Goal: Information Seeking & Learning: Learn about a topic

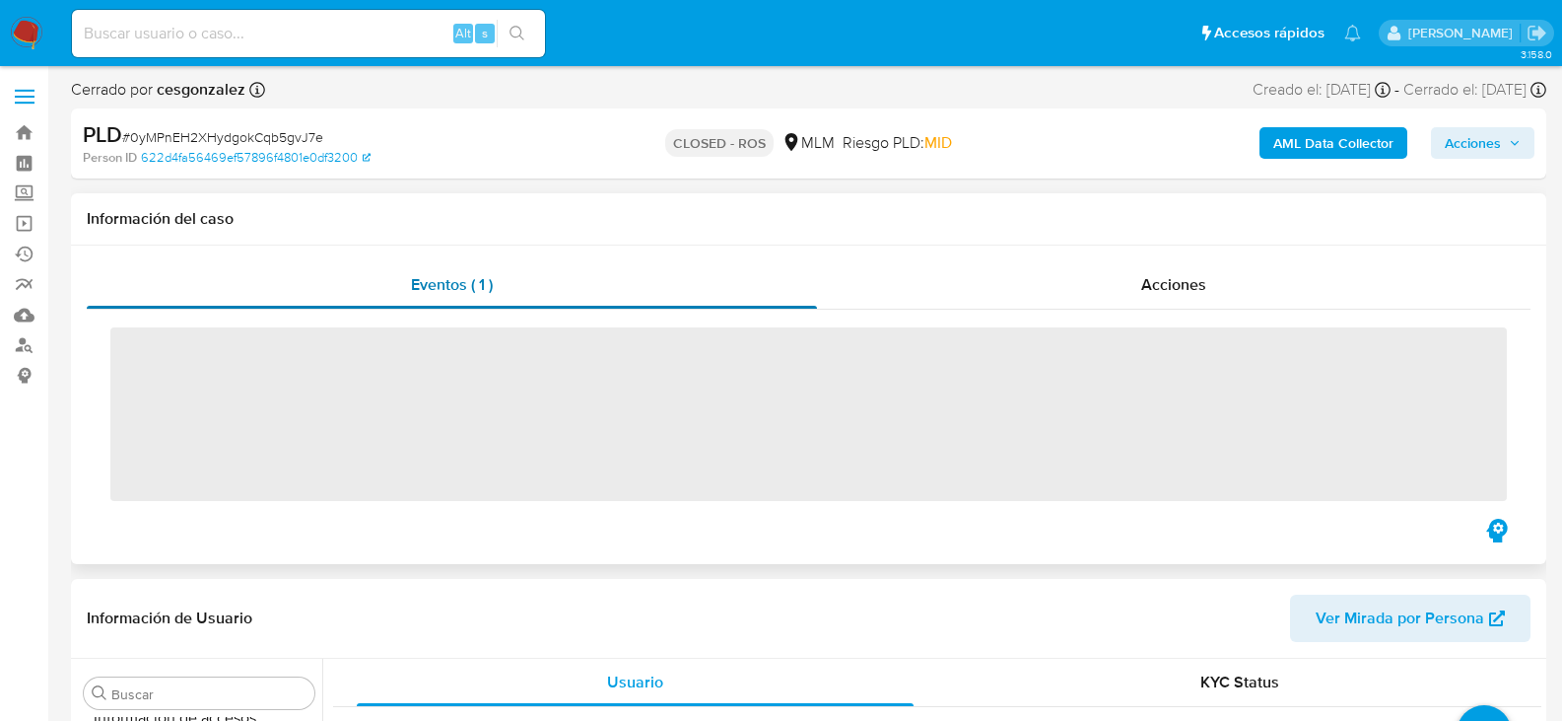
scroll to position [833, 0]
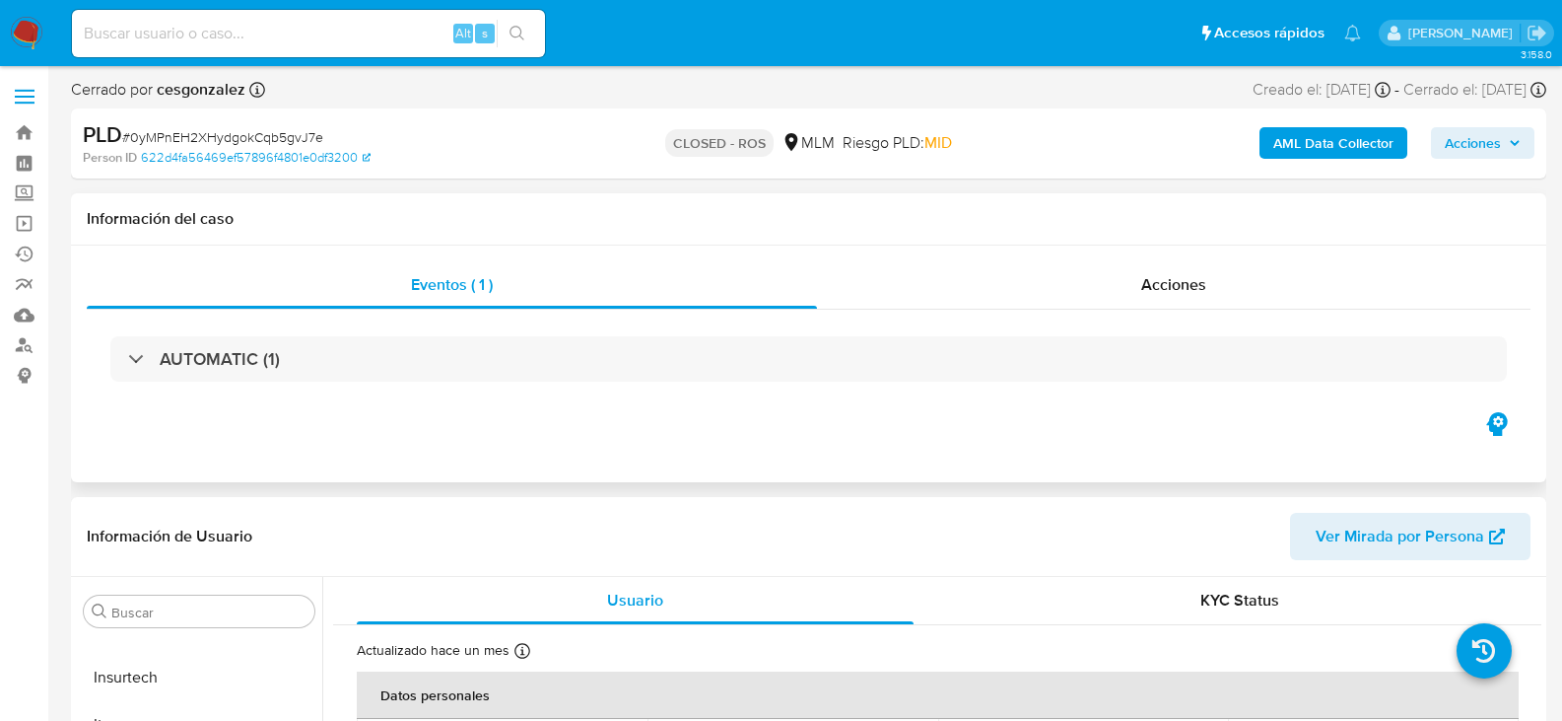
select select "10"
click at [1201, 271] on div "Acciones" at bounding box center [1174, 284] width 714 height 47
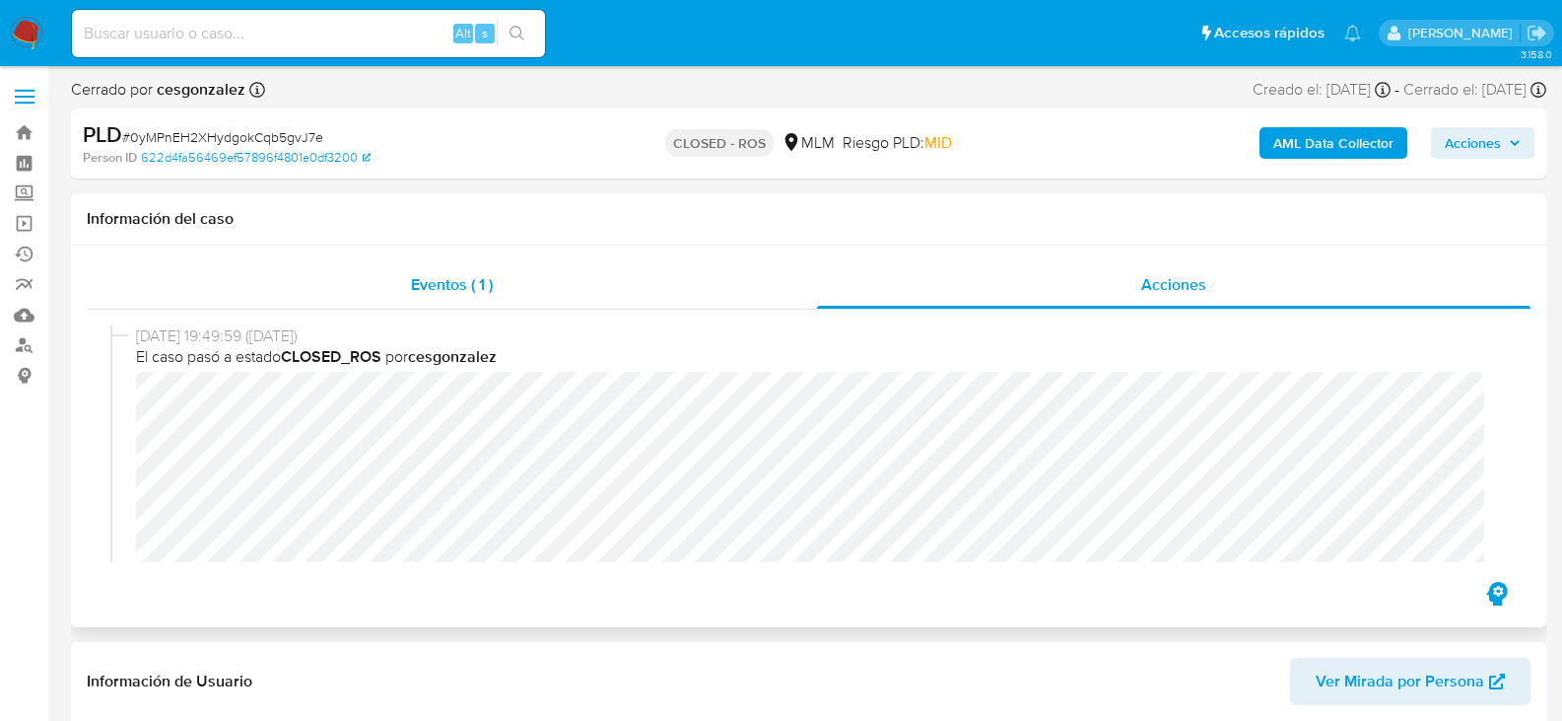
click at [474, 299] on div "Eventos ( 1 )" at bounding box center [452, 284] width 730 height 47
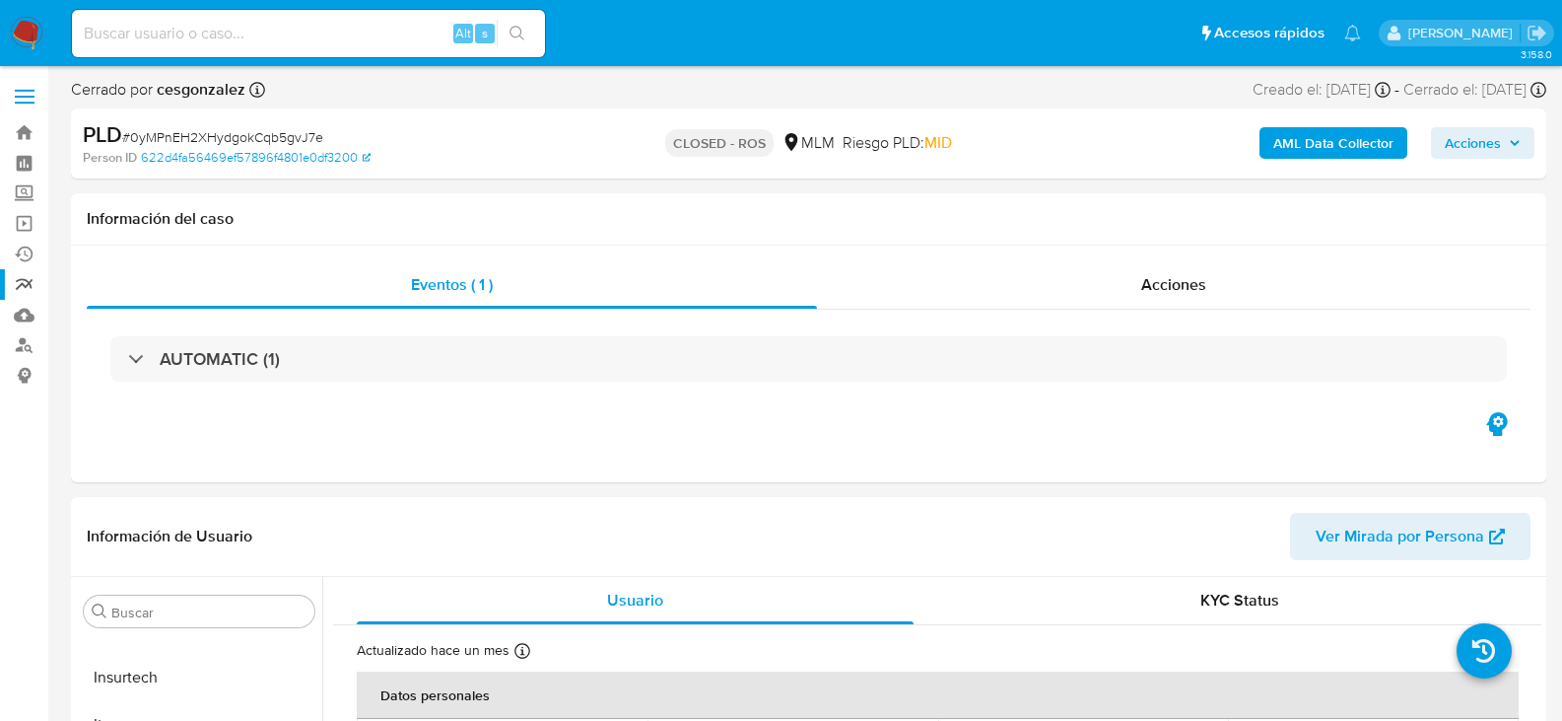
click at [26, 286] on link "Reportes" at bounding box center [117, 284] width 235 height 31
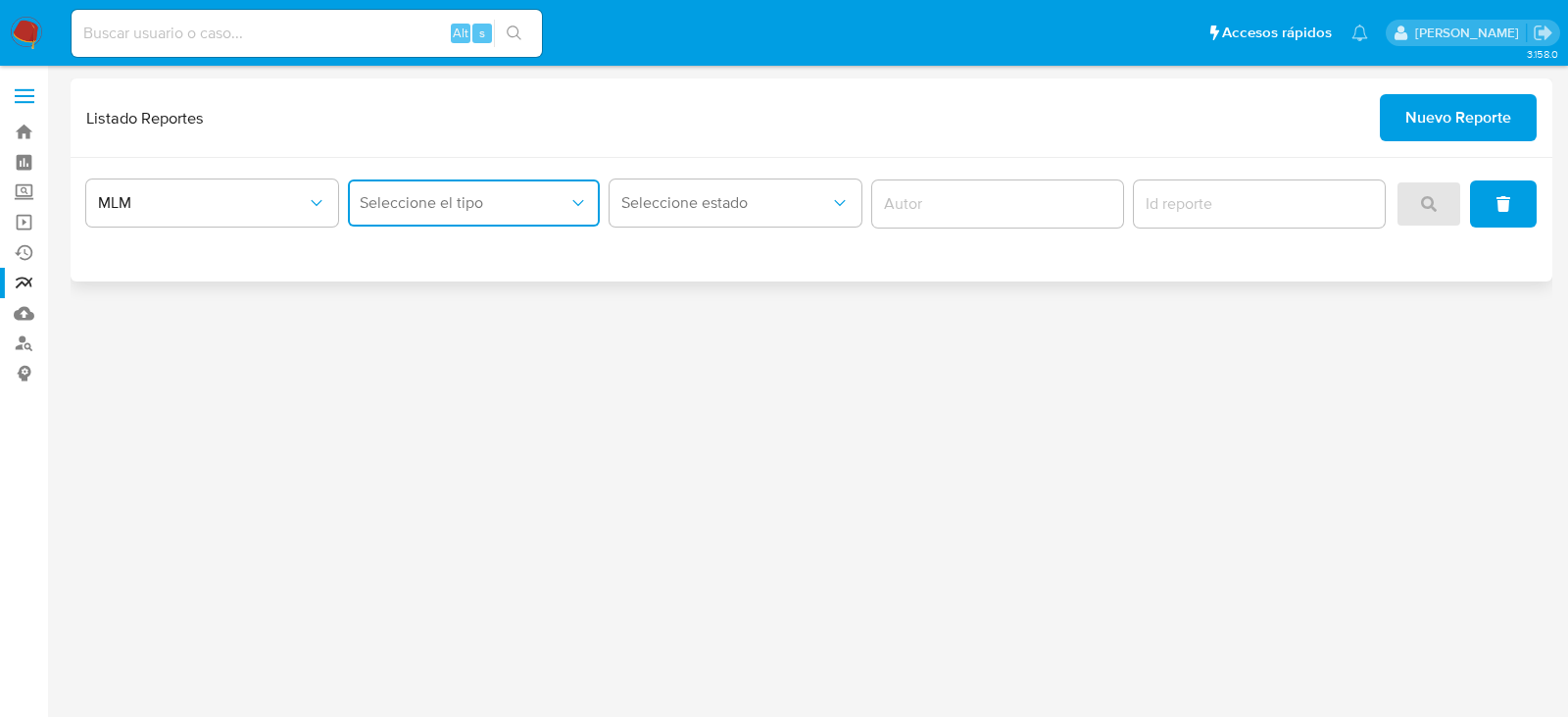
click at [505, 209] on span "Seleccione el tipo" at bounding box center [464, 203] width 209 height 20
click at [447, 247] on span "IFPE 24 HORAS" at bounding box center [414, 256] width 107 height 20
click at [1405, 205] on button "search" at bounding box center [1429, 203] width 67 height 47
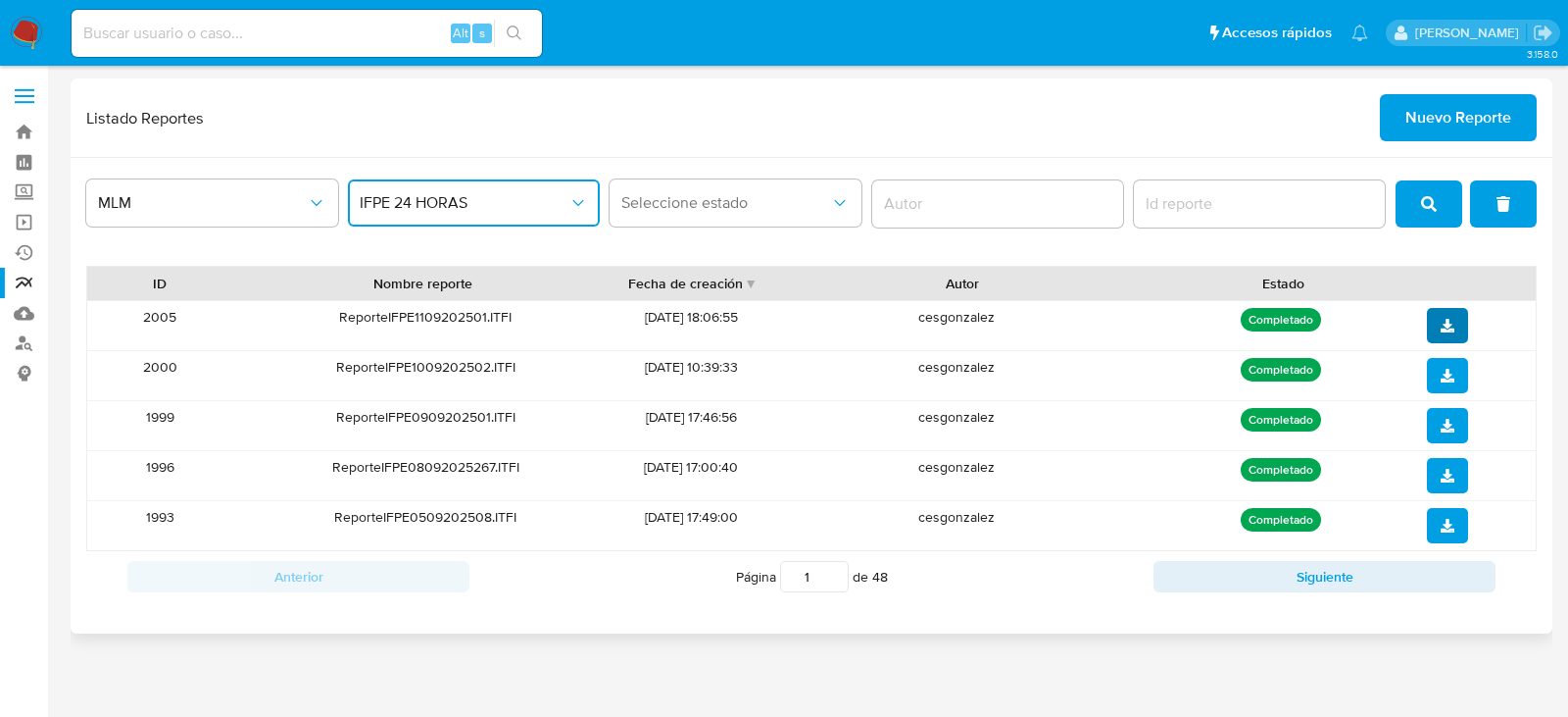
click at [1464, 328] on button "download" at bounding box center [1447, 325] width 41 height 35
click at [15, 27] on img at bounding box center [27, 34] width 34 height 34
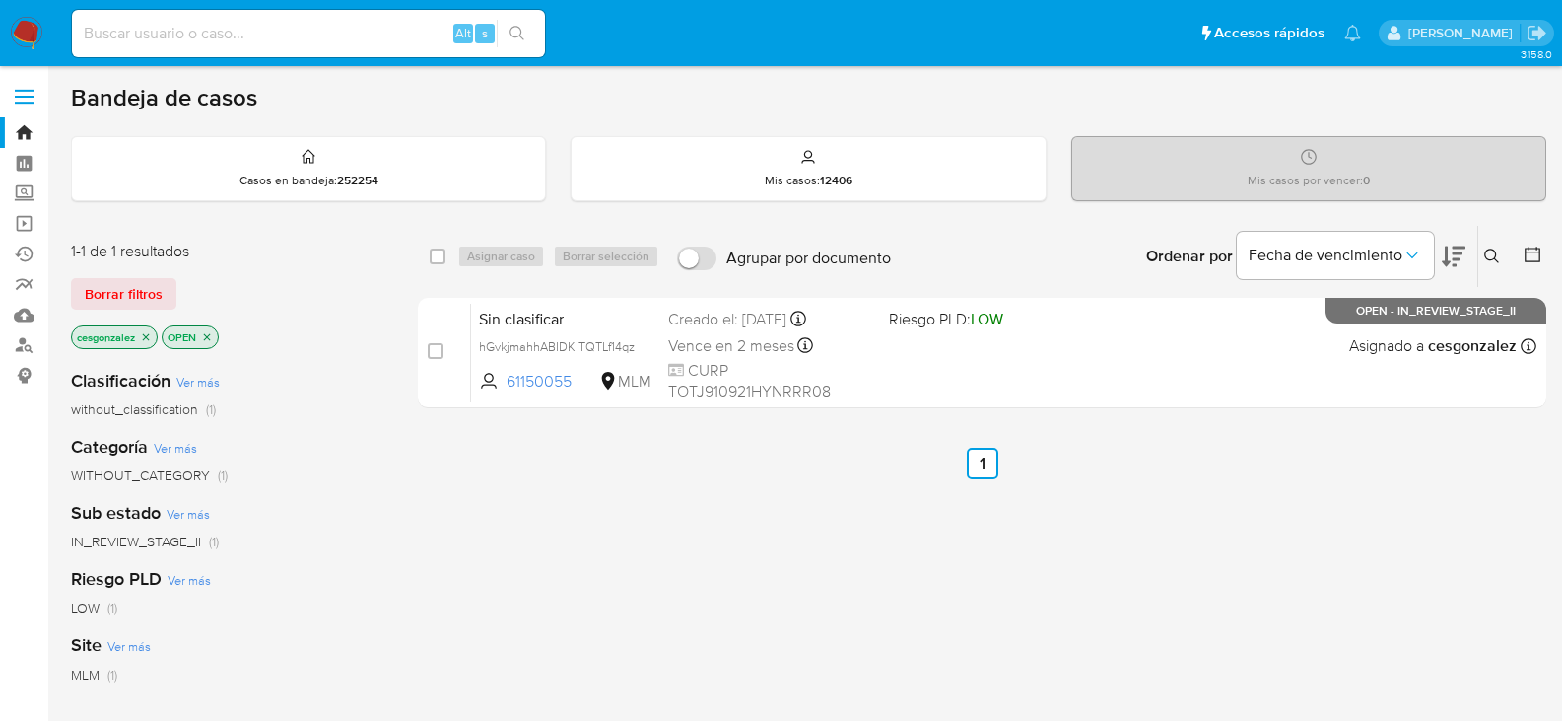
click at [144, 25] on input at bounding box center [308, 34] width 473 height 26
paste input "763527344"
type input "763527344"
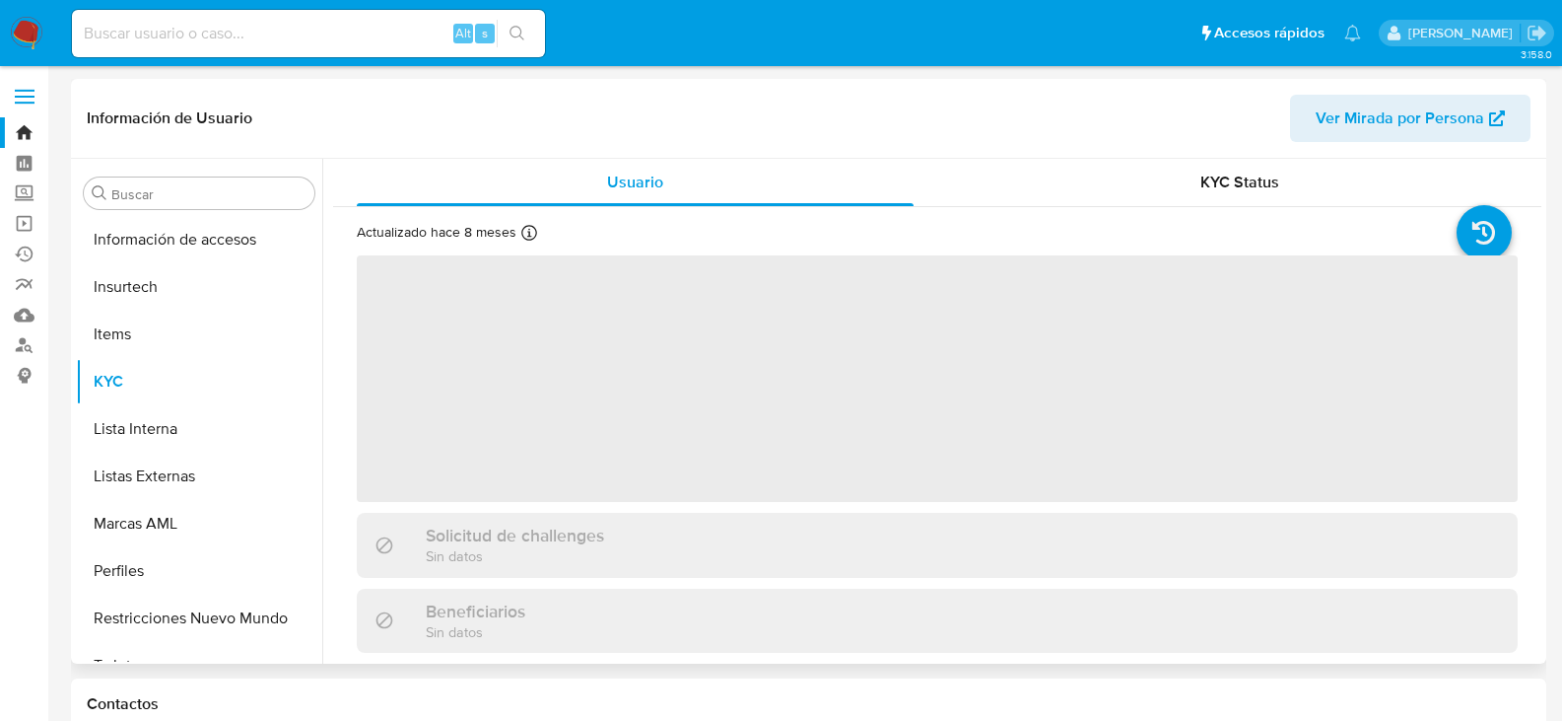
scroll to position [833, 0]
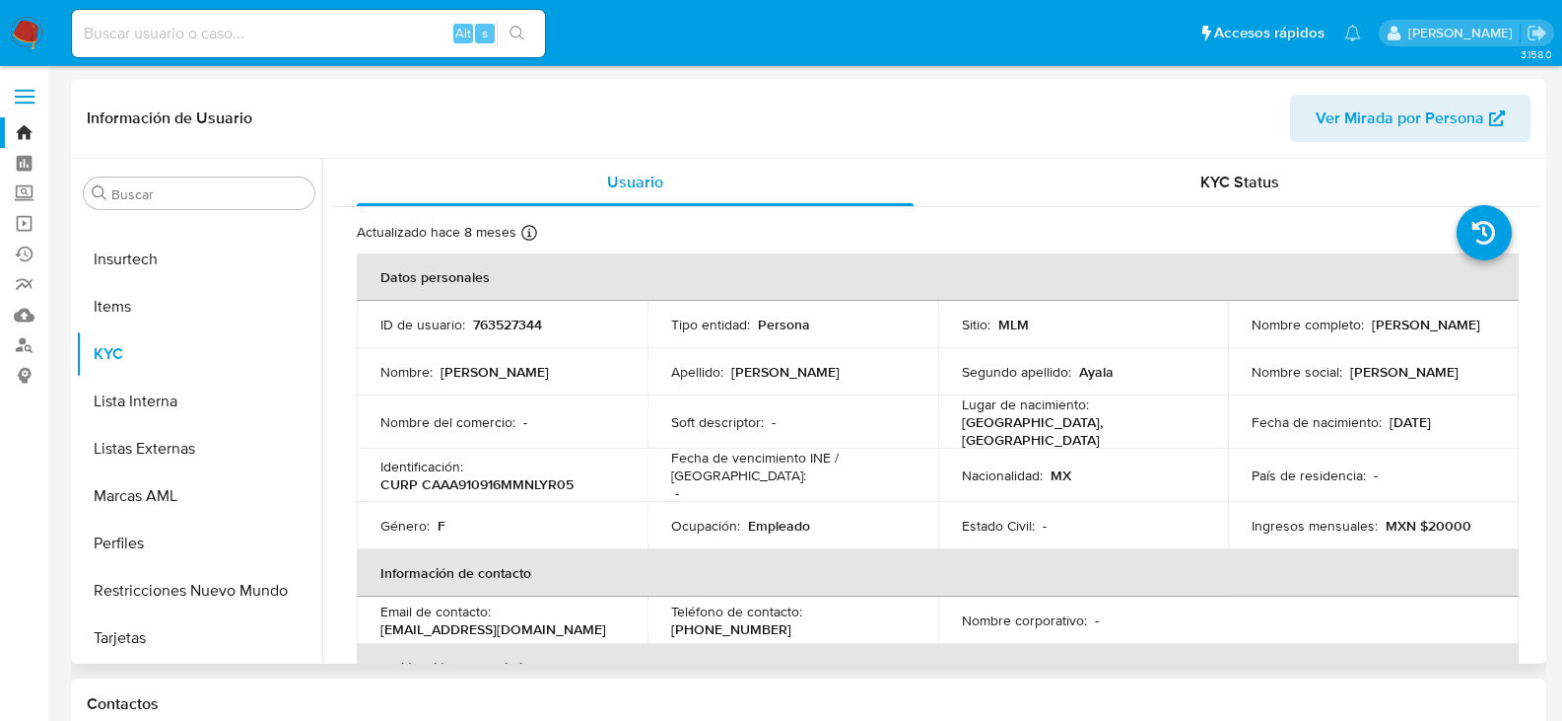
select select "10"
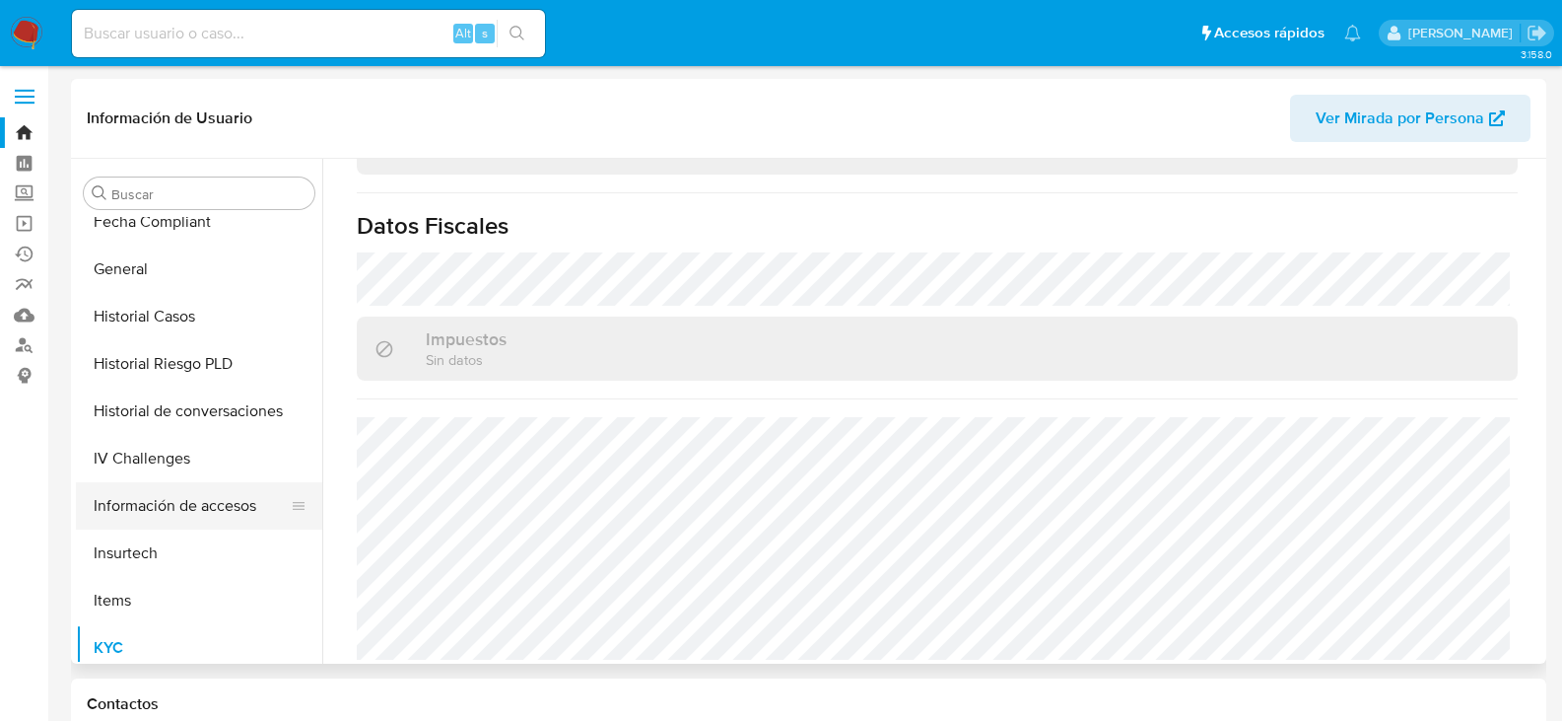
scroll to position [340, 0]
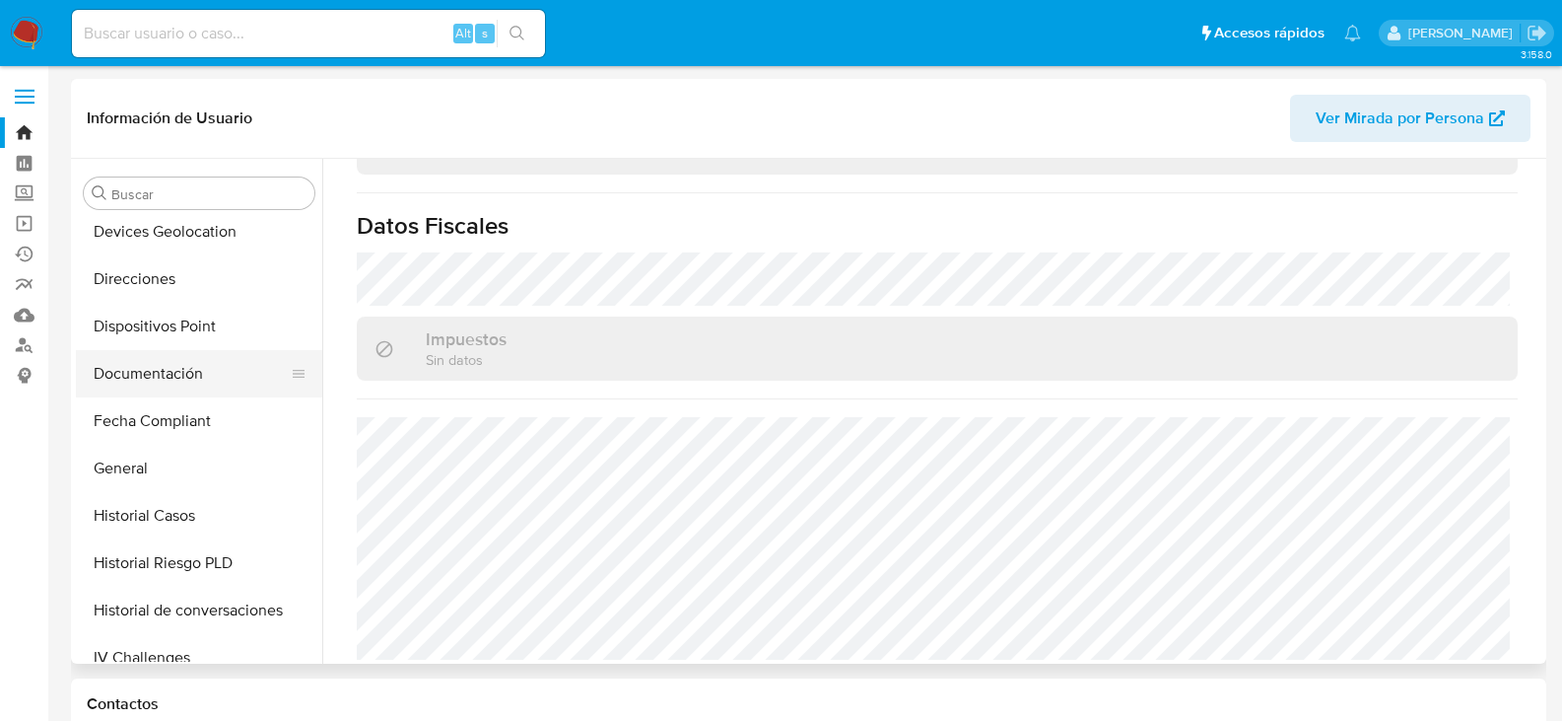
click at [182, 375] on button "Documentación" at bounding box center [191, 373] width 231 height 47
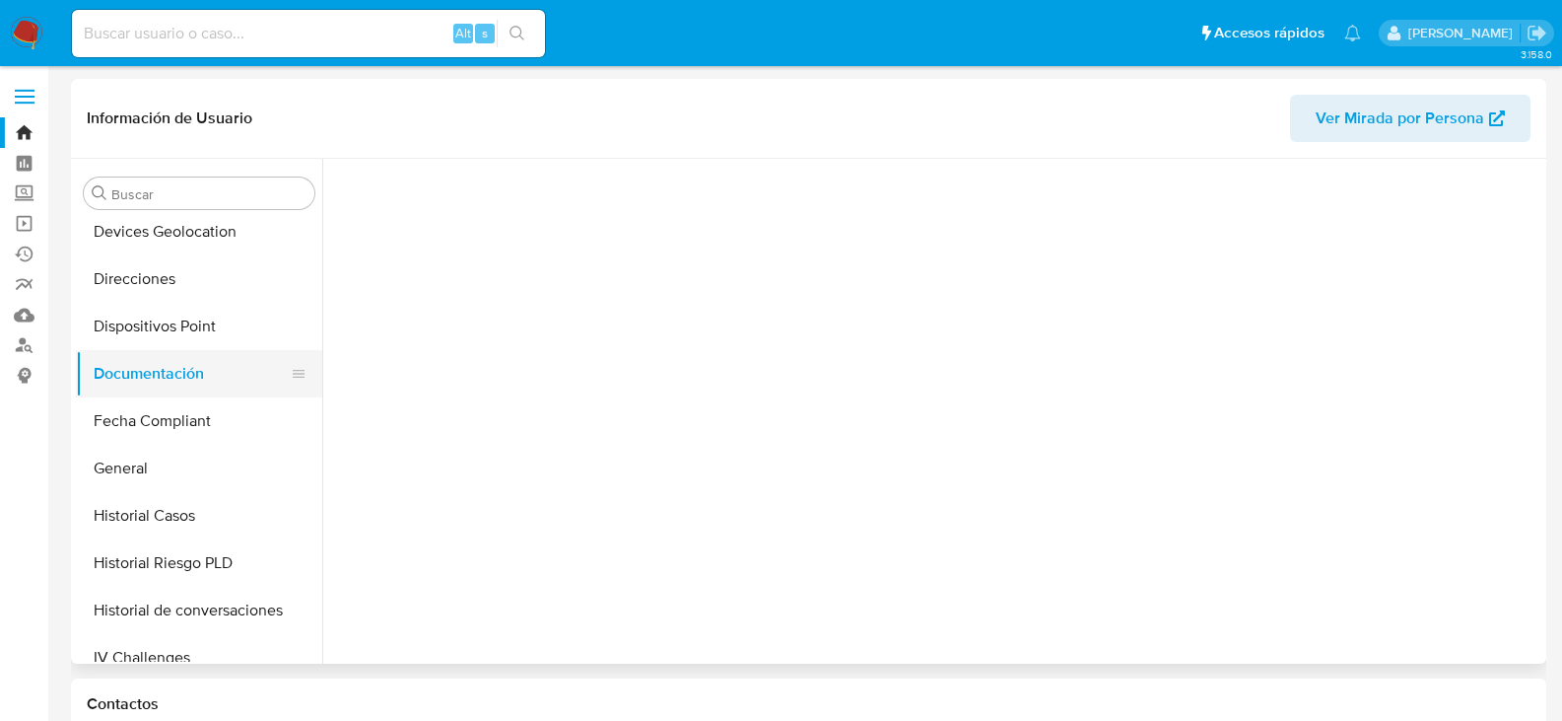
scroll to position [0, 0]
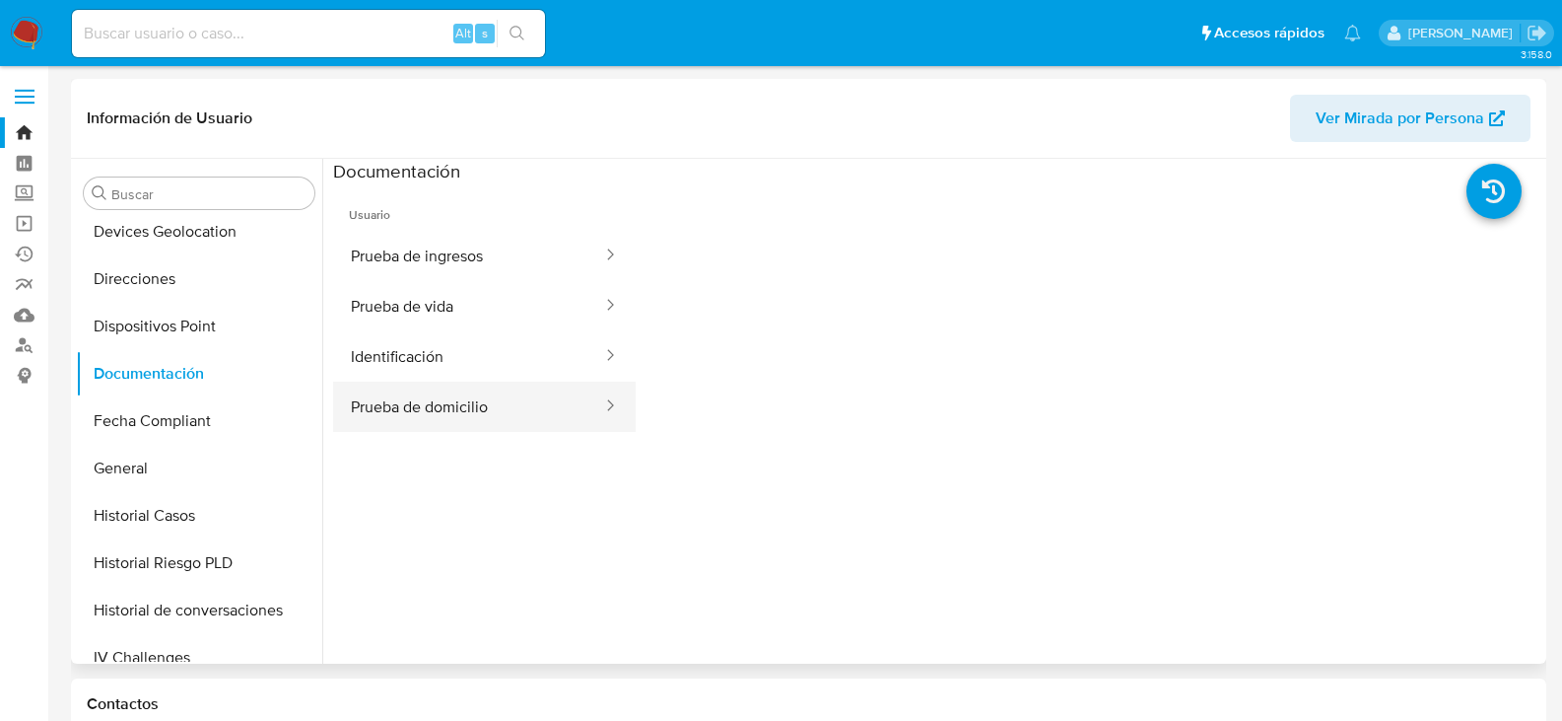
click at [491, 399] on button "Prueba de domicilio" at bounding box center [468, 406] width 271 height 50
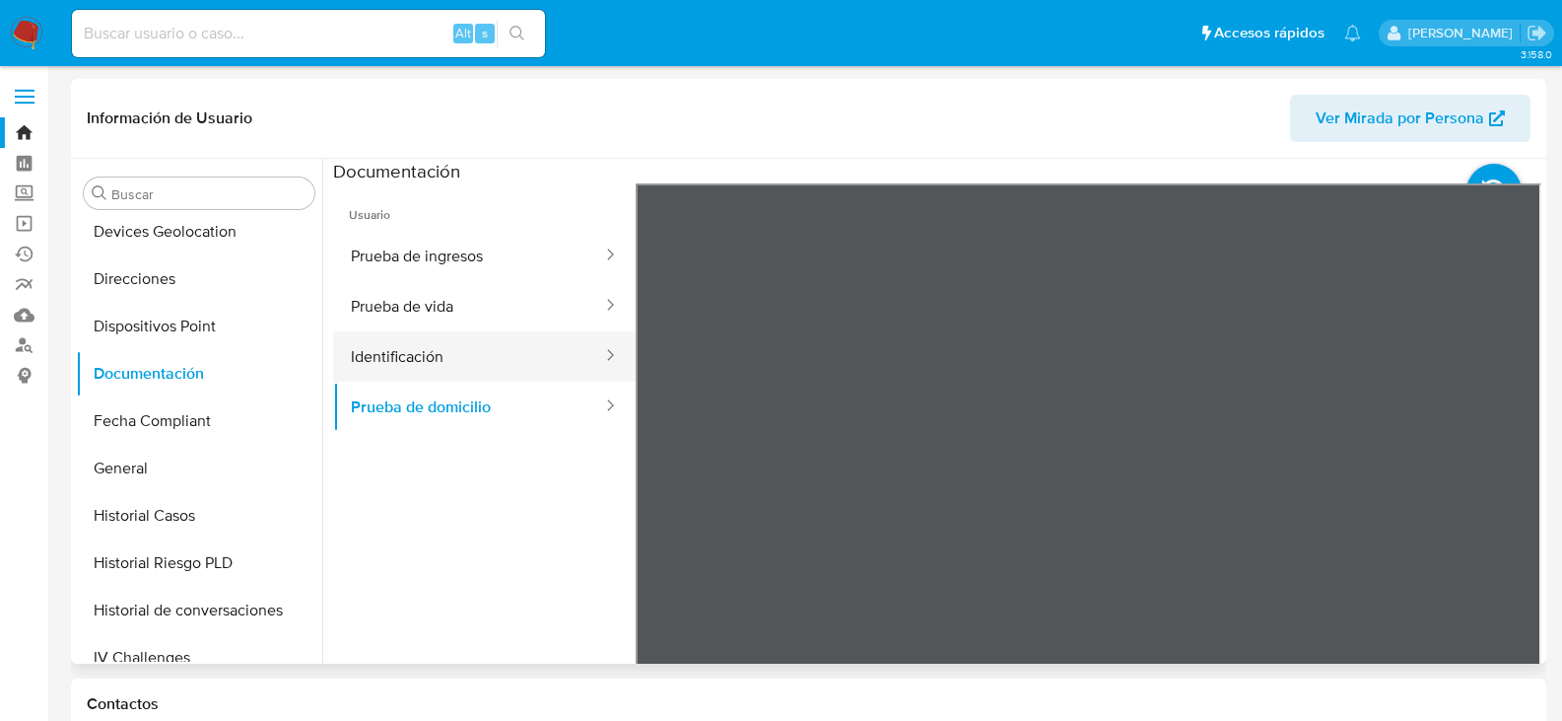
click at [518, 363] on button "Identificación" at bounding box center [468, 356] width 271 height 50
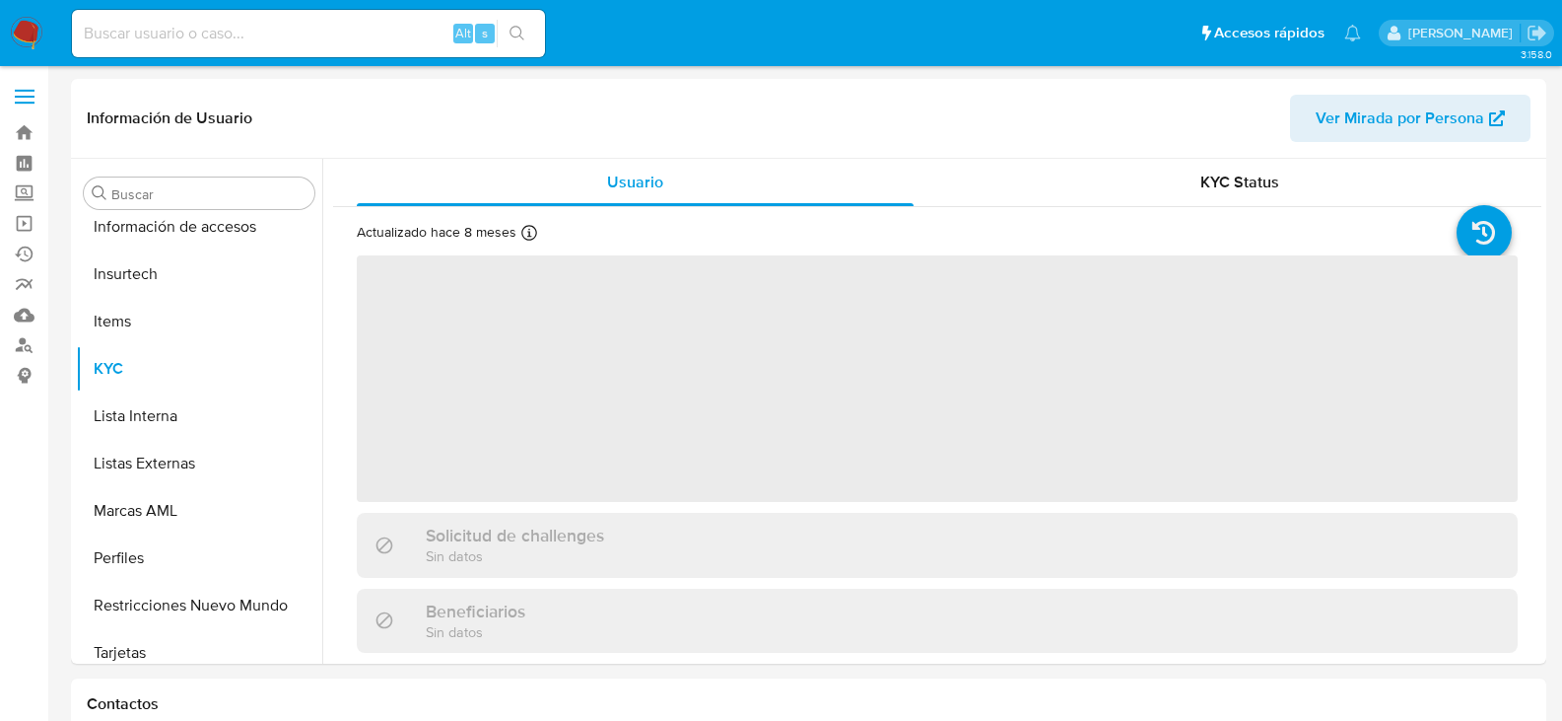
scroll to position [833, 0]
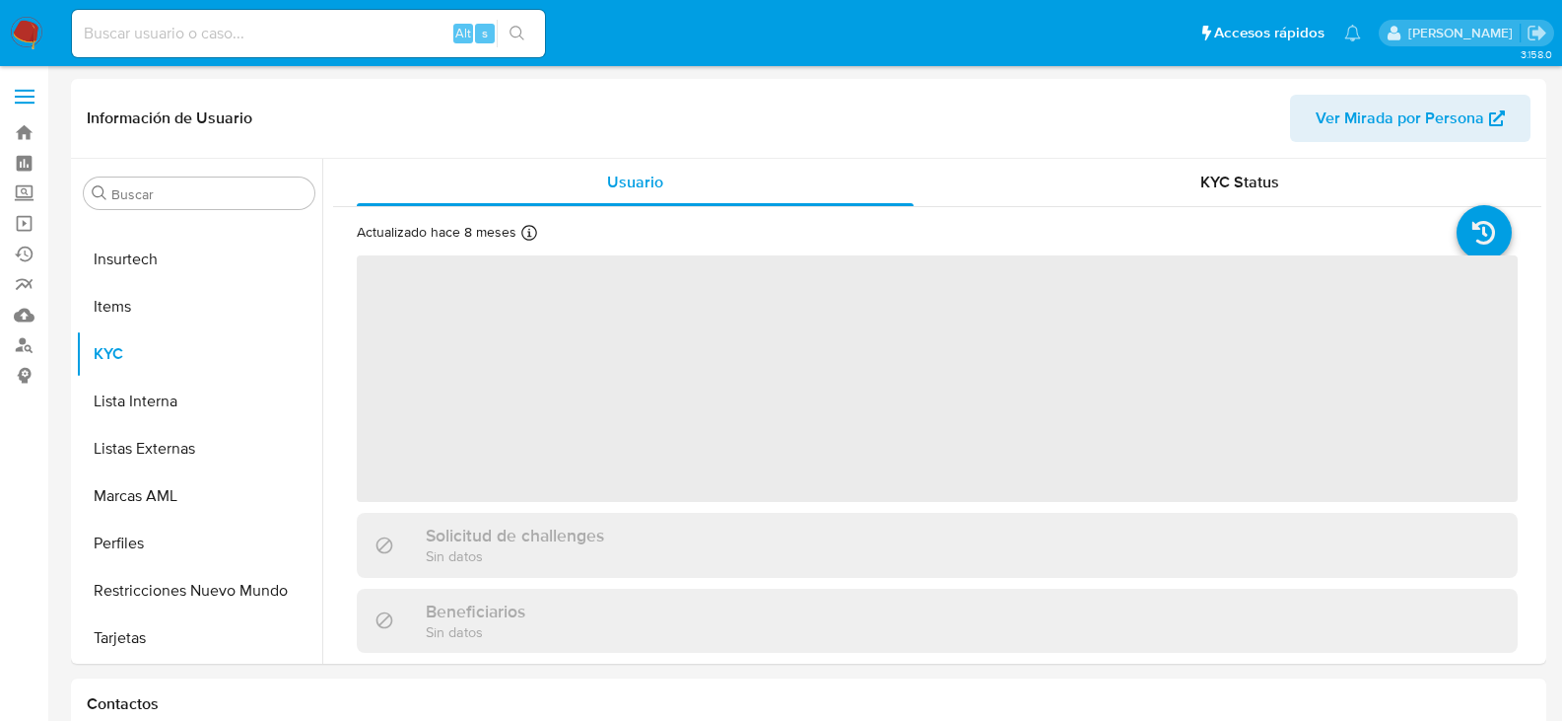
click at [205, 34] on input at bounding box center [308, 34] width 473 height 26
paste input "570594783"
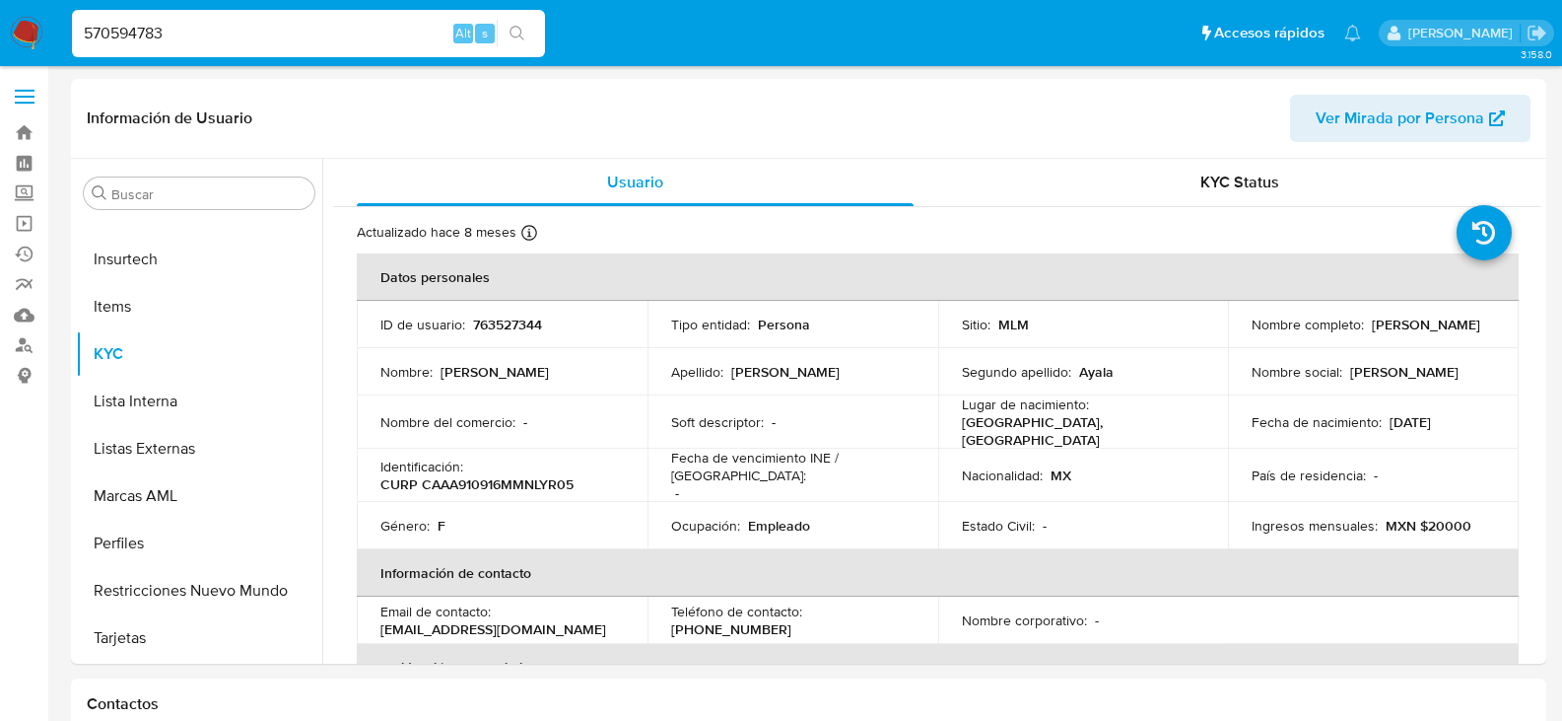
type input "570594783"
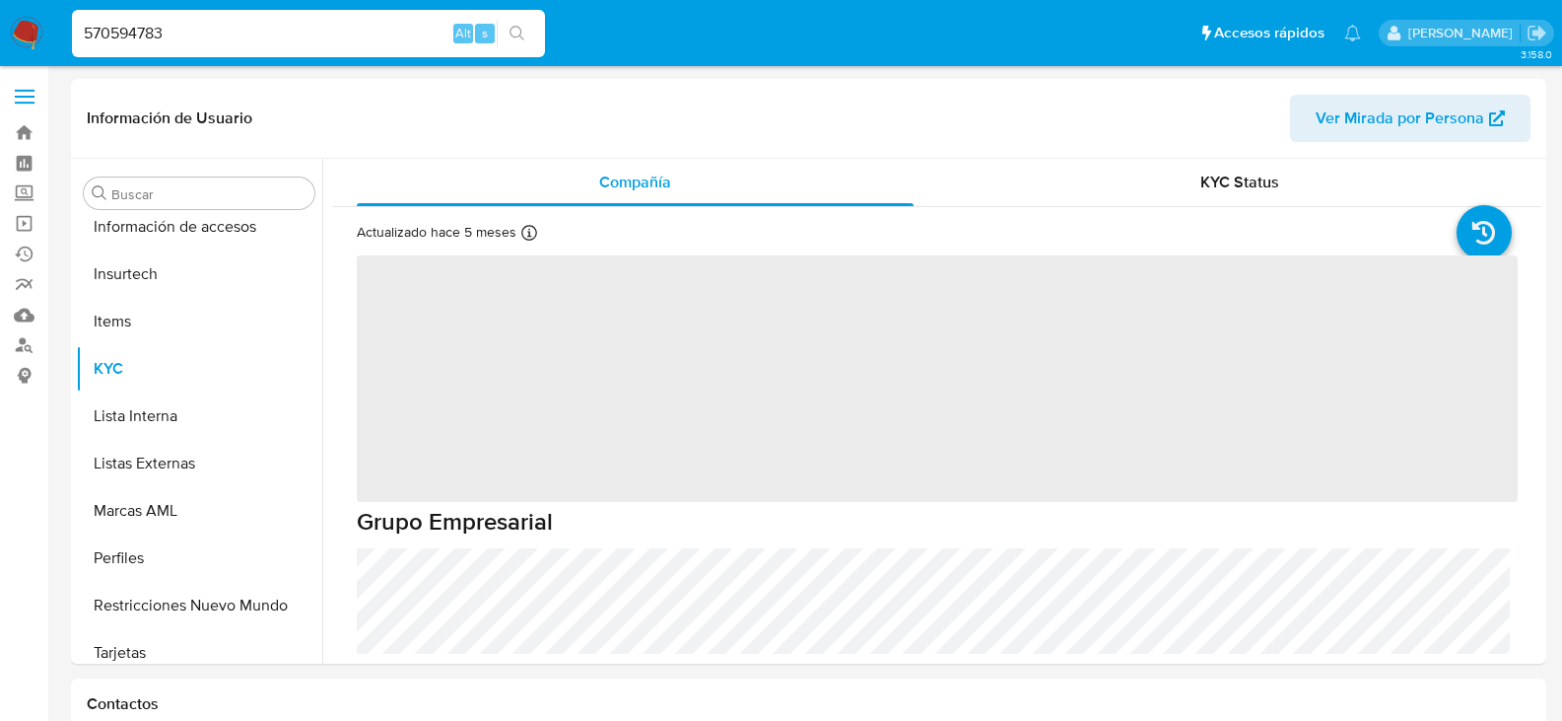
scroll to position [833, 0]
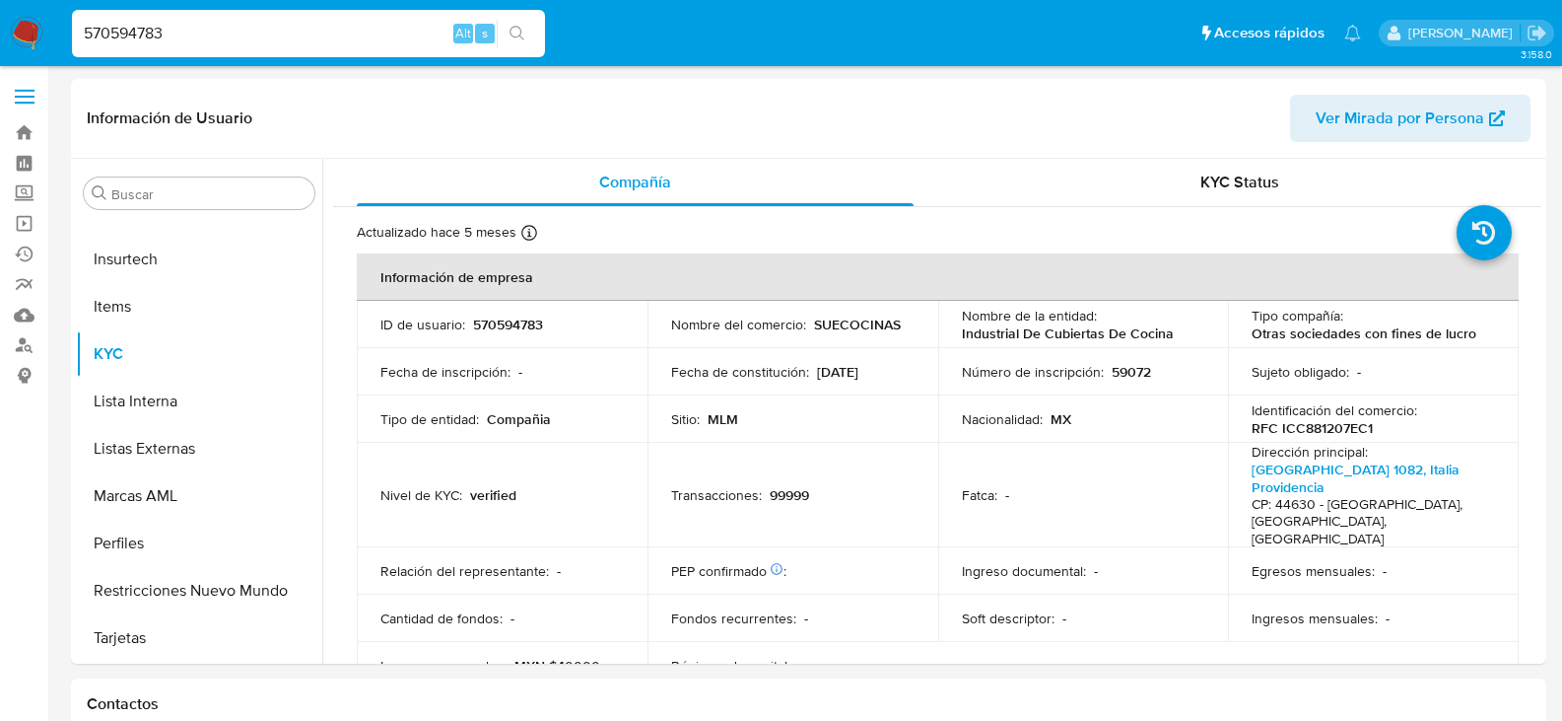
select select "10"
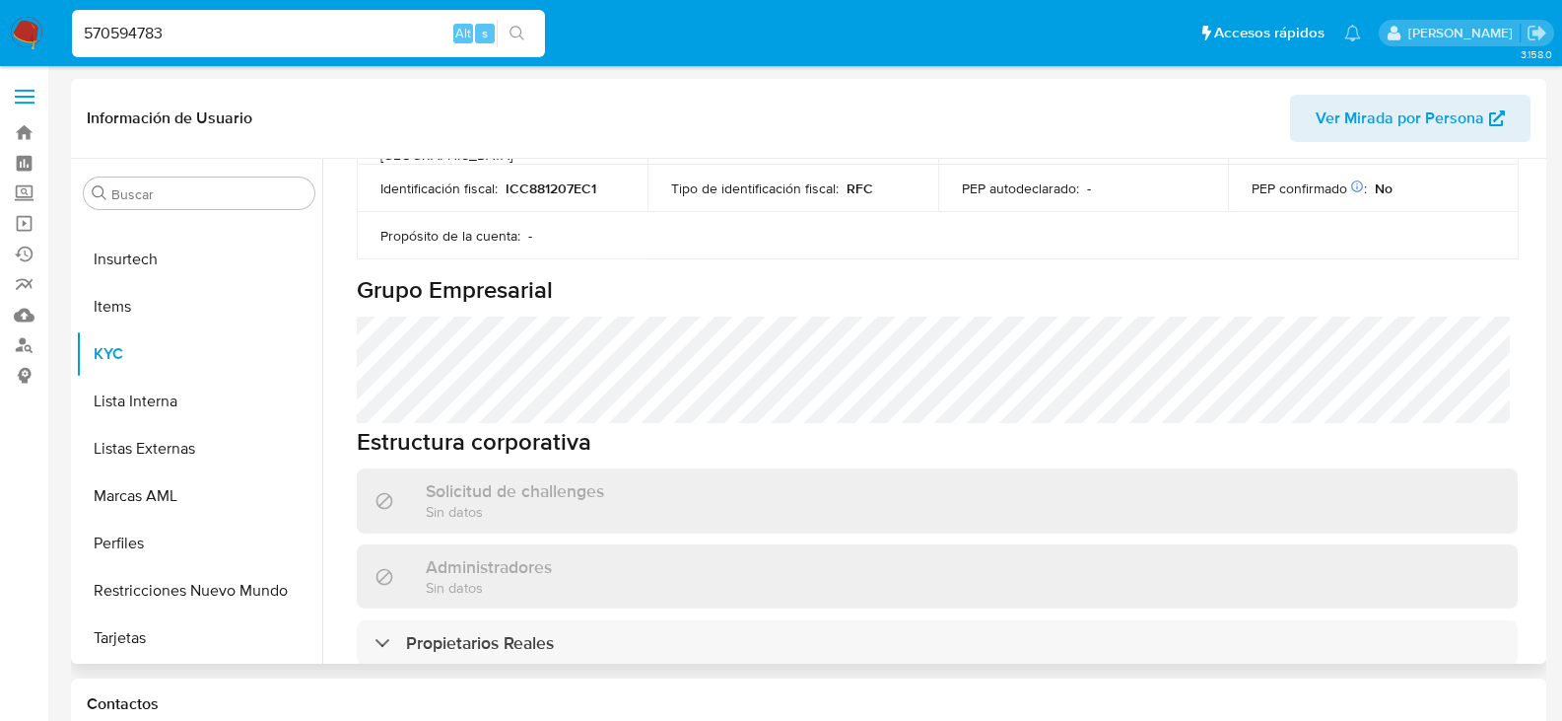
scroll to position [887, 0]
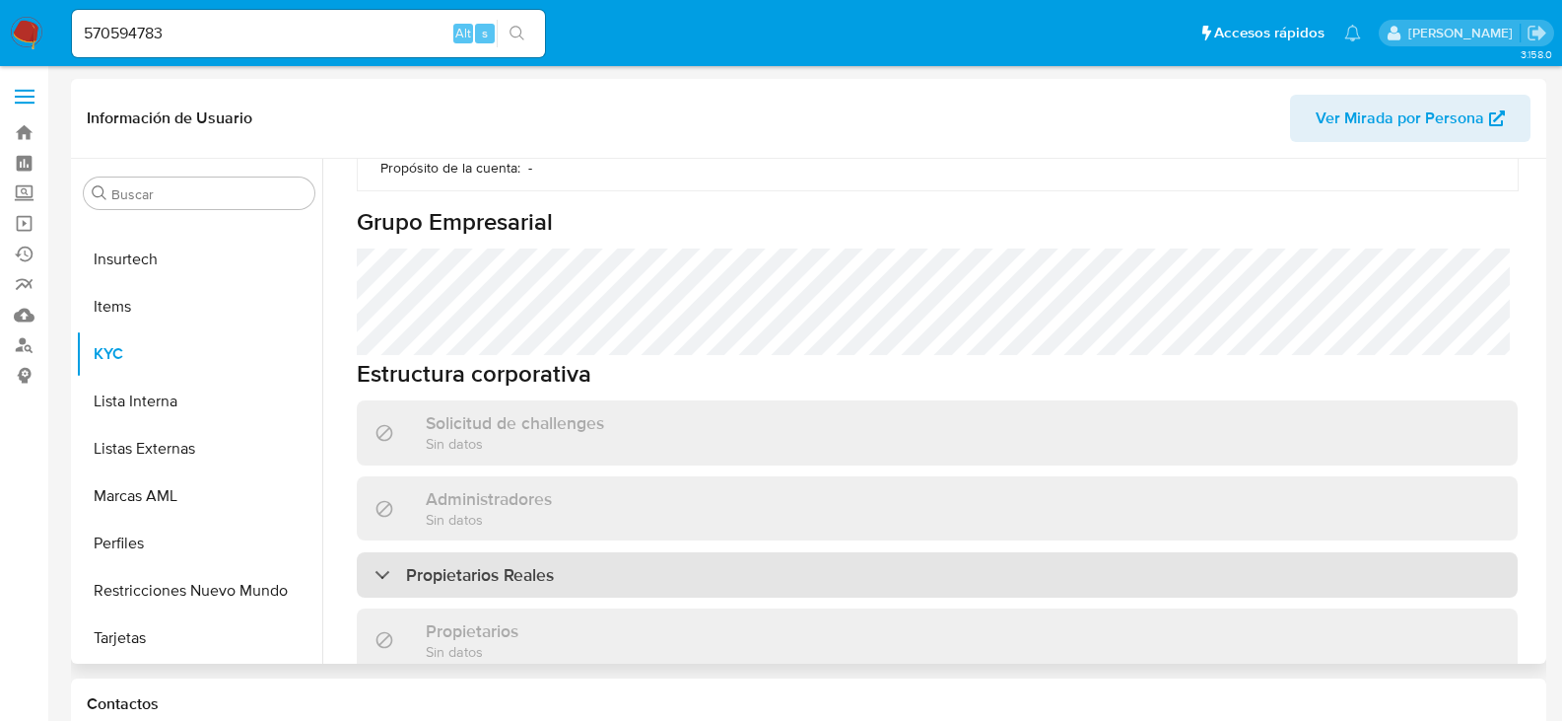
click at [633, 552] on div "Propietarios Reales" at bounding box center [937, 574] width 1161 height 45
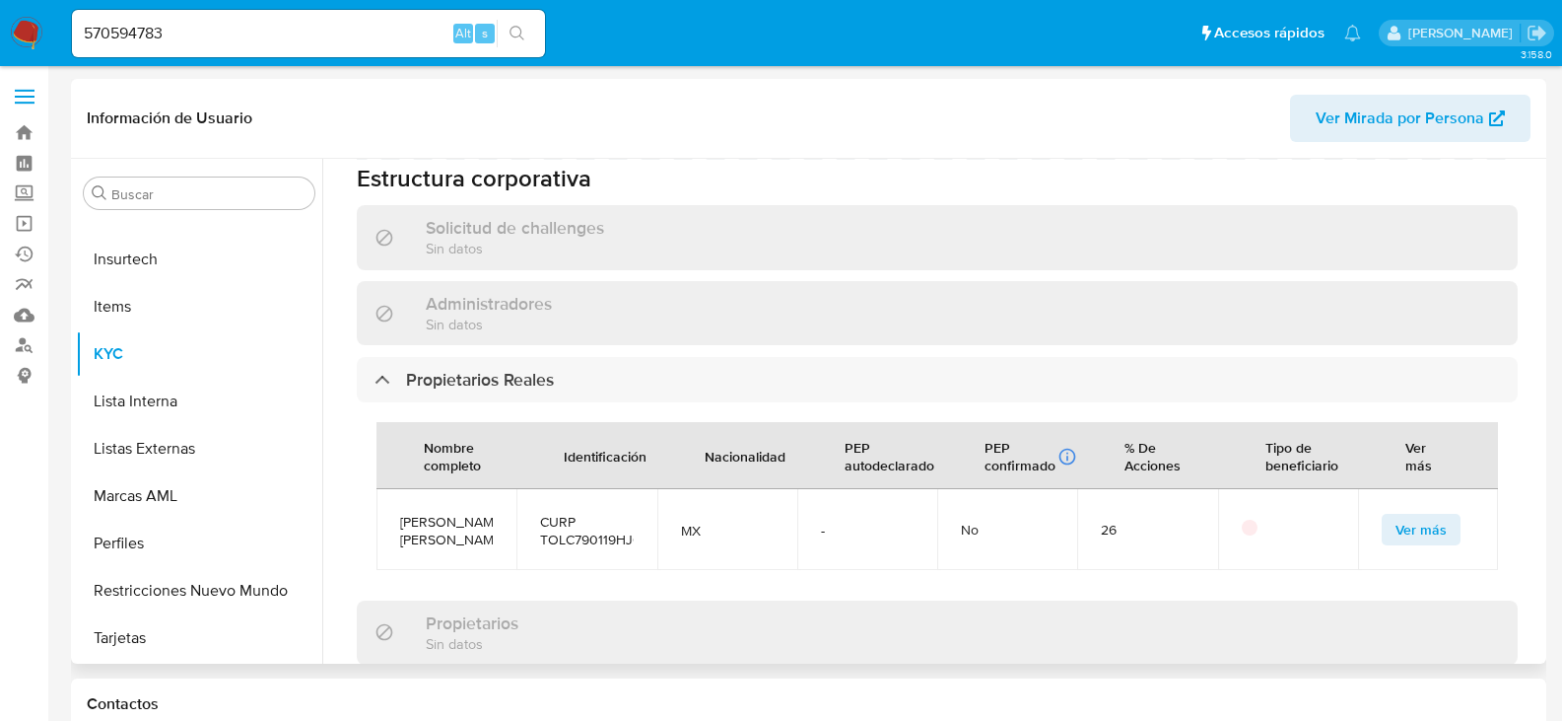
scroll to position [1084, 0]
click at [1396, 514] on span "Ver más" at bounding box center [1421, 528] width 51 height 28
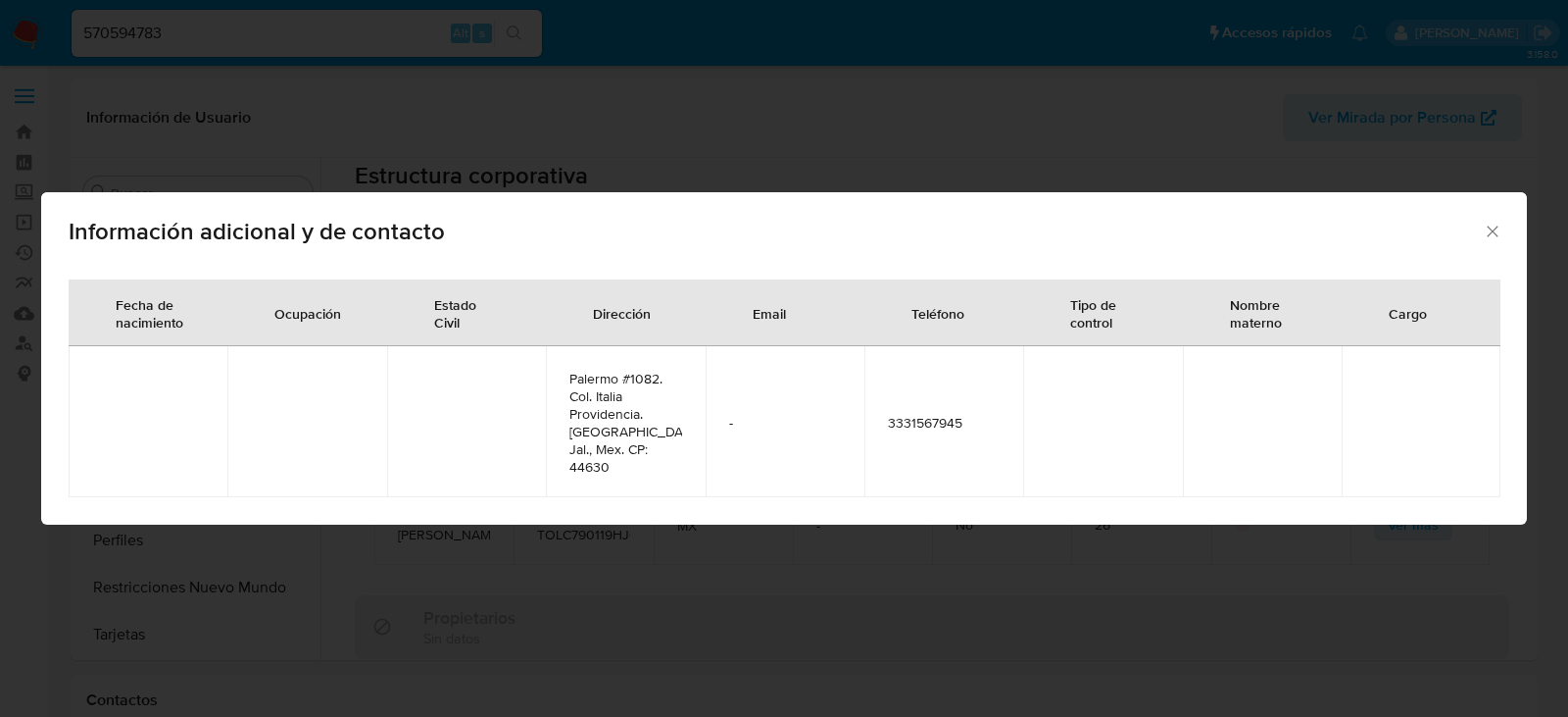
click at [933, 423] on span "3331567945" at bounding box center [944, 423] width 111 height 18
copy span "3331567945"
click at [1497, 235] on icon "Cerrar" at bounding box center [1492, 232] width 20 height 20
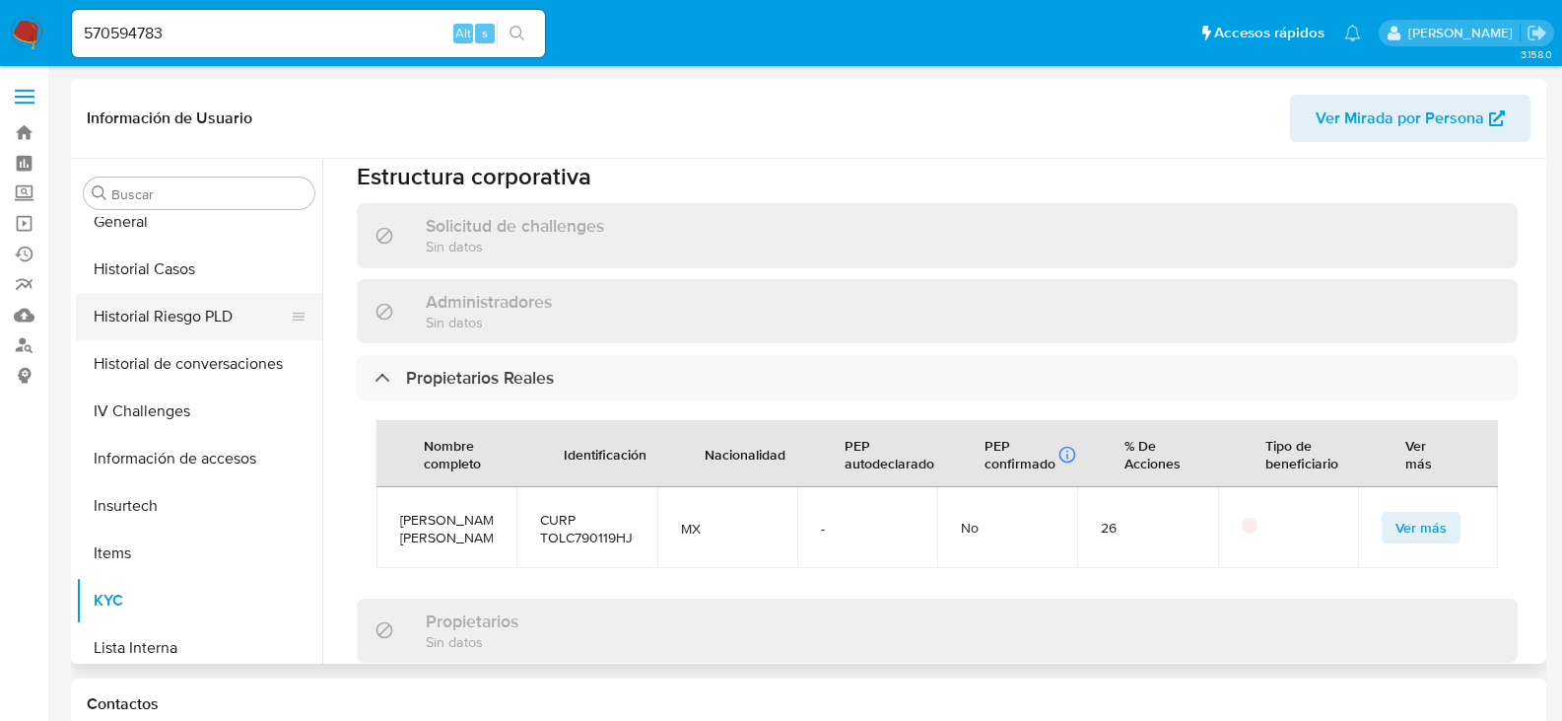
scroll to position [439, 0]
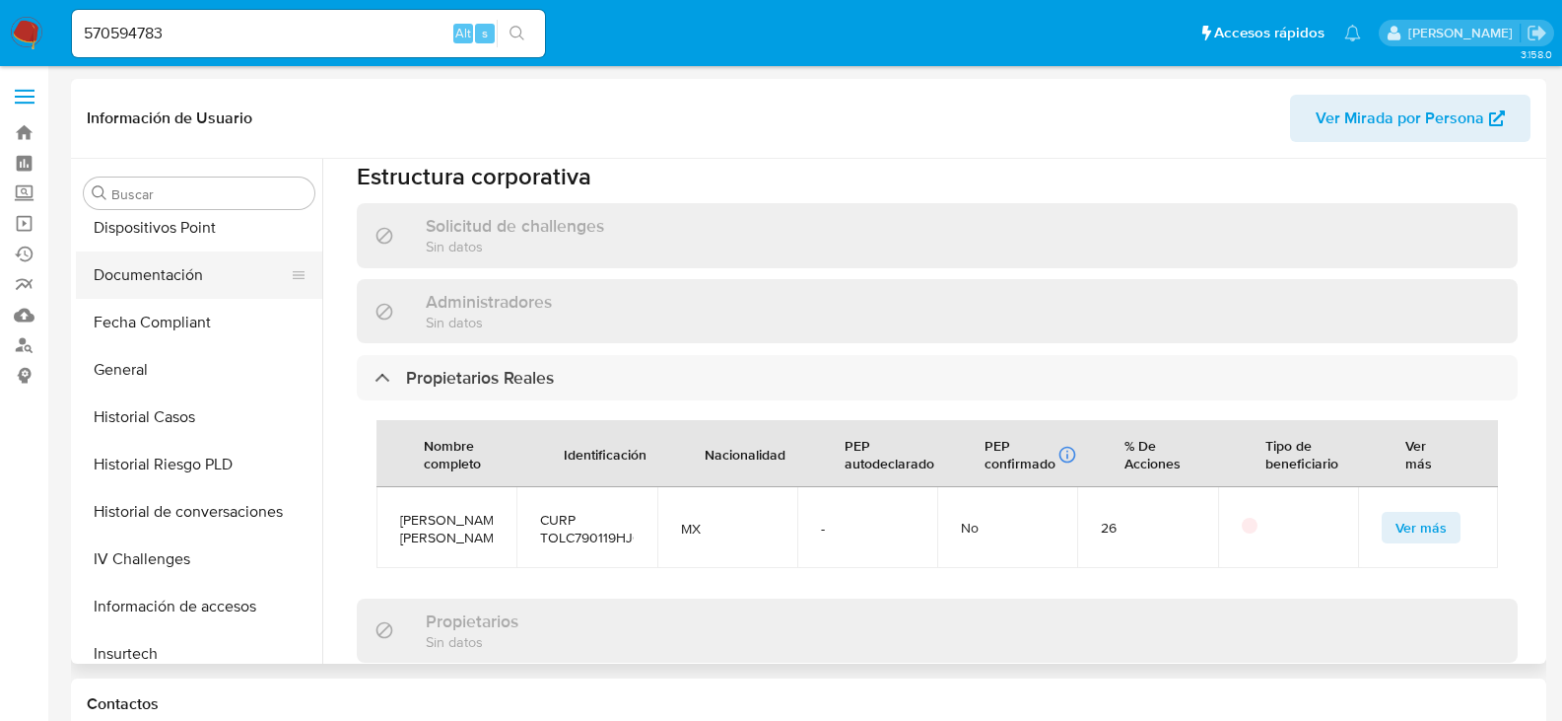
click at [161, 267] on button "Documentación" at bounding box center [191, 274] width 231 height 47
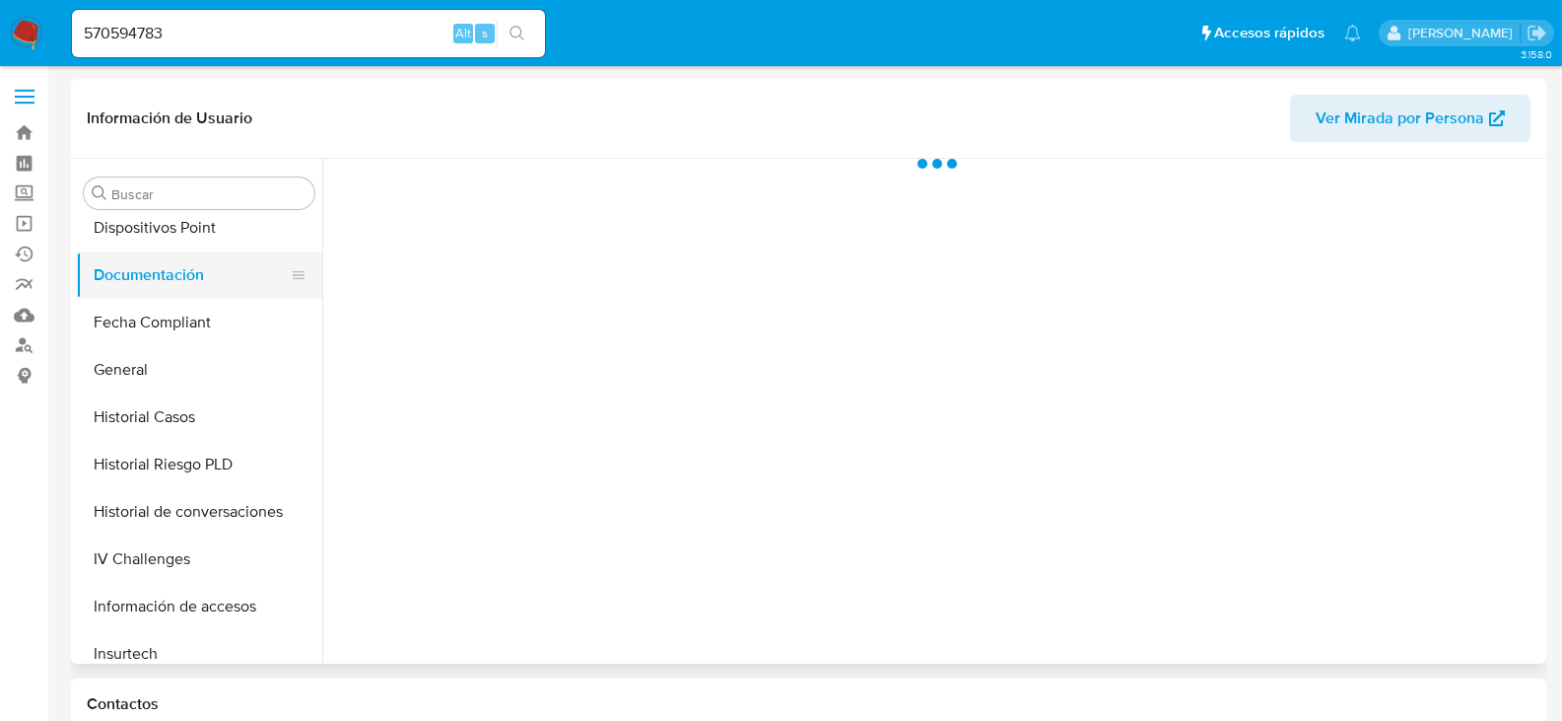
scroll to position [0, 0]
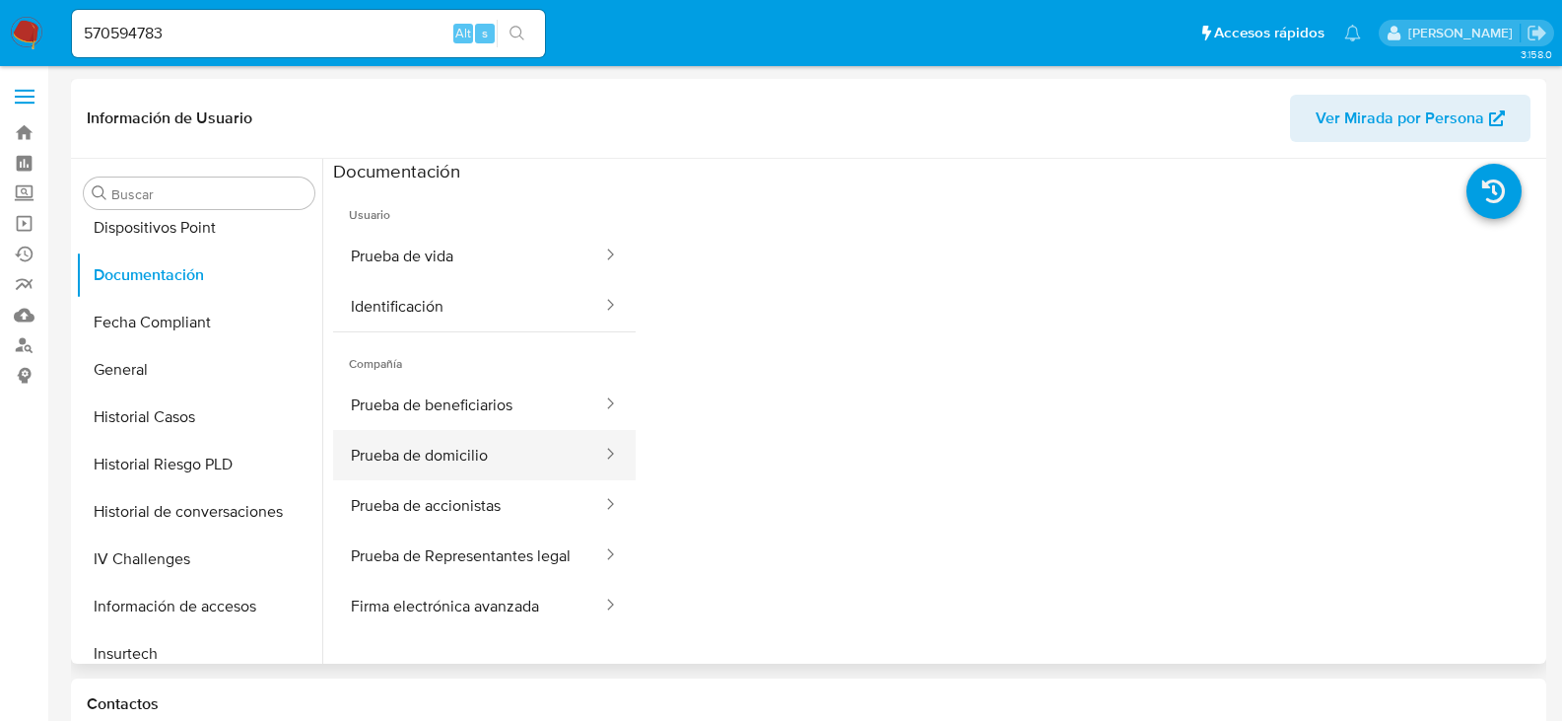
click at [531, 463] on button "Prueba de domicilio" at bounding box center [468, 455] width 271 height 50
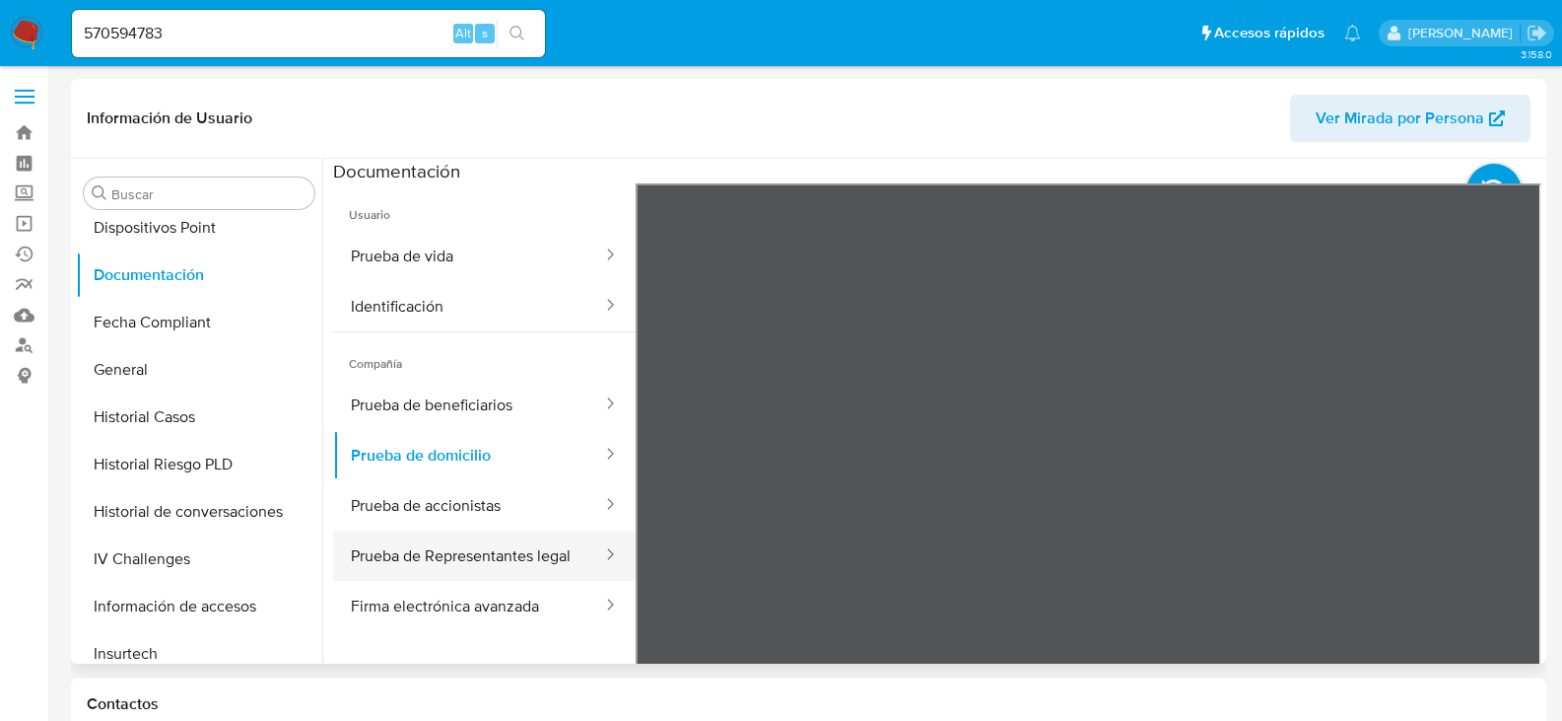
scroll to position [167, 0]
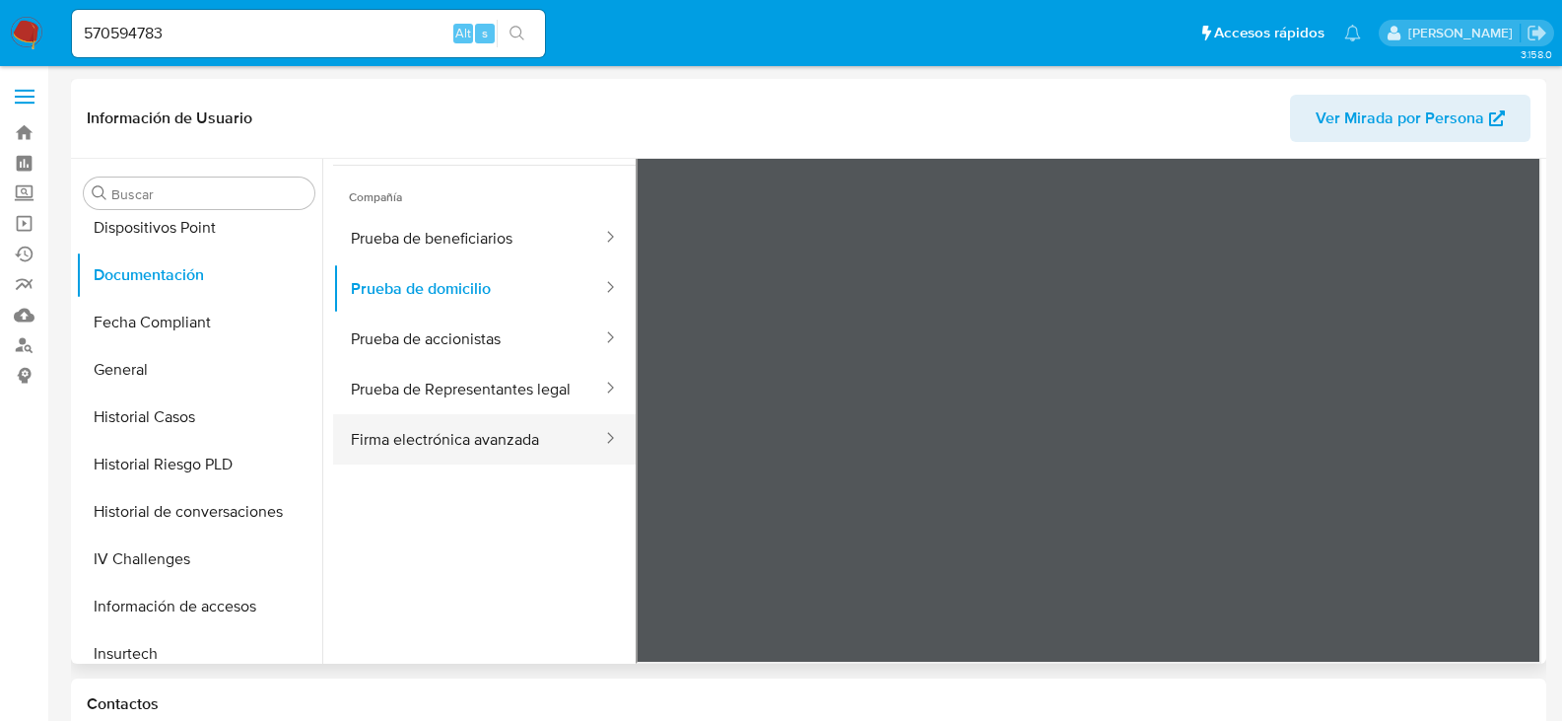
click at [478, 452] on button "Firma electrónica avanzada" at bounding box center [468, 439] width 271 height 50
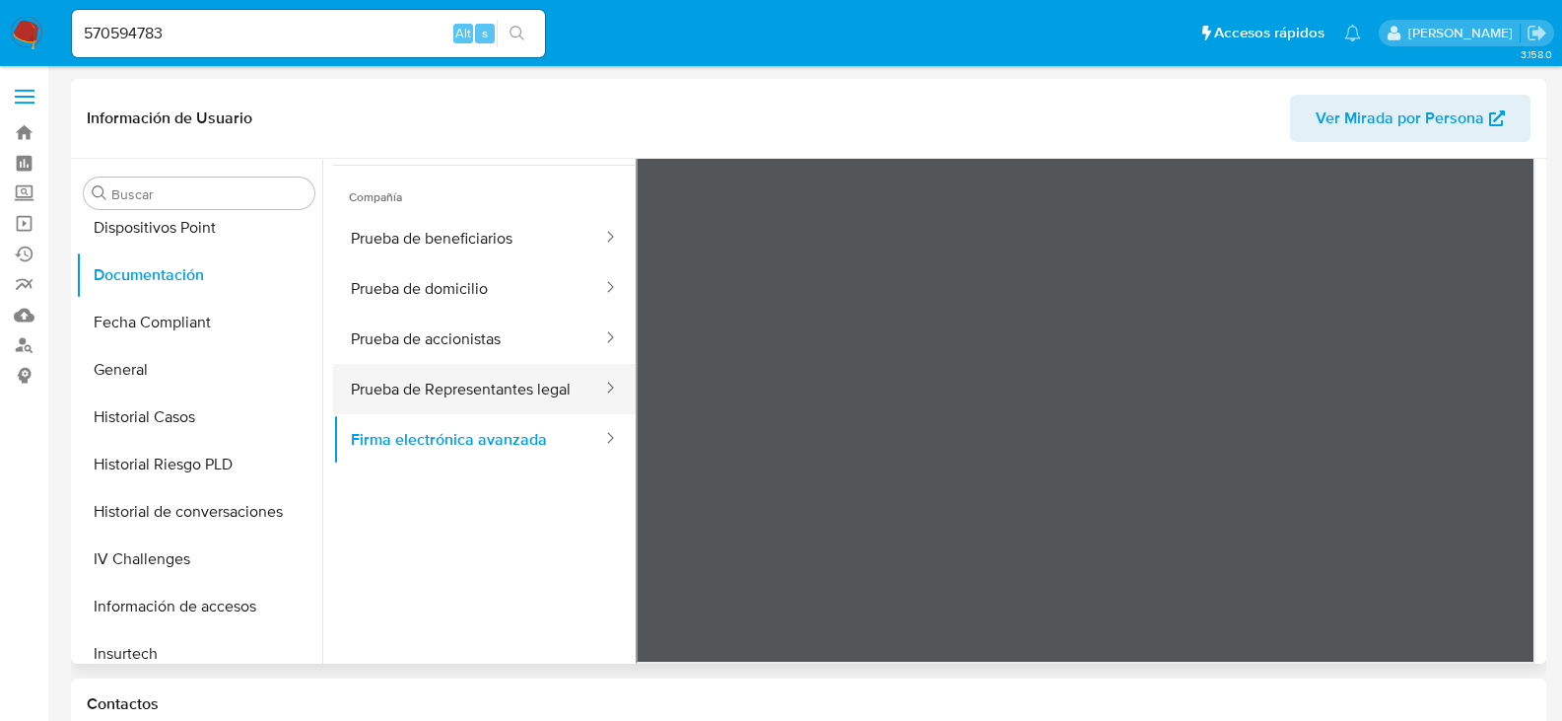
click at [520, 374] on button "Prueba de Representantes legal" at bounding box center [468, 389] width 271 height 50
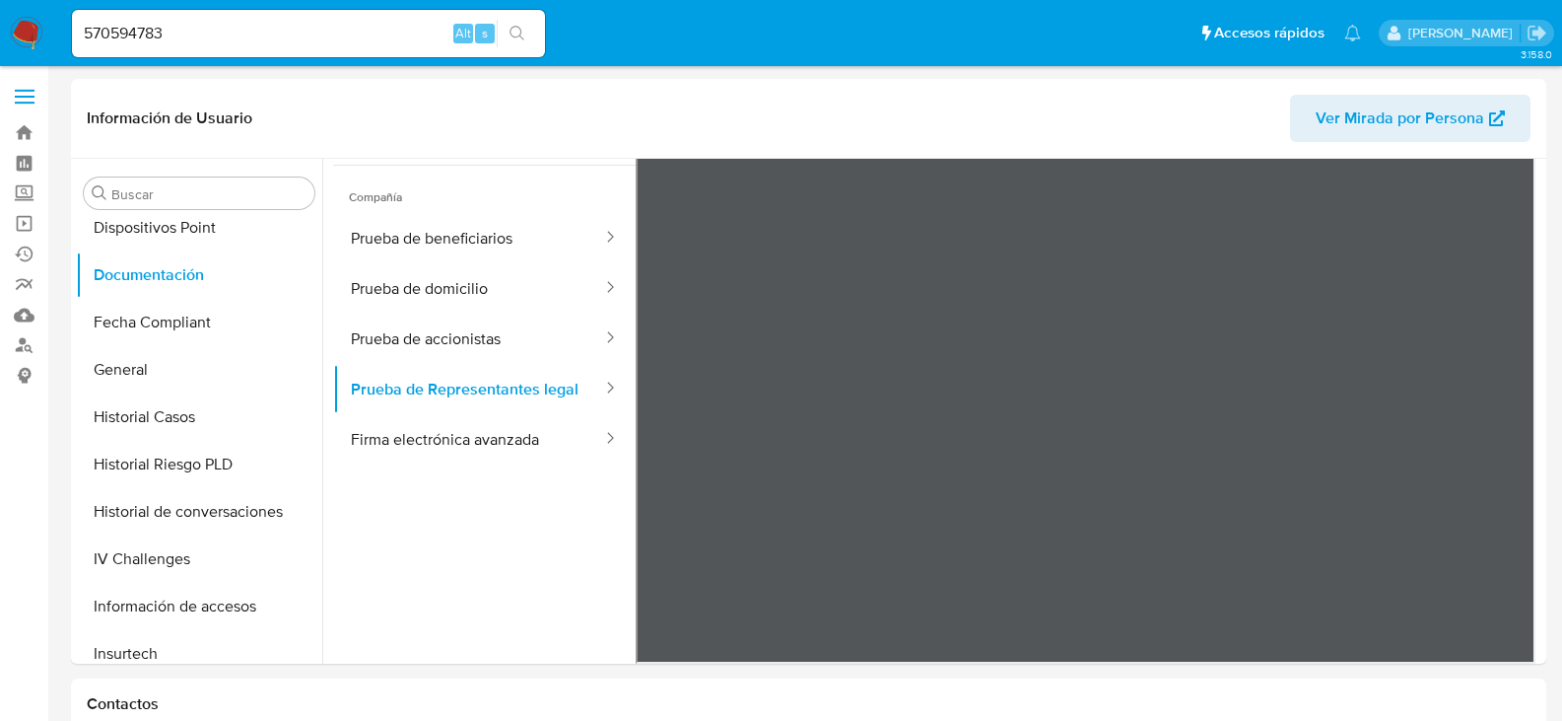
click at [258, 31] on input "570594783" at bounding box center [308, 34] width 473 height 26
paste input "1109069901"
type input "1109069901"
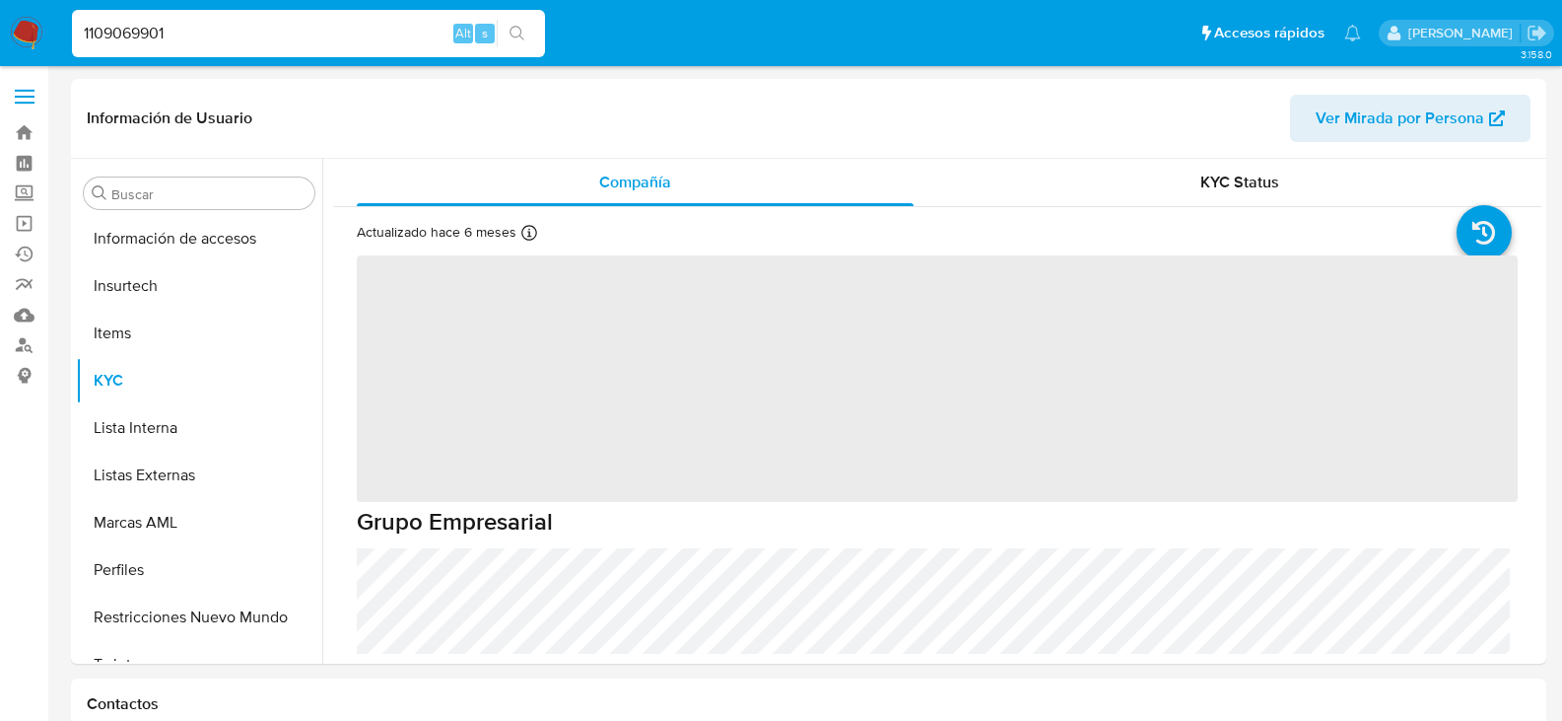
scroll to position [833, 0]
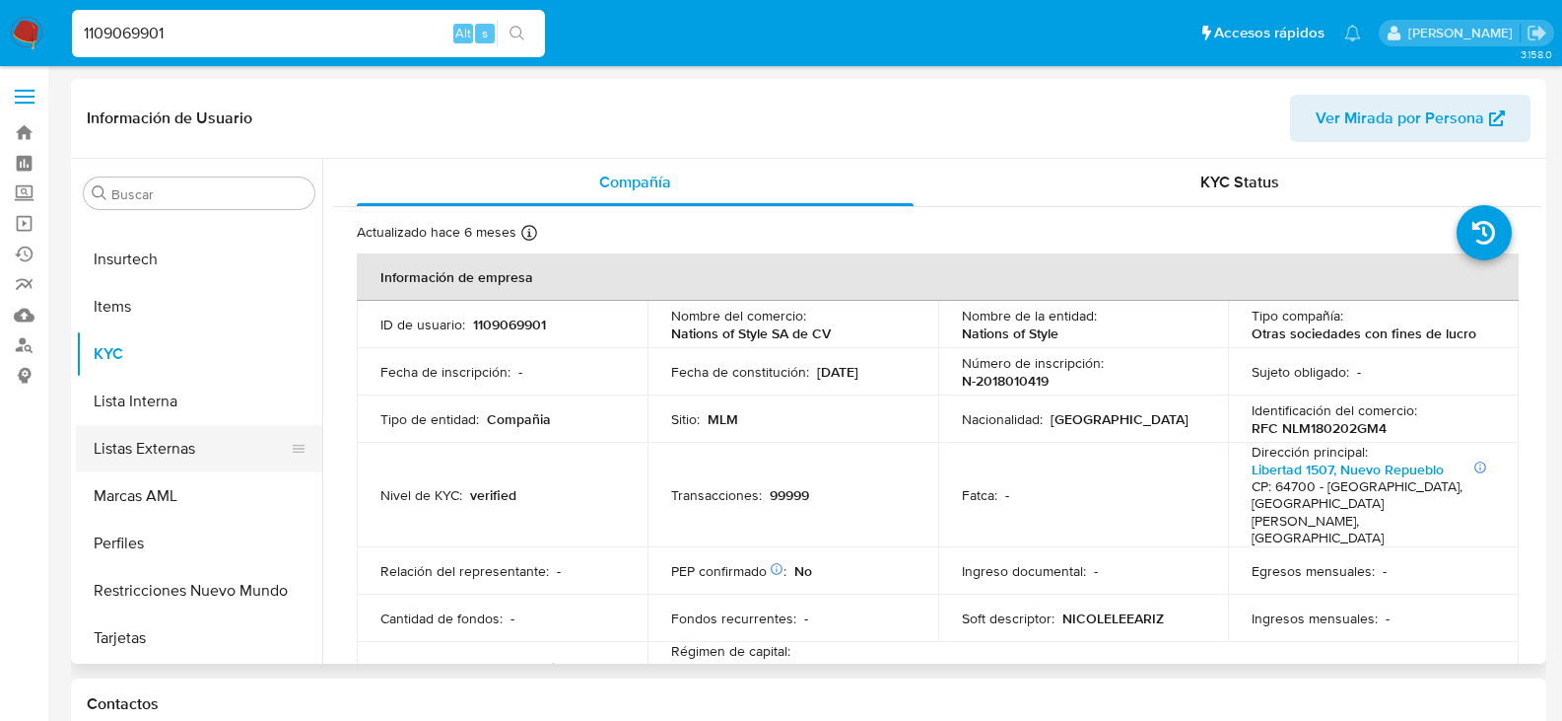
select select "10"
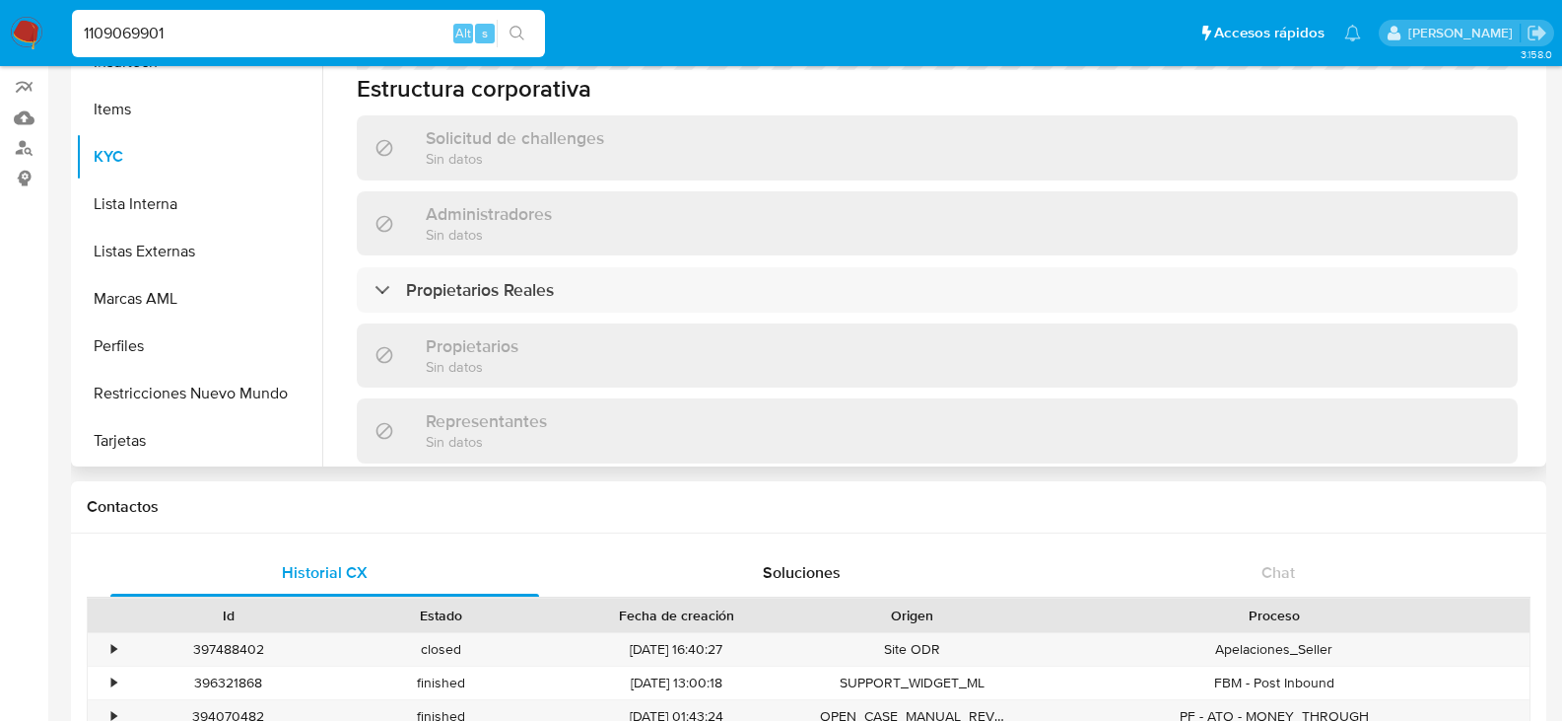
scroll to position [887, 0]
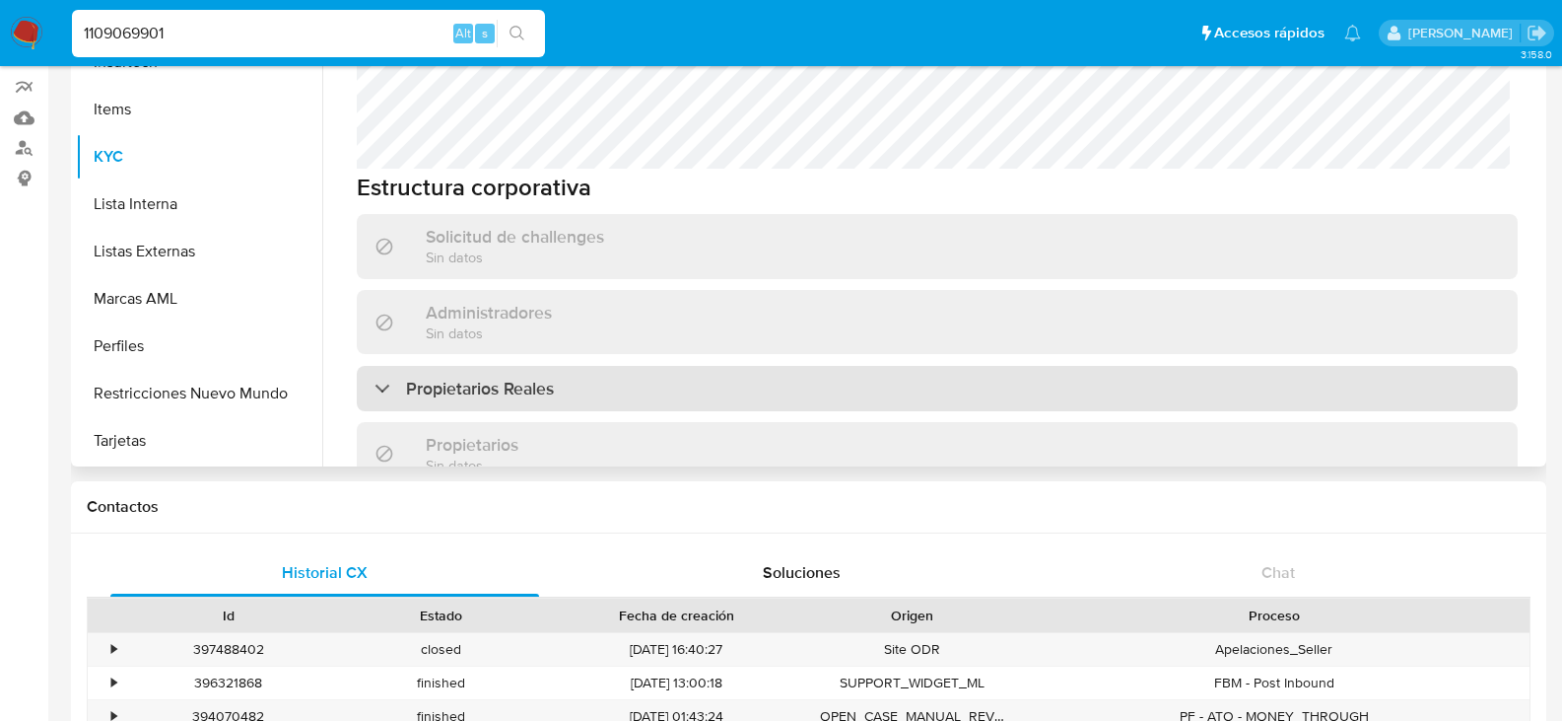
click at [574, 366] on div "Propietarios Reales" at bounding box center [937, 388] width 1161 height 45
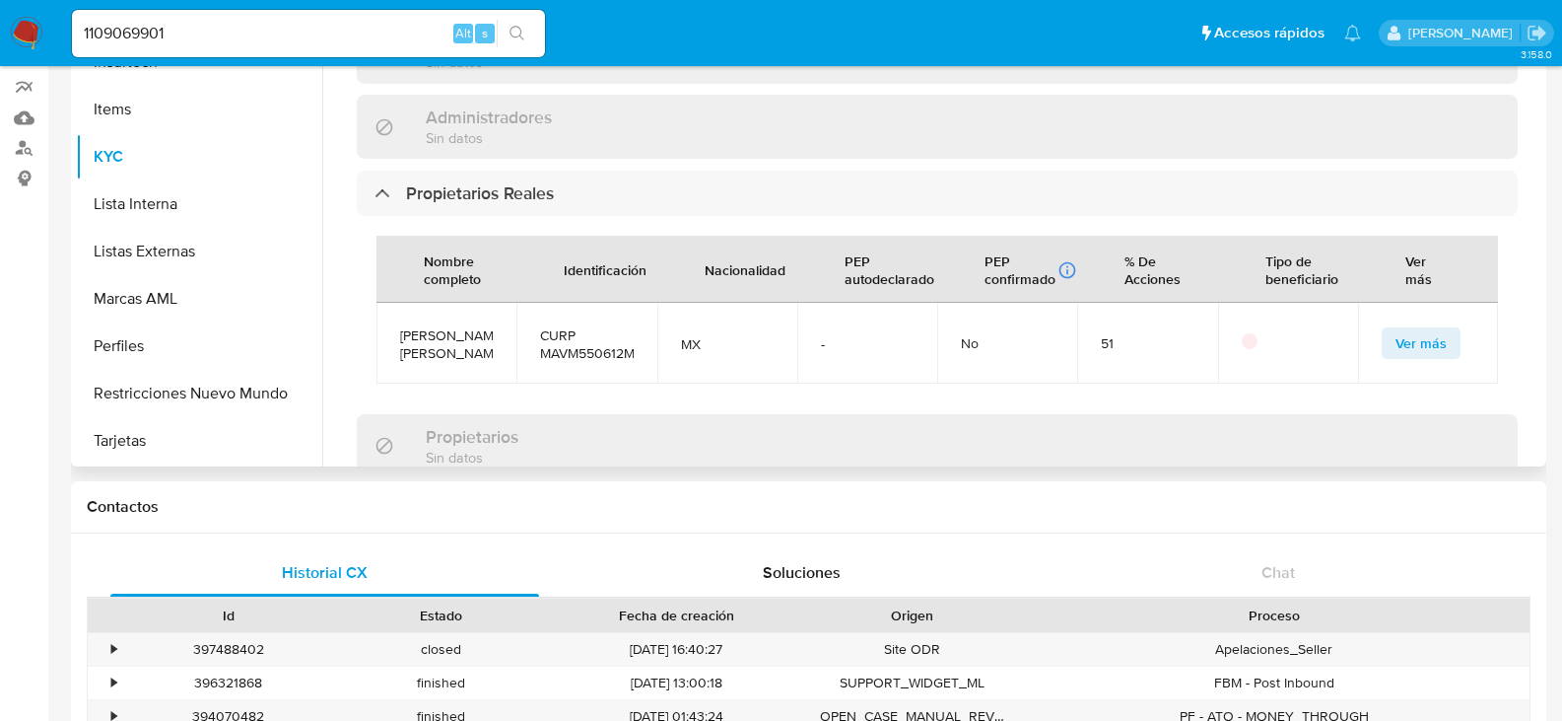
scroll to position [1084, 0]
click at [1384, 325] on button "Ver más" at bounding box center [1421, 341] width 79 height 32
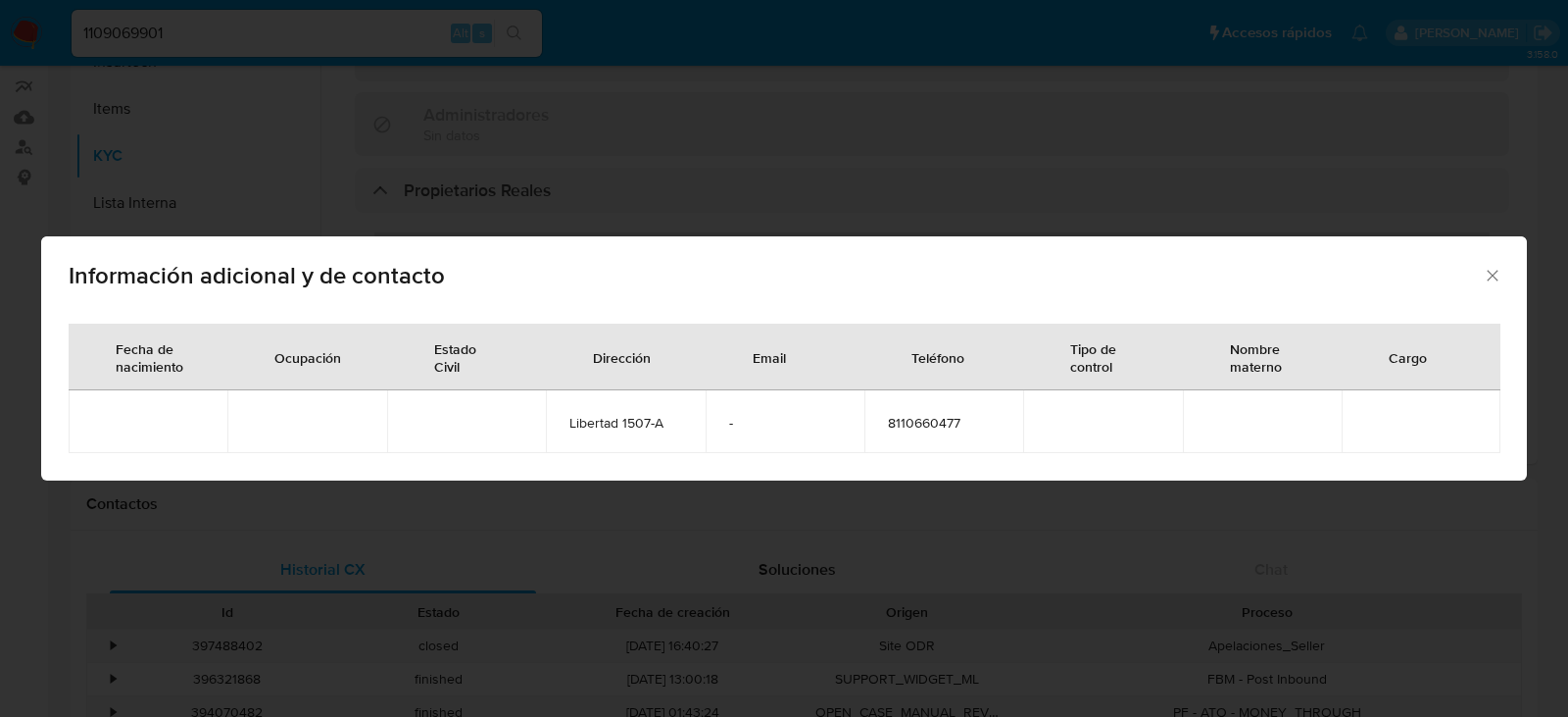
click at [930, 420] on span "8110660477" at bounding box center [944, 423] width 111 height 18
click at [931, 420] on span "8110660477" at bounding box center [944, 423] width 111 height 18
copy span "8110660477"
click at [896, 170] on div "Información adicional y de contacto Fecha de nacimiento Ocupación Estado Civil …" at bounding box center [784, 358] width 1568 height 717
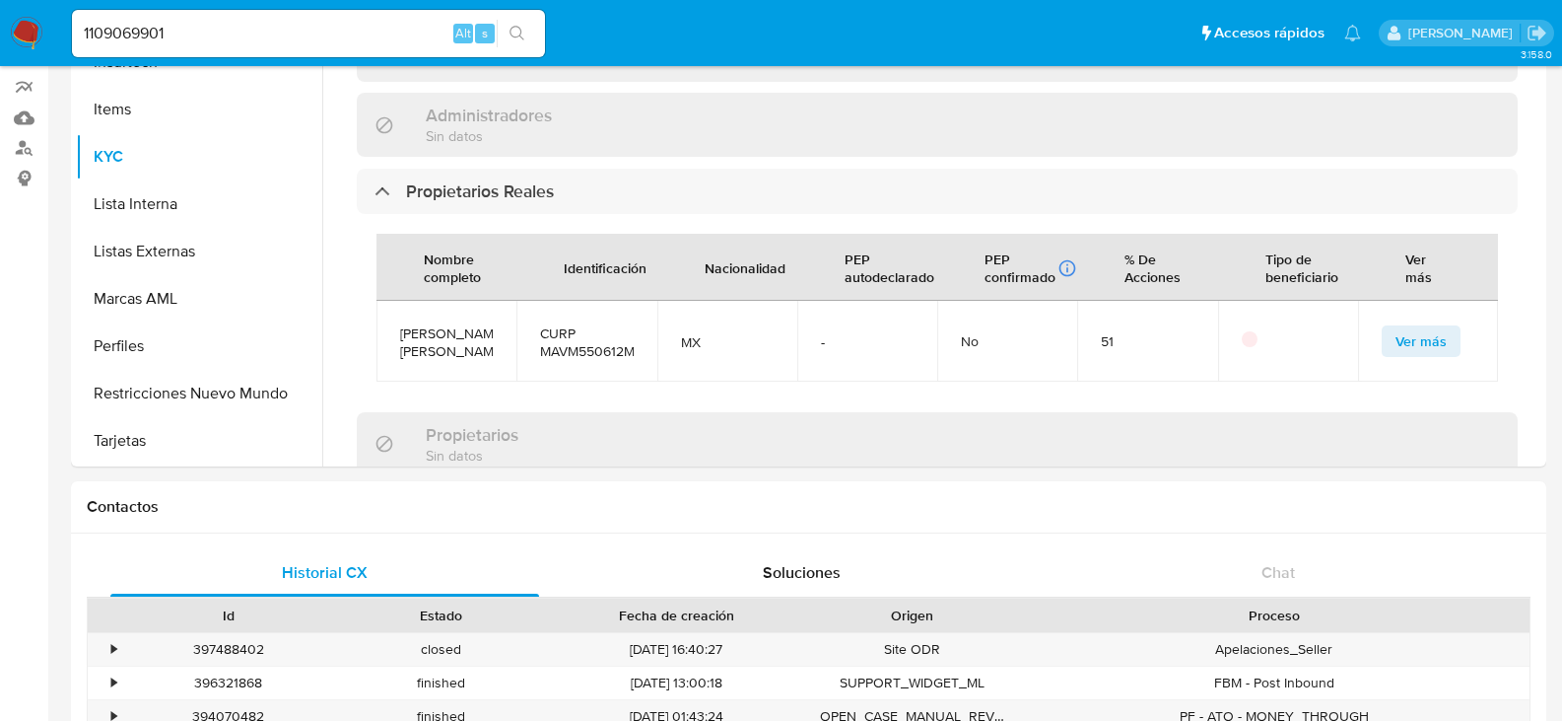
click at [149, 25] on input "1109069901" at bounding box center [308, 34] width 473 height 26
paste input "2613572"
type input "2613572"
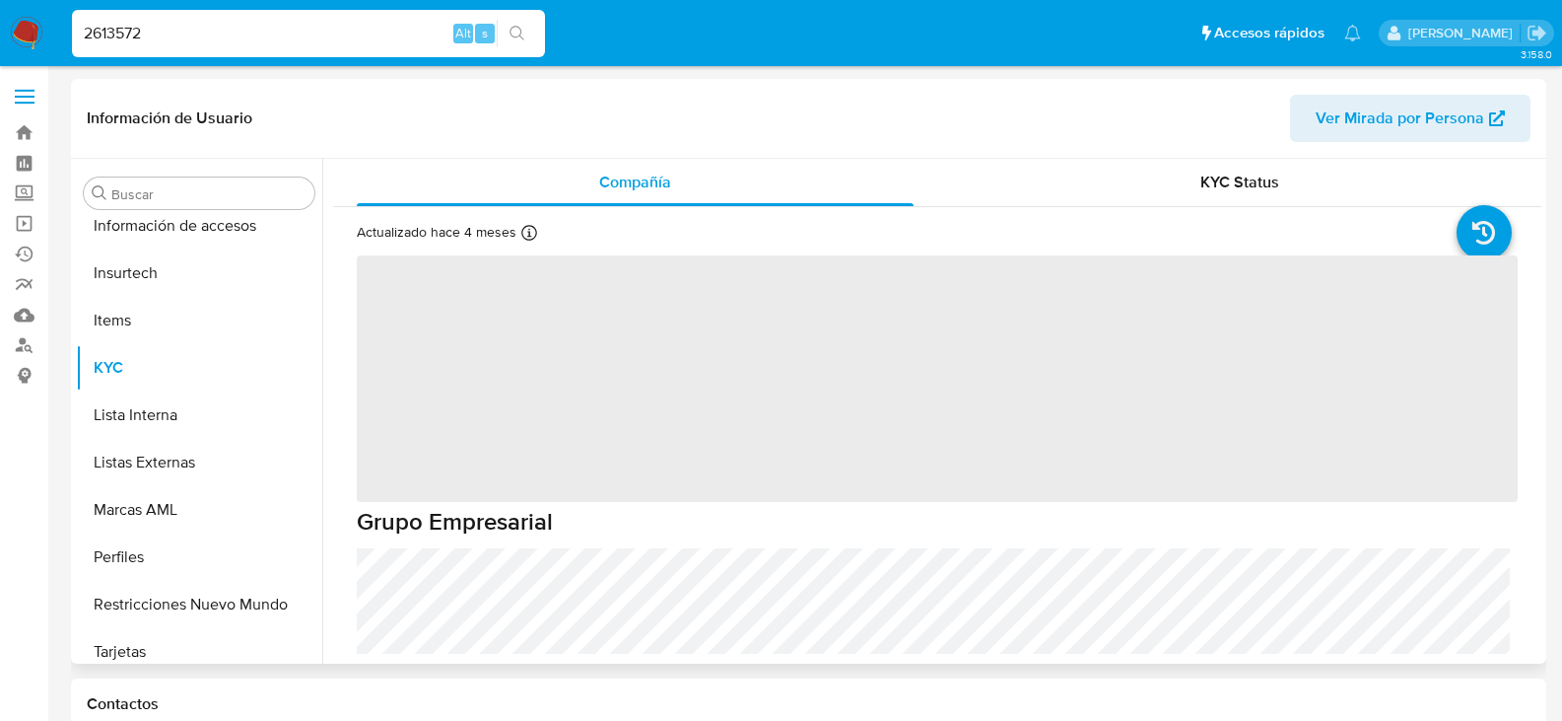
scroll to position [833, 0]
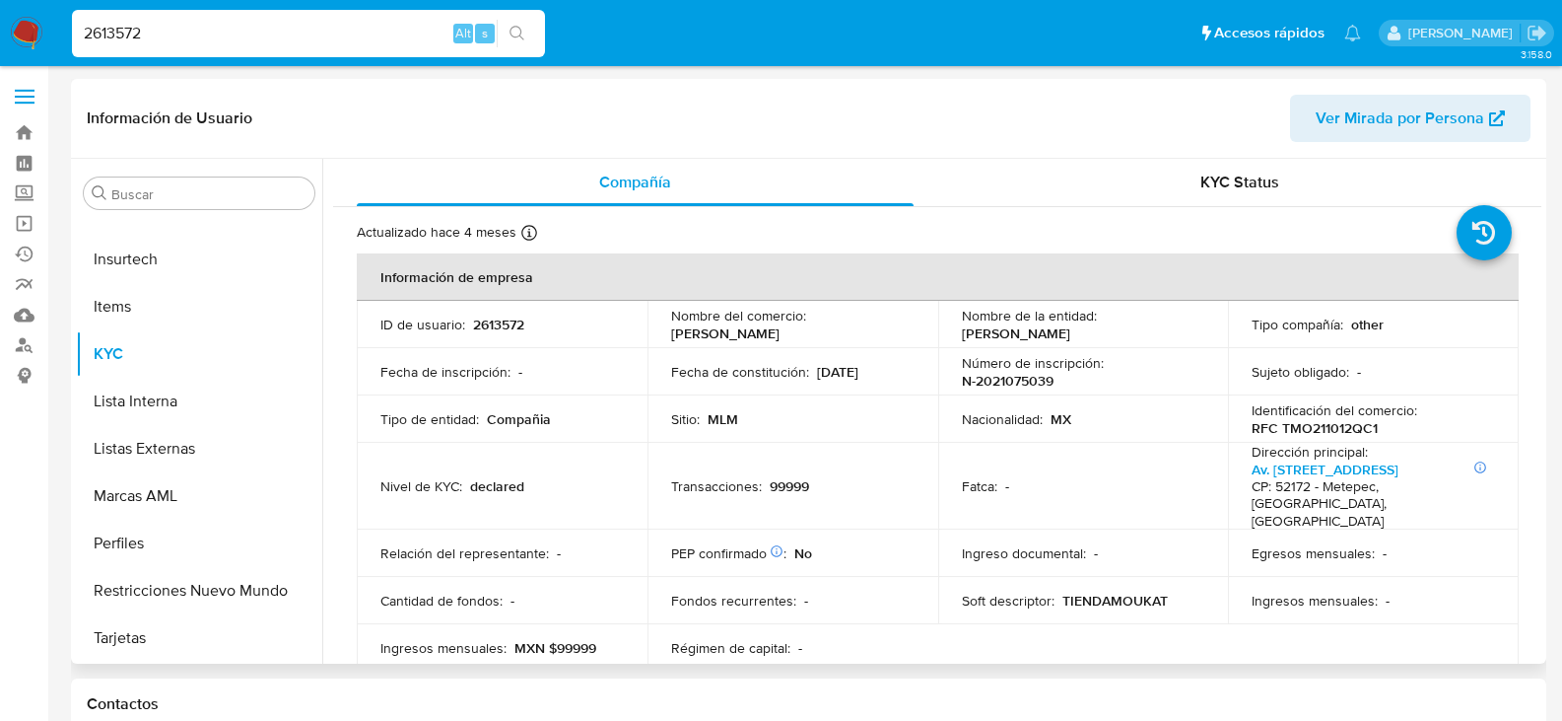
select select "10"
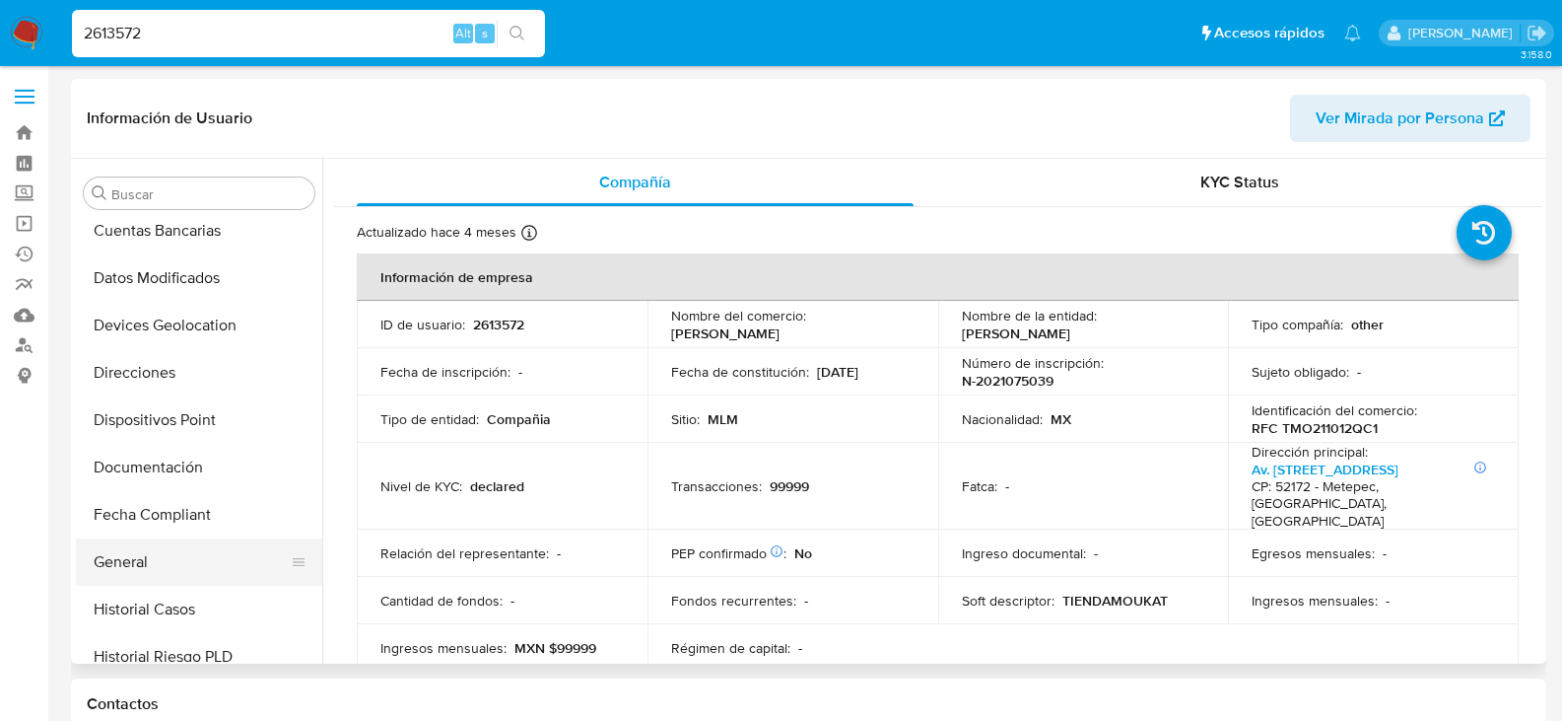
scroll to position [242, 0]
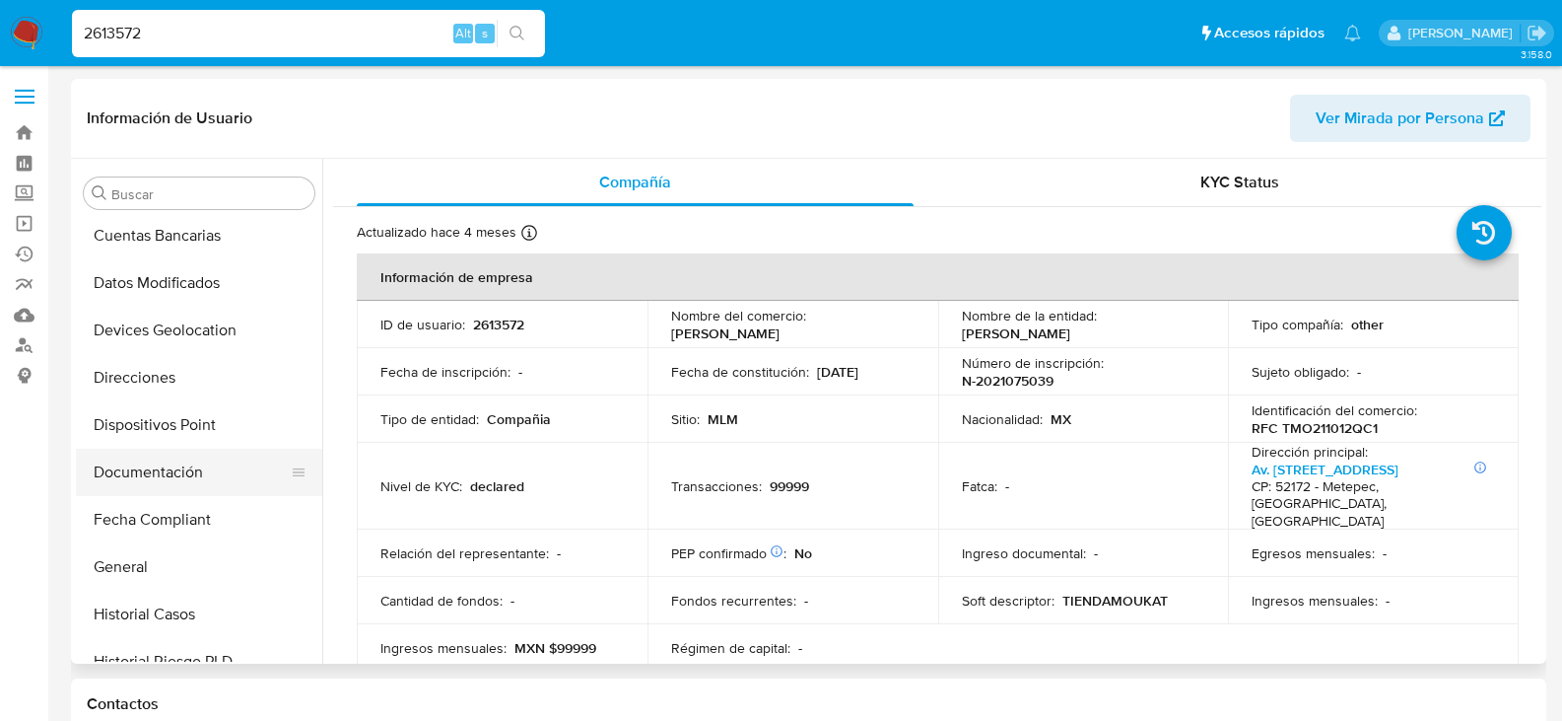
click at [173, 474] on button "Documentación" at bounding box center [191, 472] width 231 height 47
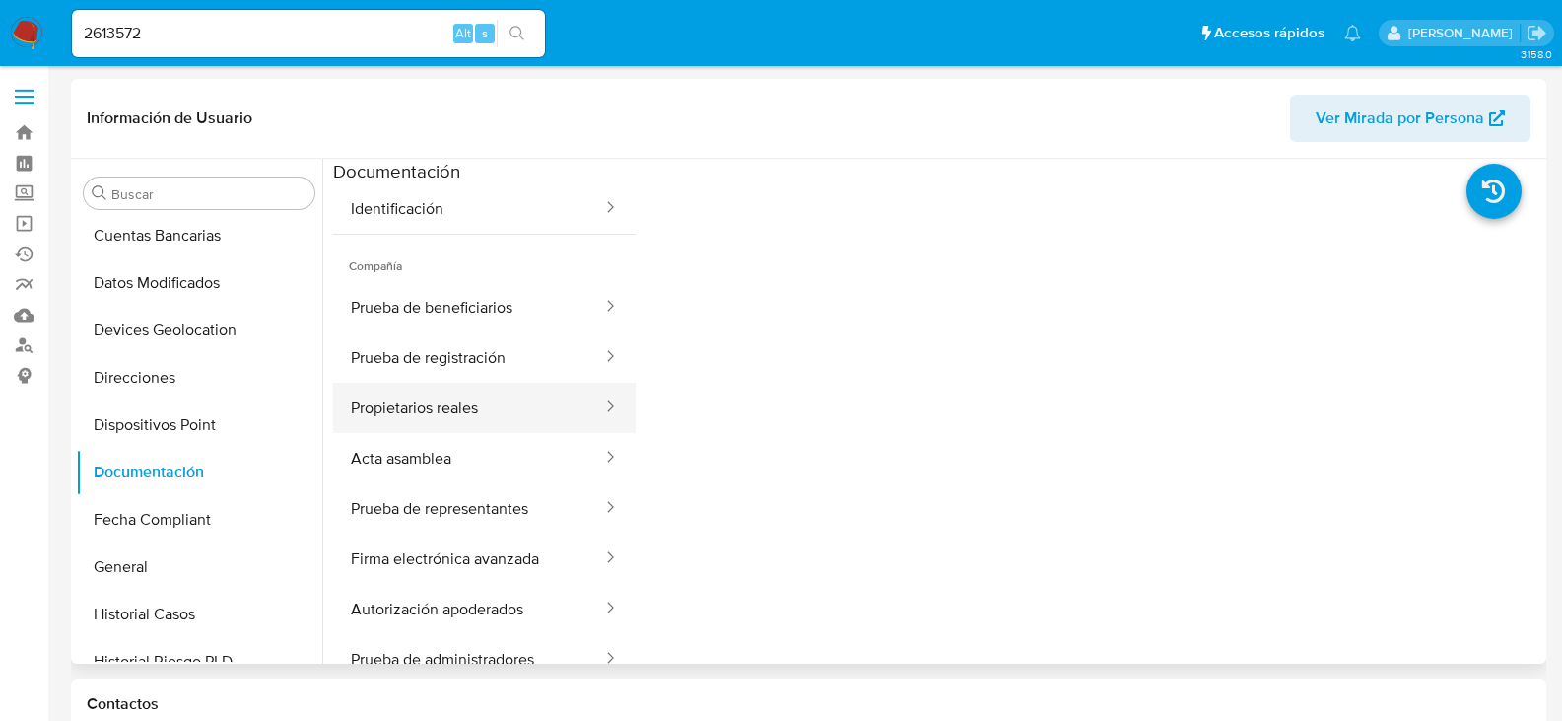
scroll to position [296, 0]
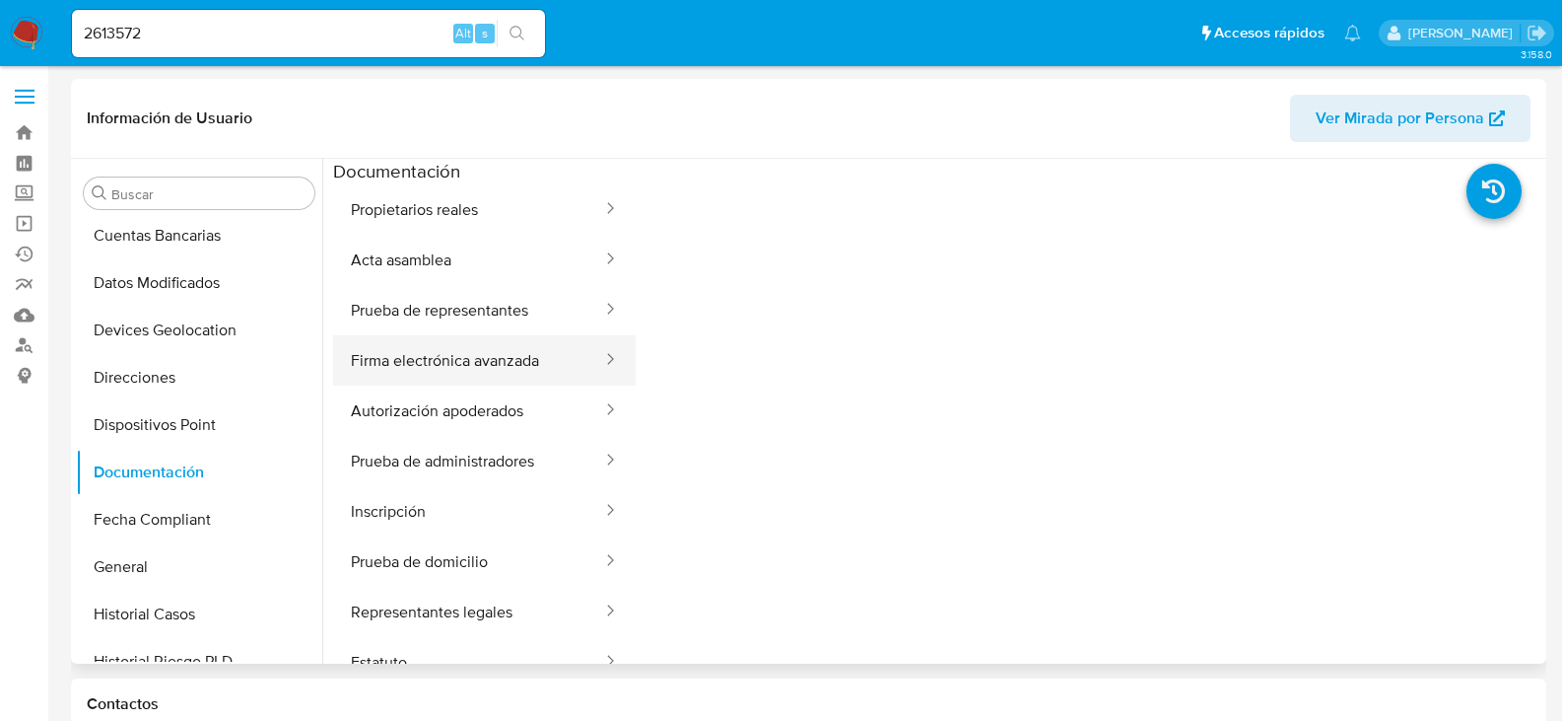
click at [491, 371] on button "Firma electrónica avanzada" at bounding box center [468, 360] width 271 height 50
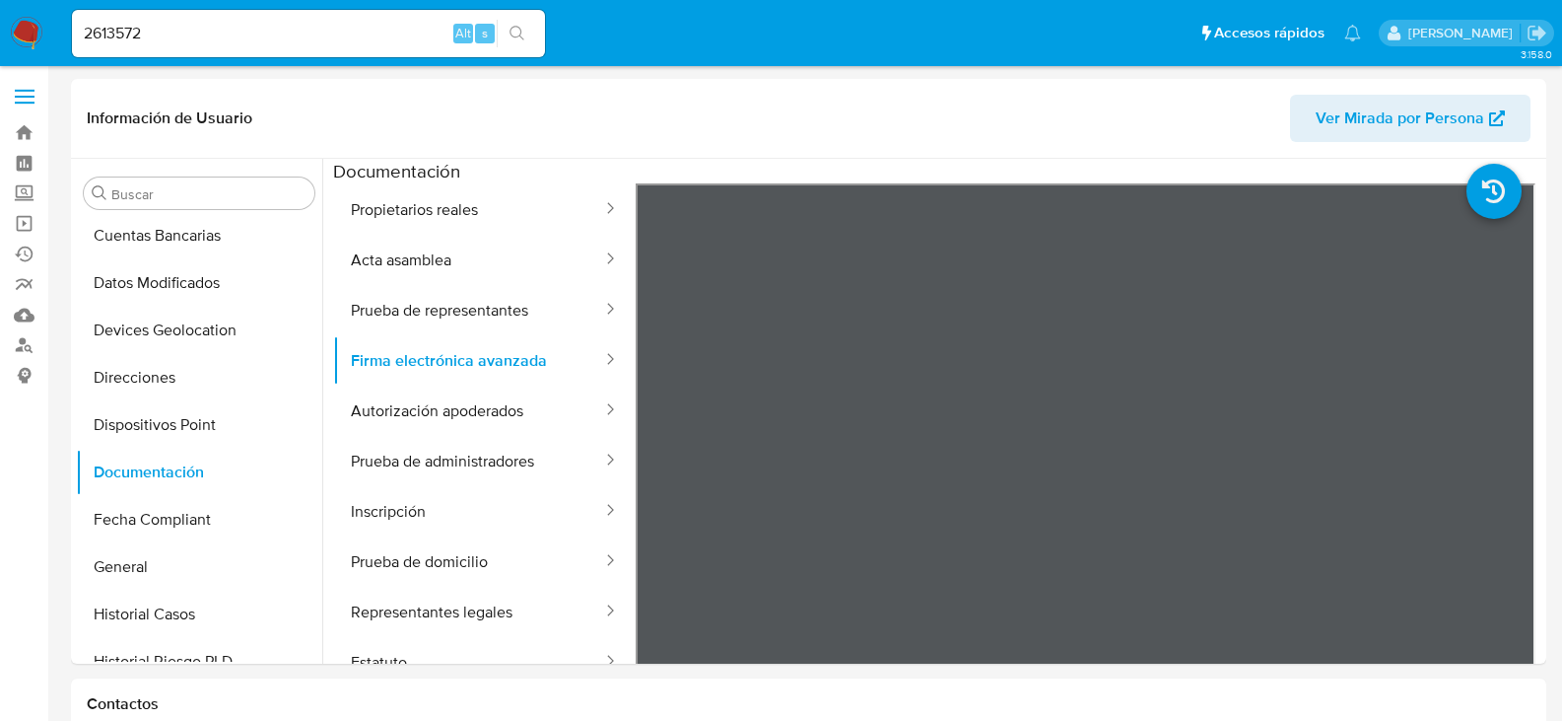
click at [211, 32] on input "2613572" at bounding box center [308, 34] width 473 height 26
paste input "8447930"
type input "284479302"
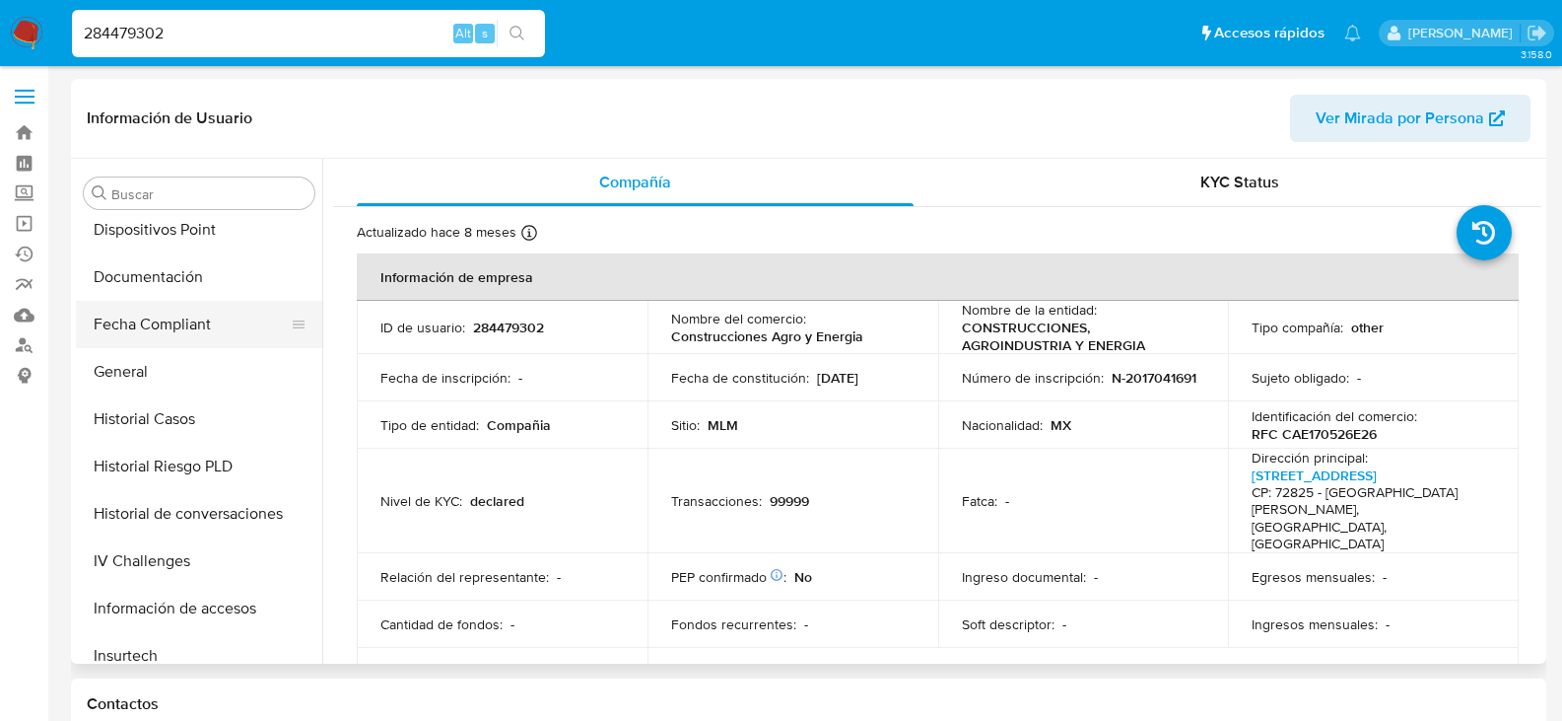
scroll to position [340, 0]
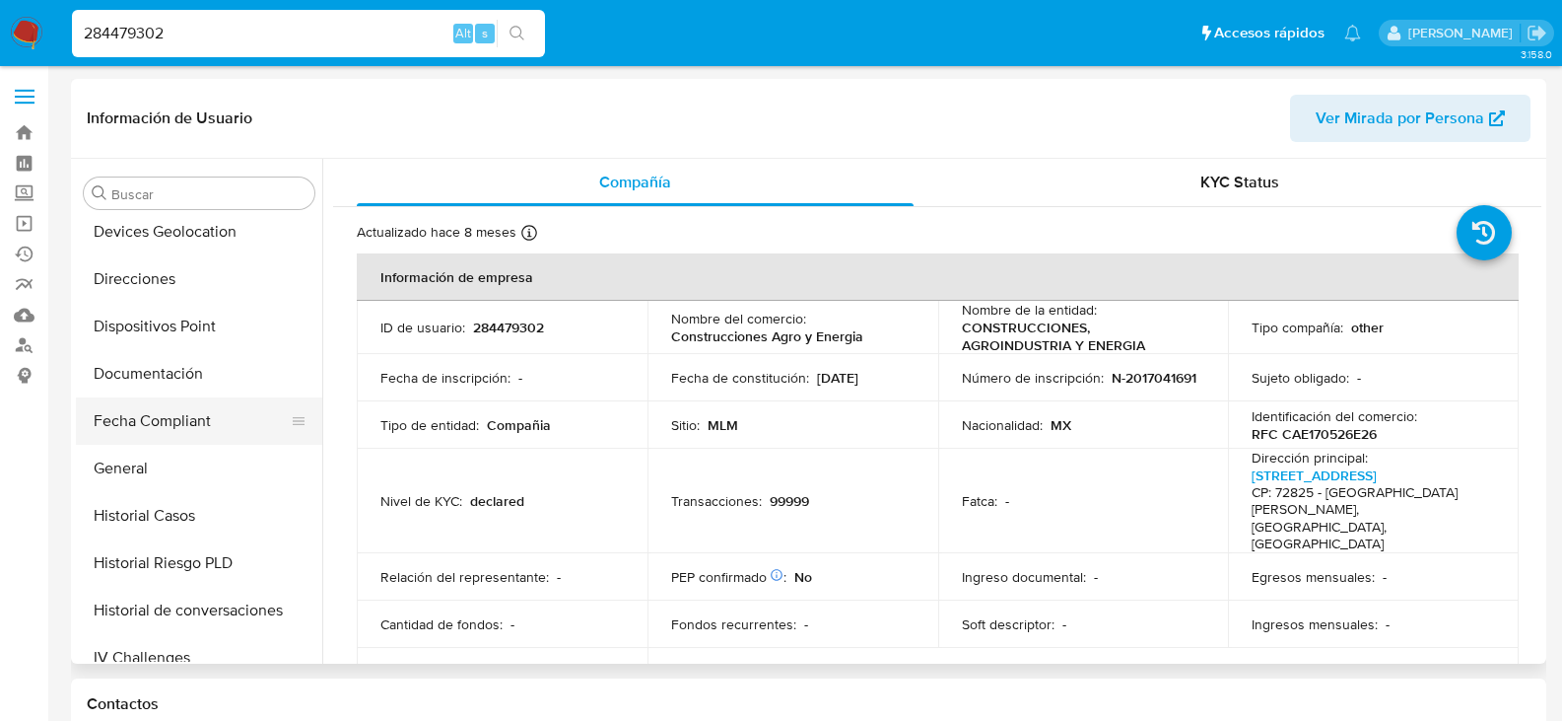
select select "10"
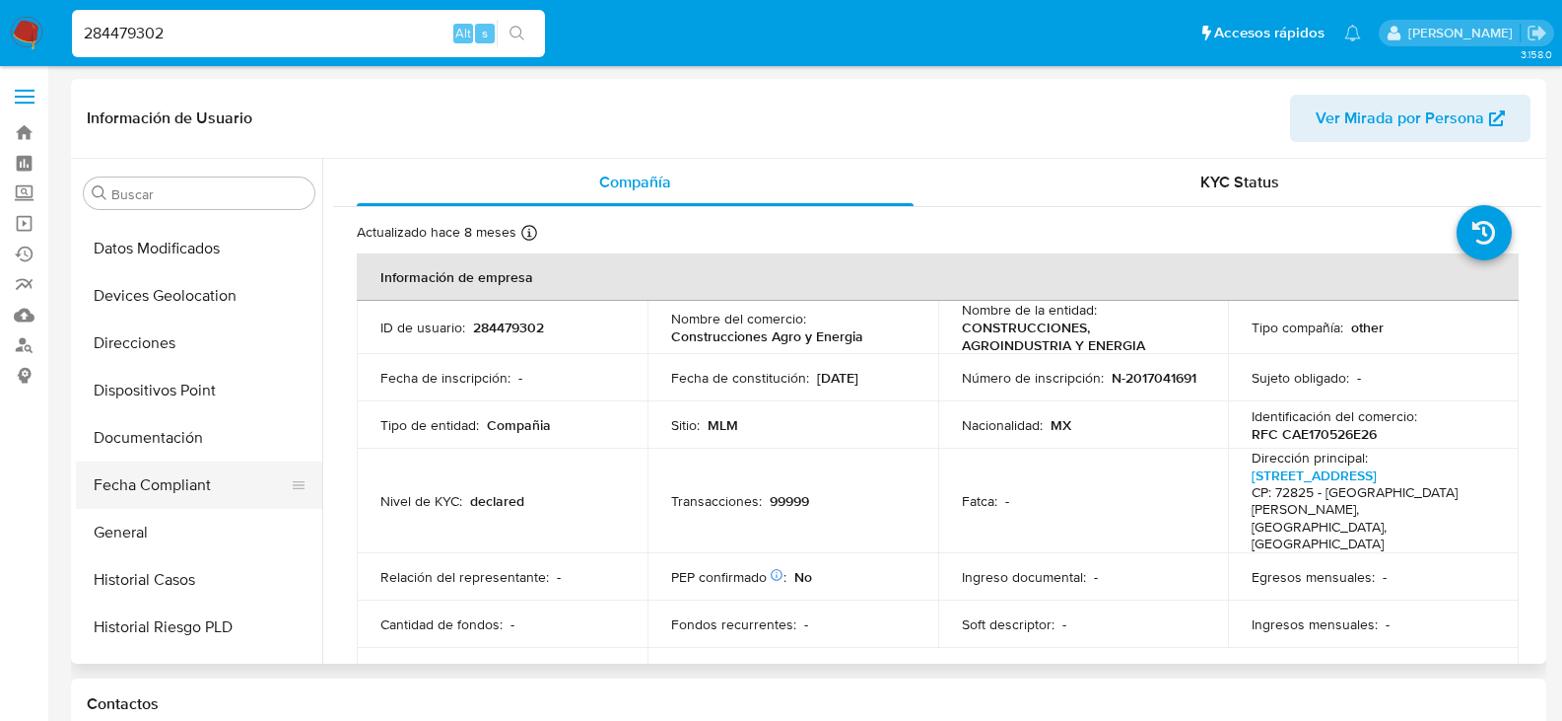
scroll to position [242, 0]
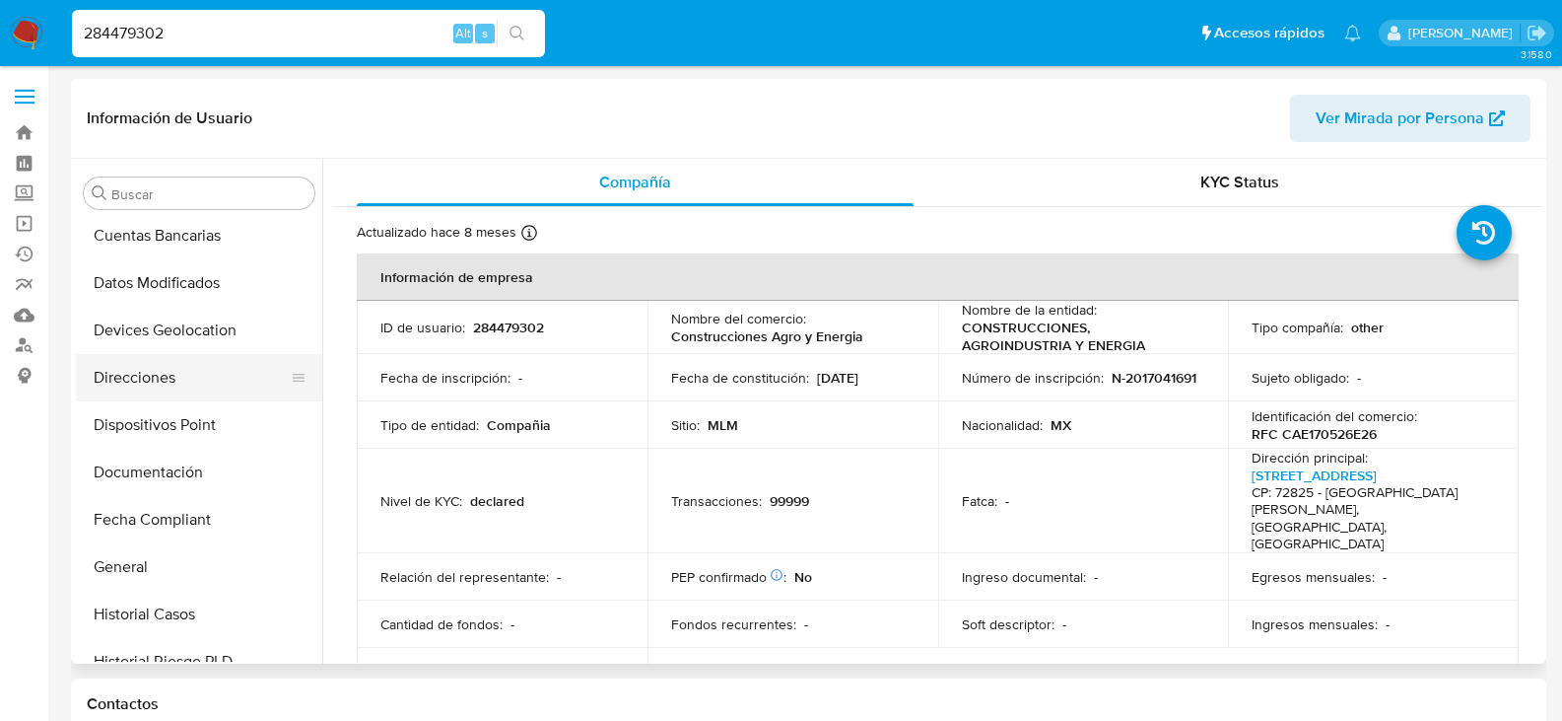
click at [180, 380] on button "Direcciones" at bounding box center [191, 377] width 231 height 47
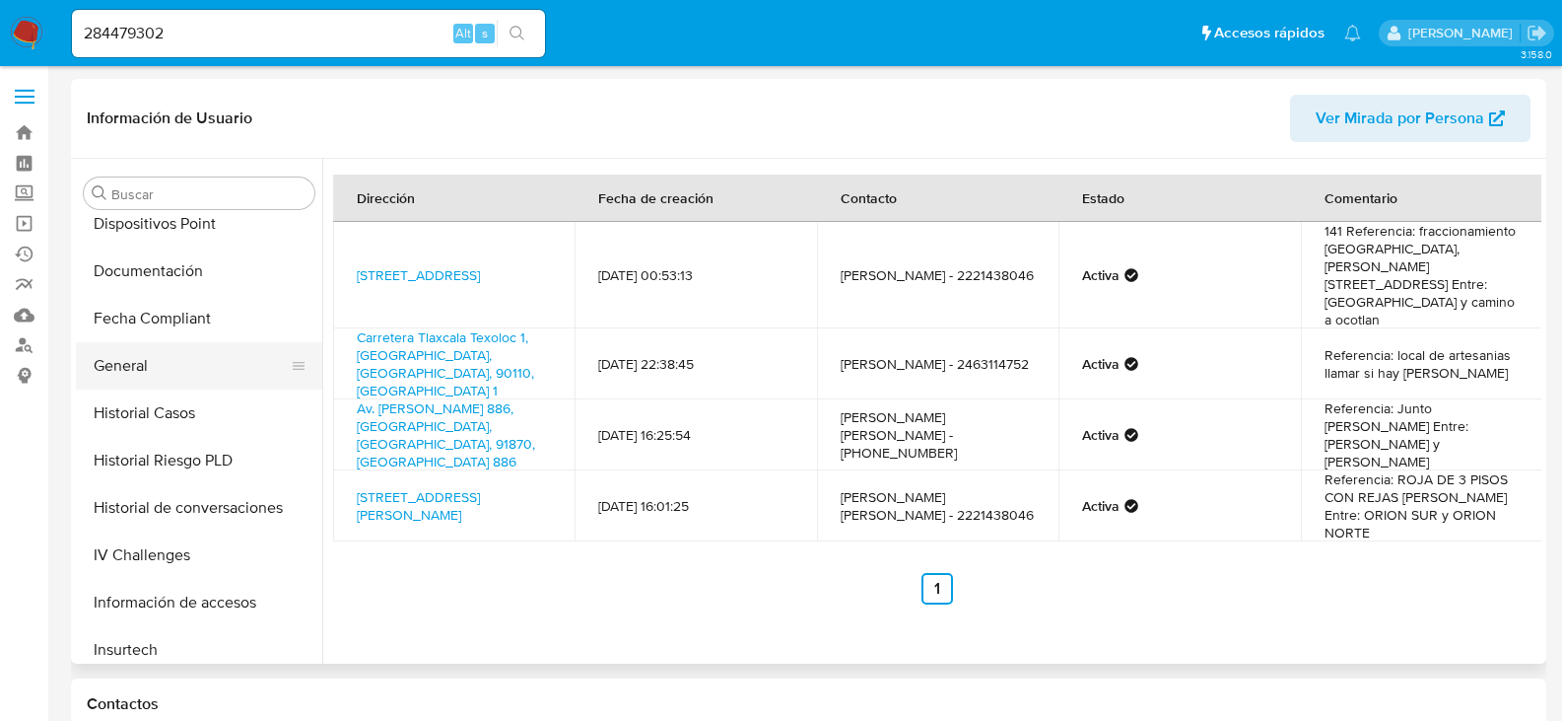
scroll to position [439, 0]
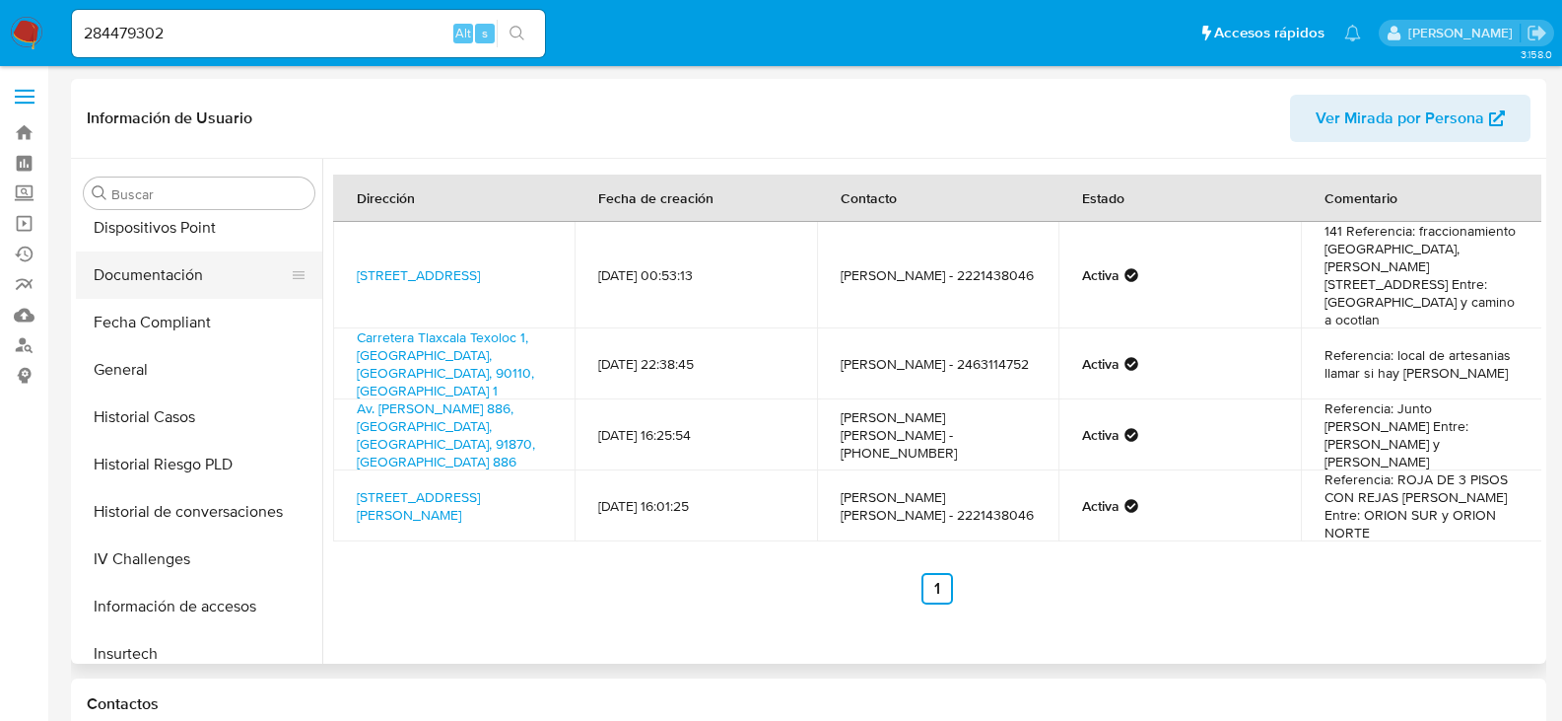
click at [172, 279] on button "Documentación" at bounding box center [191, 274] width 231 height 47
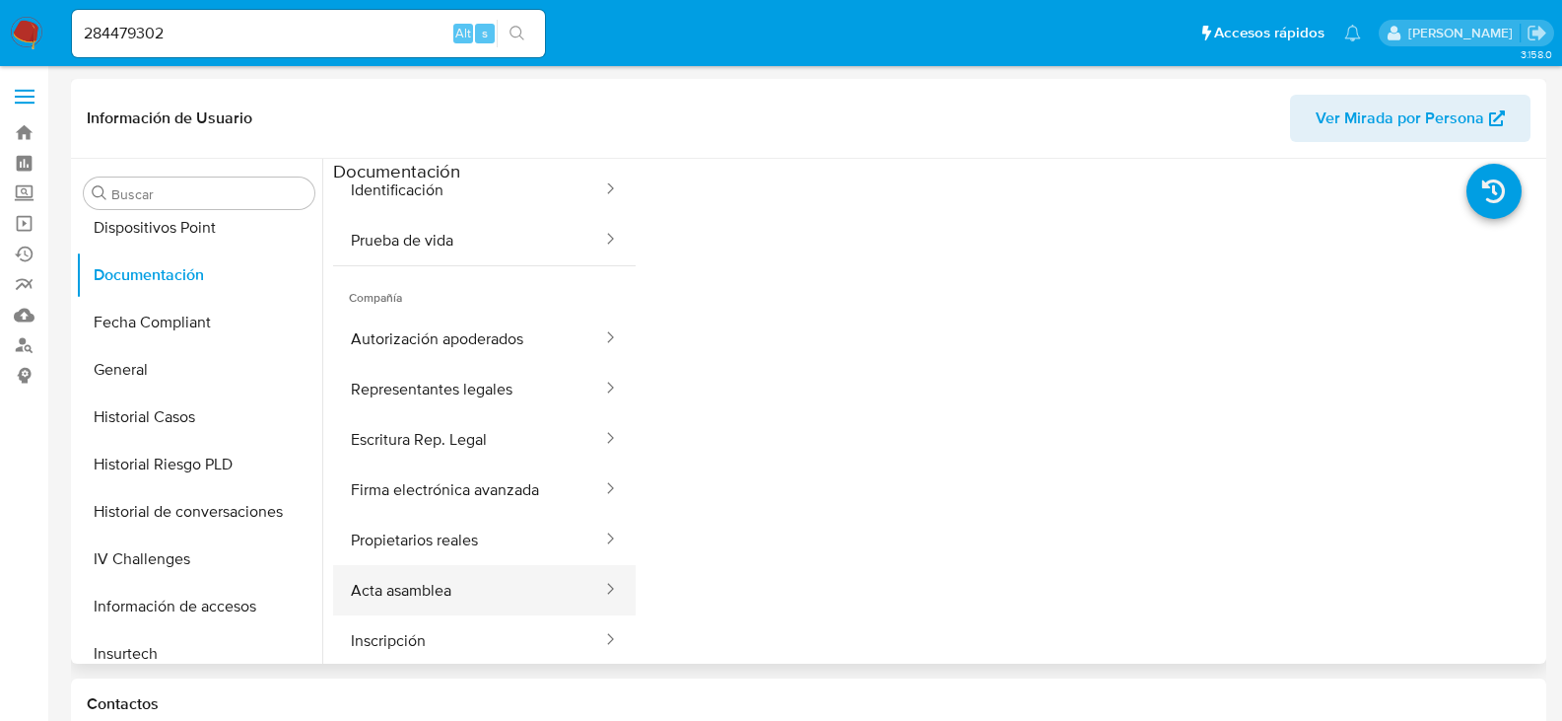
scroll to position [99, 0]
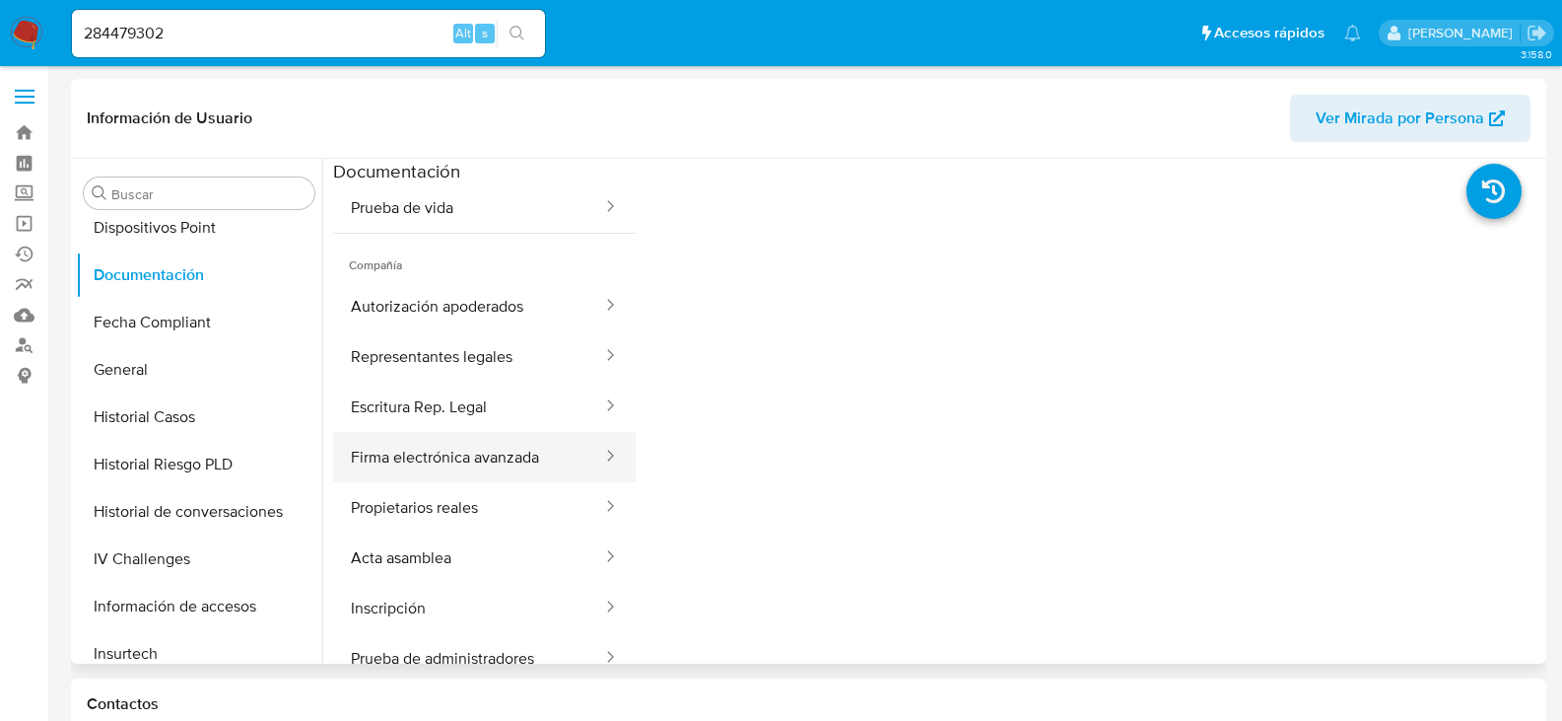
click at [503, 459] on button "Firma electrónica avanzada" at bounding box center [468, 457] width 271 height 50
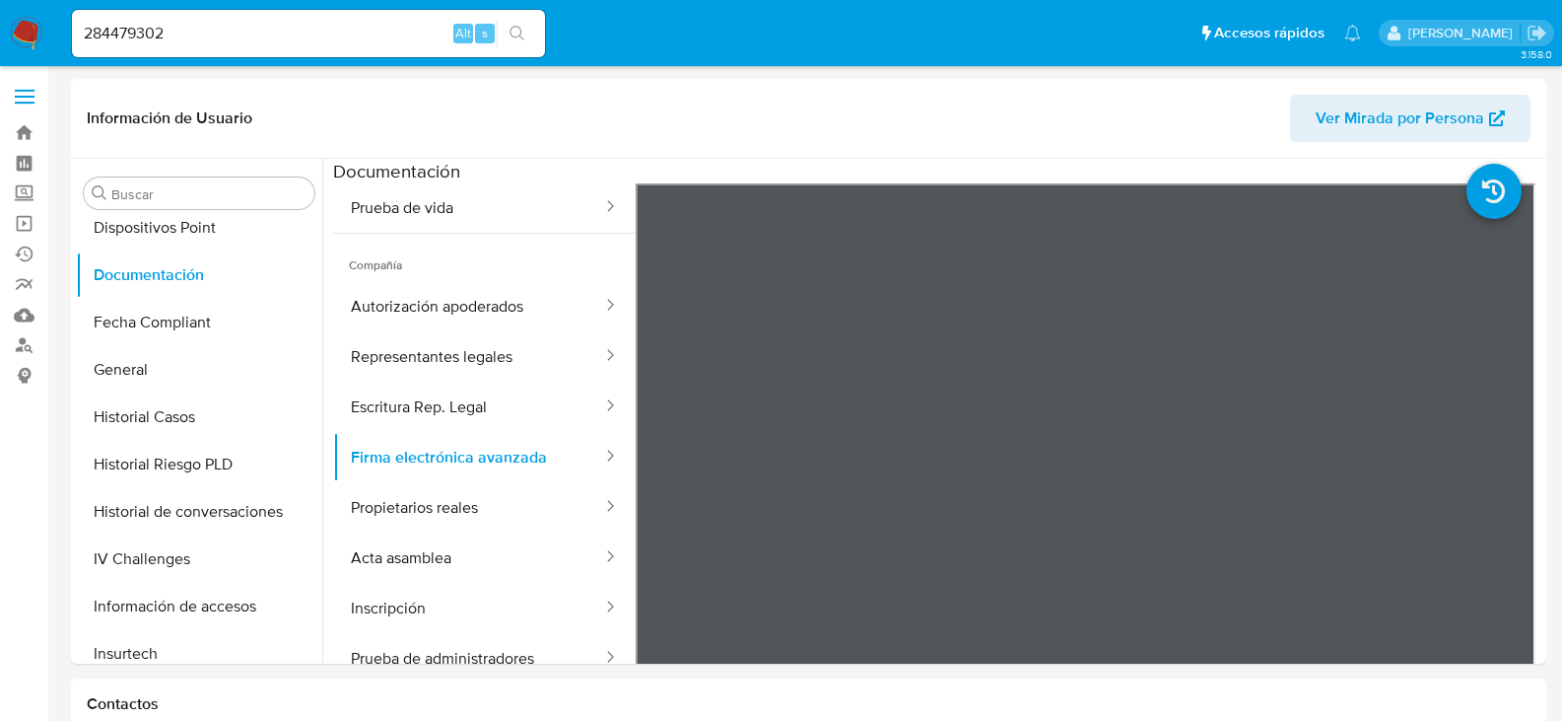
click at [210, 34] on input "284479302" at bounding box center [308, 34] width 473 height 26
paste input "320413270"
type input "320413270"
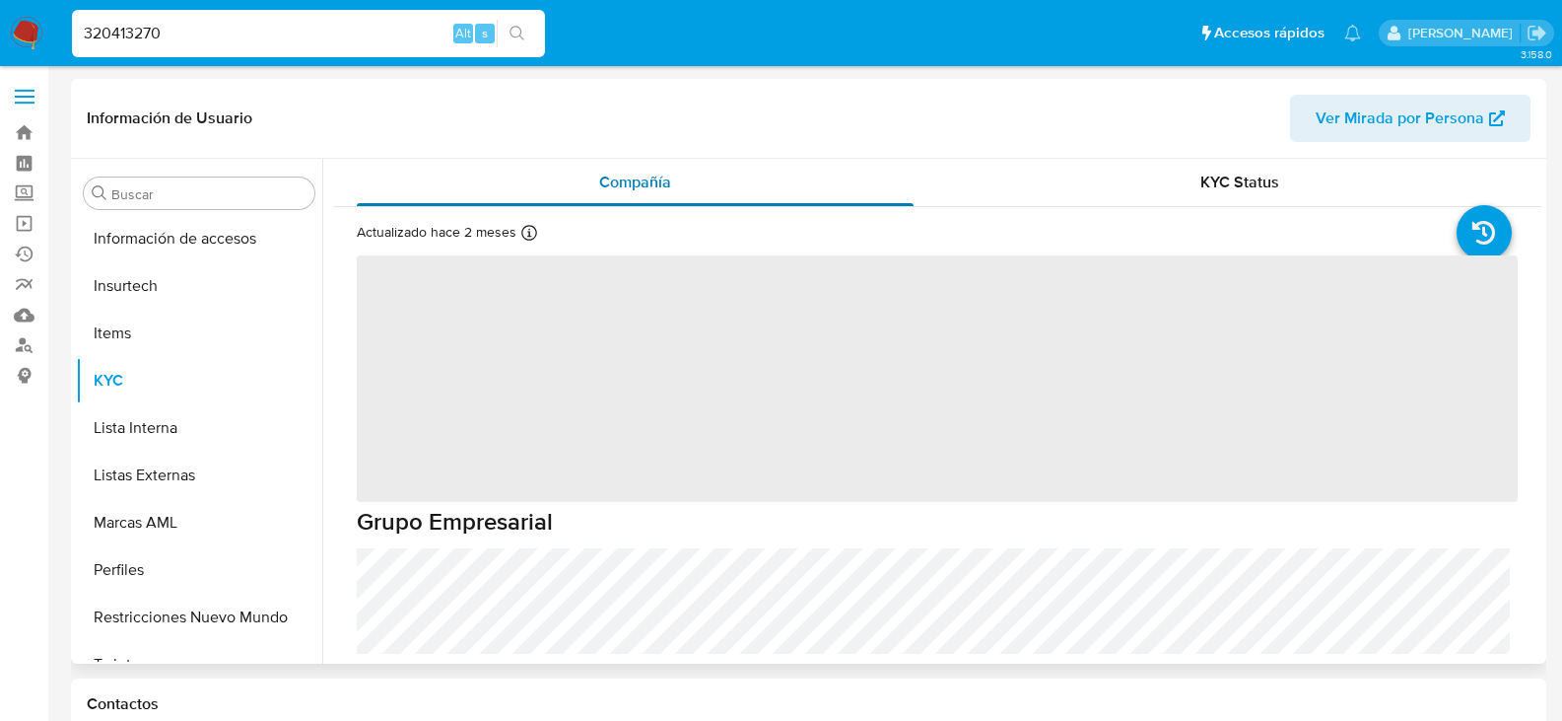
scroll to position [833, 0]
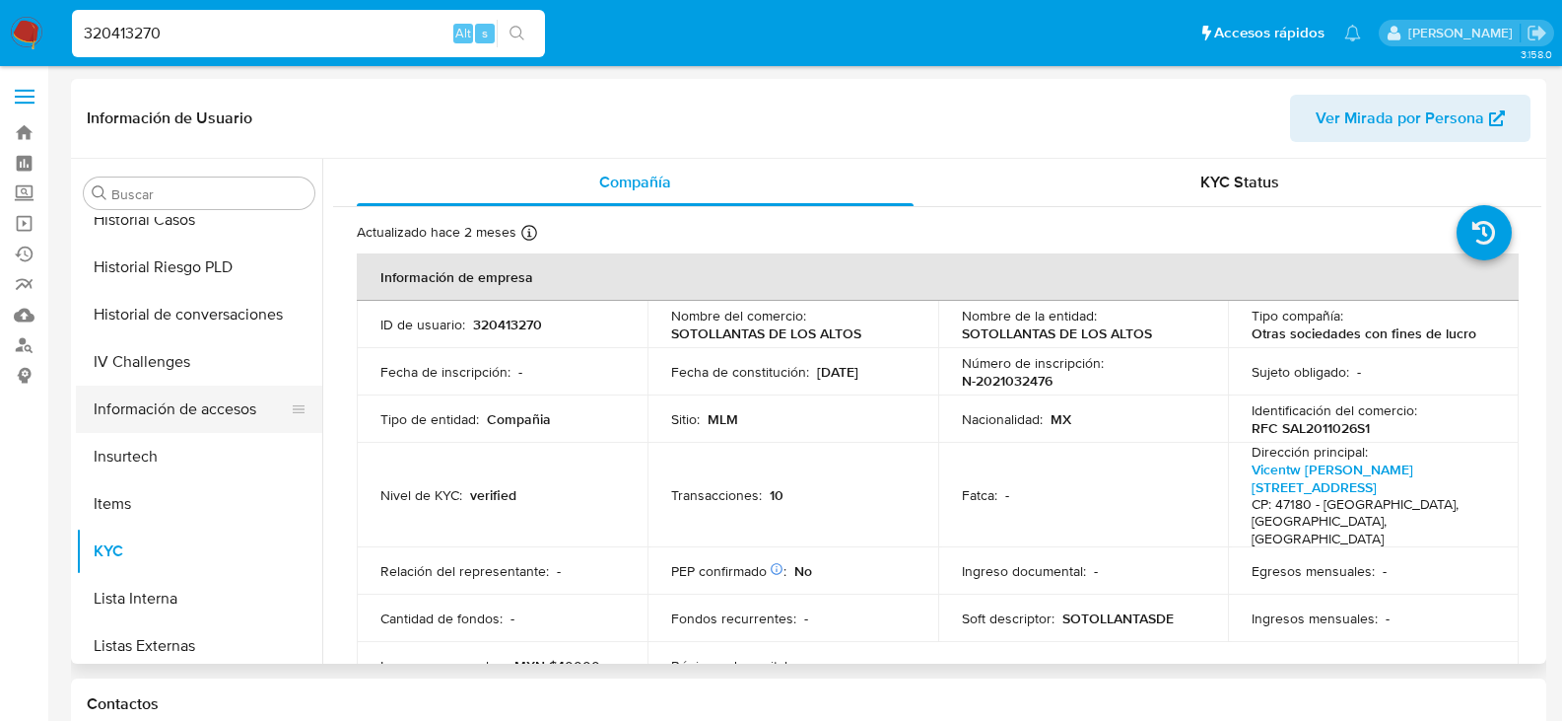
select select "10"
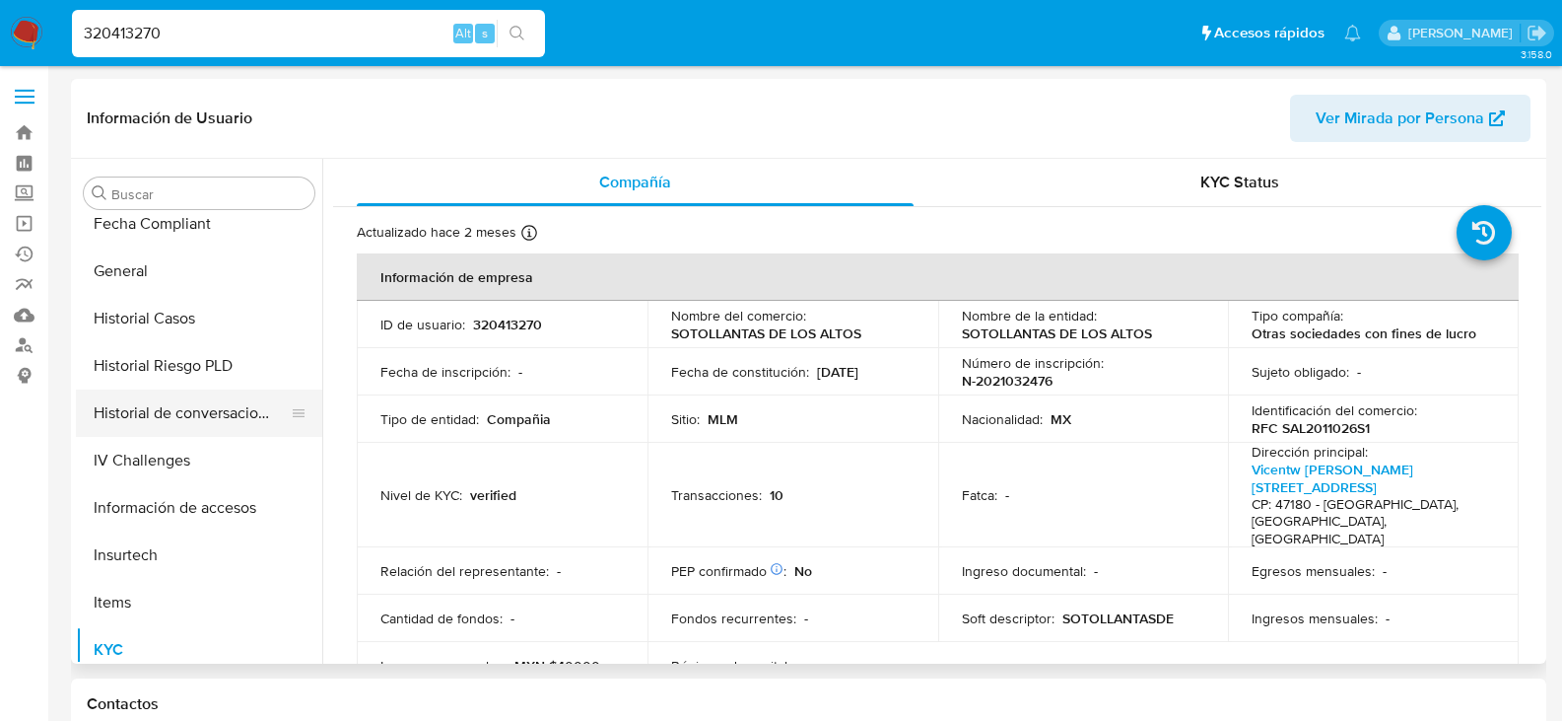
scroll to position [439, 0]
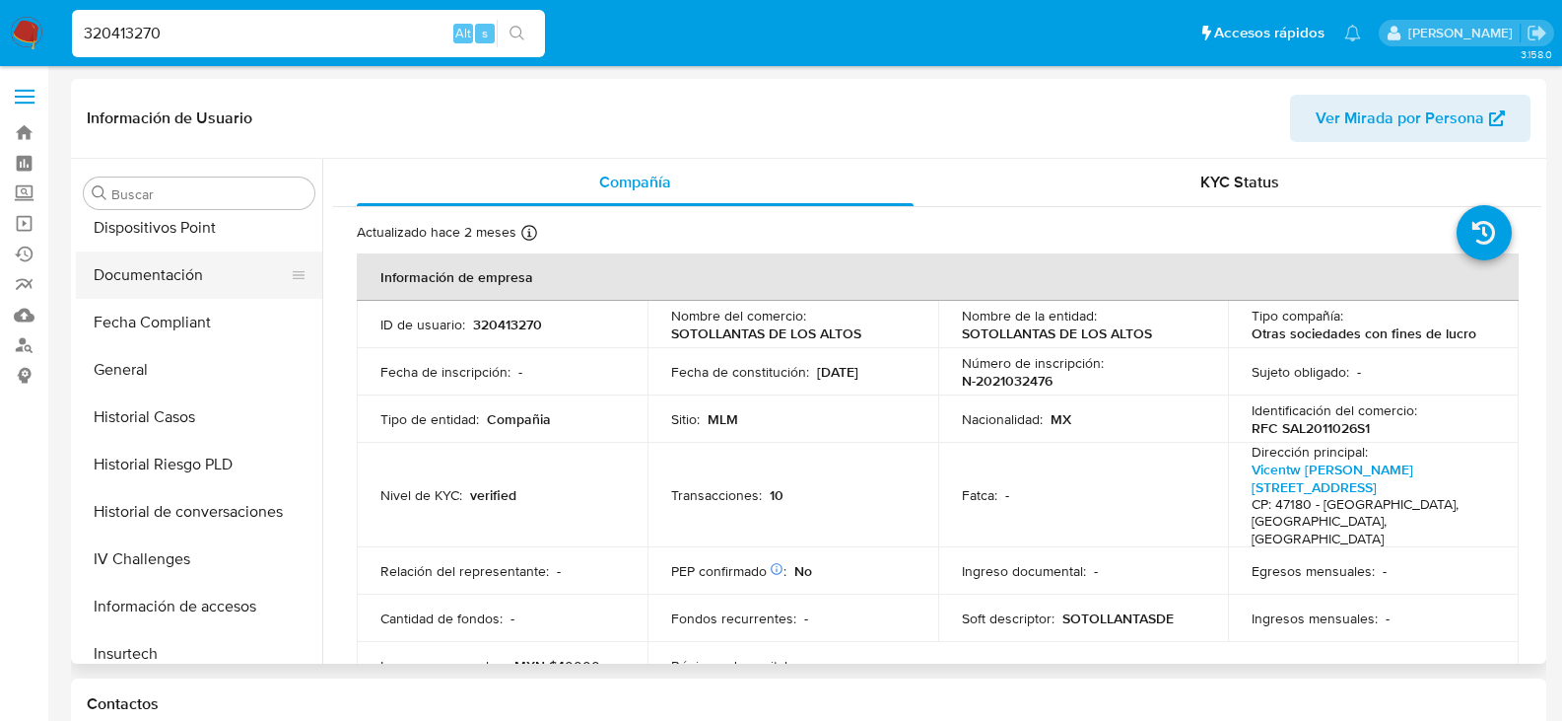
click at [193, 291] on button "Documentación" at bounding box center [191, 274] width 231 height 47
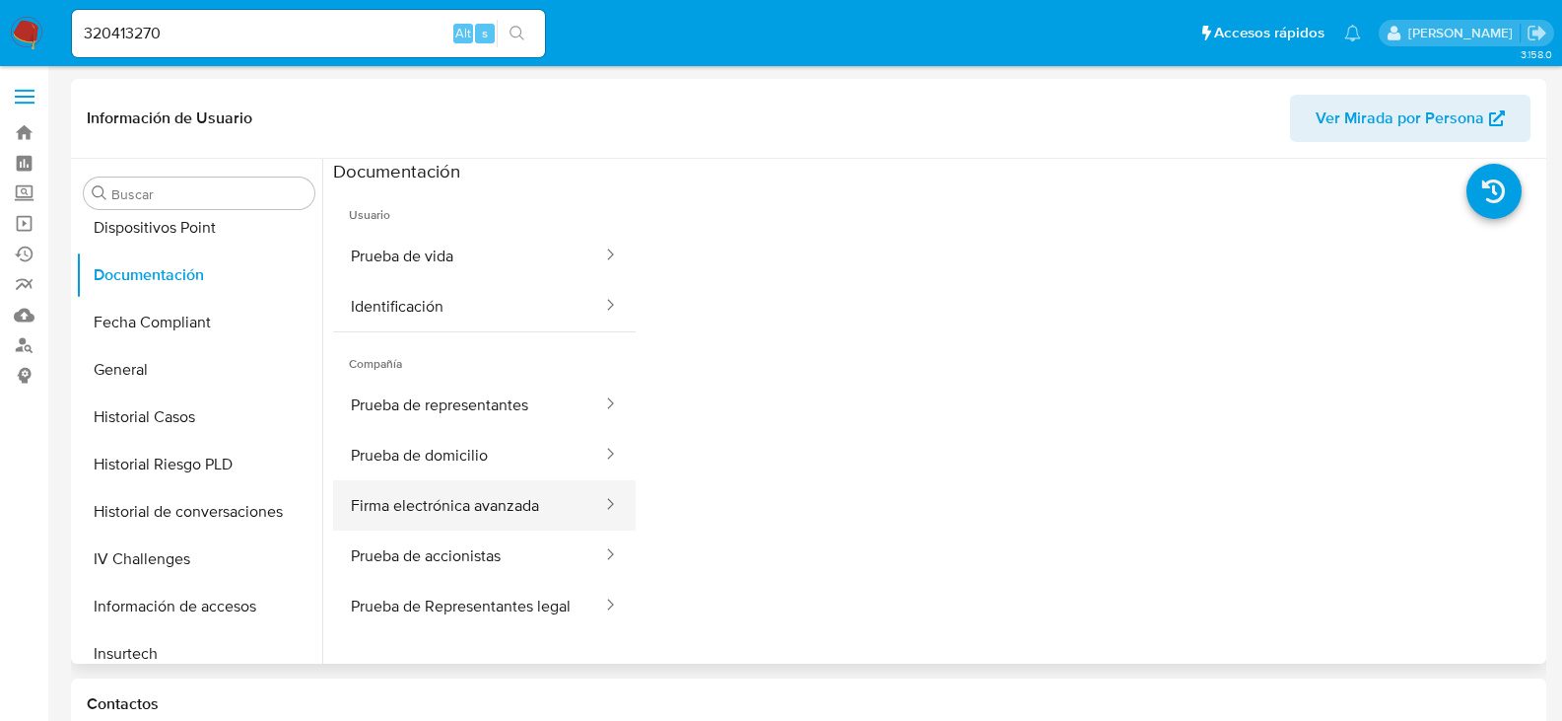
click at [512, 510] on button "Firma electrónica avanzada" at bounding box center [468, 505] width 271 height 50
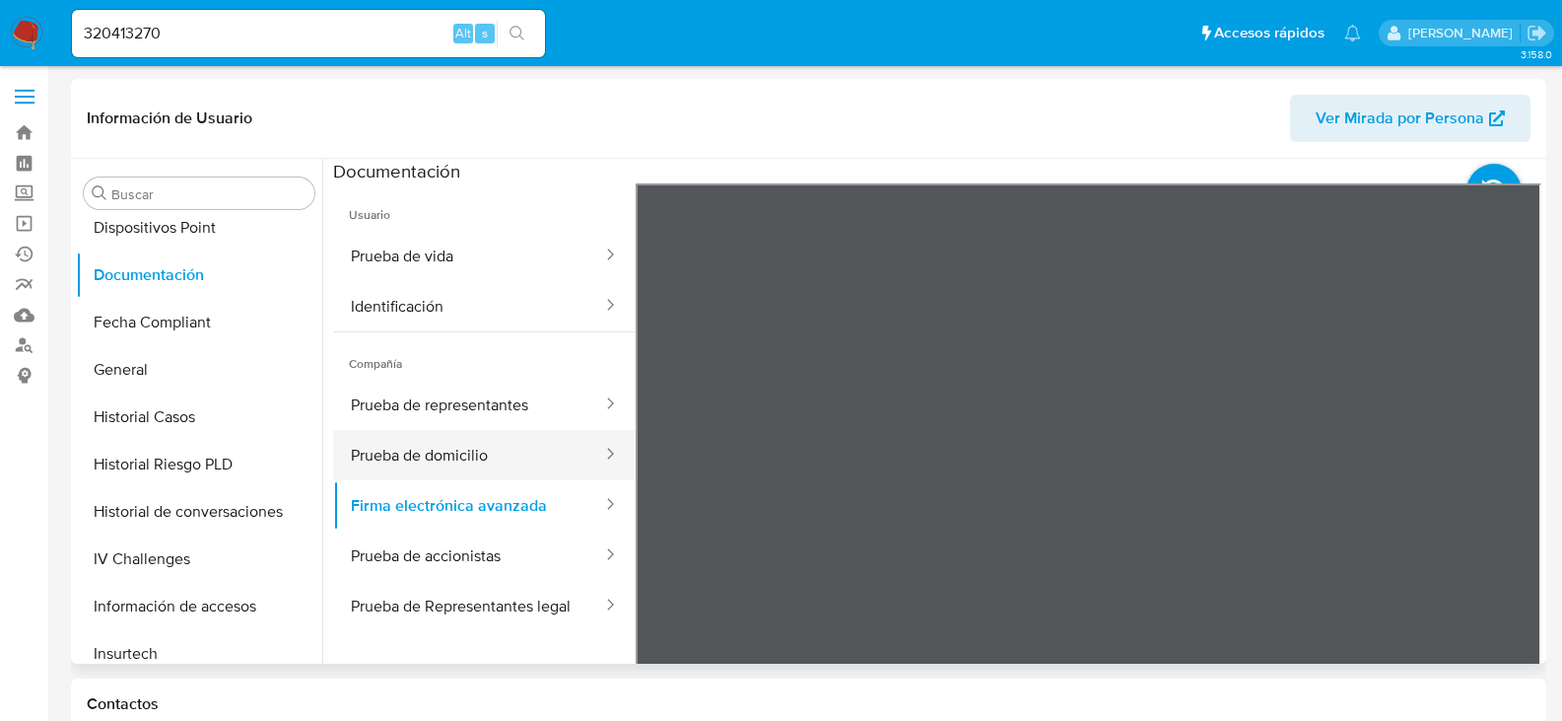
click at [526, 449] on button "Prueba de domicilio" at bounding box center [468, 455] width 271 height 50
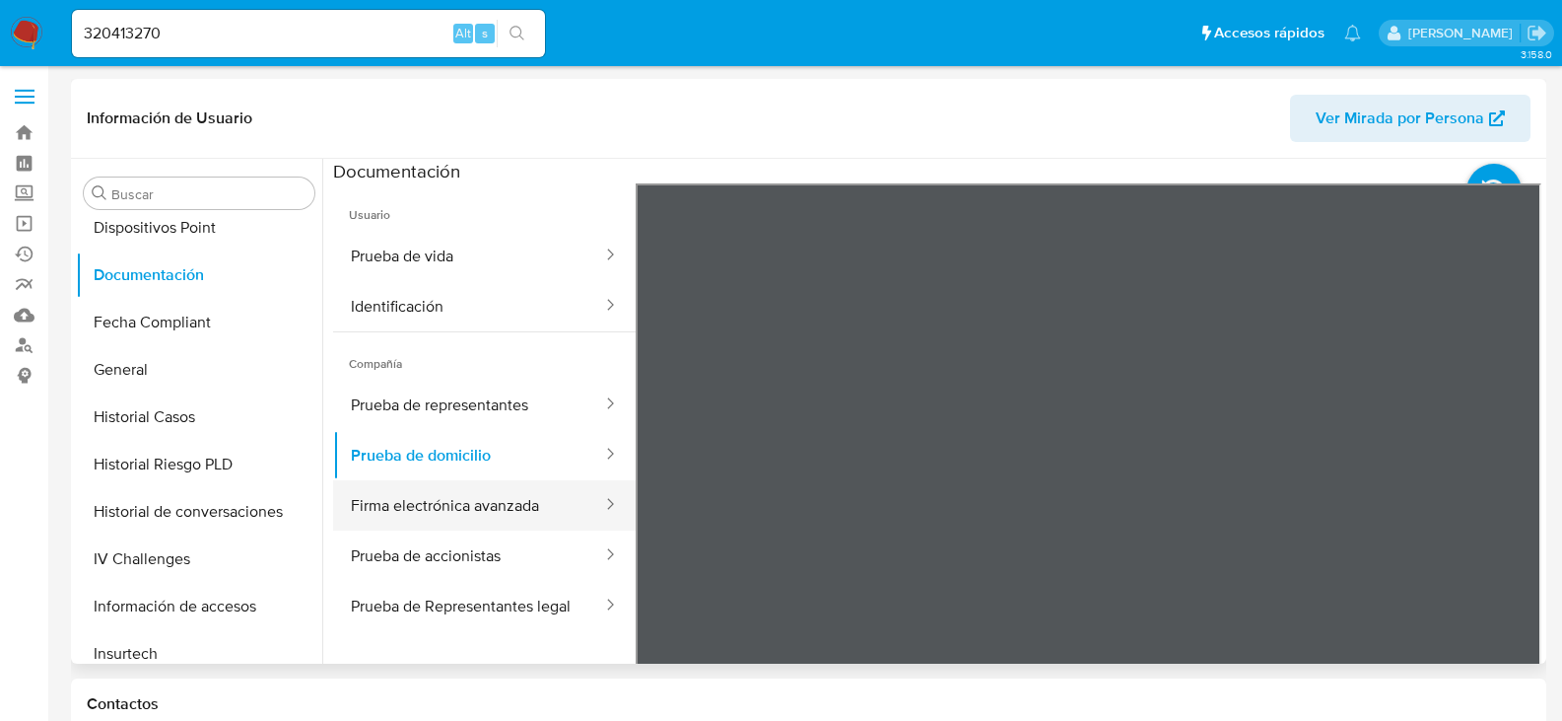
click at [588, 491] on div at bounding box center [604, 505] width 32 height 50
click at [561, 495] on button "Firma electrónica avanzada" at bounding box center [468, 505] width 271 height 50
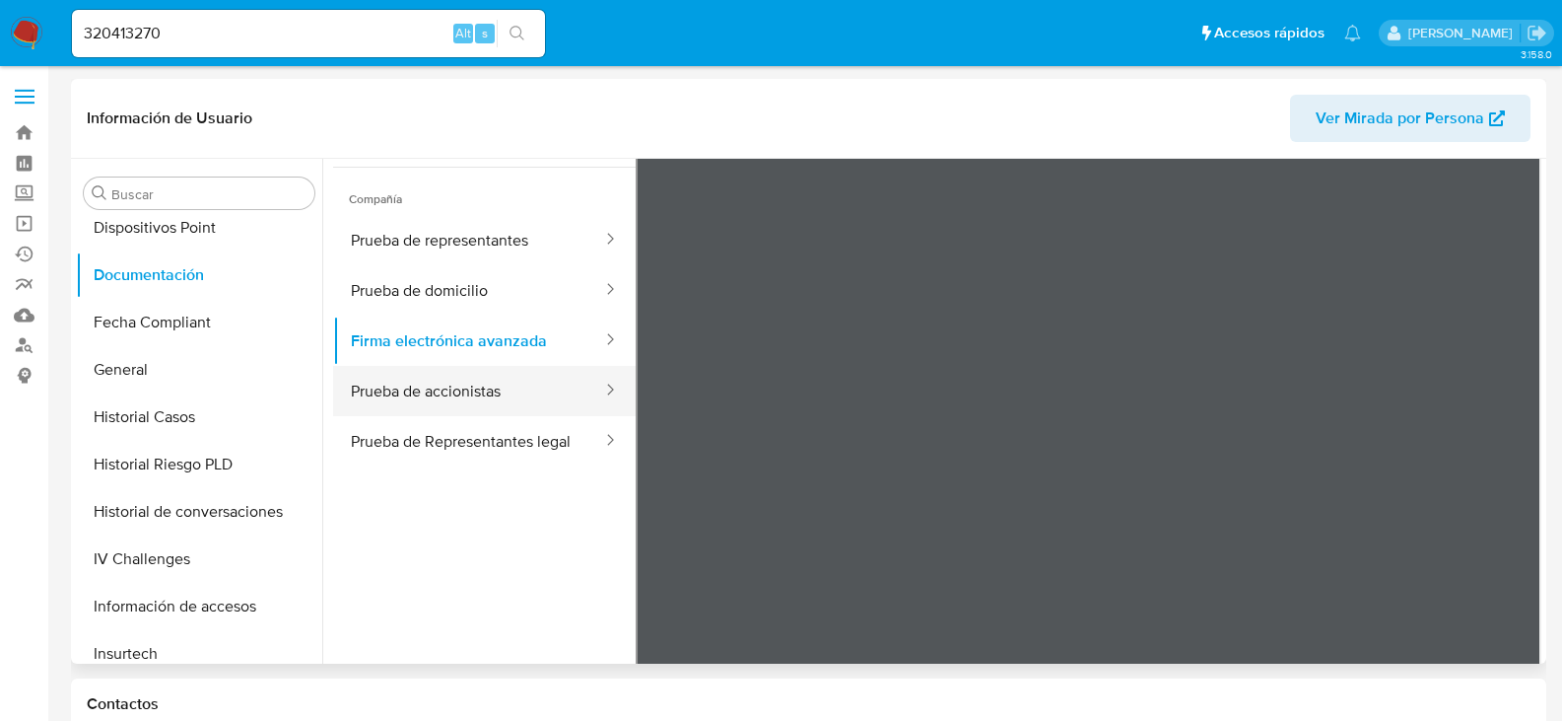
scroll to position [167, 0]
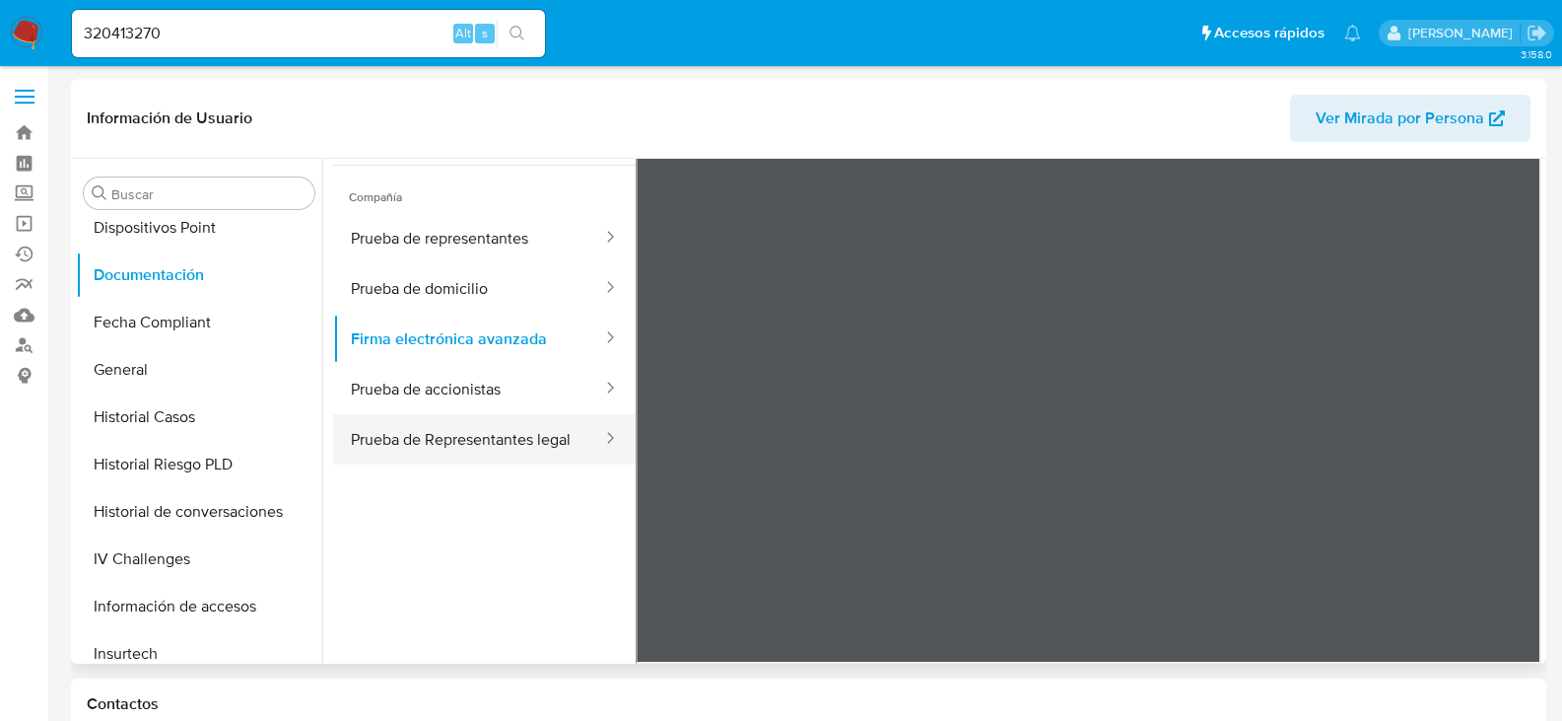
click at [518, 442] on button "Prueba de Representantes legal" at bounding box center [468, 439] width 271 height 50
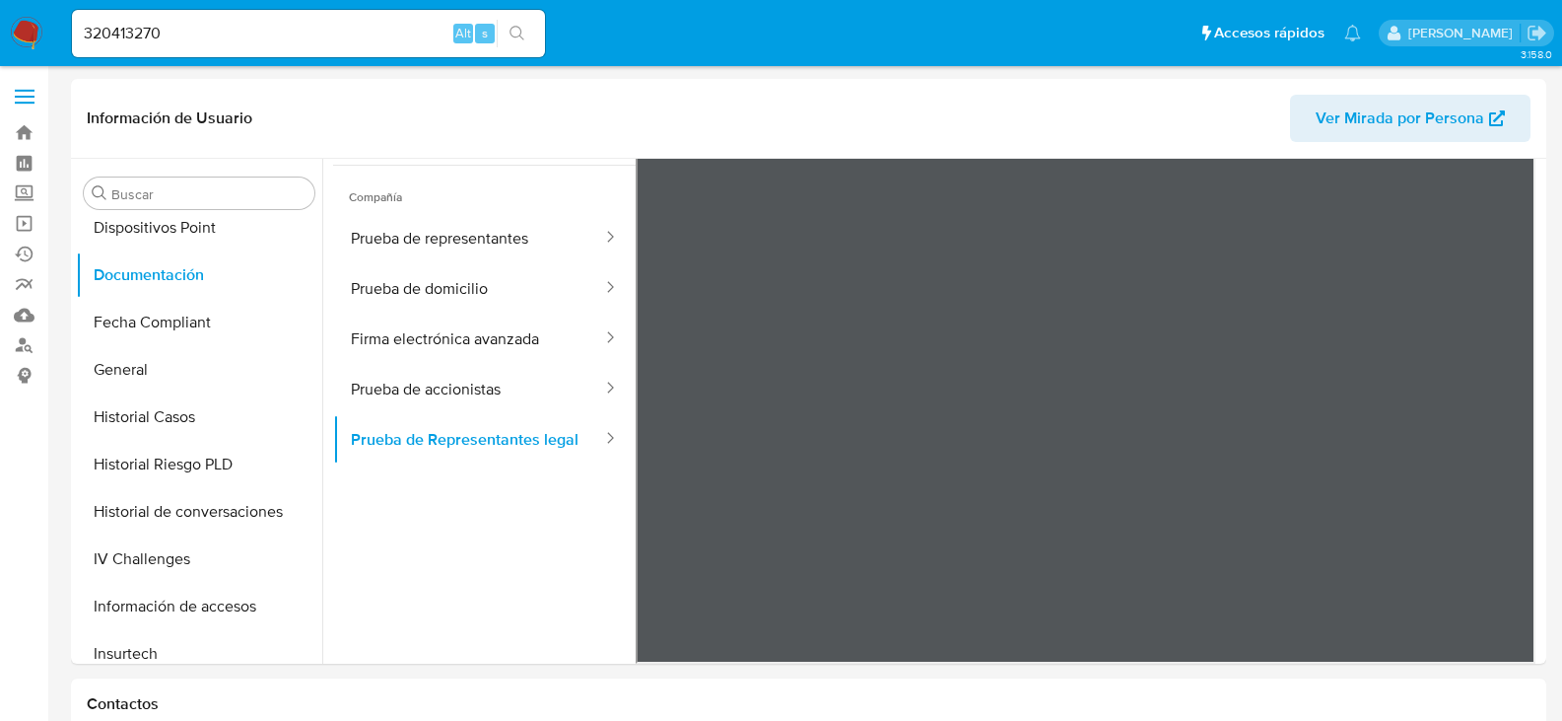
click at [174, 30] on input "320413270" at bounding box center [308, 34] width 473 height 26
click at [174, 29] on input "320413270" at bounding box center [308, 34] width 473 height 26
paste input "1013653"
type input "1013653"
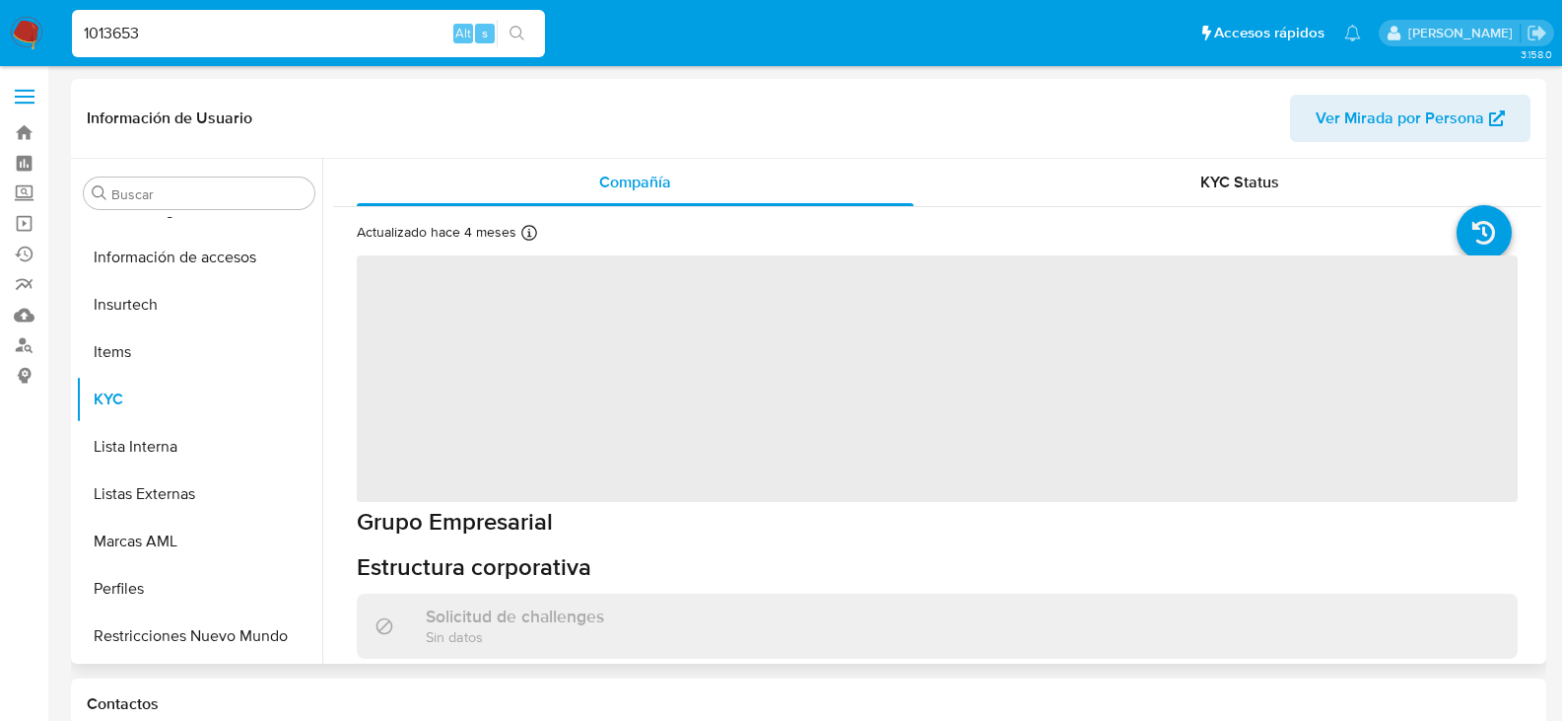
scroll to position [833, 0]
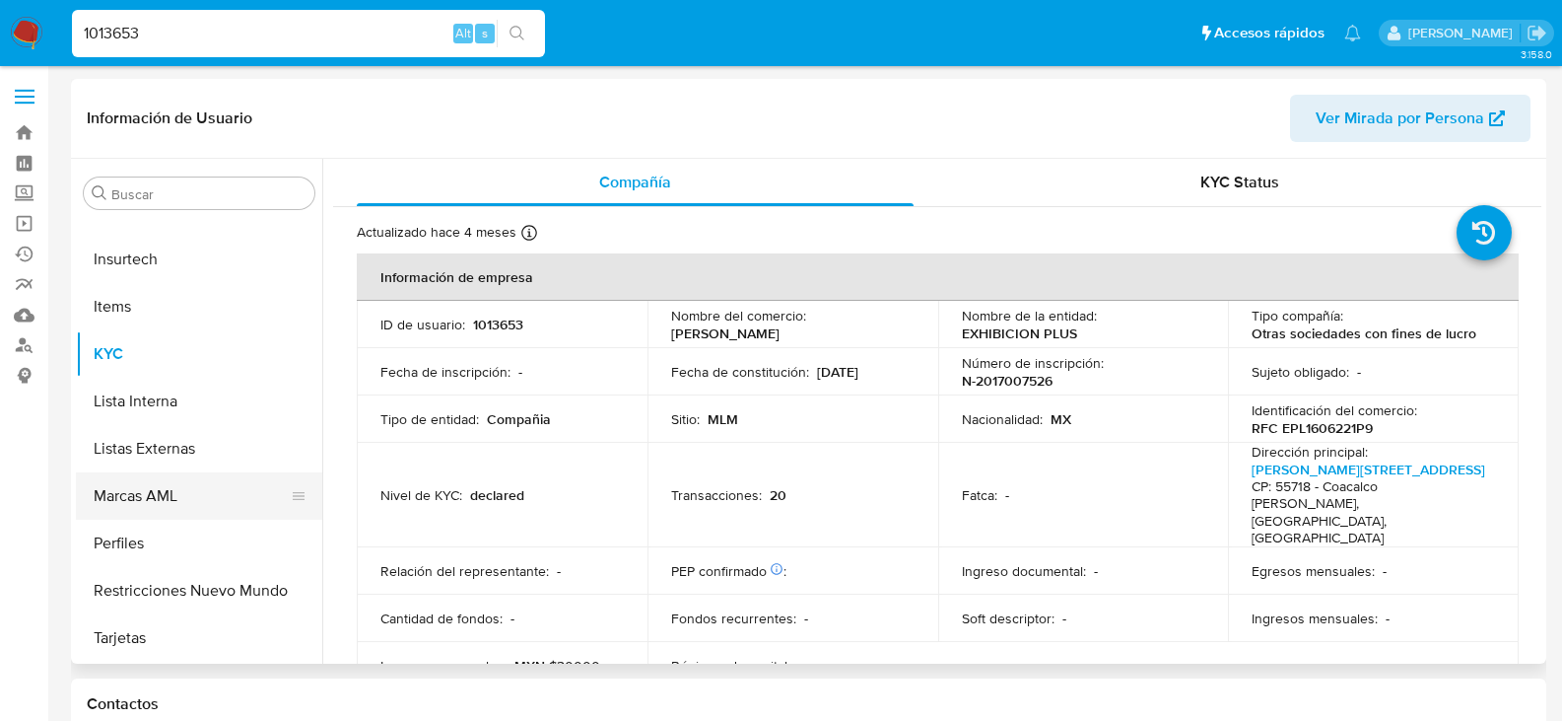
select select "10"
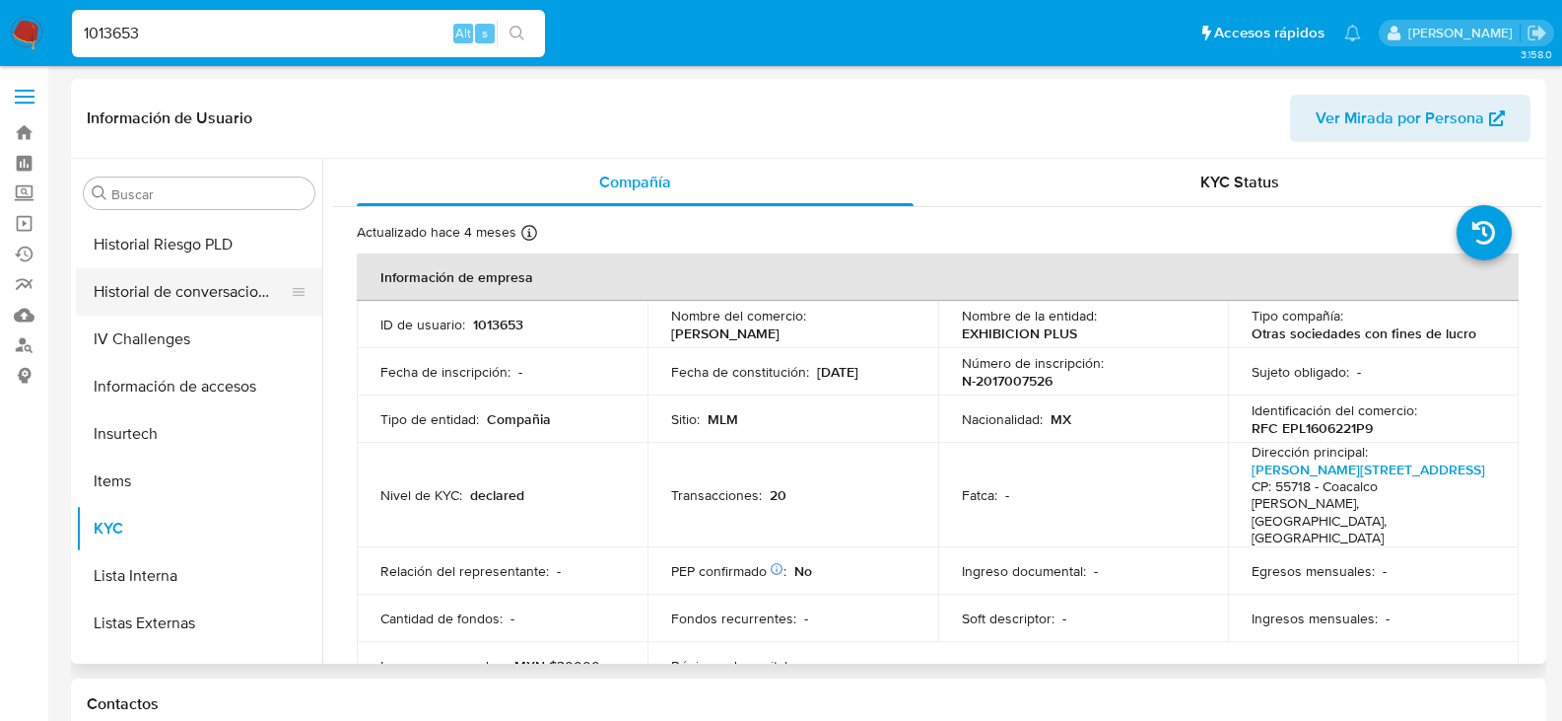
scroll to position [439, 0]
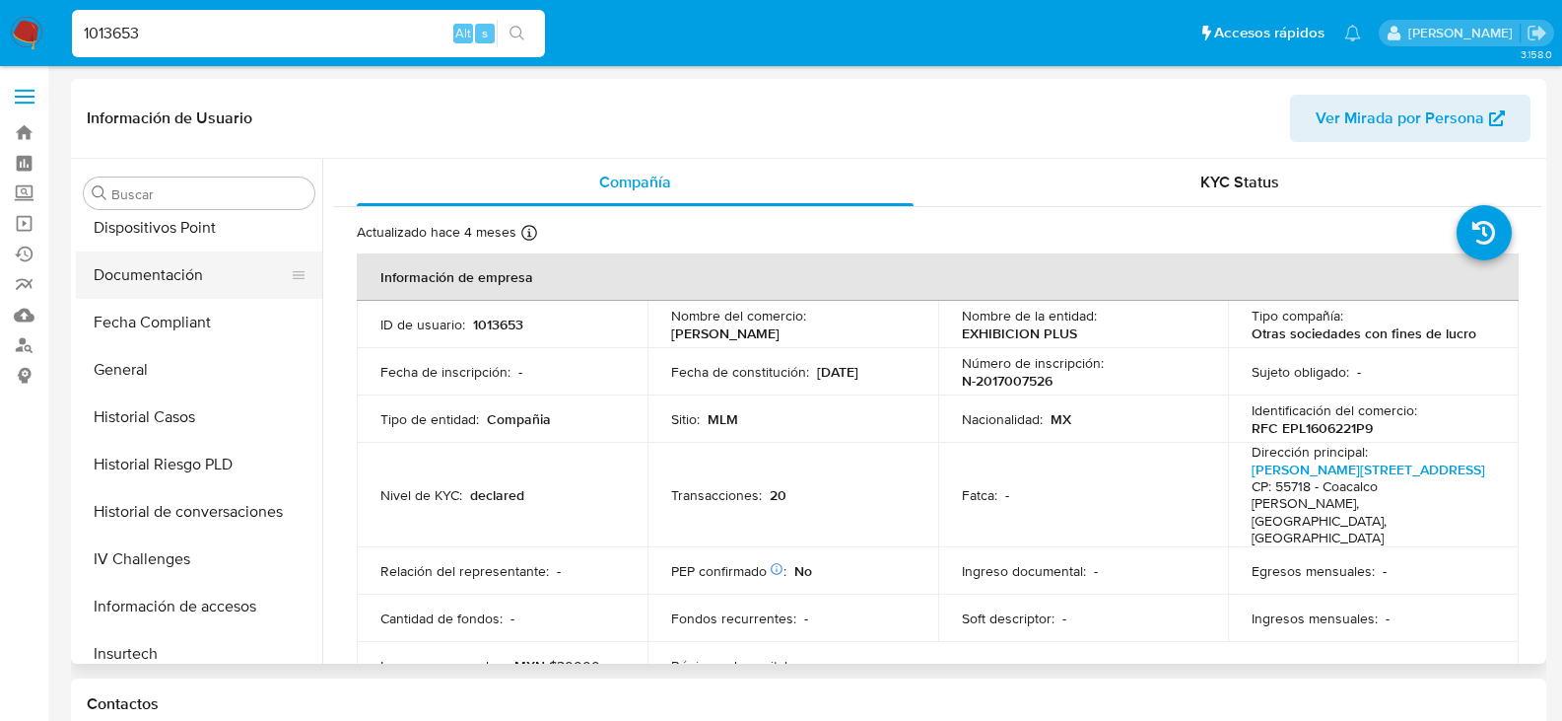
click at [213, 292] on button "Documentación" at bounding box center [191, 274] width 231 height 47
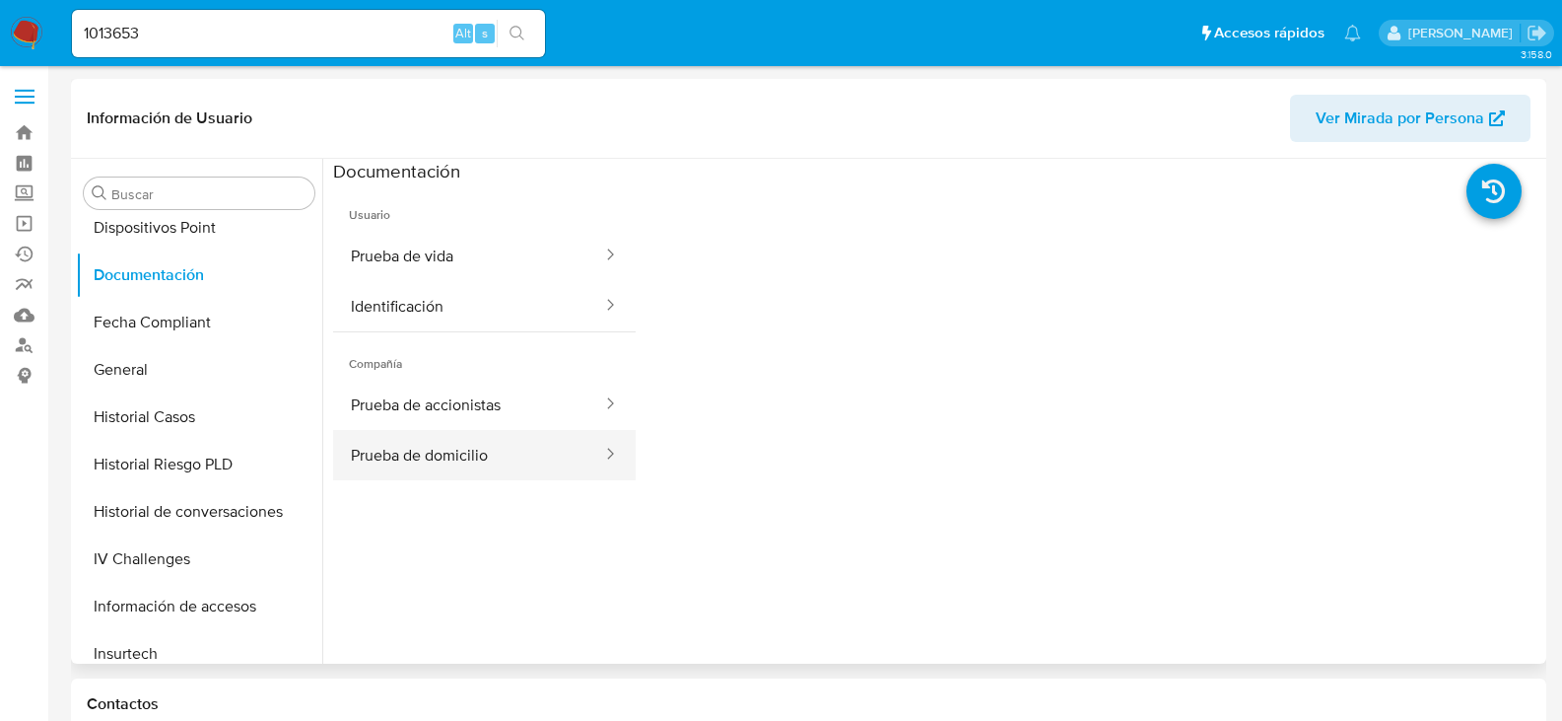
click at [495, 451] on button "Prueba de domicilio" at bounding box center [468, 455] width 271 height 50
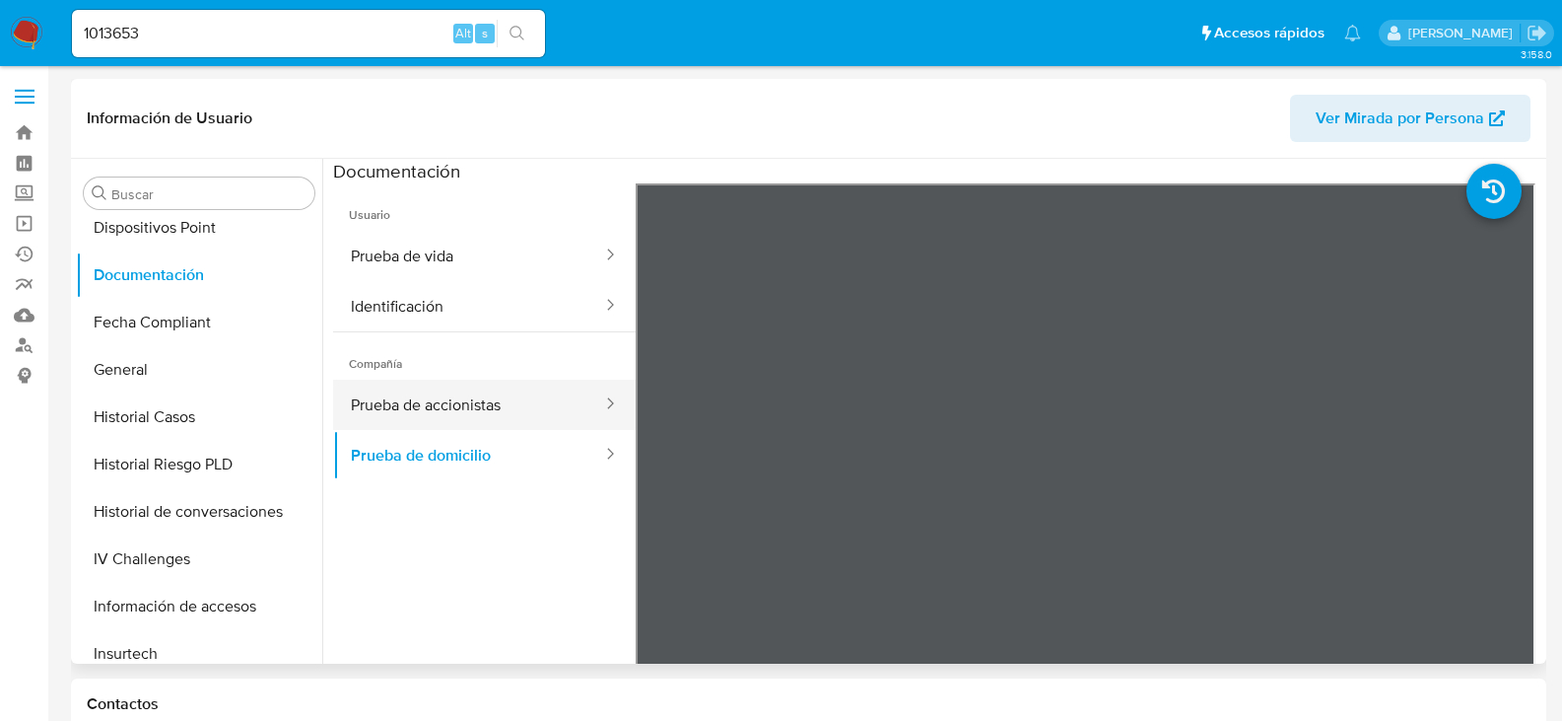
click at [515, 409] on button "Prueba de accionistas" at bounding box center [468, 405] width 271 height 50
click at [179, 26] on input "1013653" at bounding box center [308, 34] width 473 height 26
paste input "33539030"
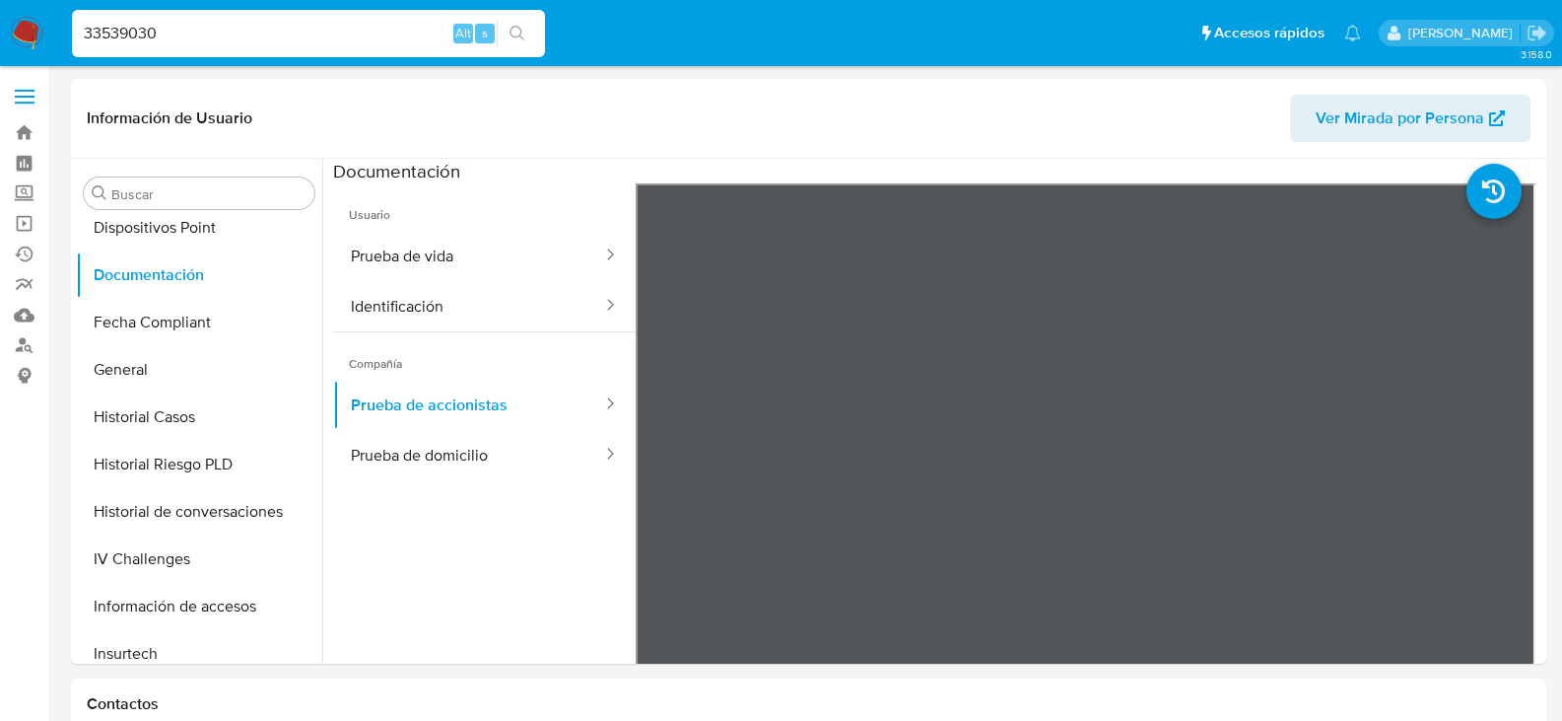
type input "33539030"
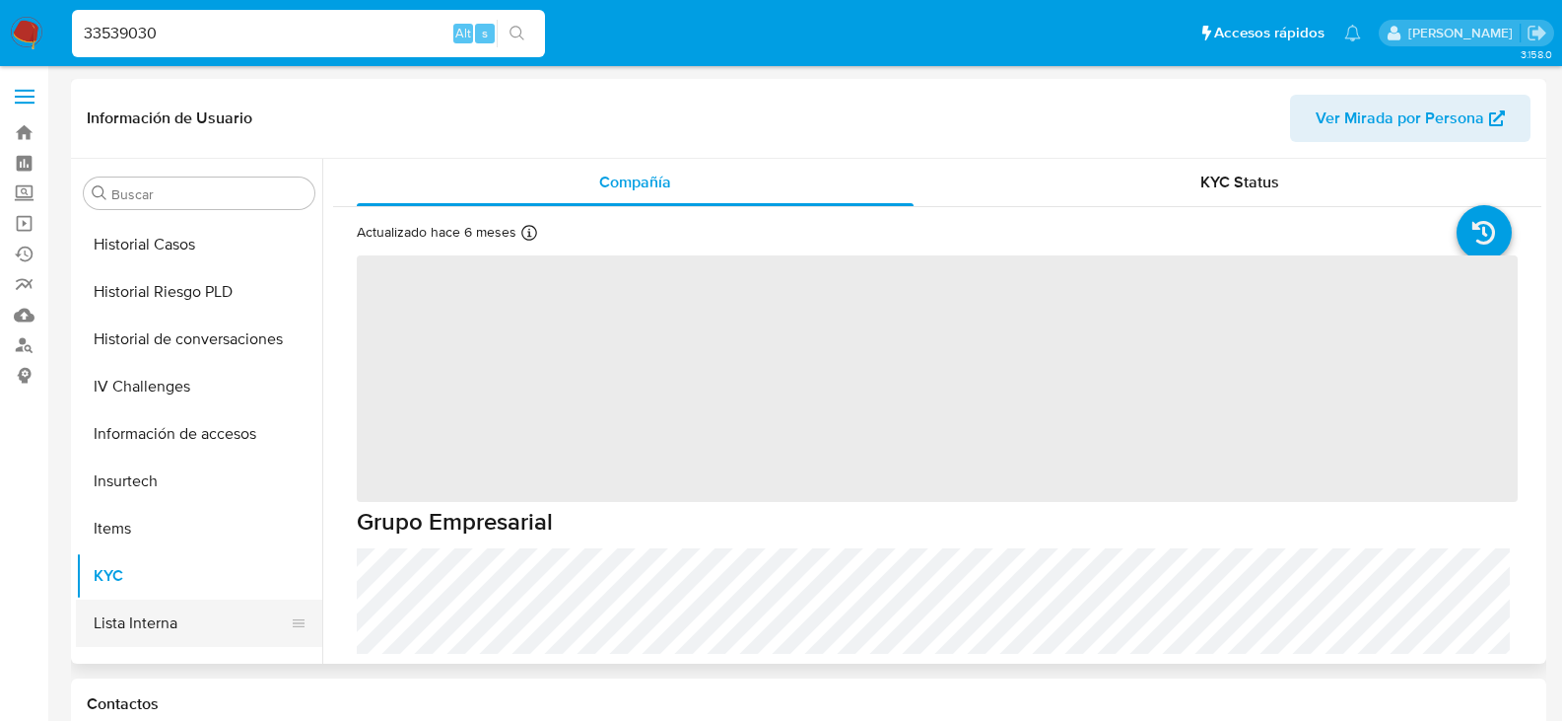
scroll to position [340, 0]
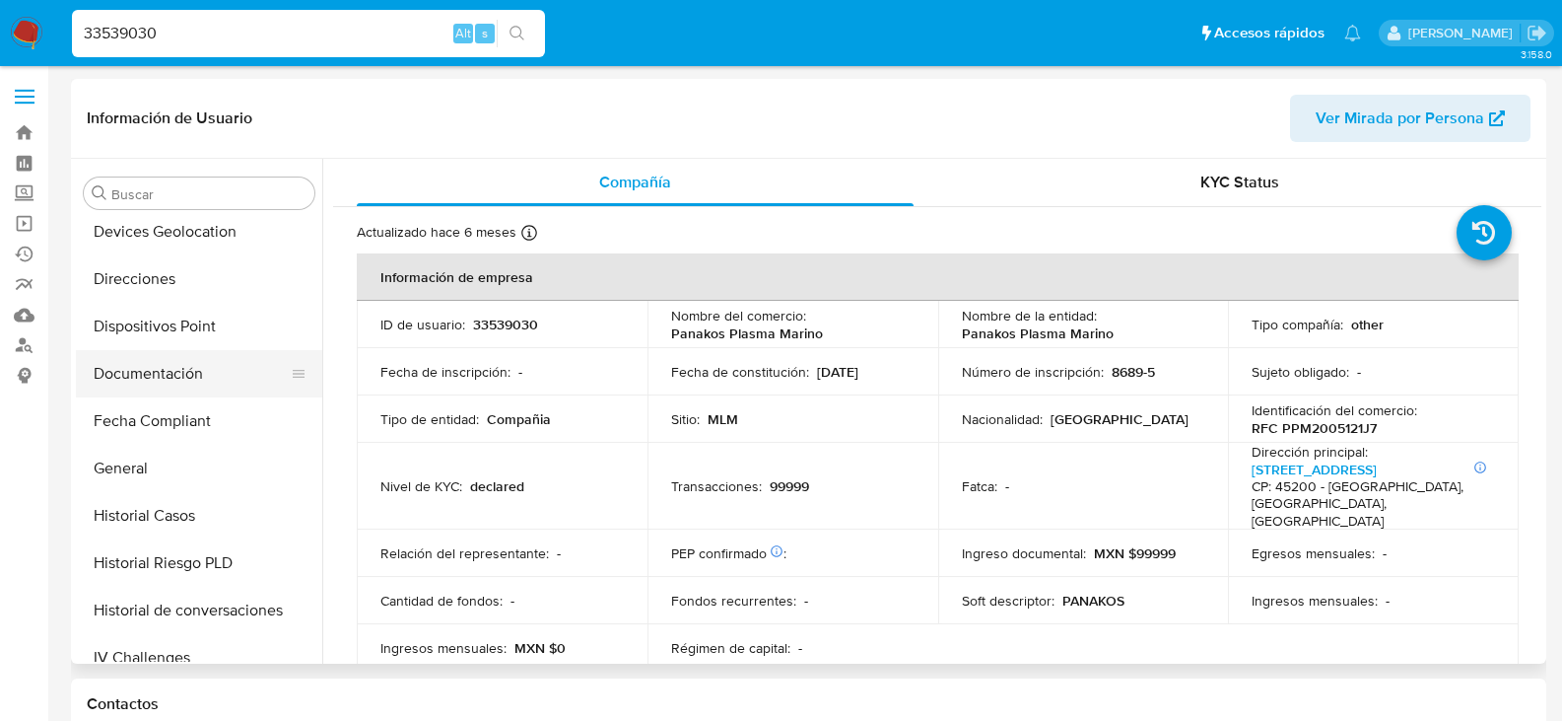
select select "10"
click at [180, 372] on button "Documentación" at bounding box center [191, 373] width 231 height 47
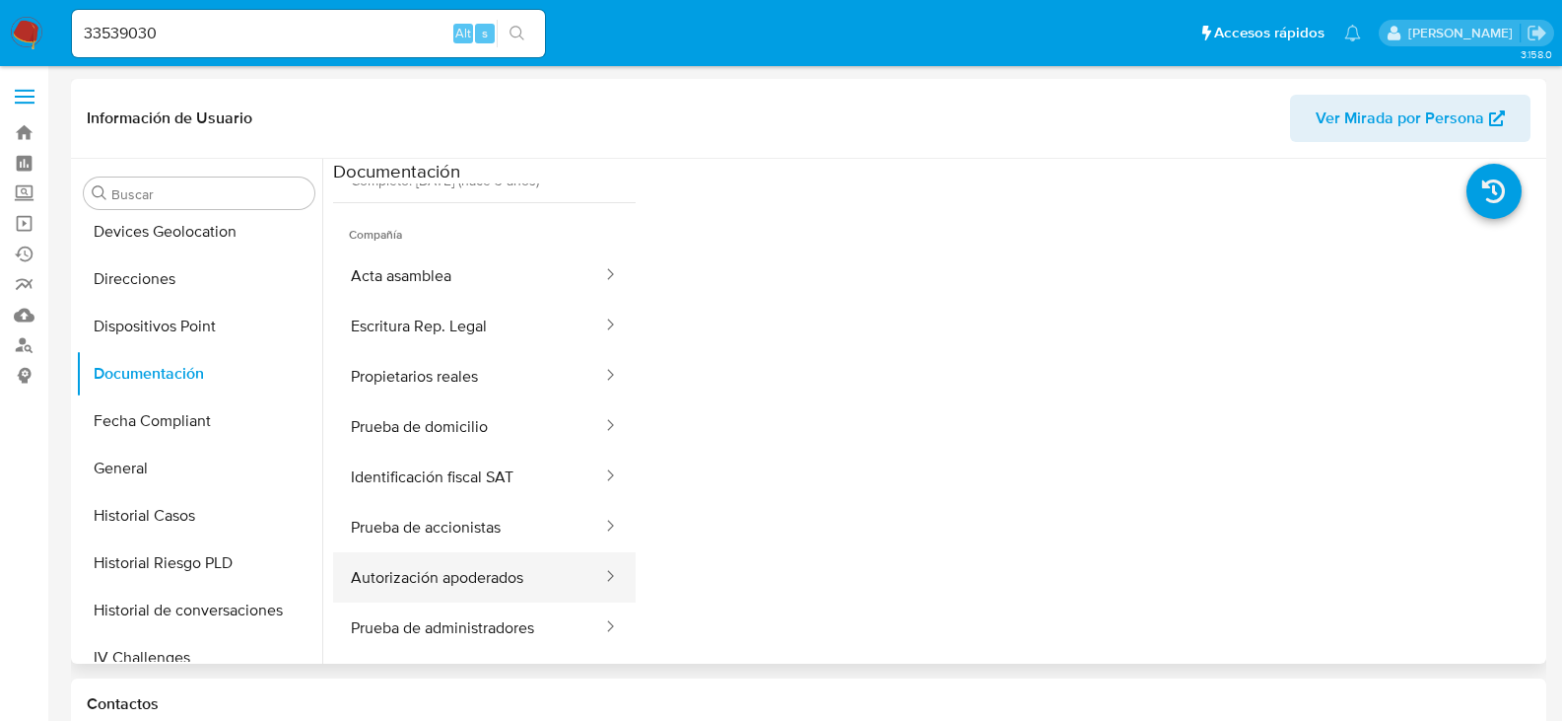
scroll to position [197, 0]
click at [507, 496] on button "Identificación fiscal SAT" at bounding box center [468, 475] width 271 height 50
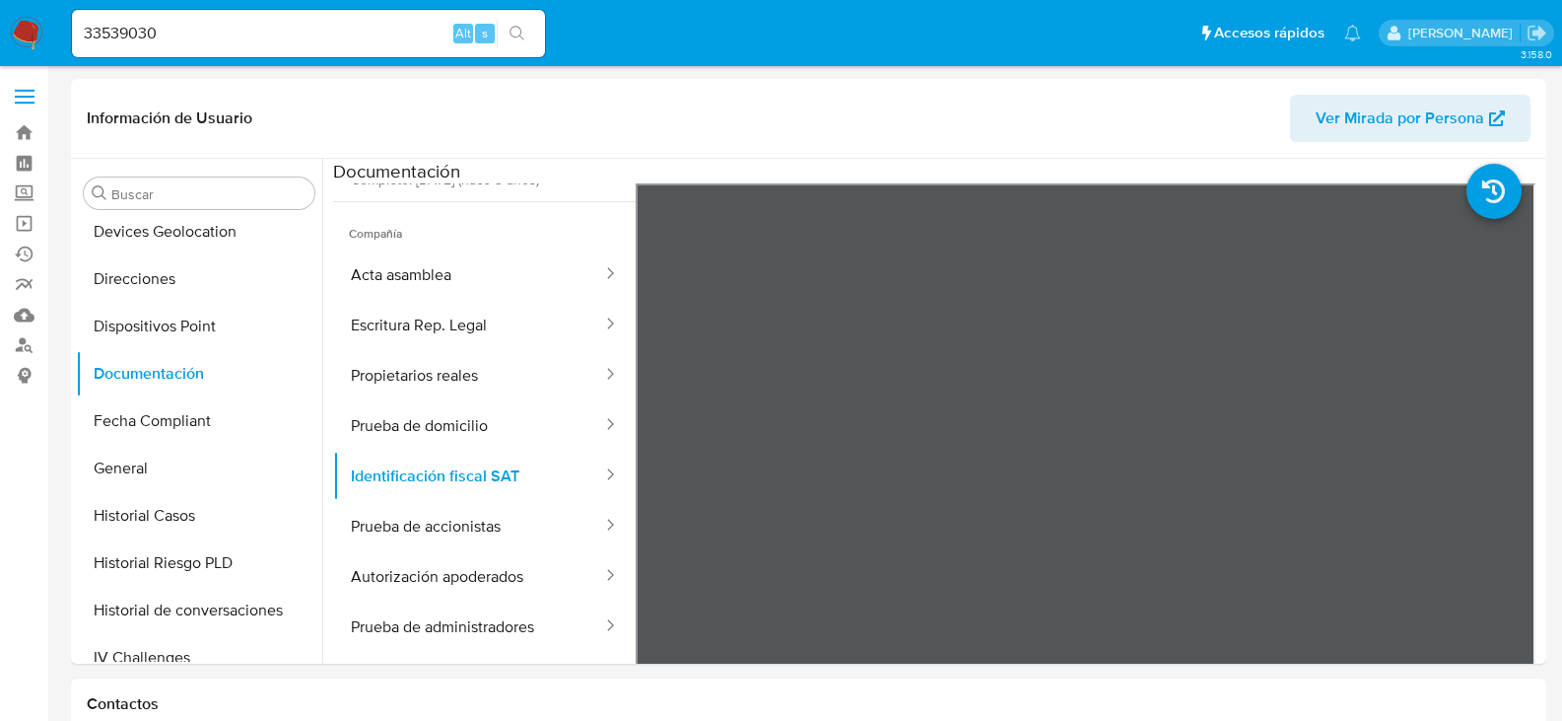
click at [175, 37] on input "33539030" at bounding box center [308, 34] width 473 height 26
paste input "52281314"
type input "52281314"
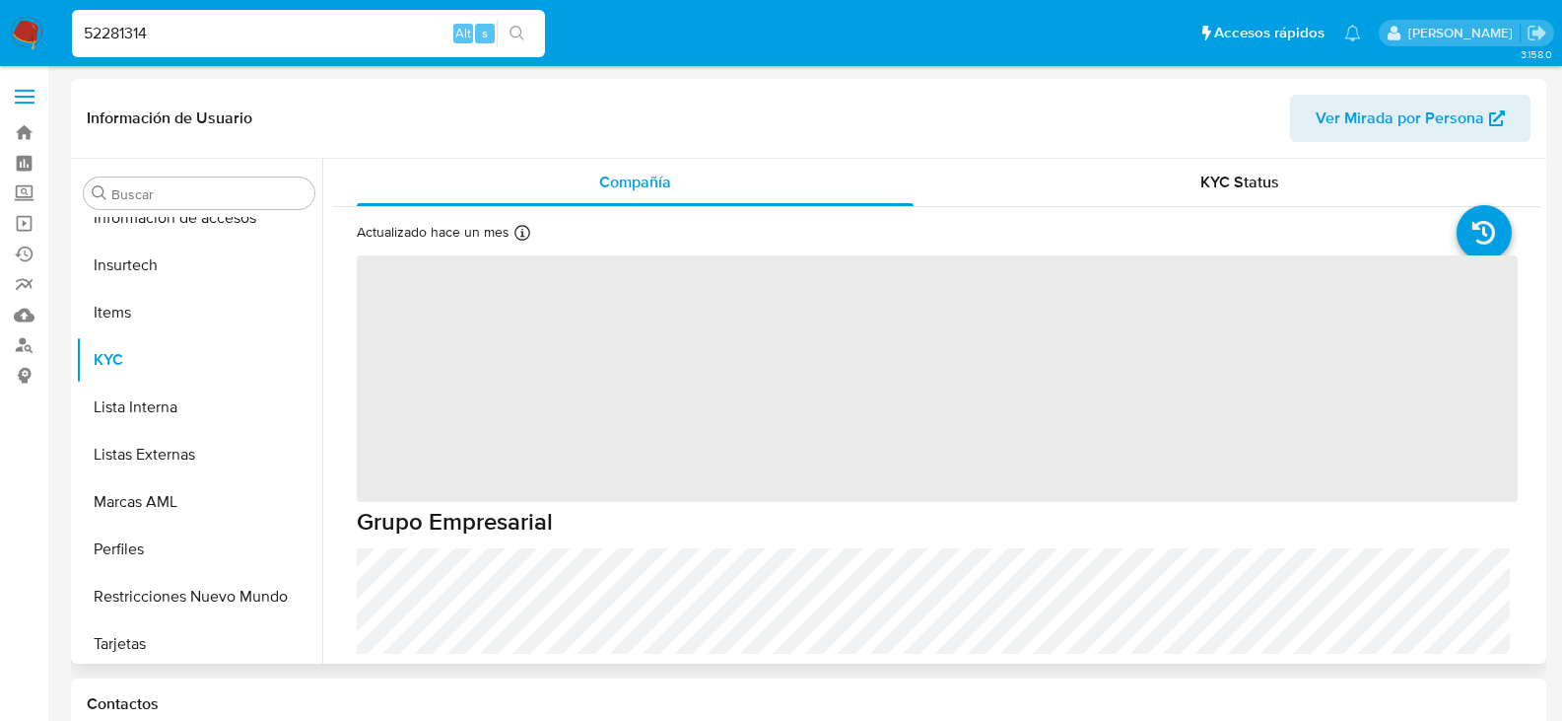
scroll to position [833, 0]
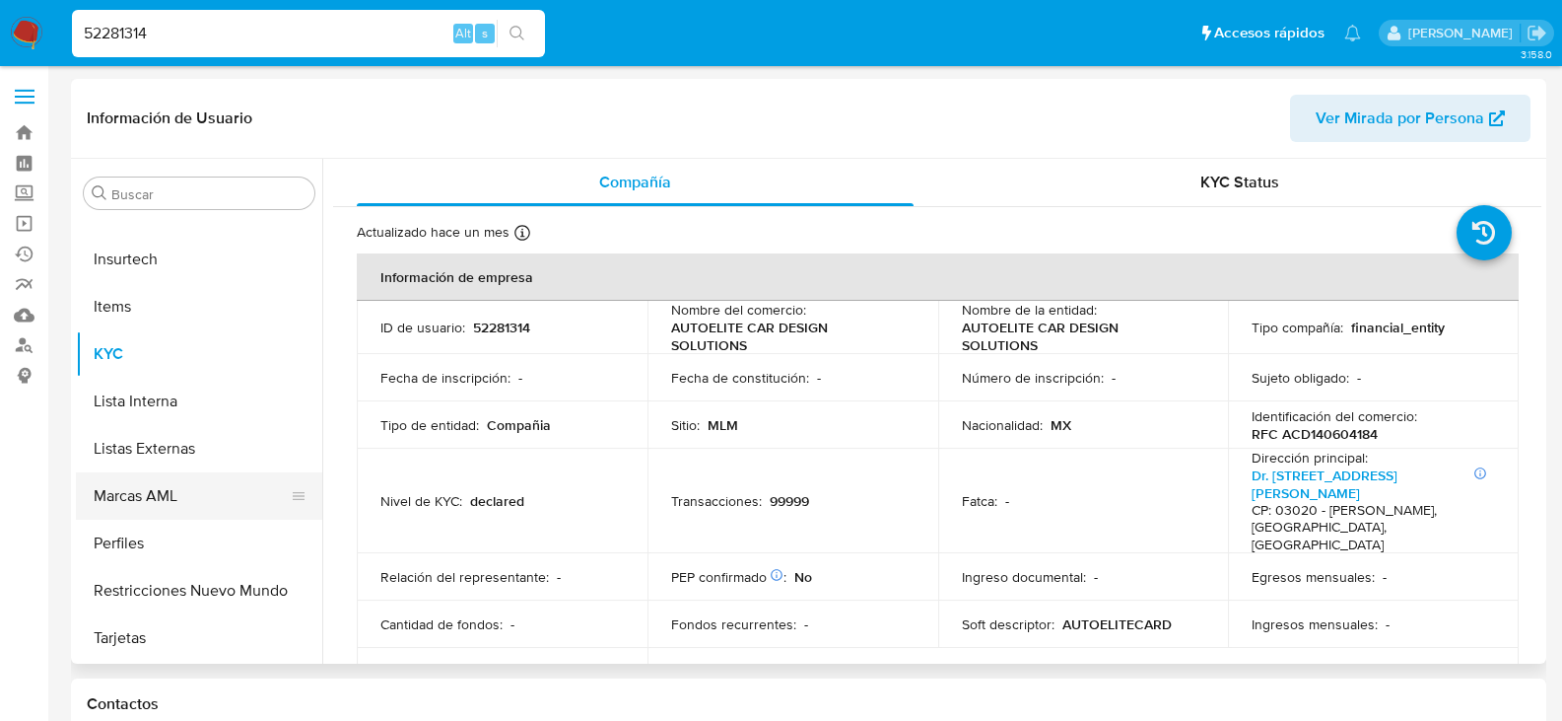
select select "10"
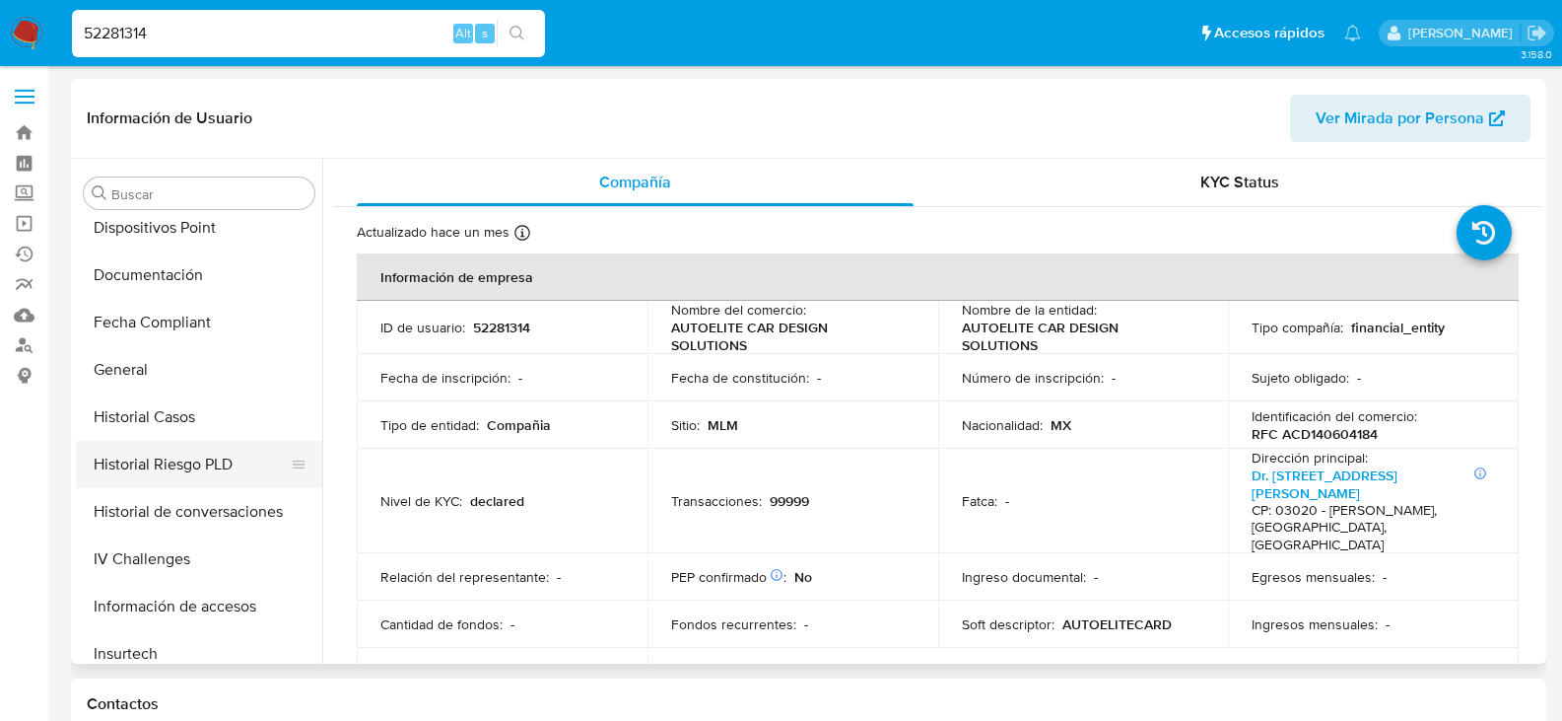
scroll to position [340, 0]
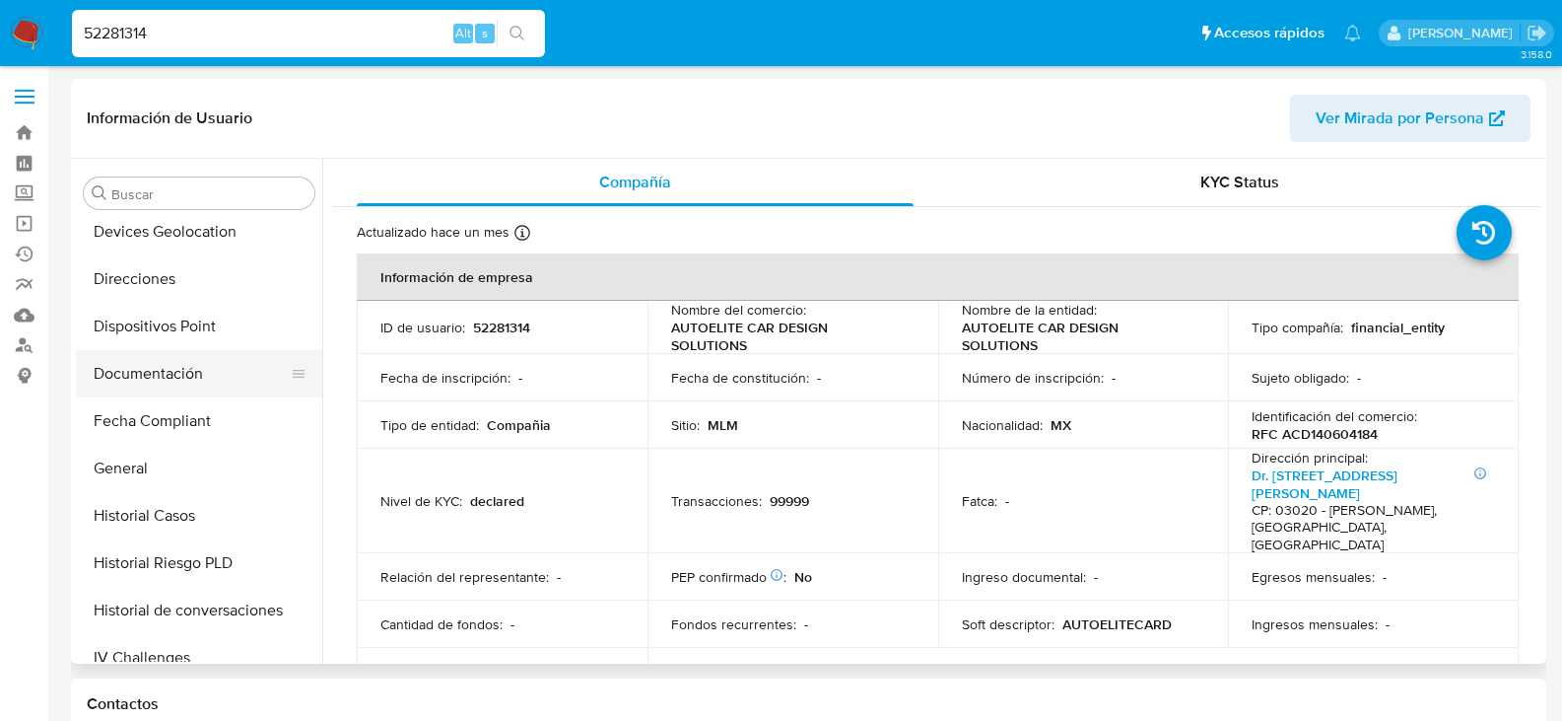
click at [190, 372] on button "Documentación" at bounding box center [191, 373] width 231 height 47
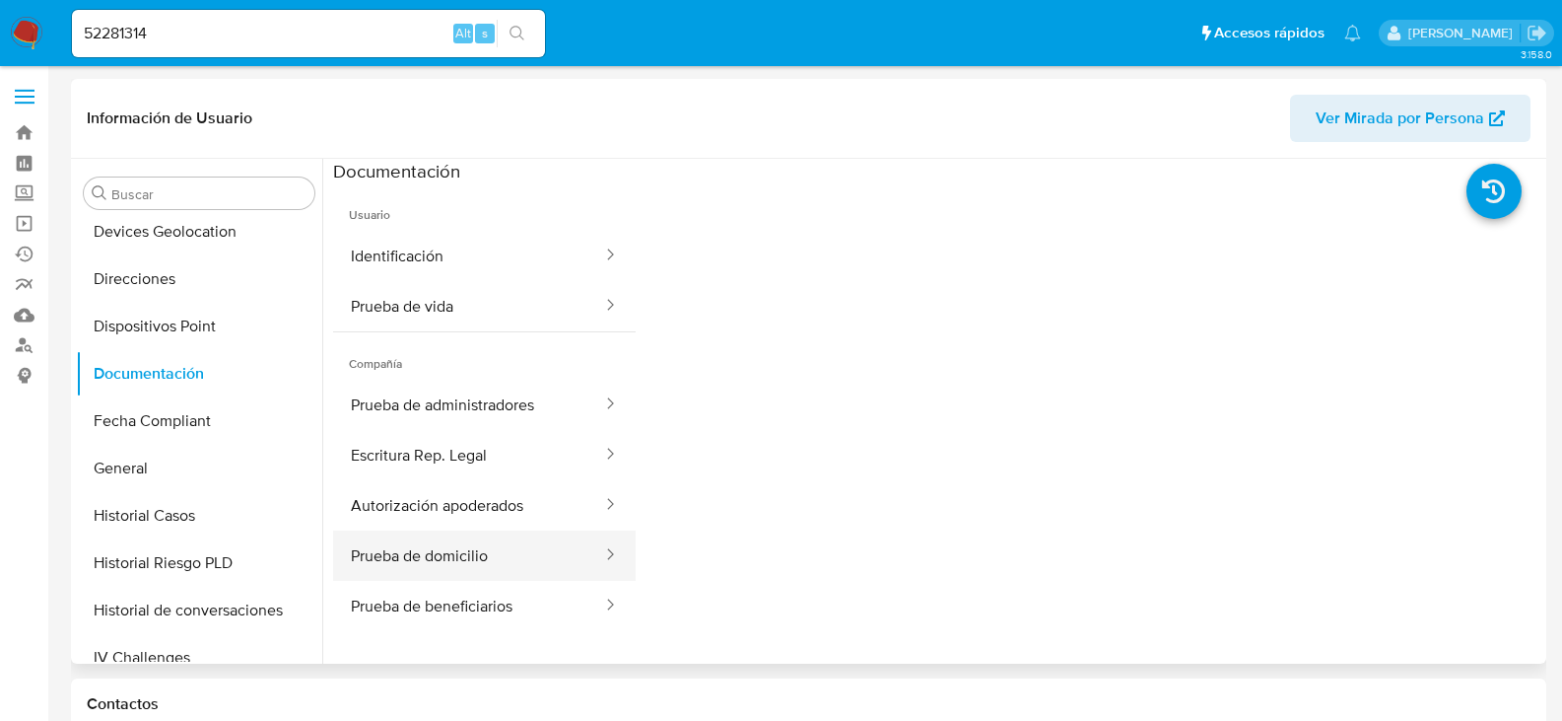
click at [541, 545] on button "Prueba de domicilio" at bounding box center [468, 555] width 271 height 50
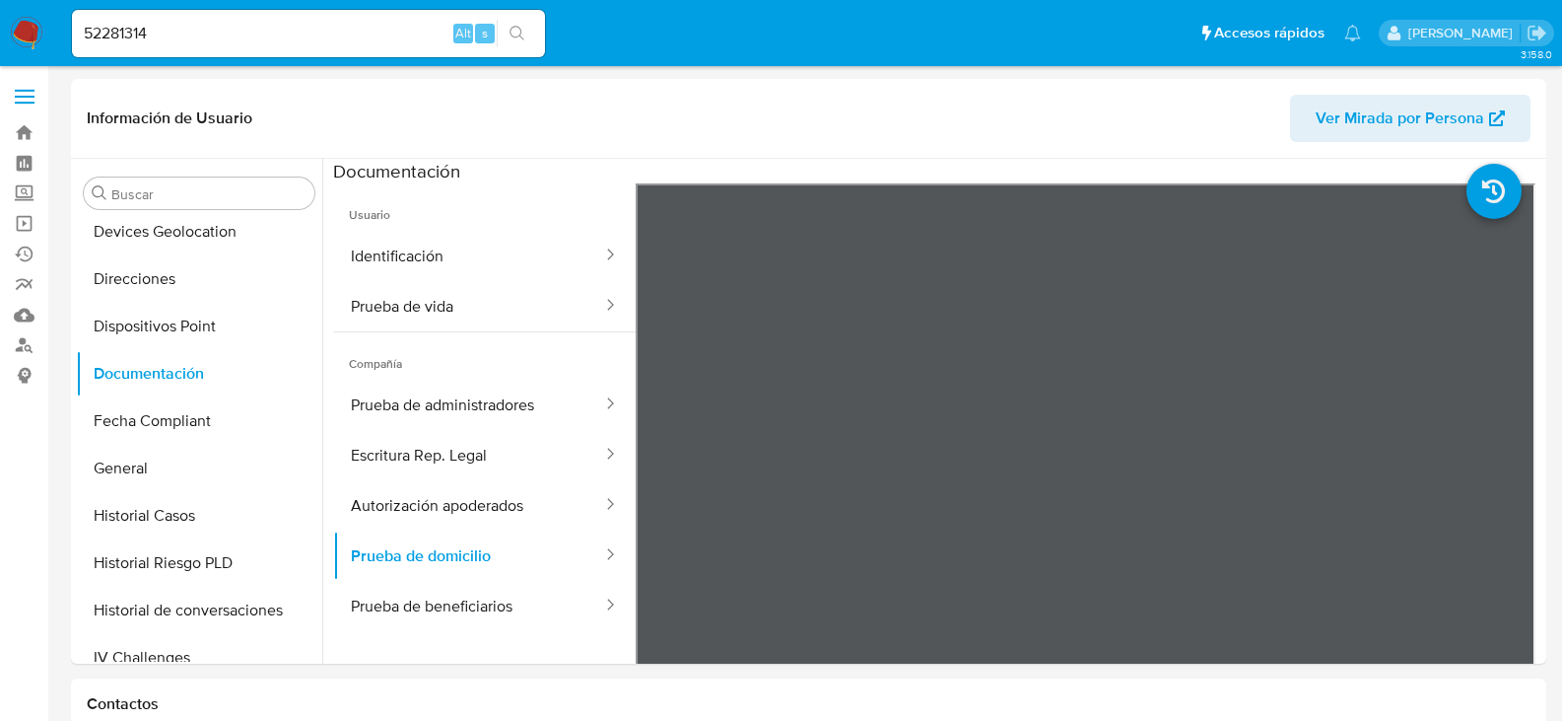
click at [189, 38] on input "52281314" at bounding box center [308, 34] width 473 height 26
paste input "147676558"
type input "147676558"
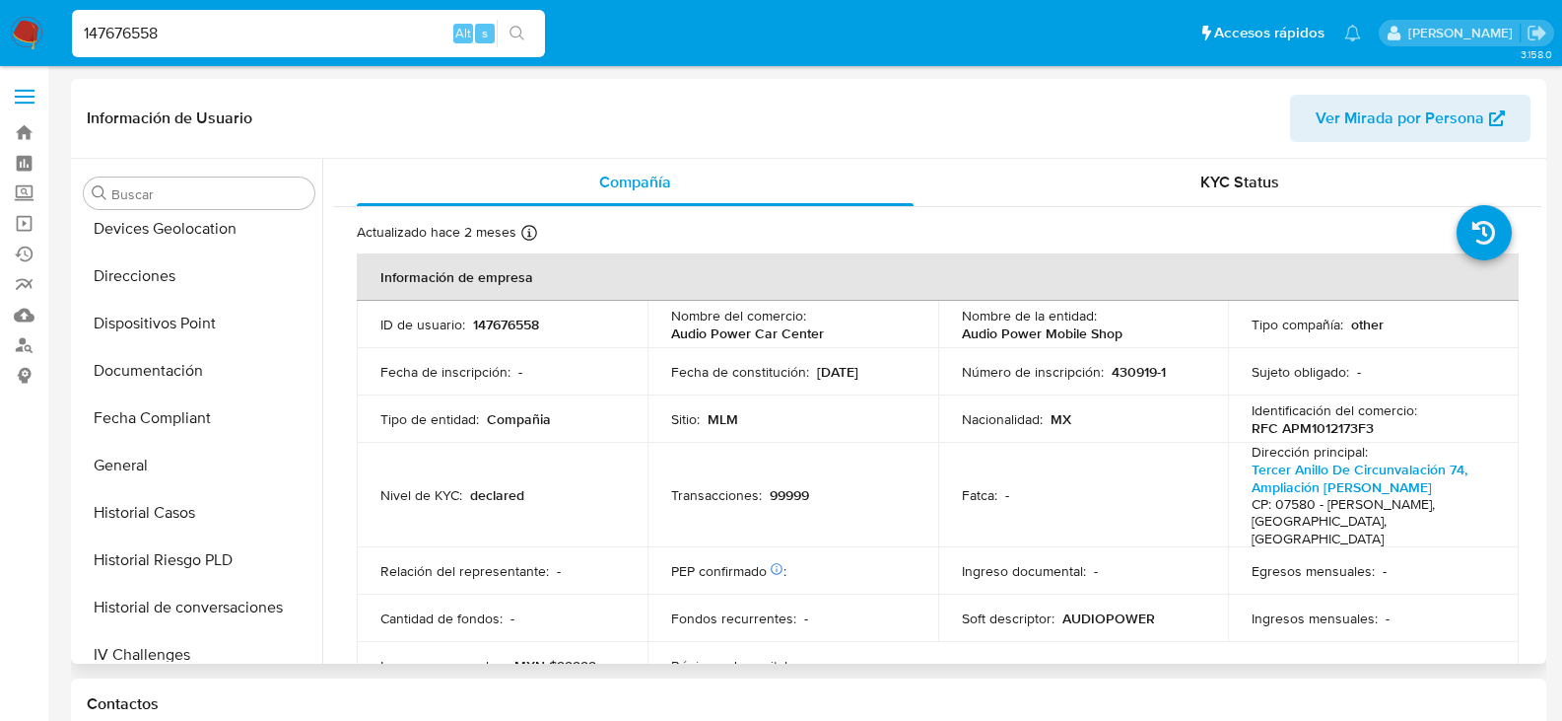
scroll to position [340, 0]
click at [186, 372] on button "Documentación" at bounding box center [191, 373] width 231 height 47
select select "10"
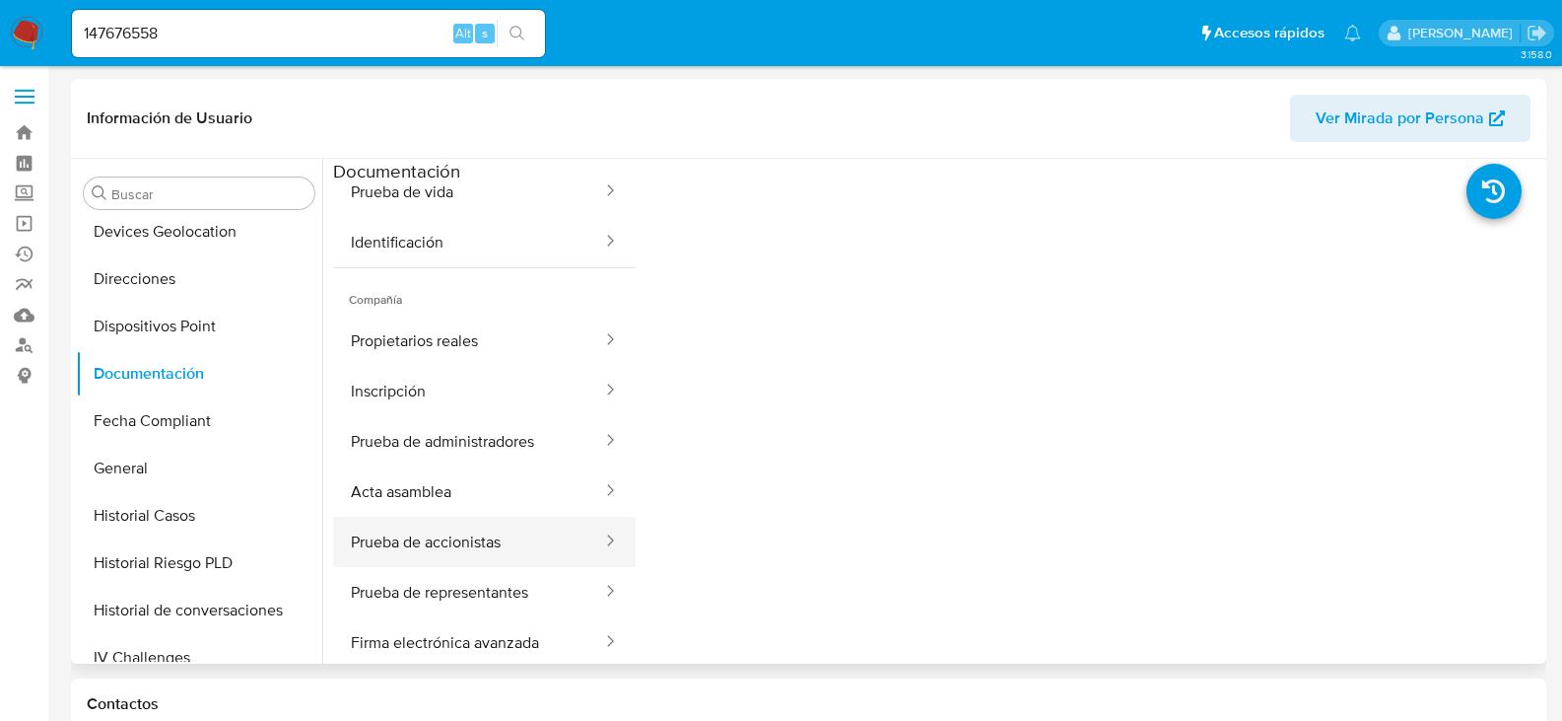
scroll to position [99, 0]
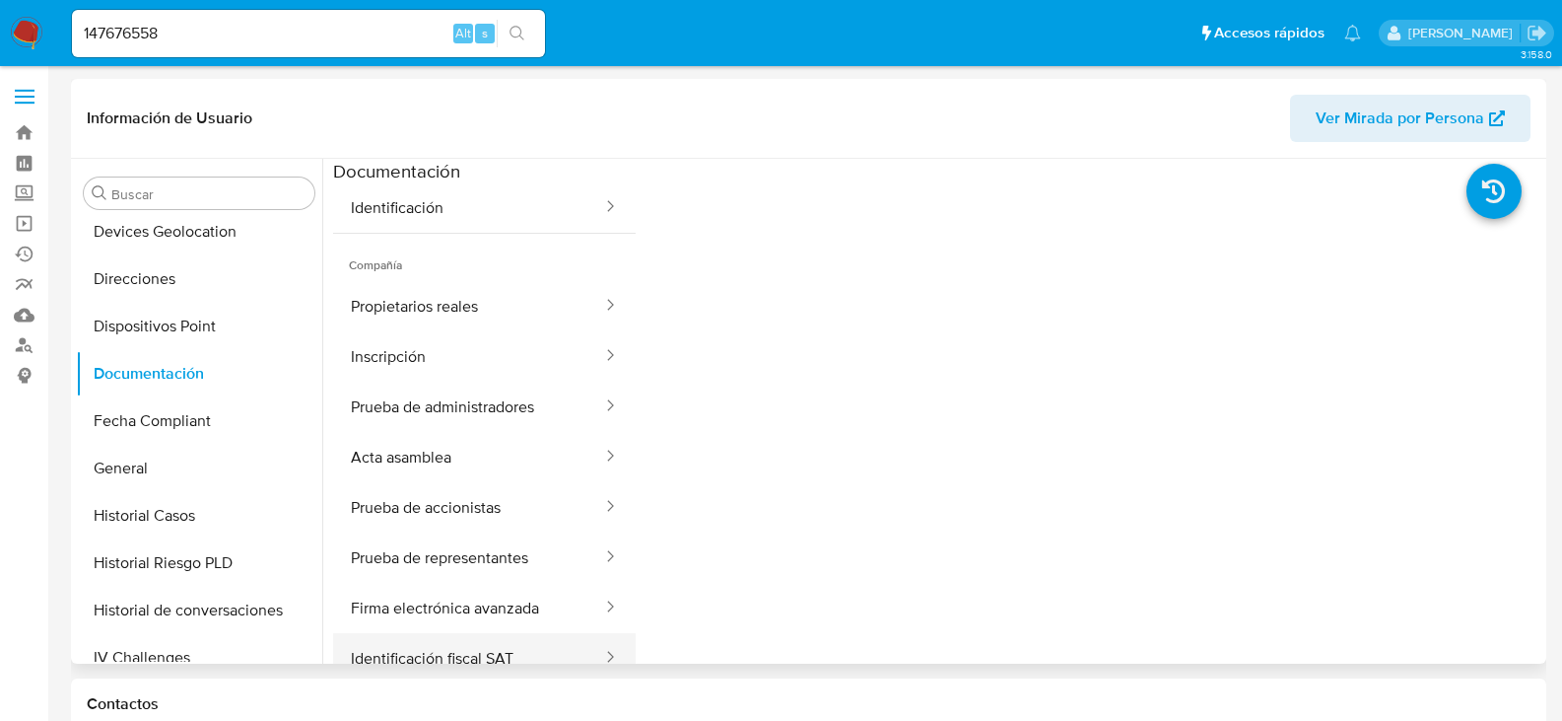
click at [525, 643] on button "Identificación fiscal SAT" at bounding box center [468, 658] width 271 height 50
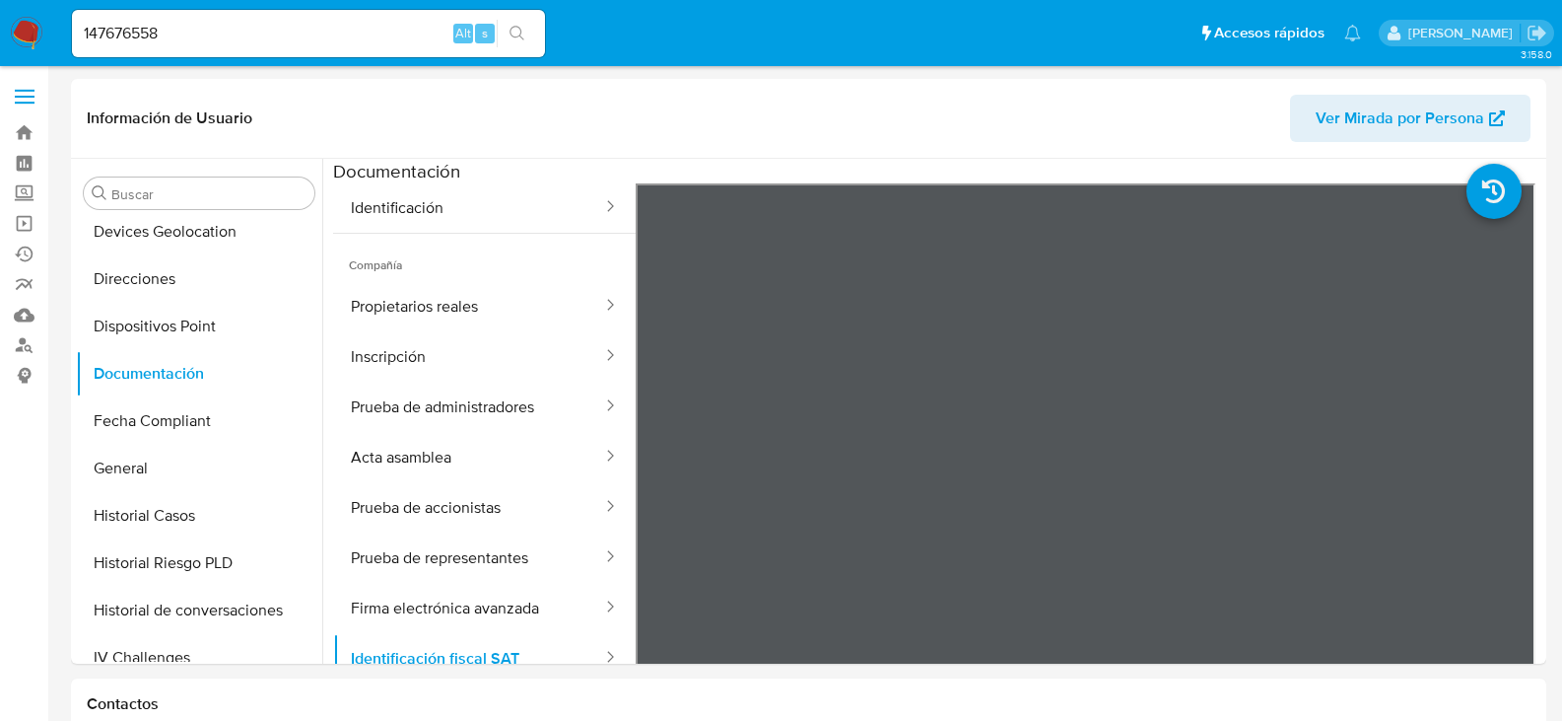
click at [294, 43] on input "147676558" at bounding box center [308, 34] width 473 height 26
paste input "226381009"
type input "226381009"
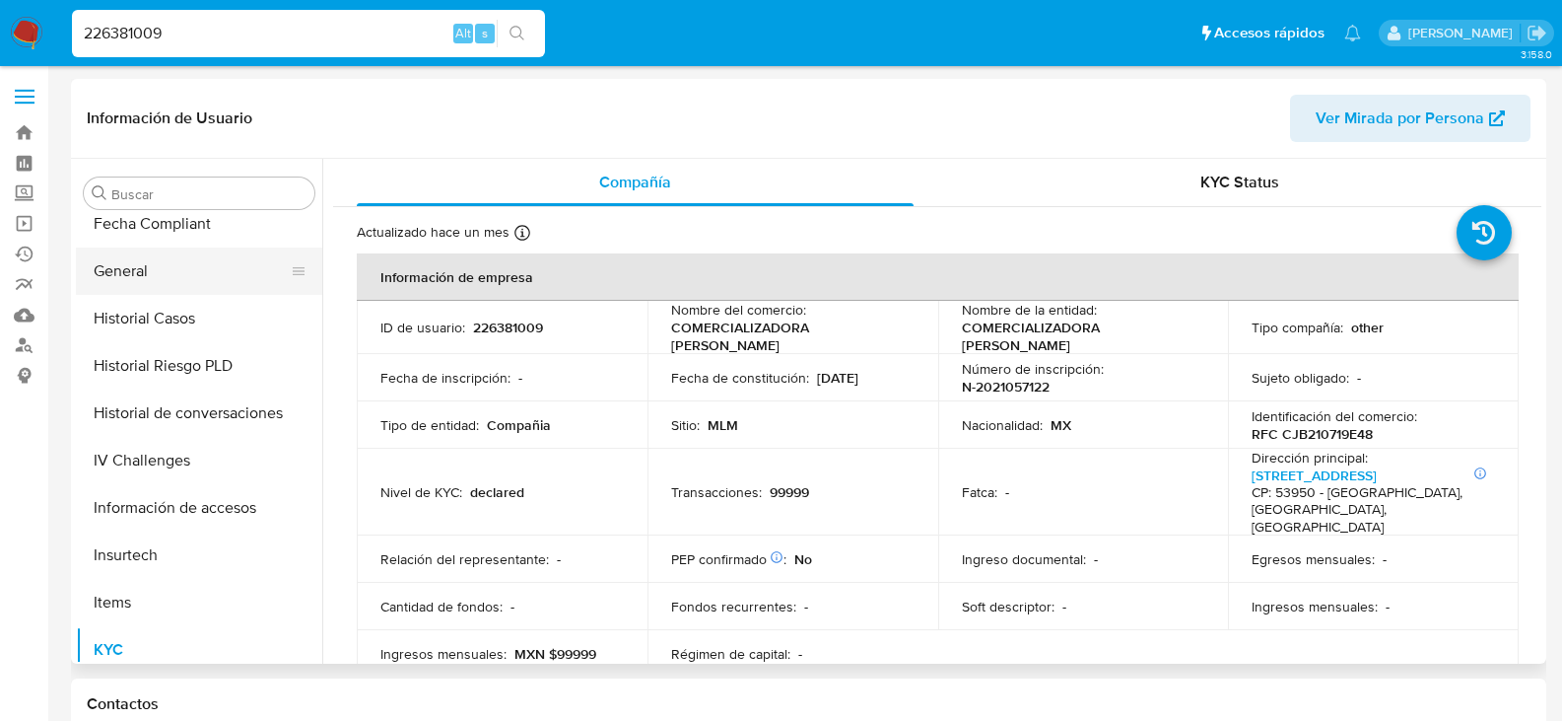
select select "10"
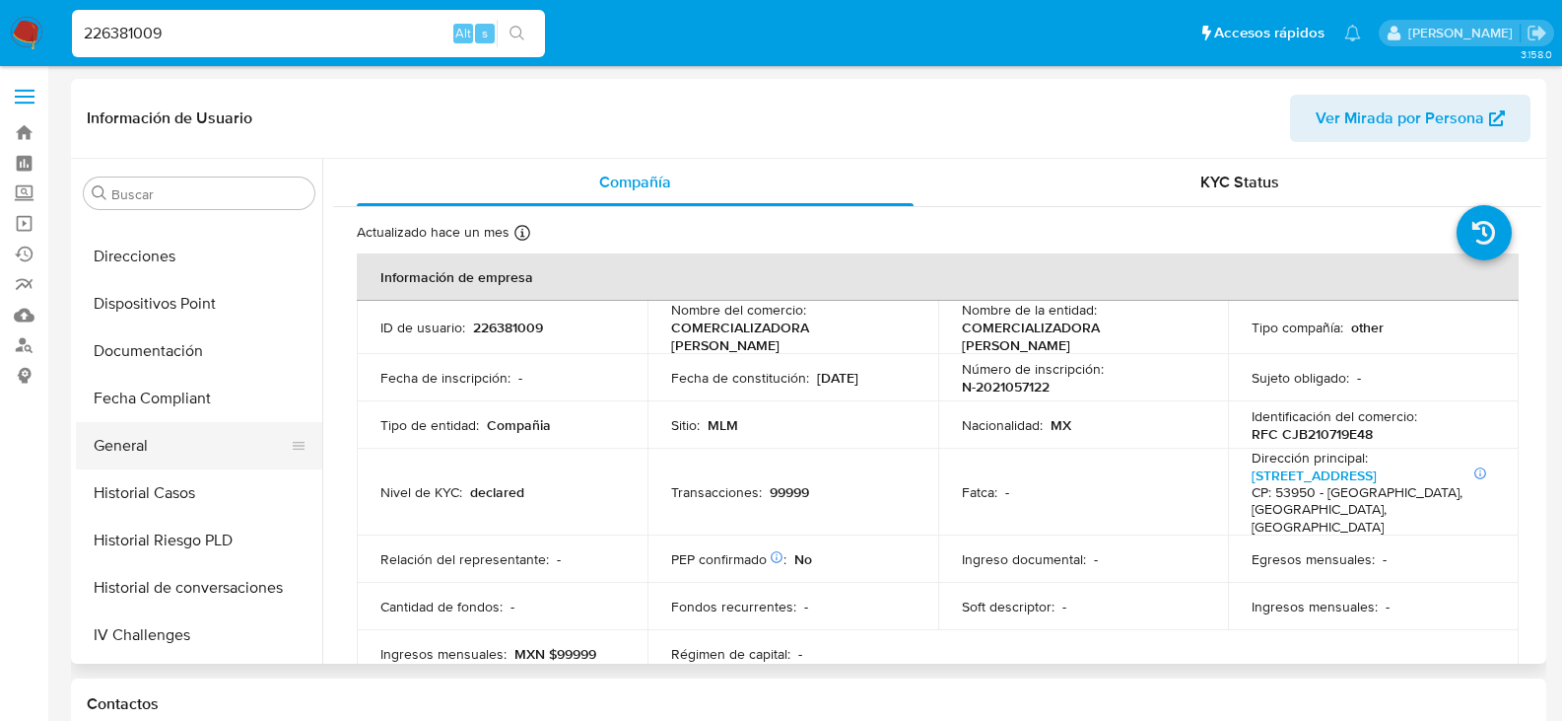
scroll to position [340, 0]
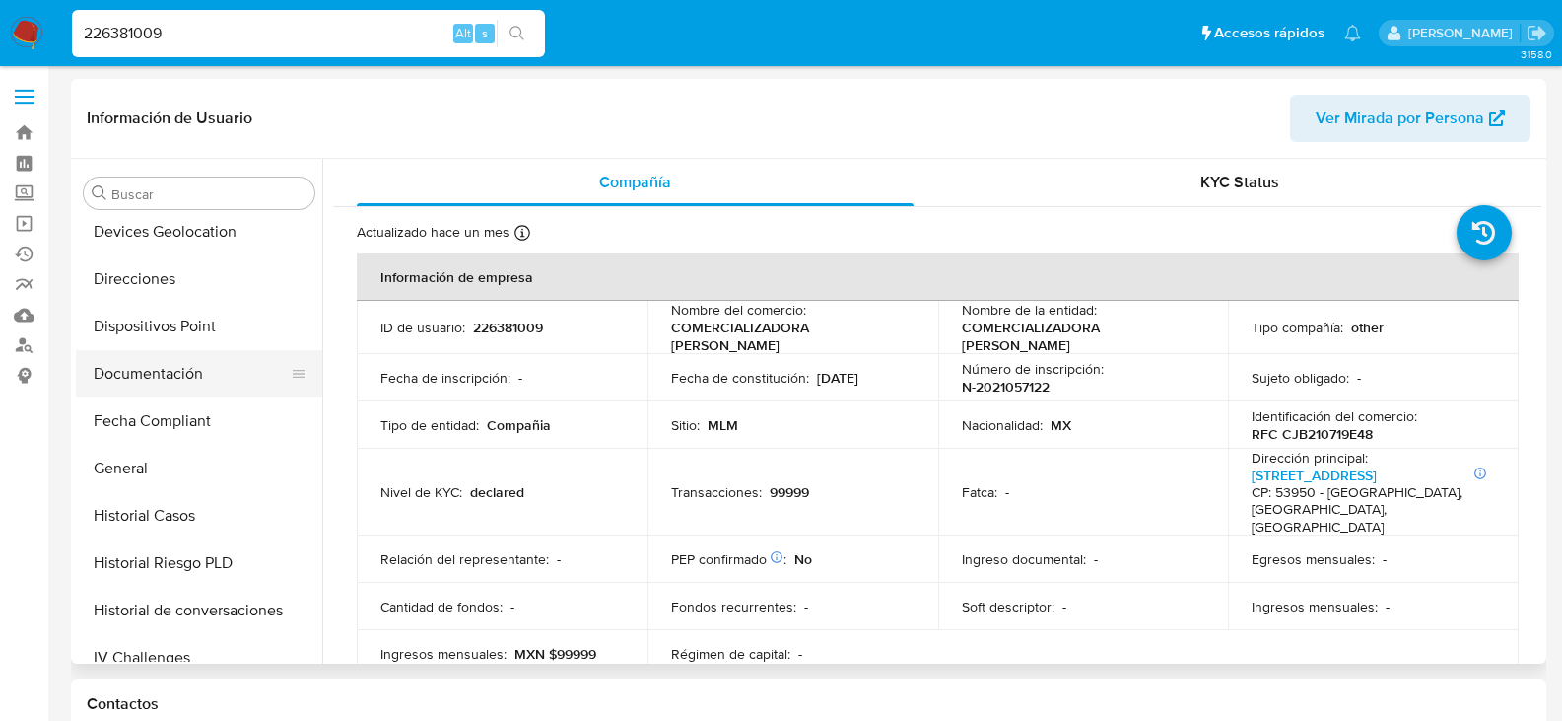
click at [190, 358] on button "Documentación" at bounding box center [191, 373] width 231 height 47
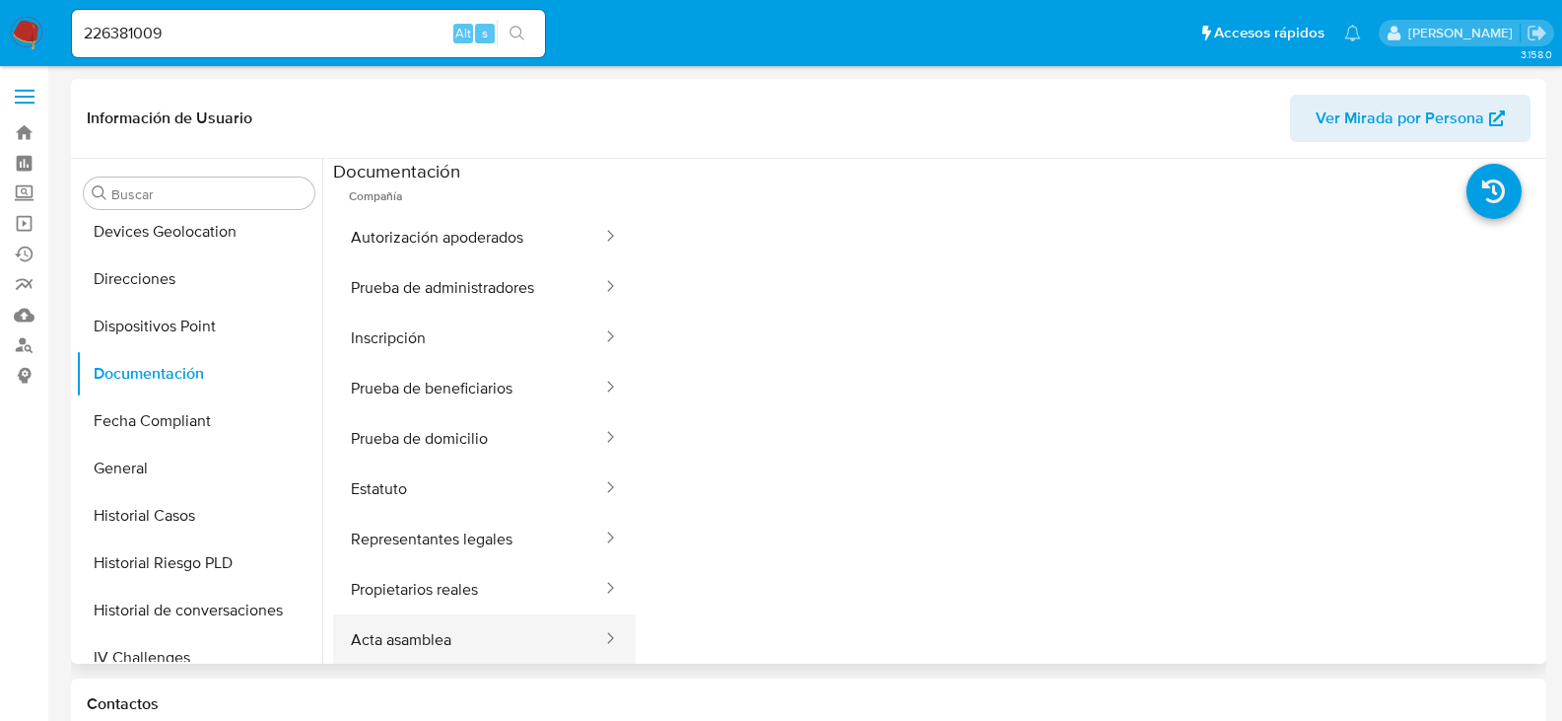
scroll to position [197, 0]
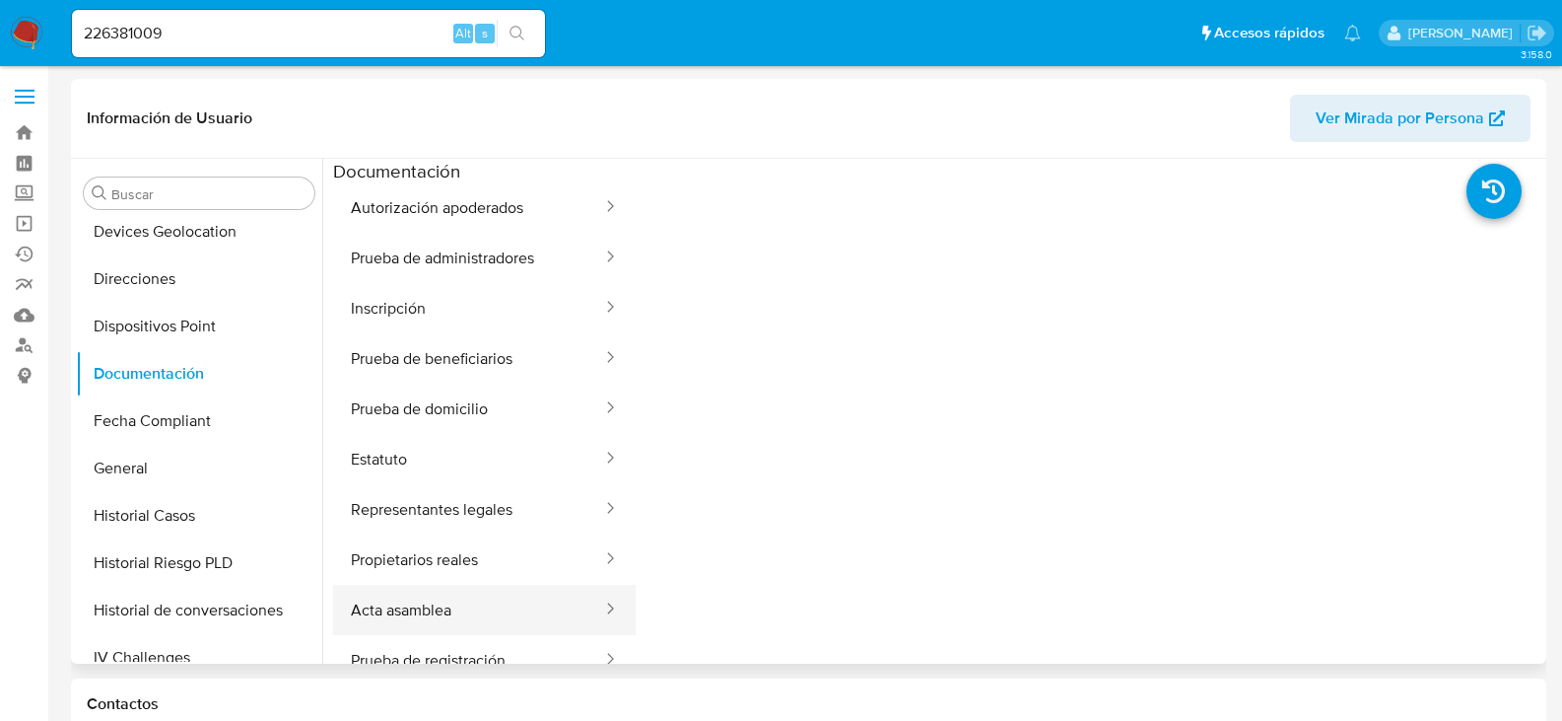
click at [501, 617] on button "Acta asamblea" at bounding box center [468, 610] width 271 height 50
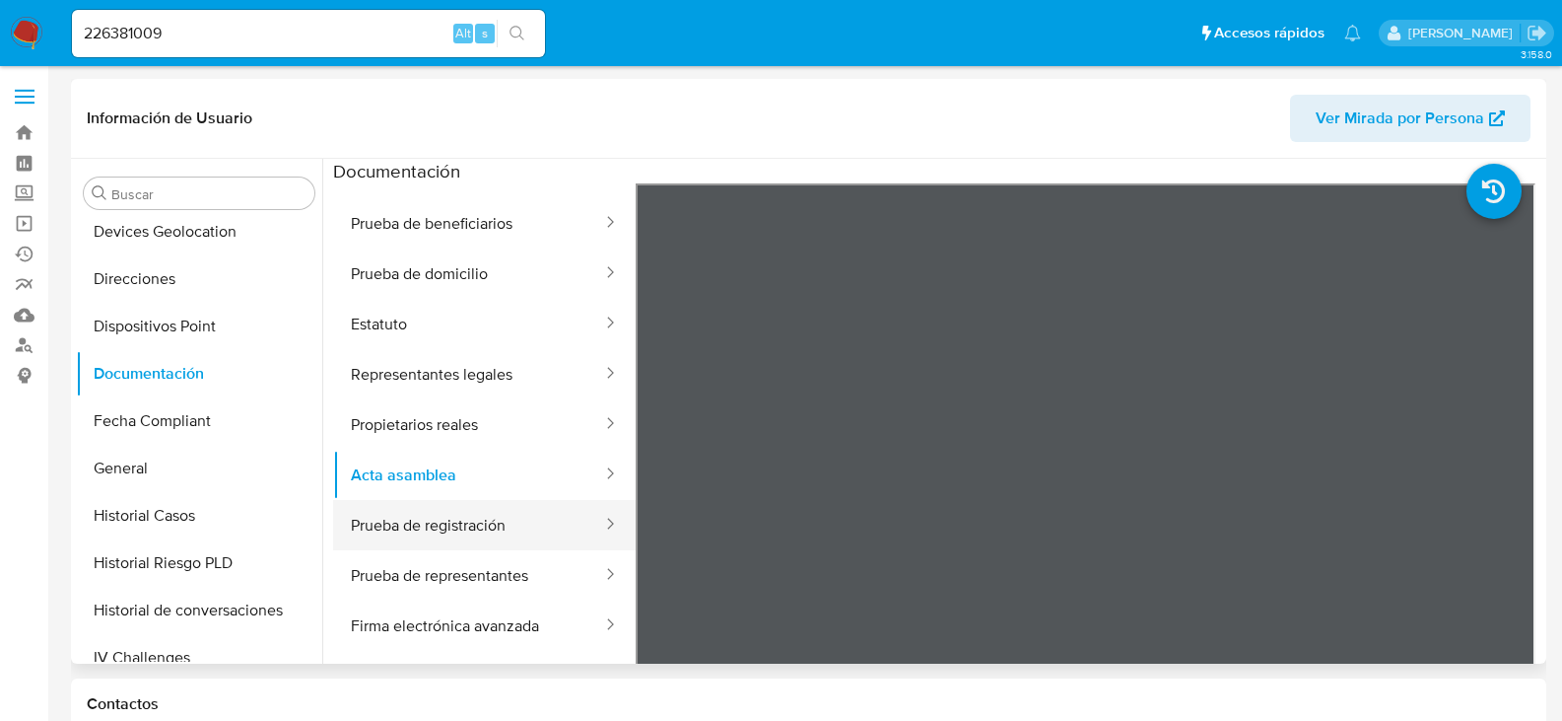
scroll to position [173, 0]
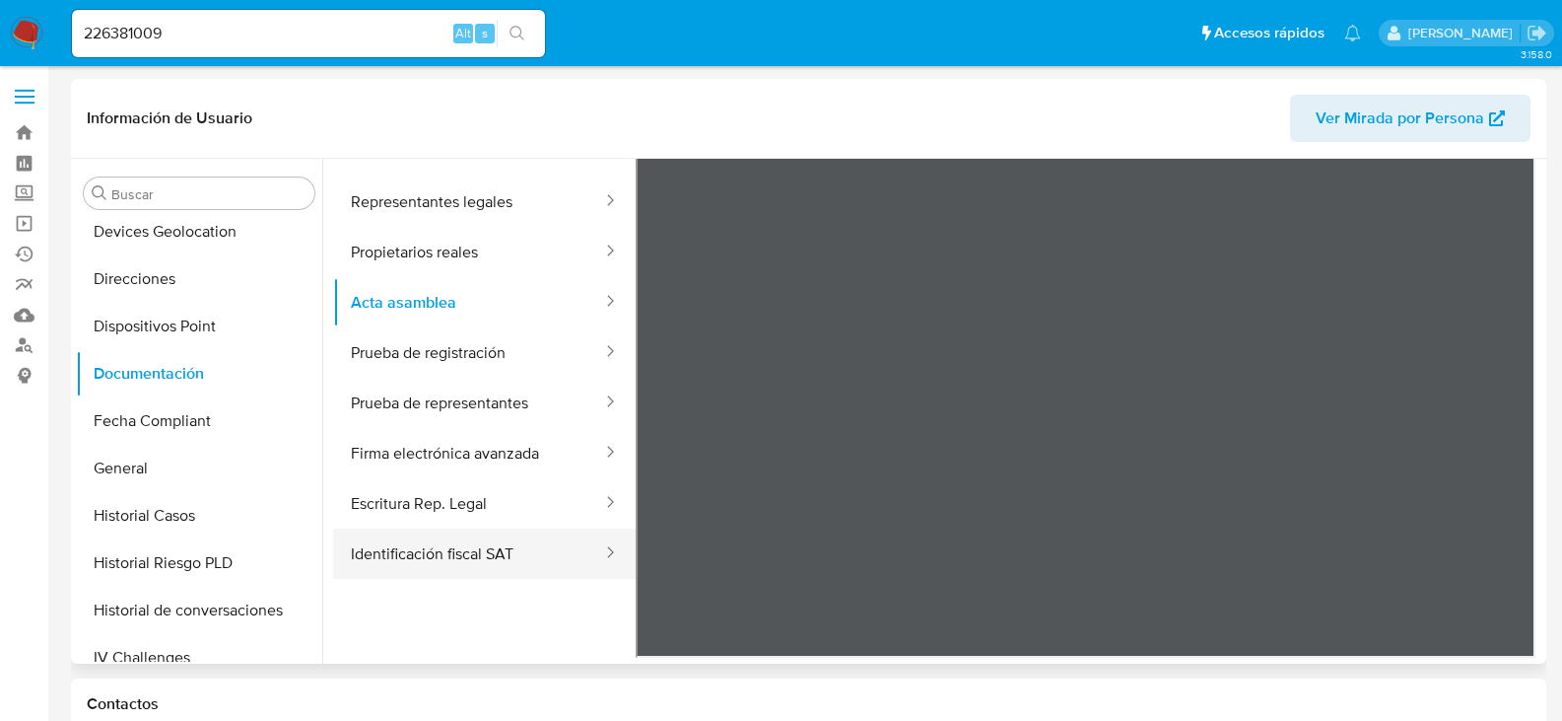
click at [537, 552] on button "Identificación fiscal SAT" at bounding box center [468, 553] width 271 height 50
click at [349, 33] on input "226381009" at bounding box center [308, 34] width 473 height 26
paste input "45934166"
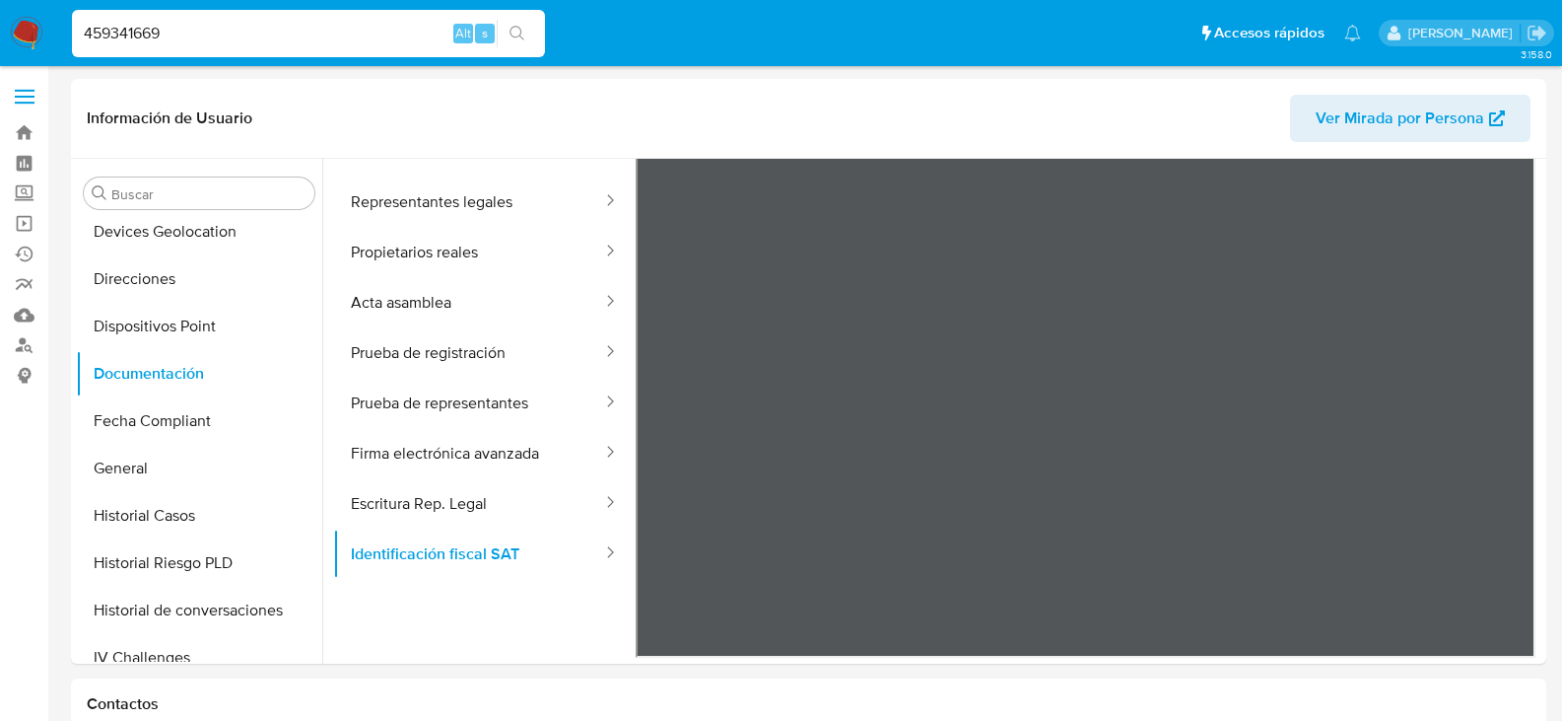
type input "459341669"
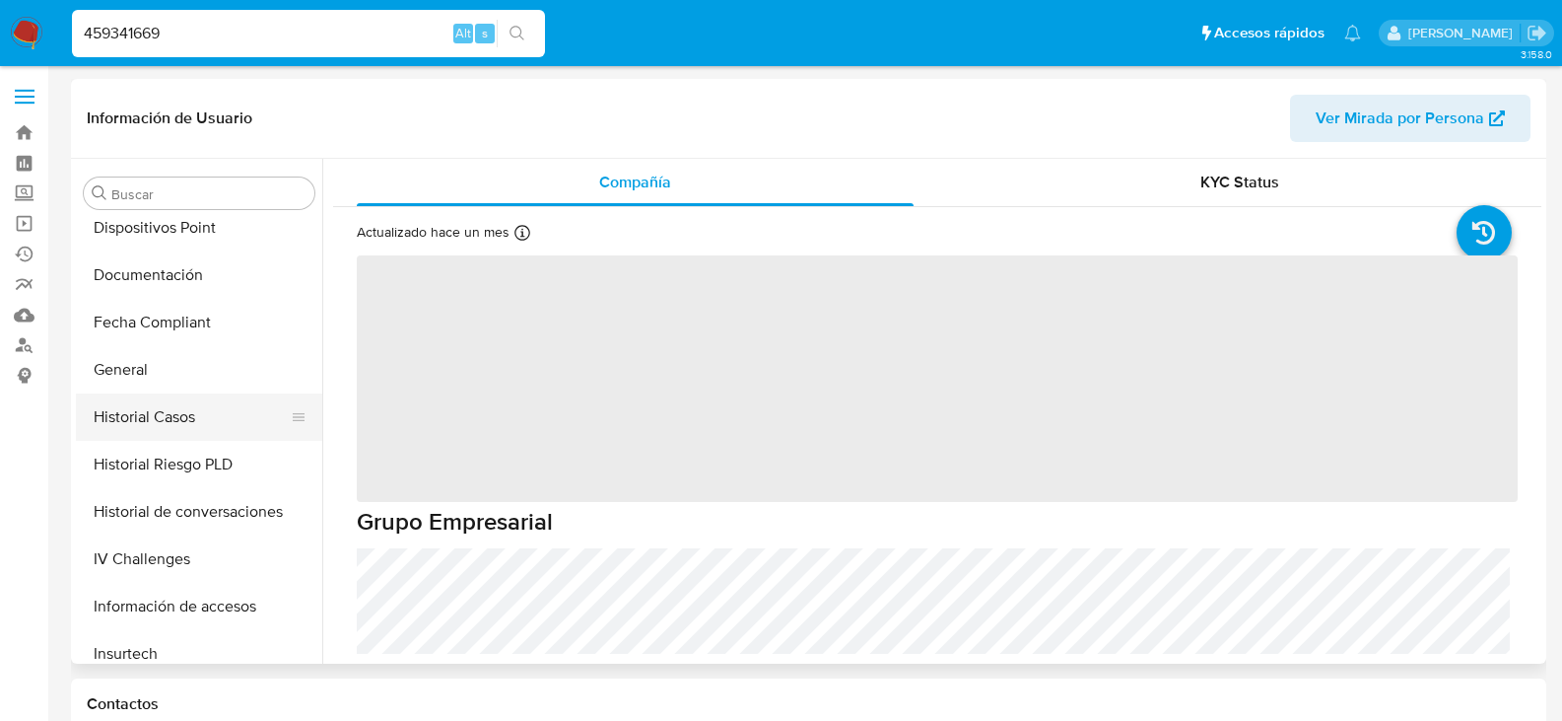
scroll to position [242, 0]
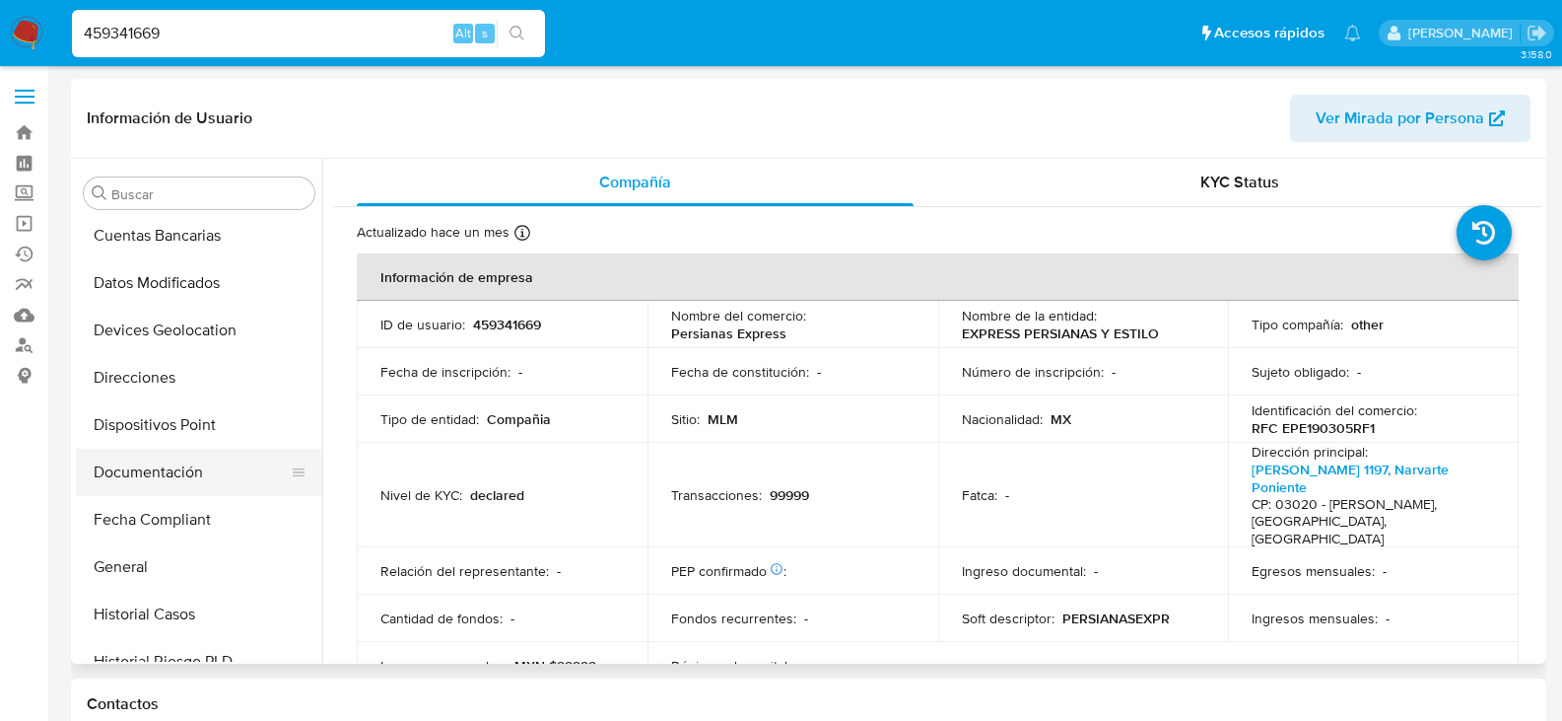
select select "10"
click at [197, 476] on button "Documentación" at bounding box center [191, 472] width 231 height 47
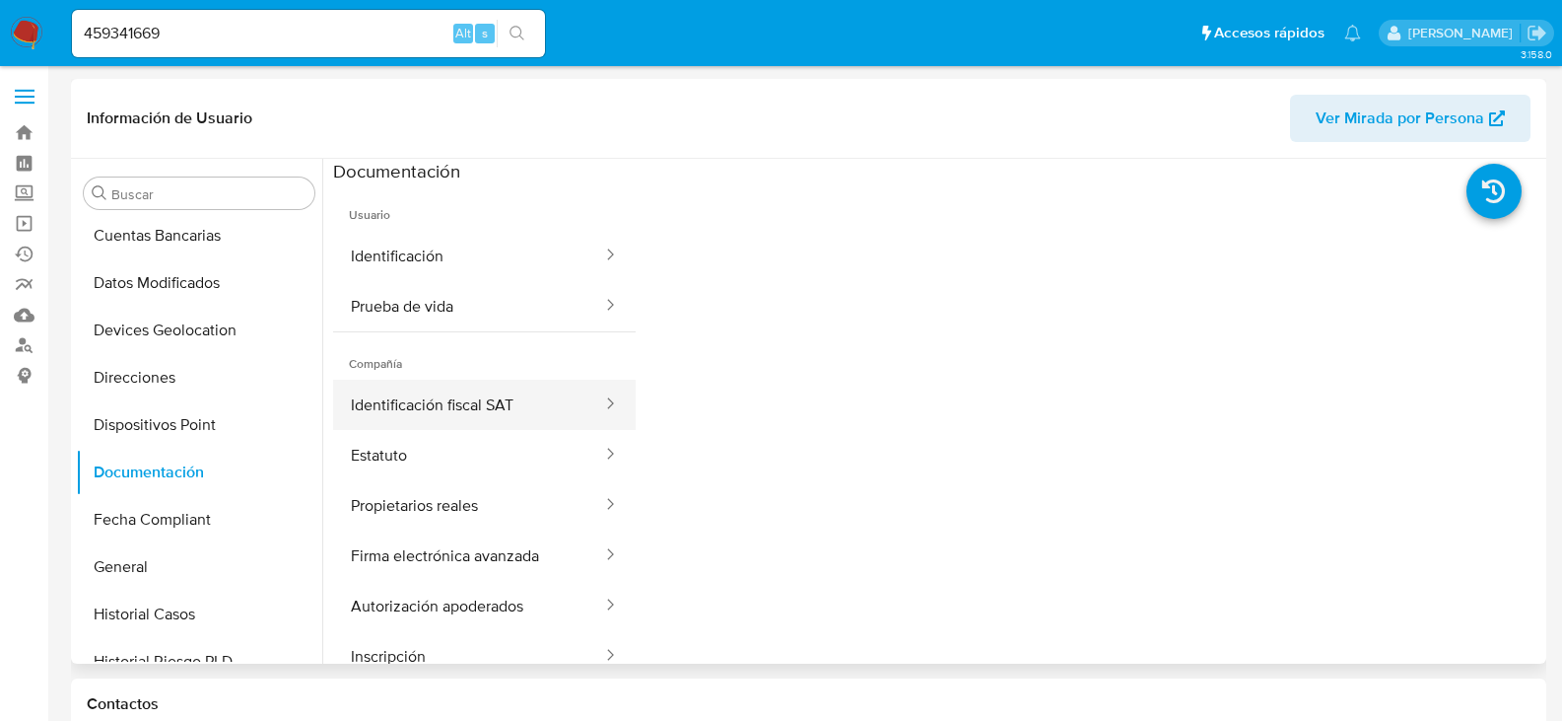
click at [488, 398] on button "Identificación fiscal SAT" at bounding box center [468, 405] width 271 height 50
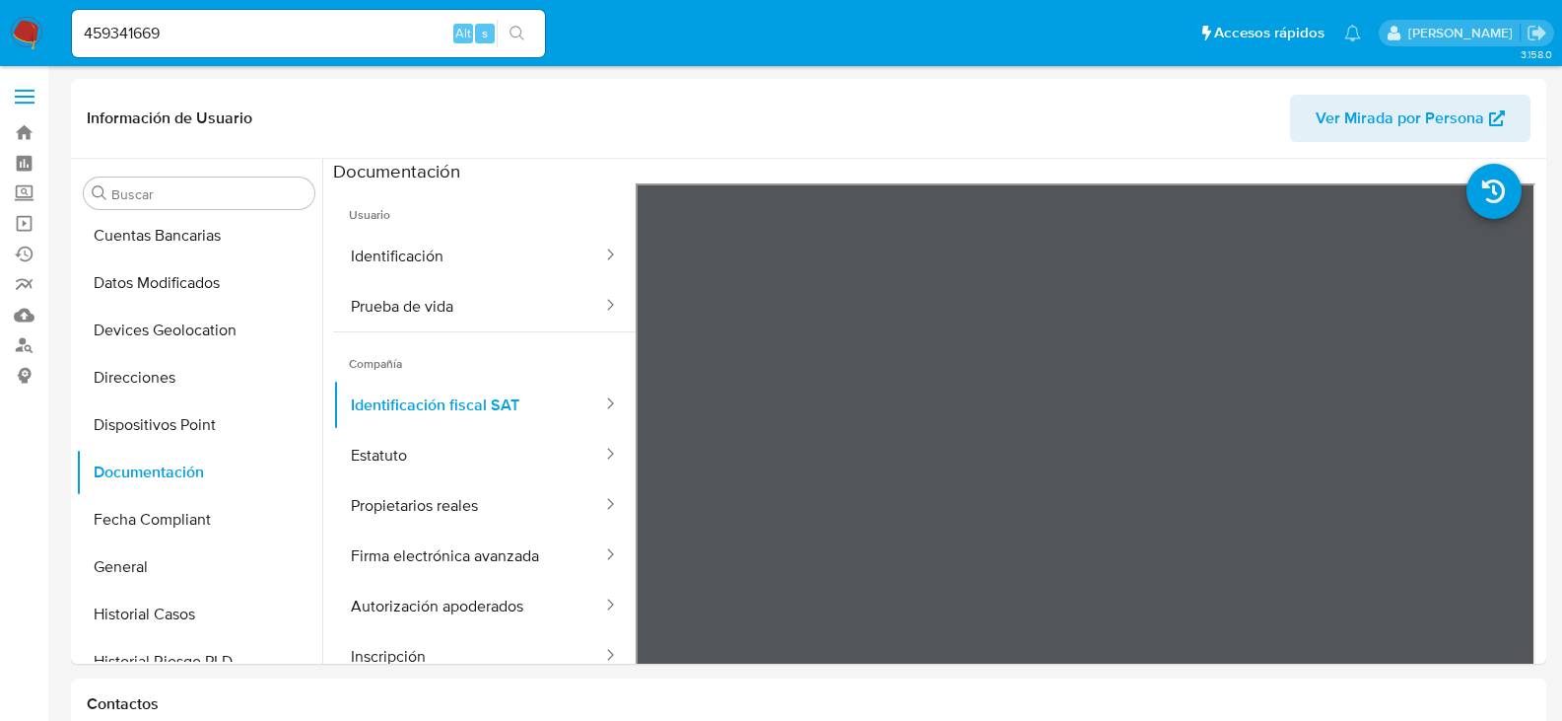
click at [183, 47] on div "459341669 Alt s" at bounding box center [308, 33] width 473 height 47
click at [179, 41] on input "459341669" at bounding box center [308, 34] width 473 height 26
paste input "514035297"
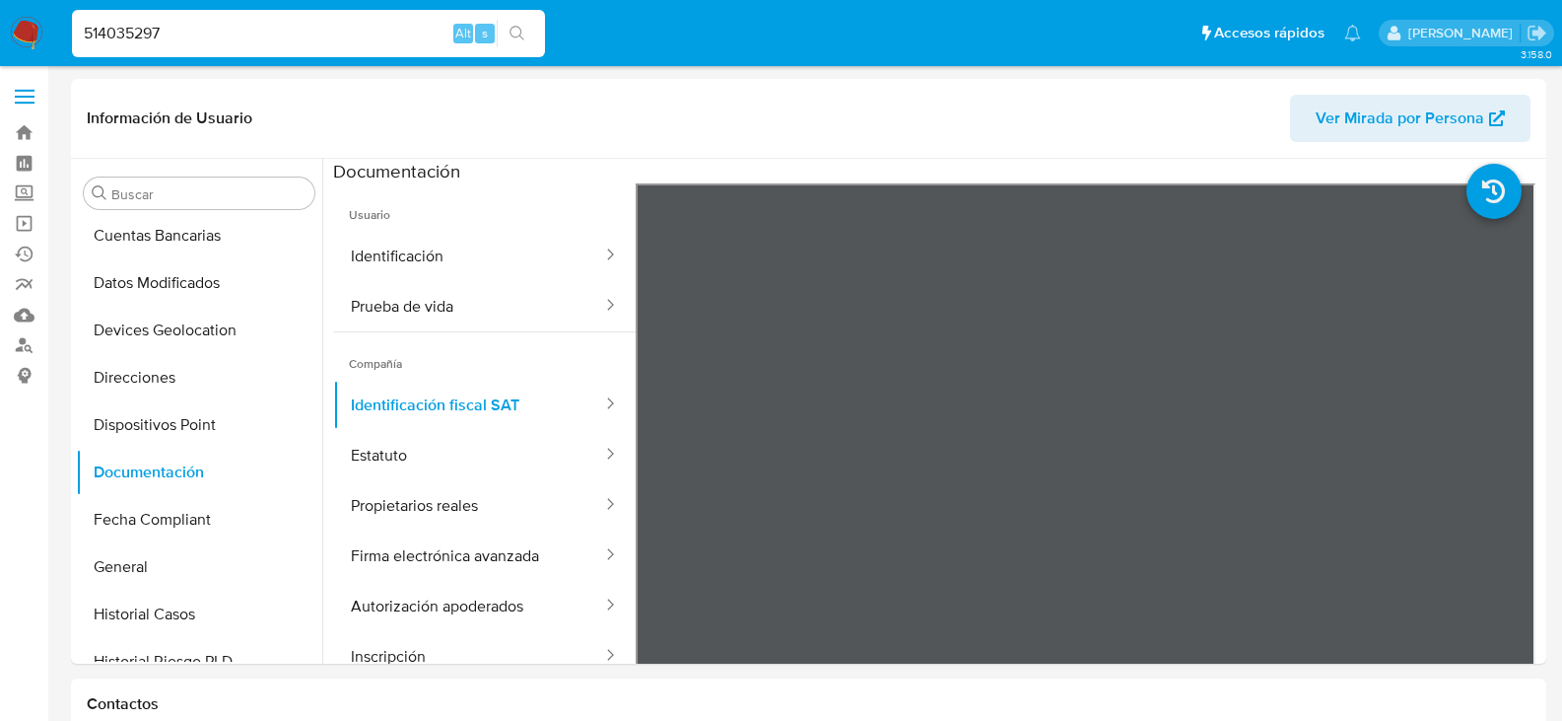
type input "514035297"
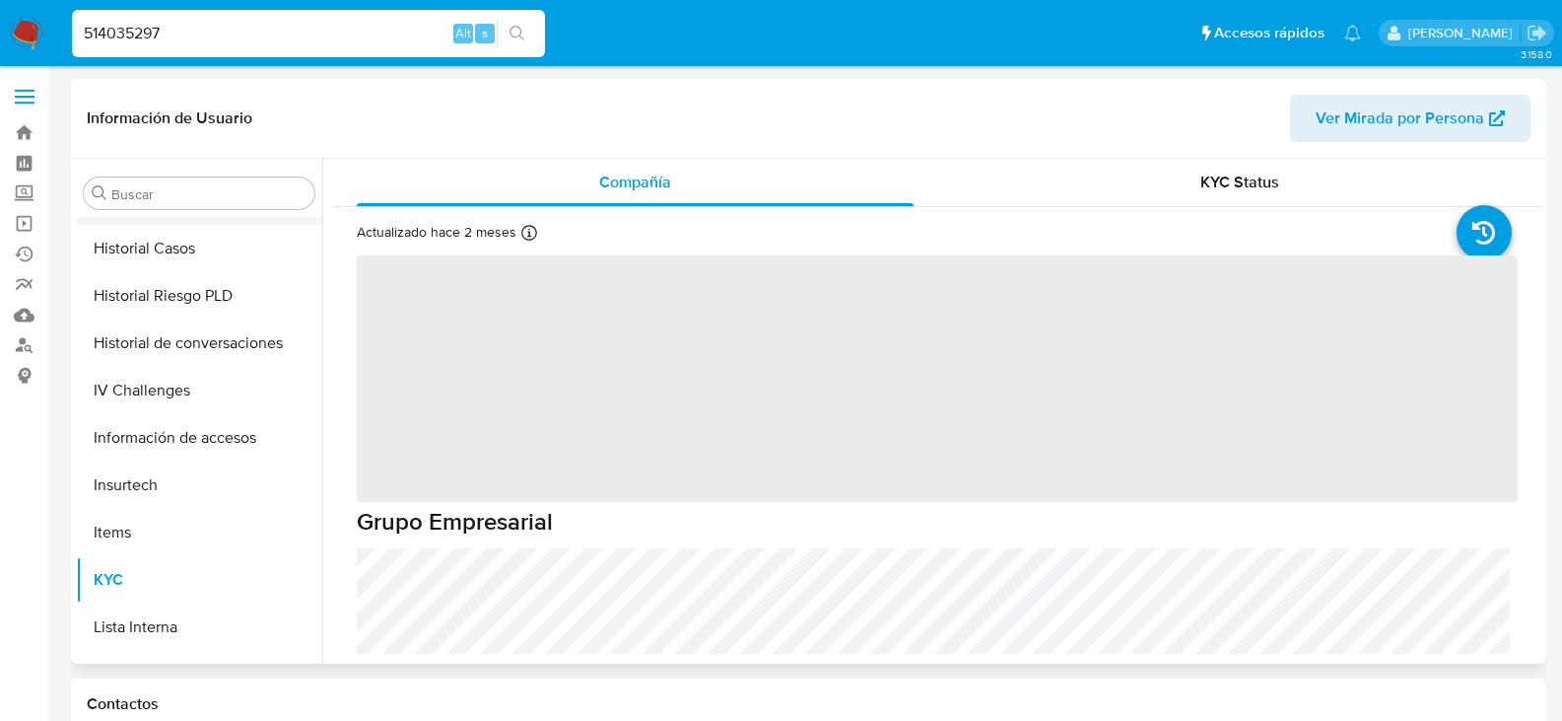
scroll to position [340, 0]
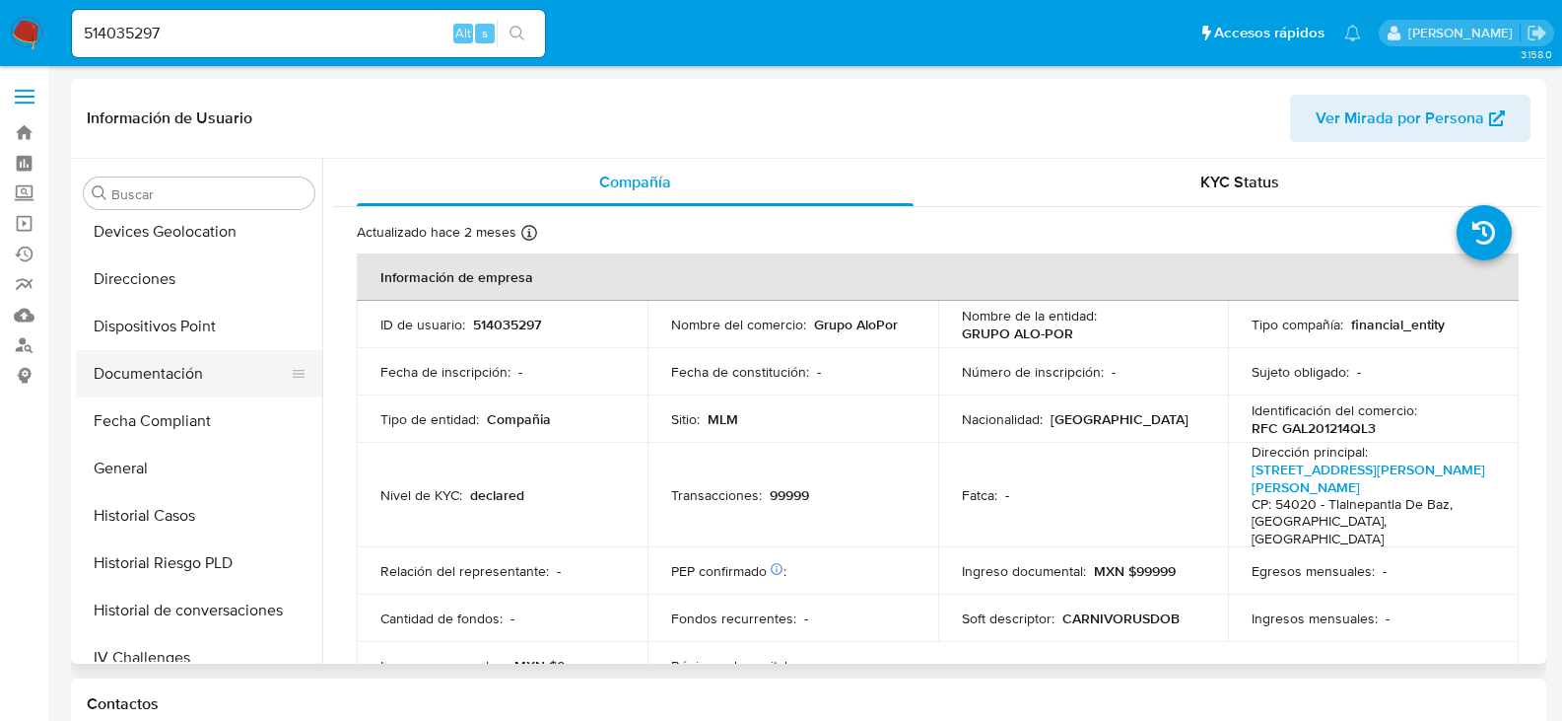
click at [175, 372] on button "Documentación" at bounding box center [191, 373] width 231 height 47
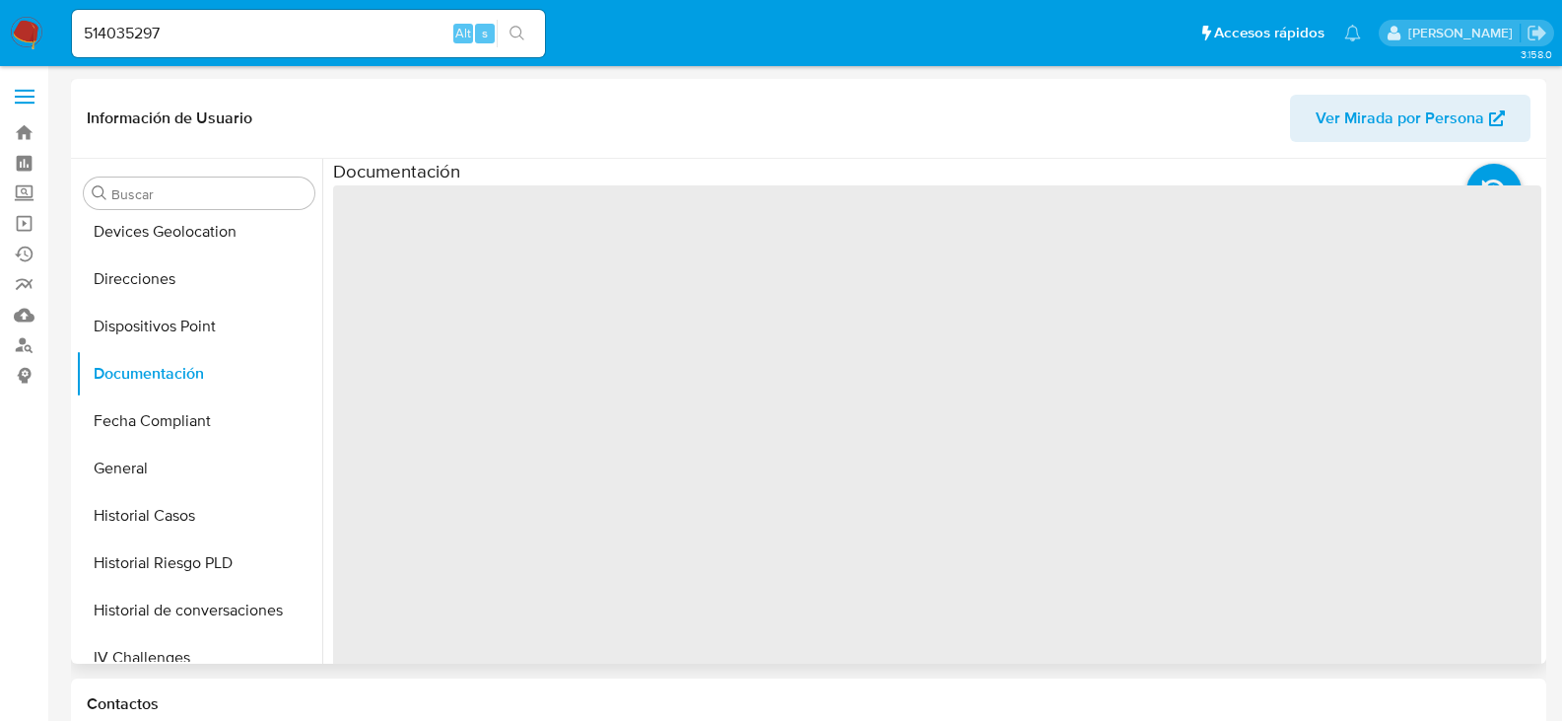
select select "10"
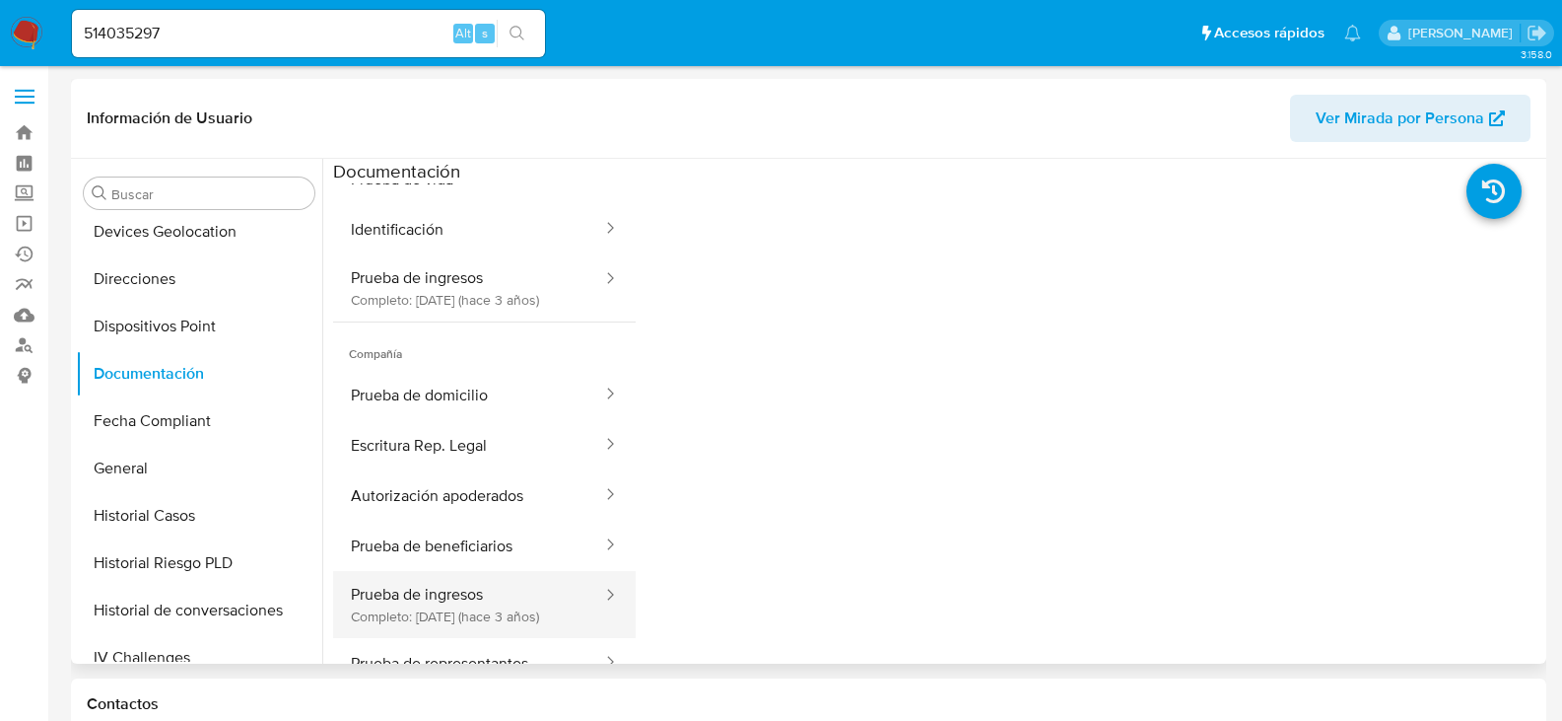
scroll to position [150, 0]
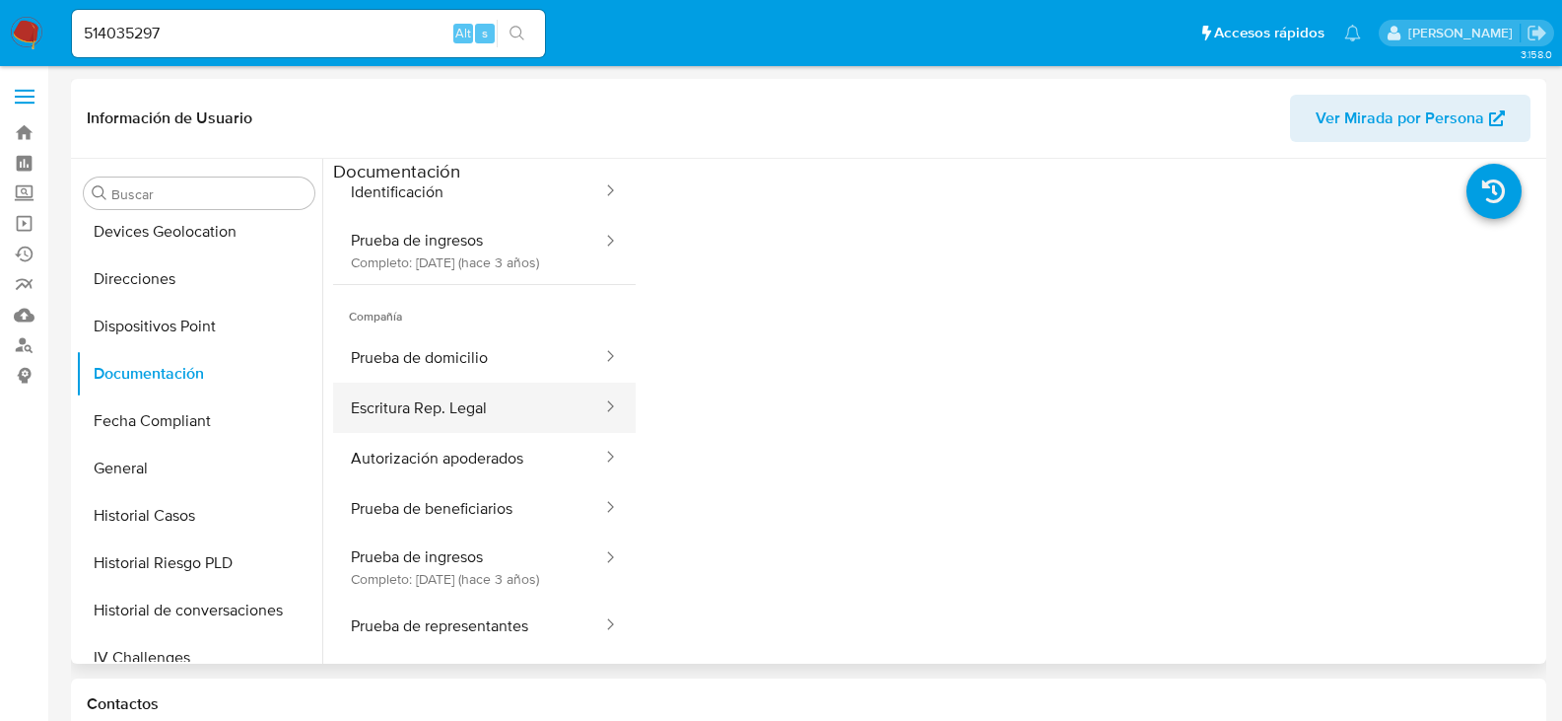
click at [520, 392] on button "Escritura Rep. Legal" at bounding box center [468, 407] width 271 height 50
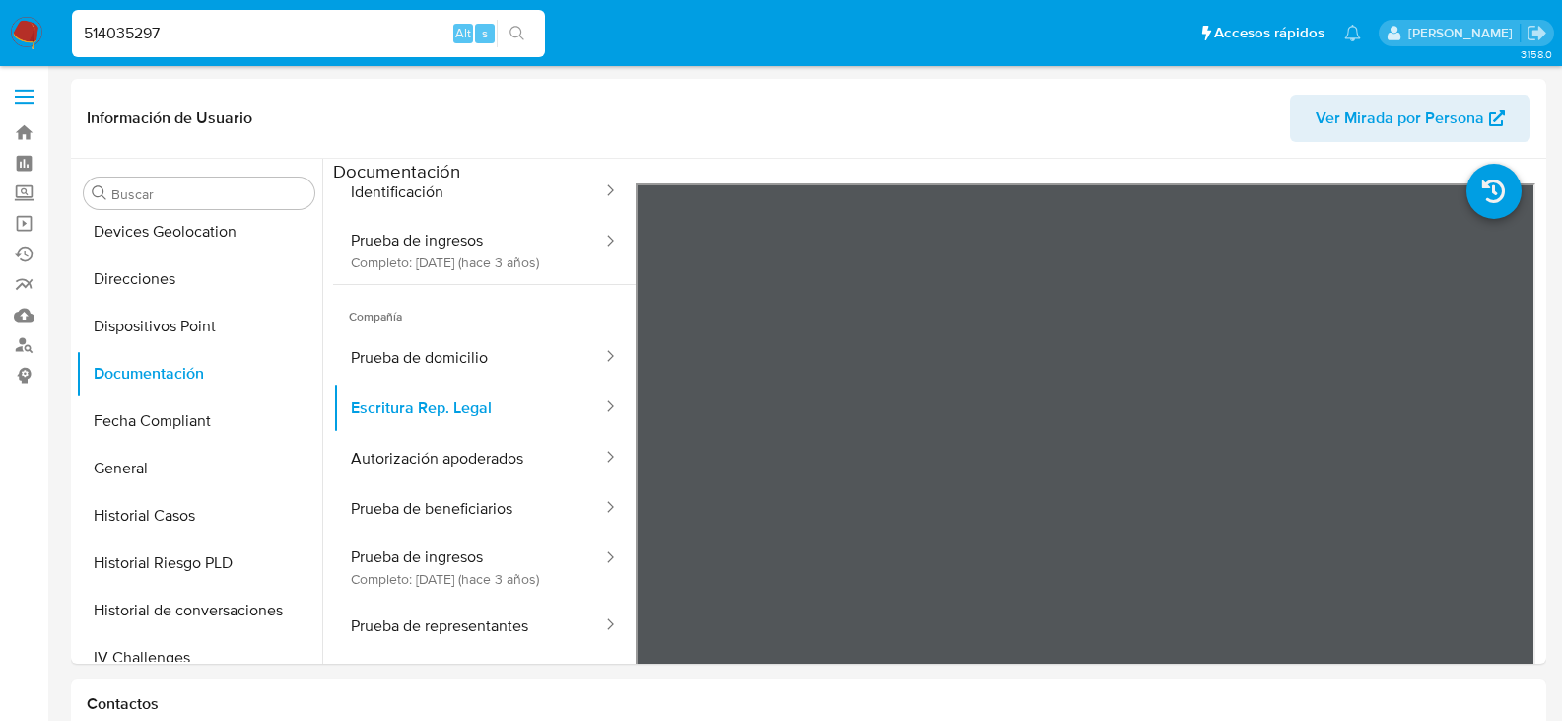
click at [151, 21] on input "514035297" at bounding box center [308, 34] width 473 height 26
paste input "809342512"
type input "809342512"
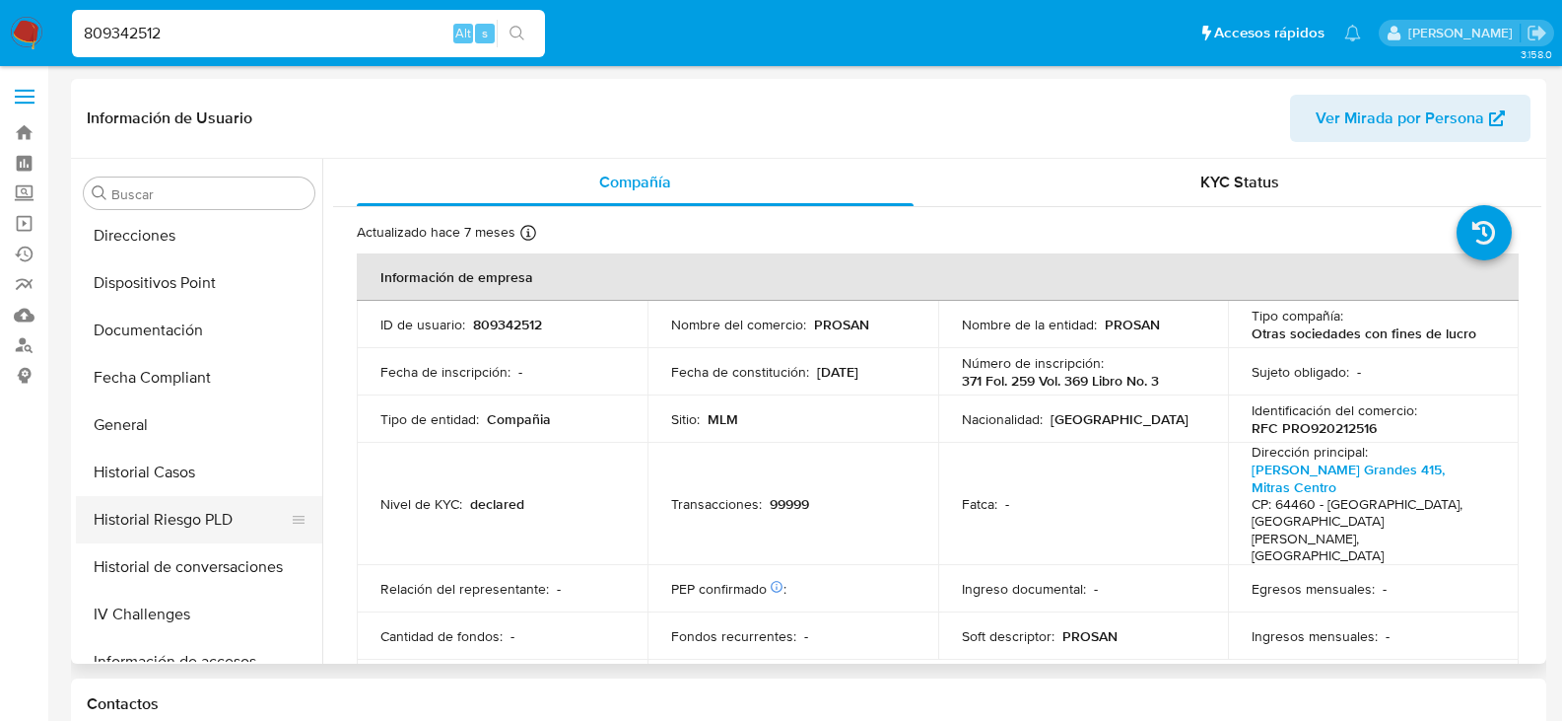
scroll to position [439, 0]
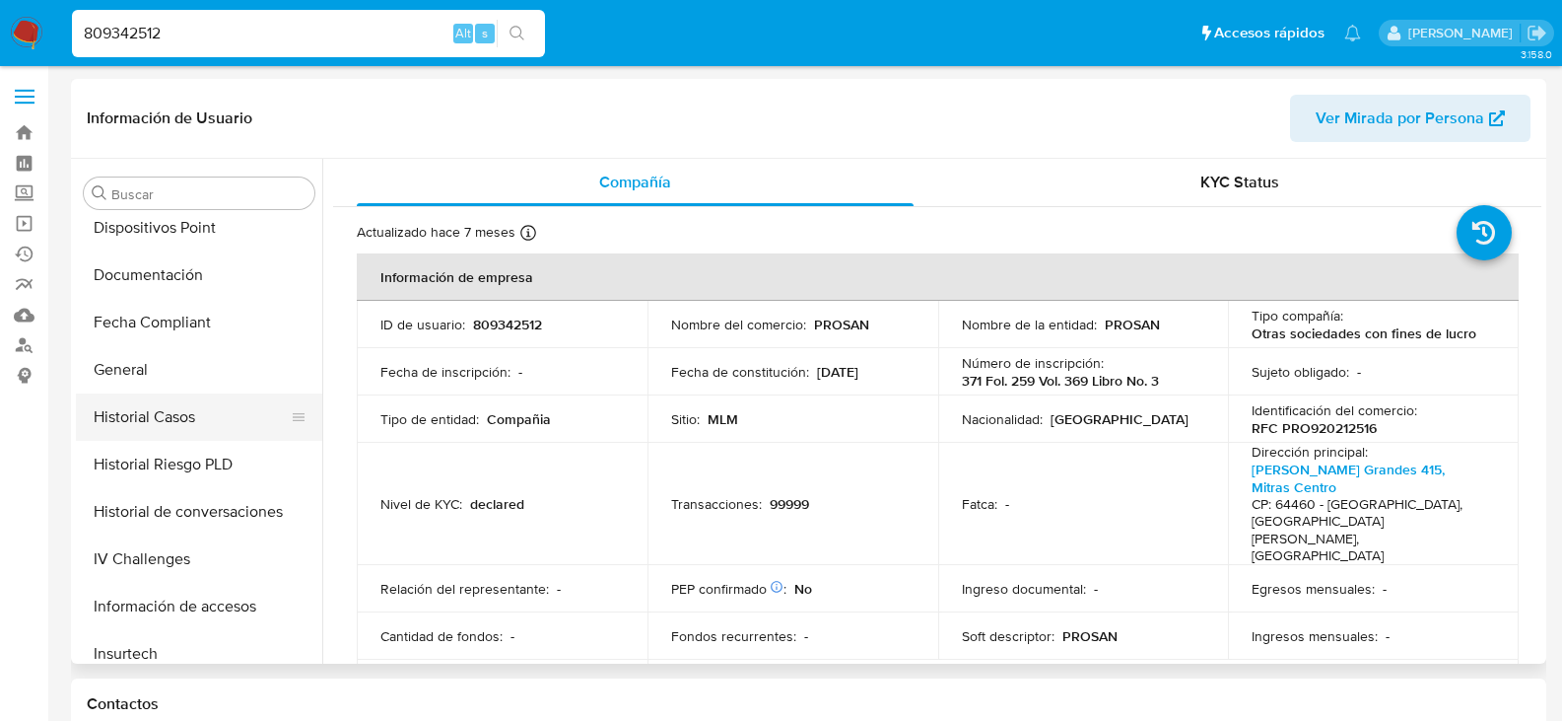
select select "10"
click at [208, 279] on button "Documentación" at bounding box center [191, 274] width 231 height 47
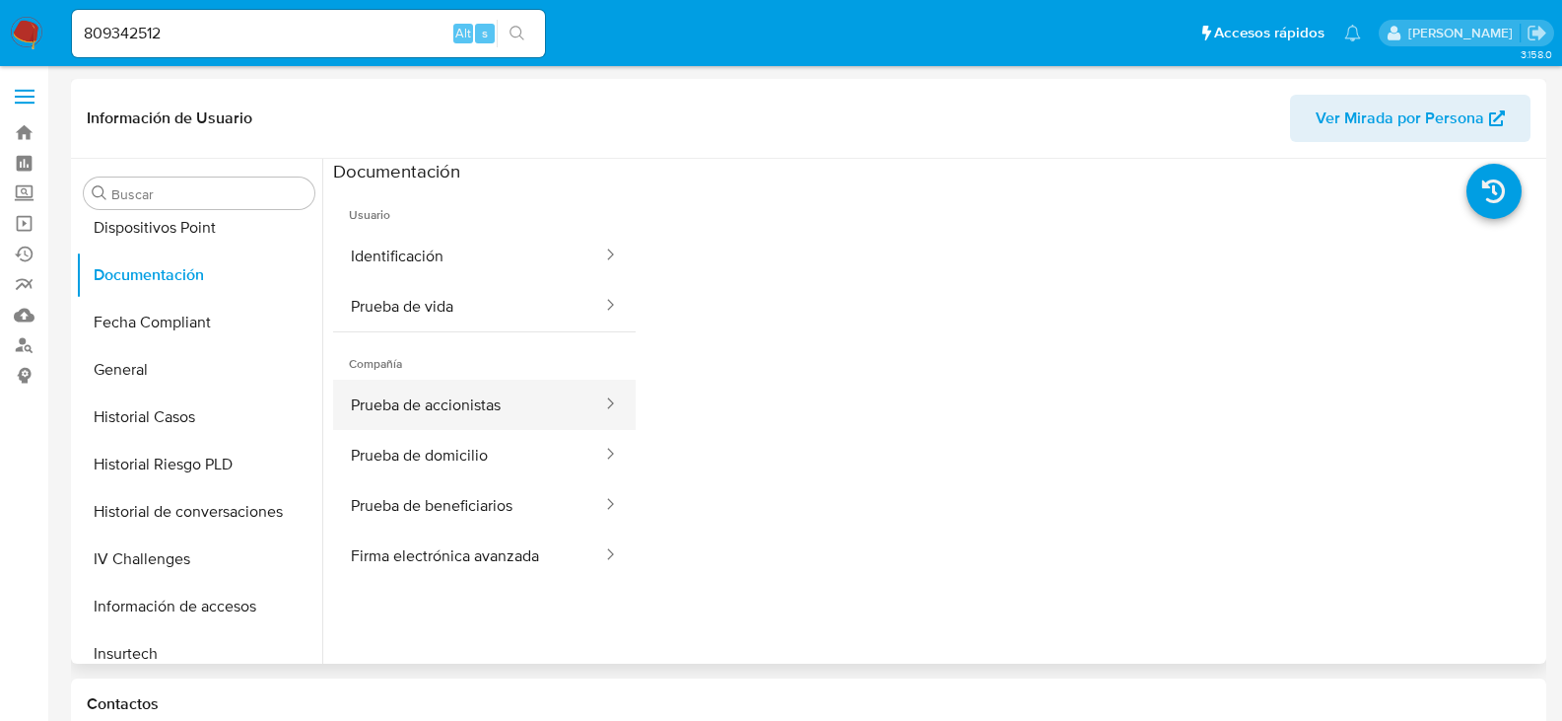
click at [546, 427] on button "Prueba de accionistas" at bounding box center [468, 405] width 271 height 50
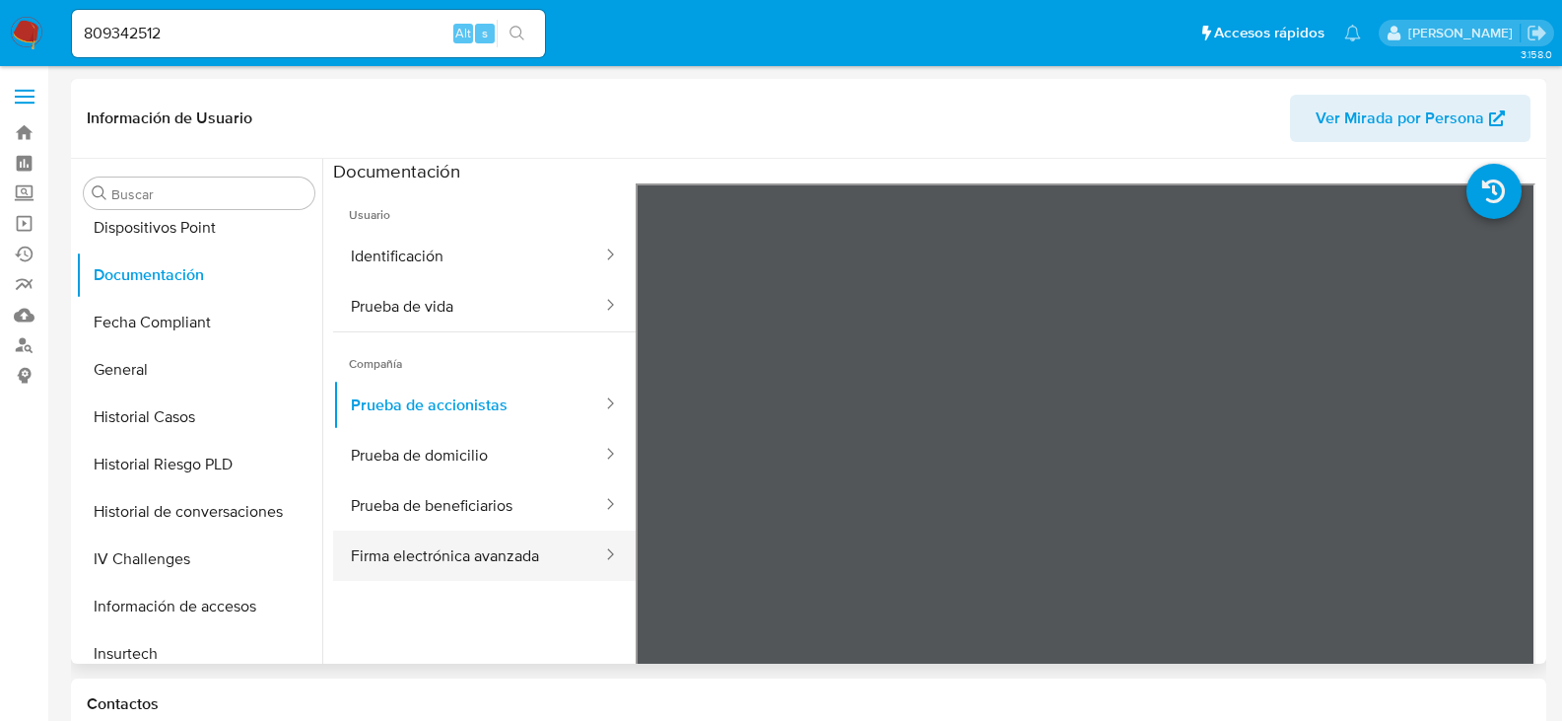
click at [543, 570] on button "Firma electrónica avanzada" at bounding box center [468, 555] width 271 height 50
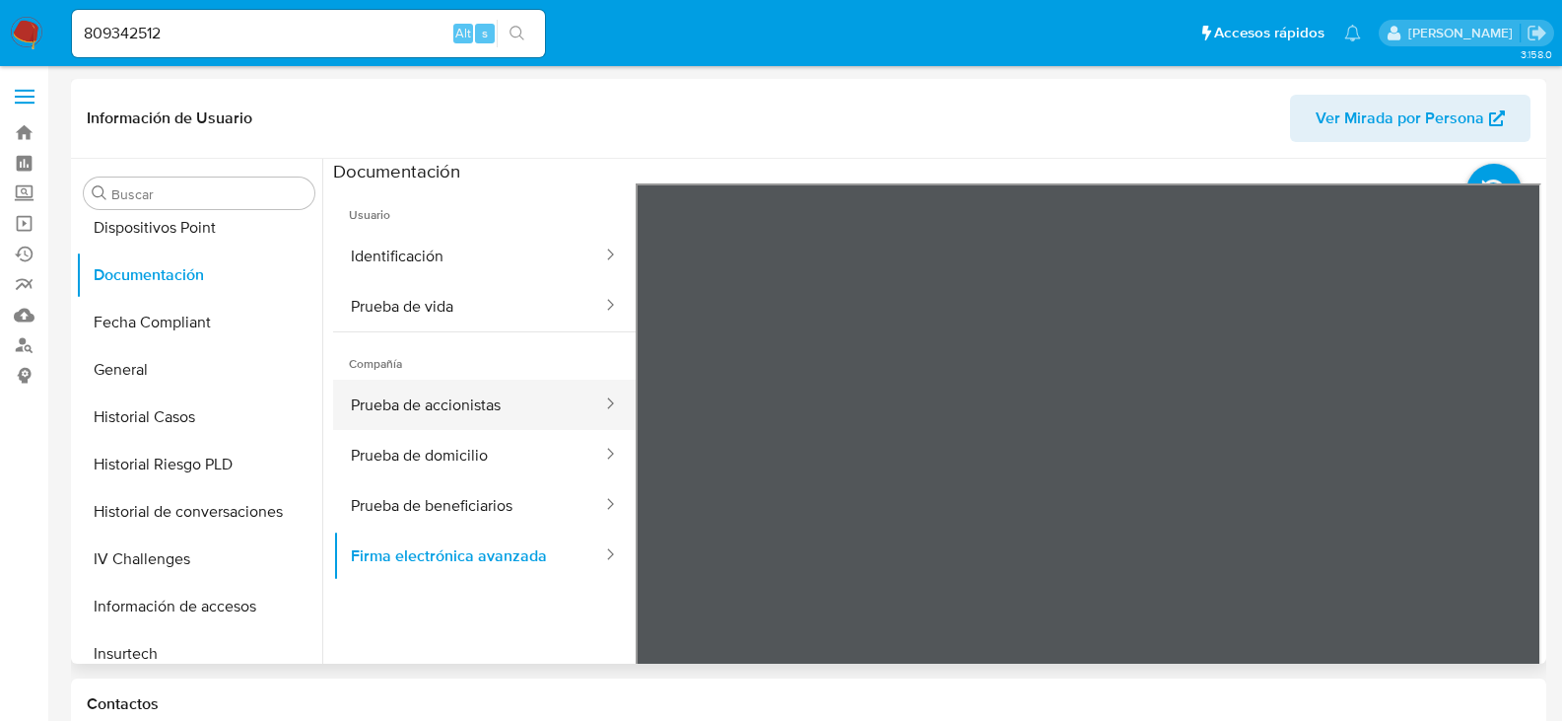
click at [397, 418] on button "Prueba de accionistas" at bounding box center [468, 405] width 271 height 50
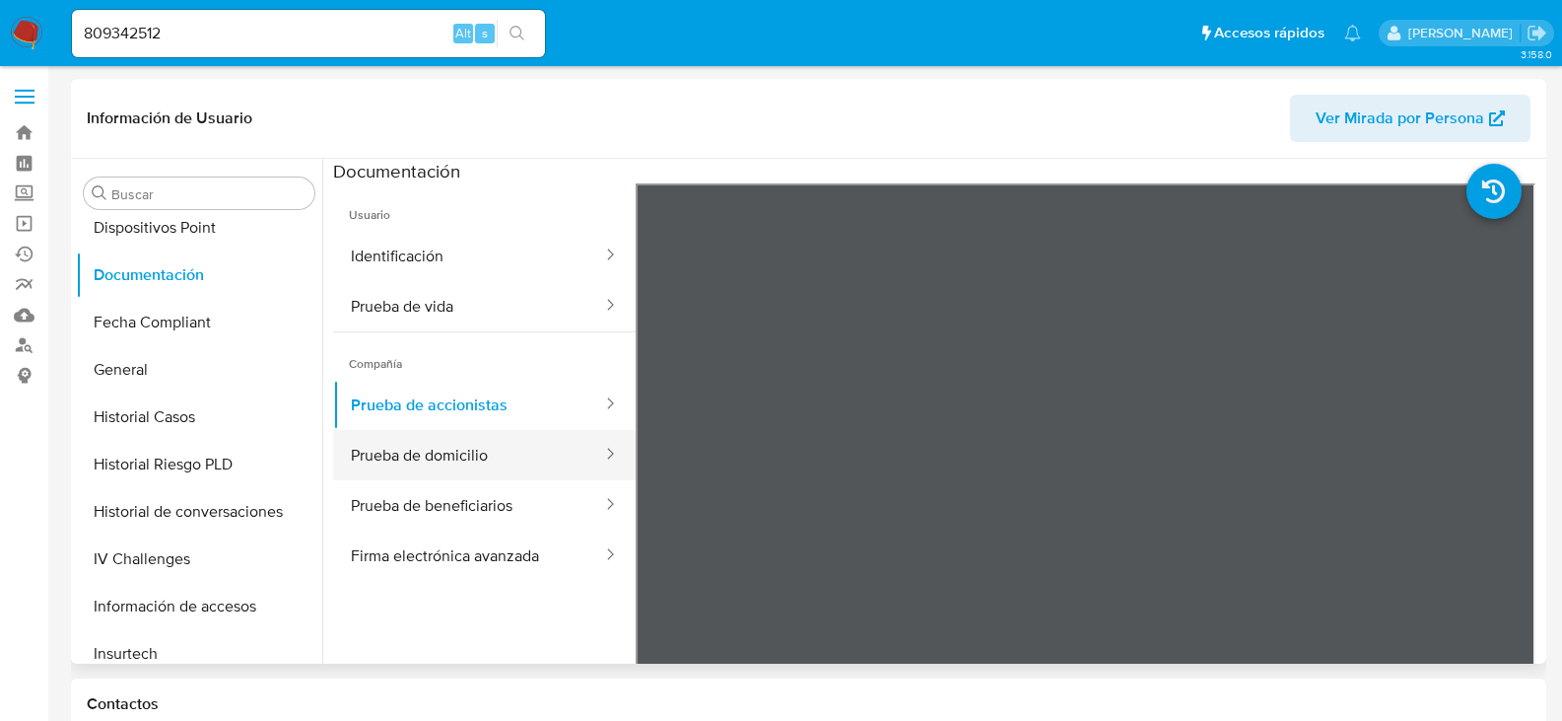
click at [408, 472] on button "Prueba de domicilio" at bounding box center [468, 455] width 271 height 50
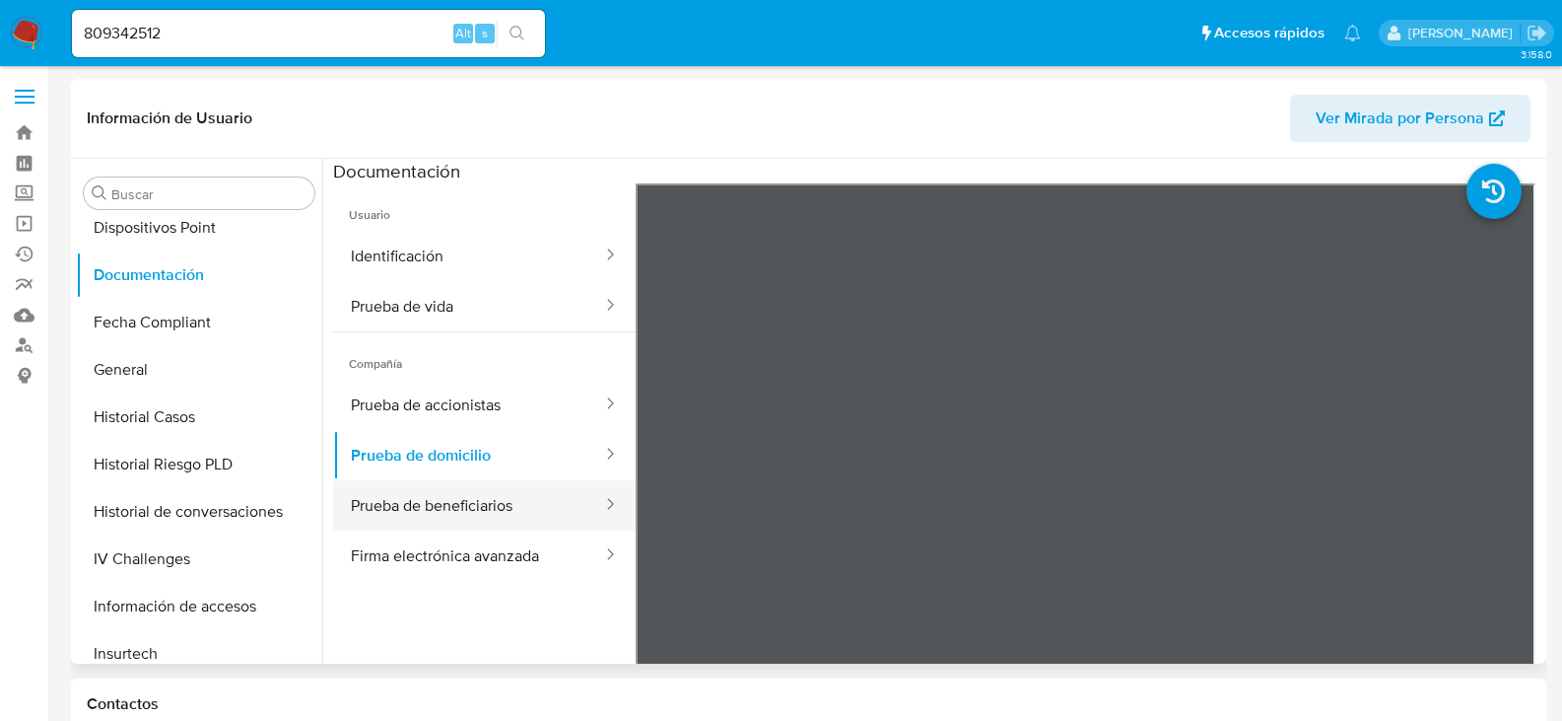
click at [482, 494] on button "Prueba de beneficiarios" at bounding box center [468, 505] width 271 height 50
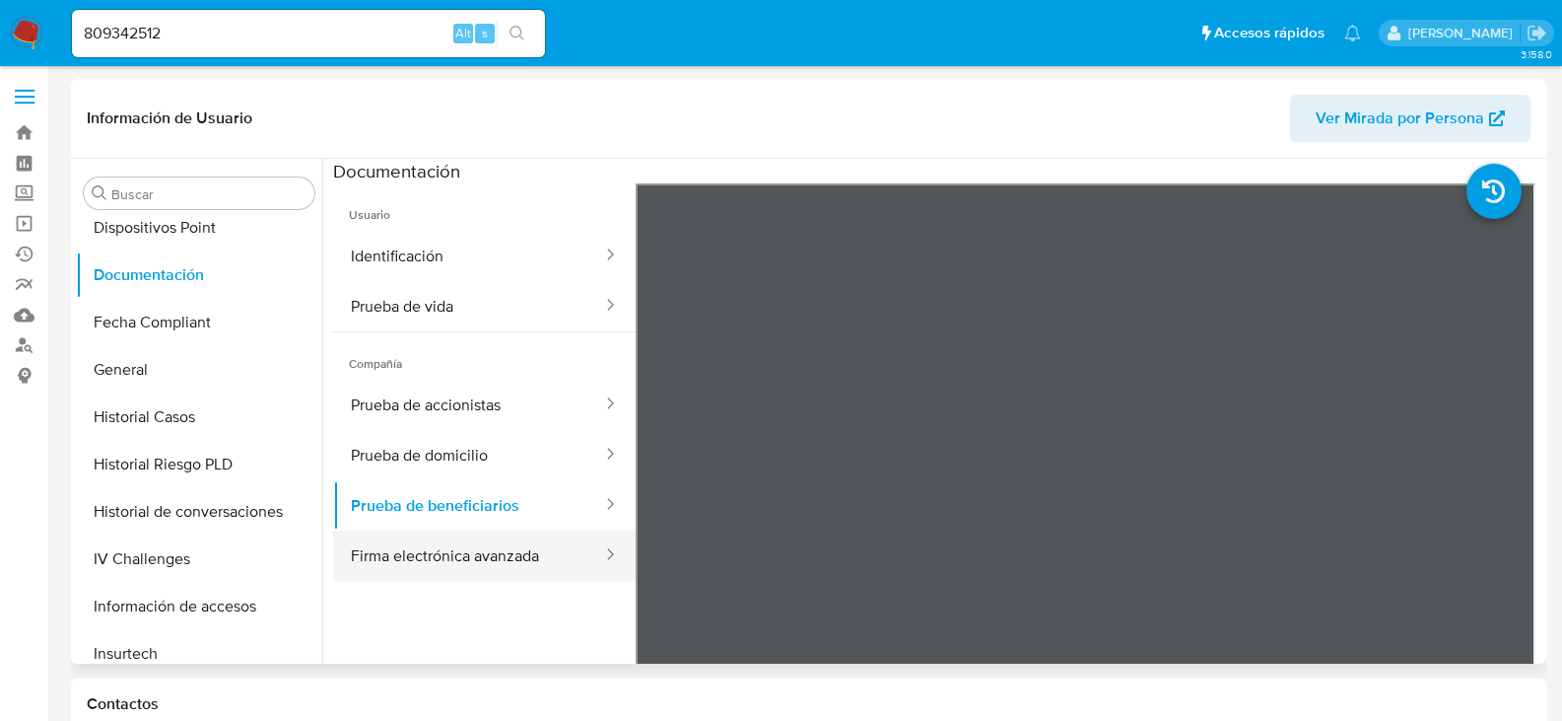
click at [487, 541] on button "Firma electrónica avanzada" at bounding box center [468, 555] width 271 height 50
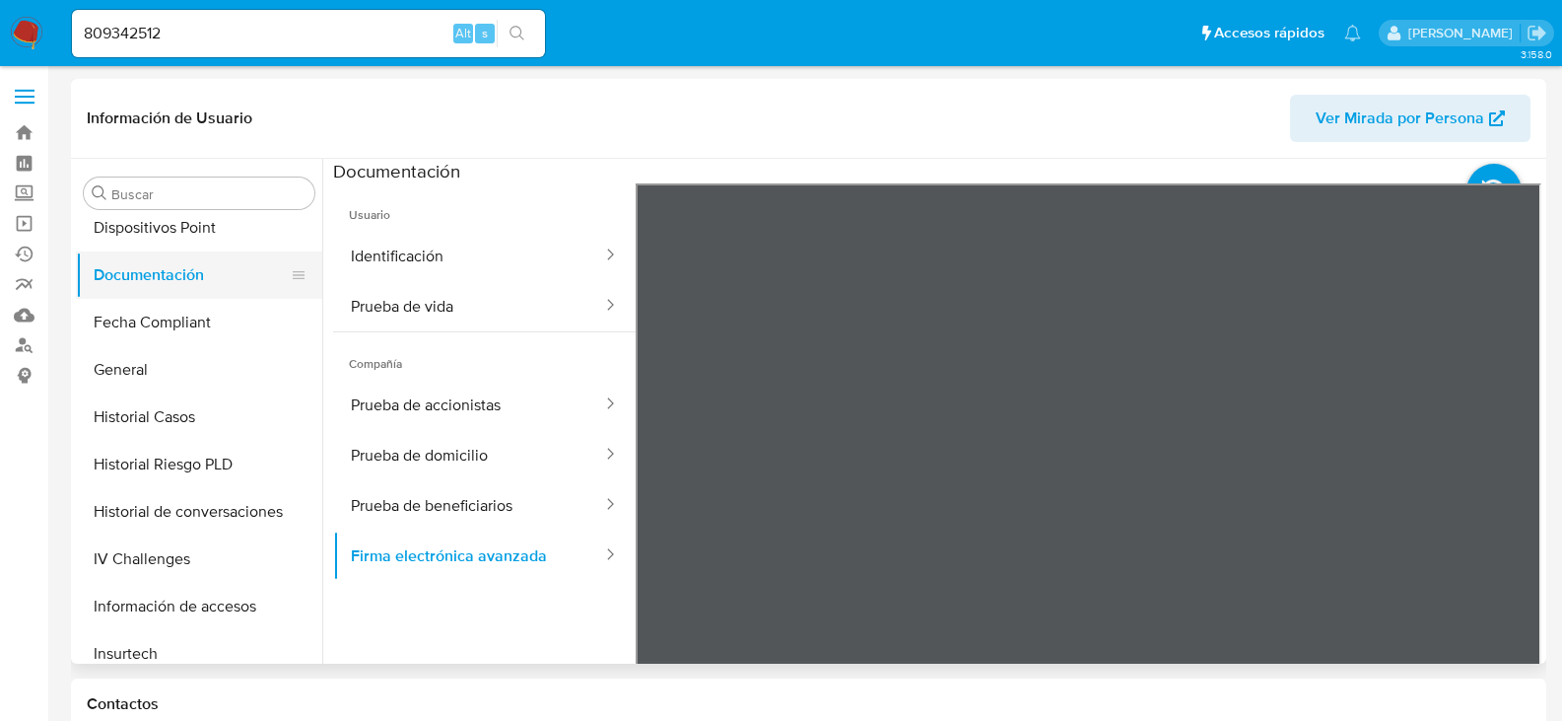
click at [166, 273] on button "Documentación" at bounding box center [191, 274] width 231 height 47
click at [544, 391] on button "Prueba de accionistas" at bounding box center [468, 405] width 271 height 50
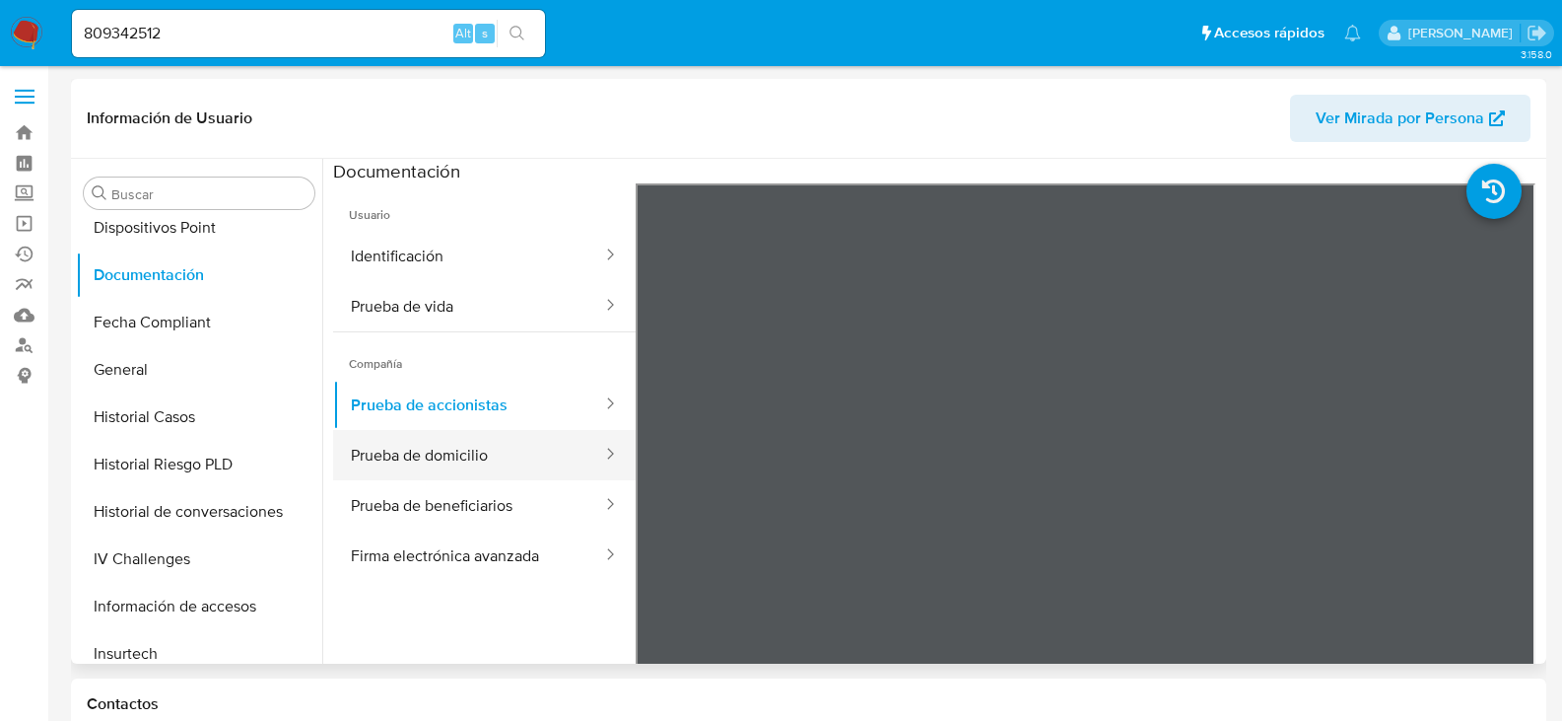
click at [537, 450] on button "Prueba de domicilio" at bounding box center [468, 455] width 271 height 50
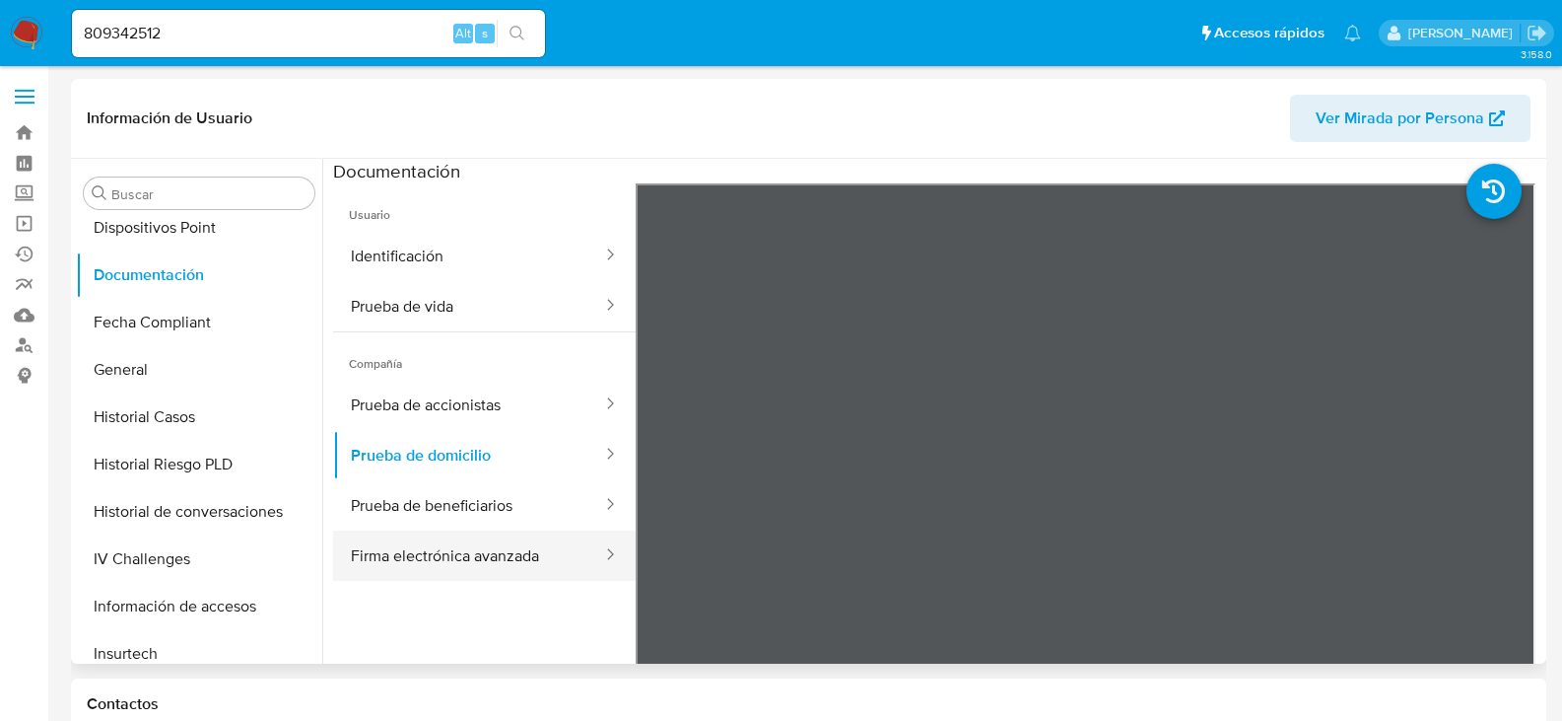
click at [555, 532] on button "Firma electrónica avanzada" at bounding box center [468, 555] width 271 height 50
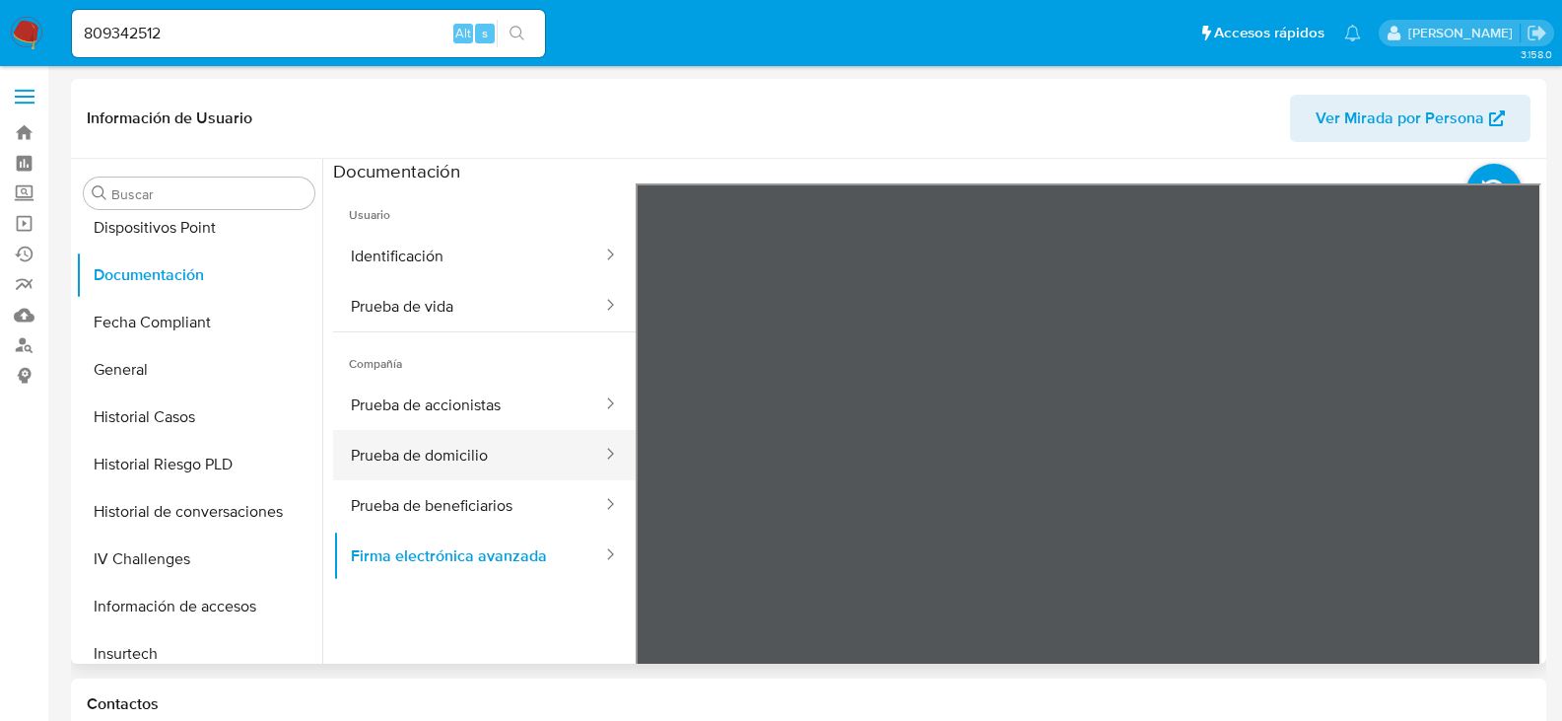
click at [530, 456] on button "Prueba de domicilio" at bounding box center [468, 455] width 271 height 50
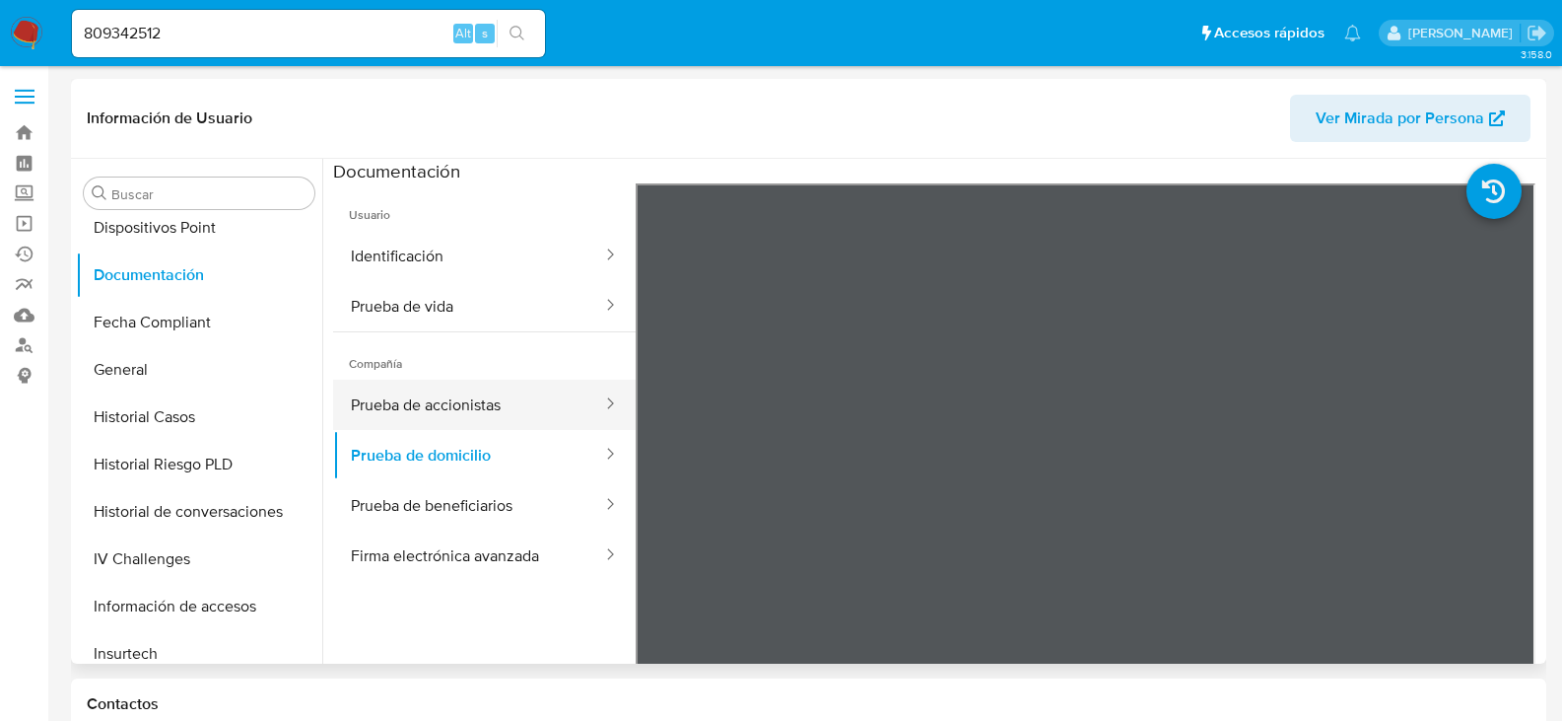
click at [532, 429] on ul "Prueba de accionistas Prueba de domicilio Prueba de beneficiarios Firma electró…" at bounding box center [484, 480] width 303 height 201
click at [531, 422] on button "Prueba de accionistas" at bounding box center [468, 405] width 271 height 50
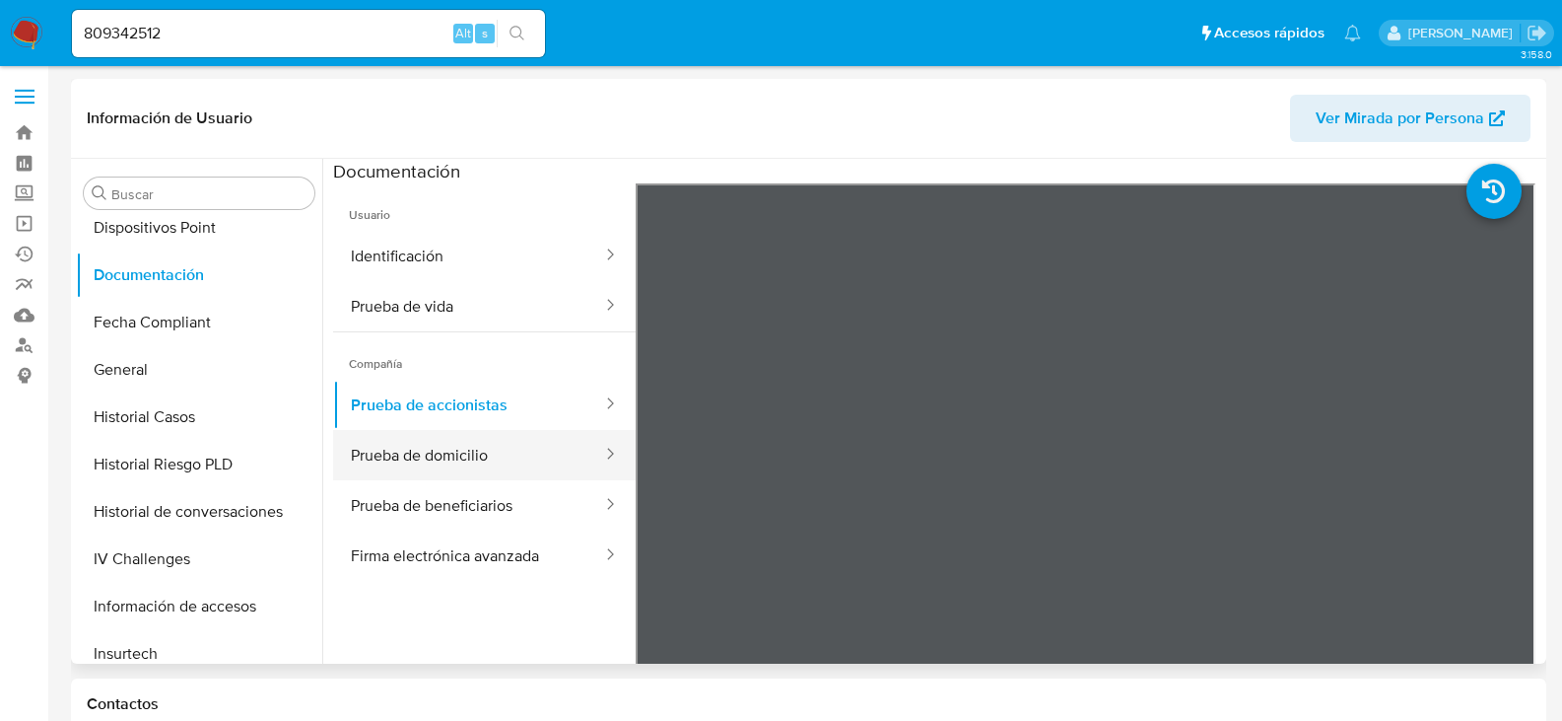
click at [398, 447] on button "Prueba de domicilio" at bounding box center [468, 455] width 271 height 50
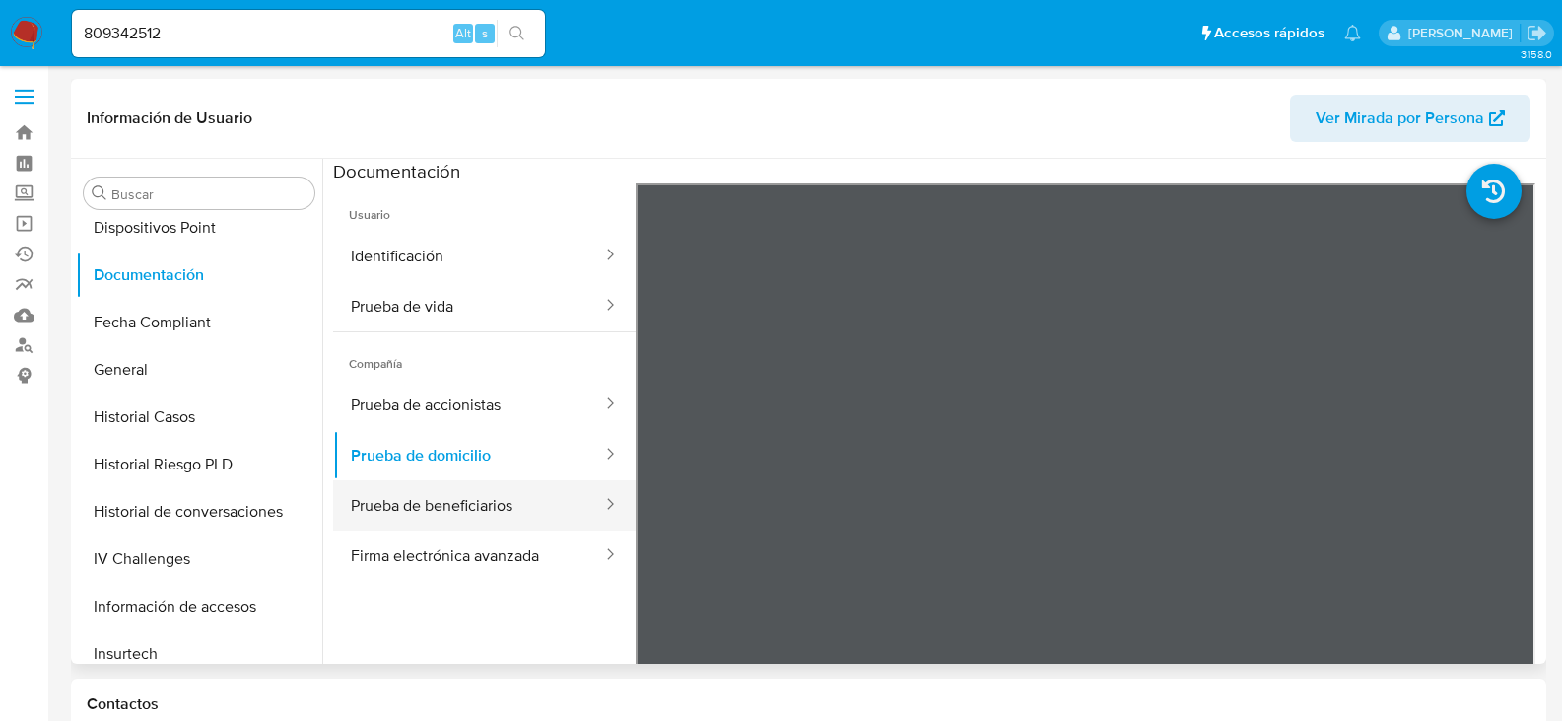
click at [398, 503] on button "Prueba de beneficiarios" at bounding box center [468, 505] width 271 height 50
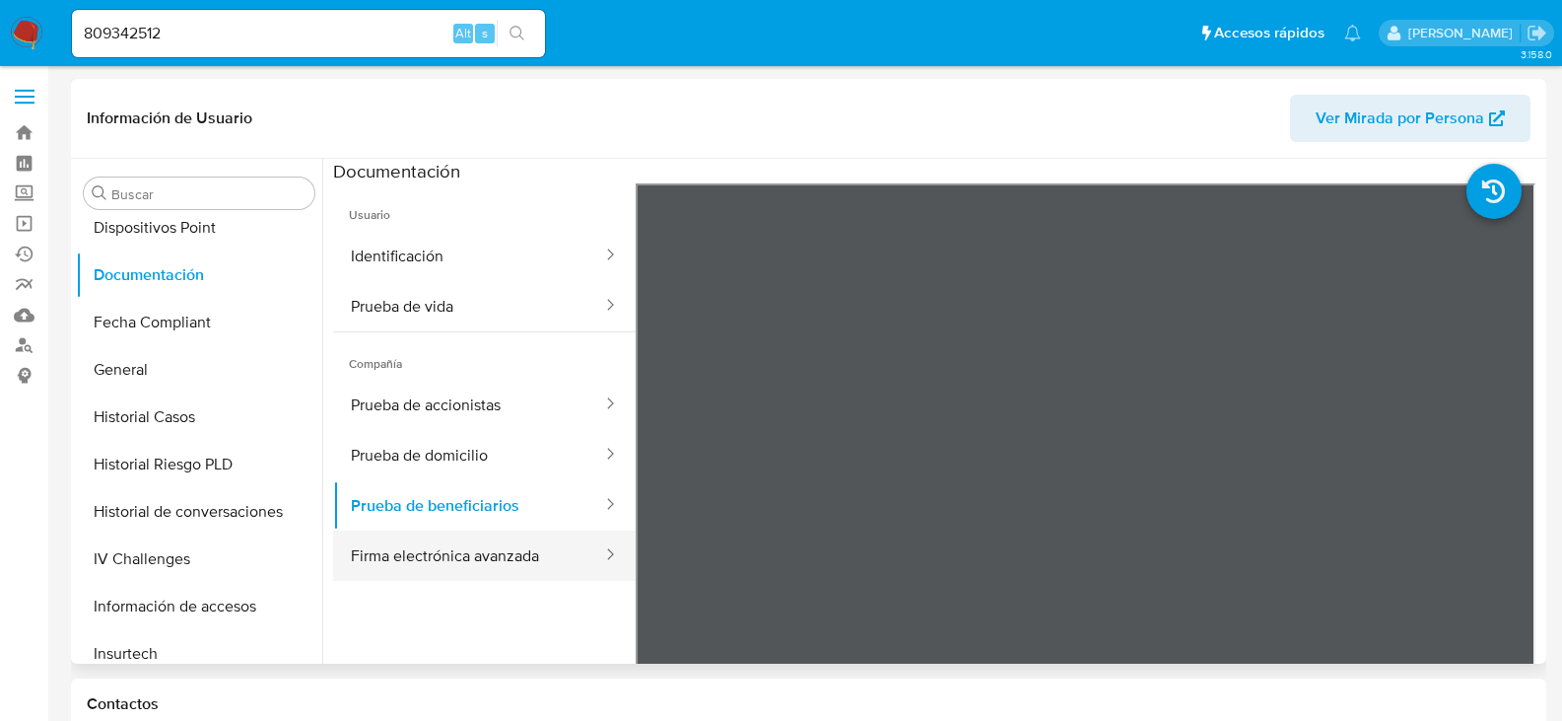
click at [392, 550] on button "Firma electrónica avanzada" at bounding box center [468, 555] width 271 height 50
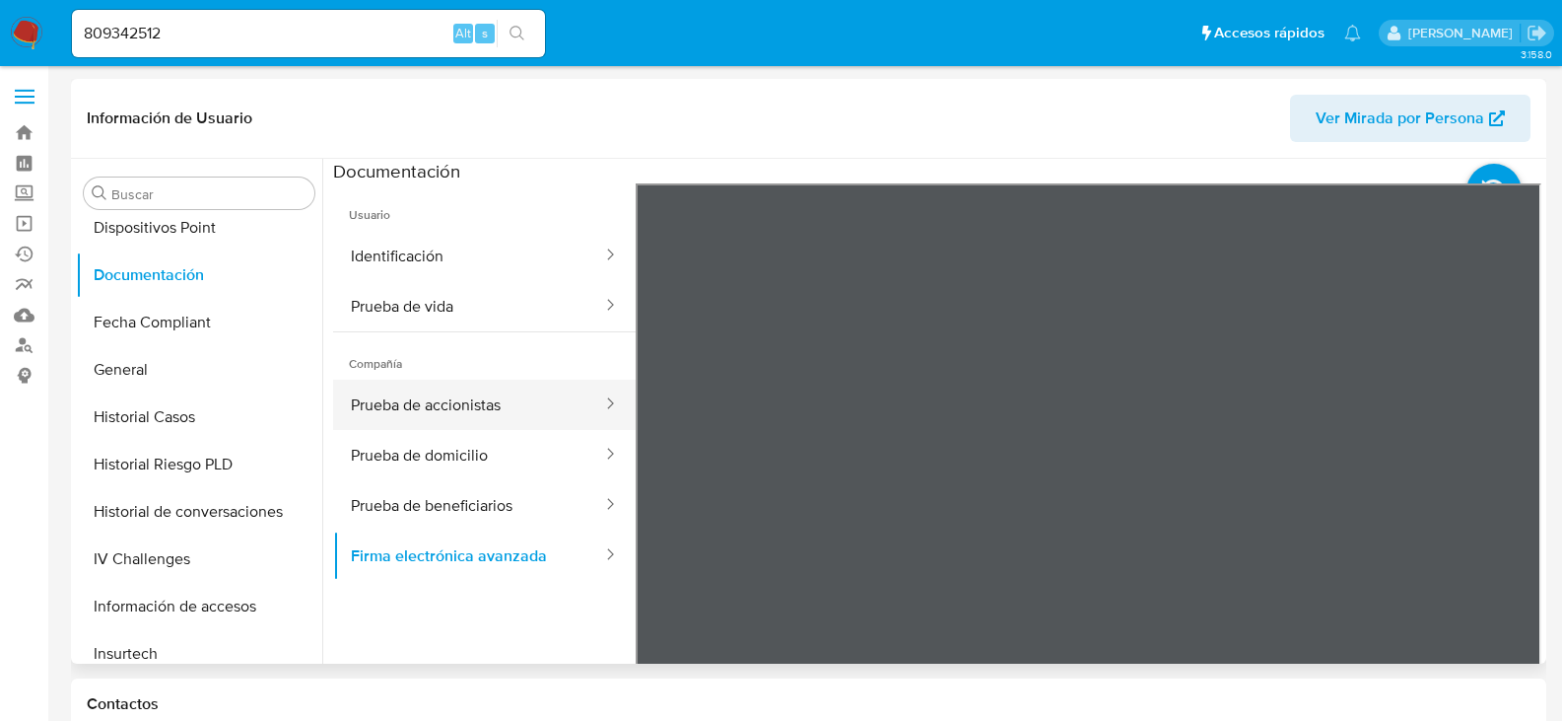
click at [468, 389] on button "Prueba de accionistas" at bounding box center [468, 405] width 271 height 50
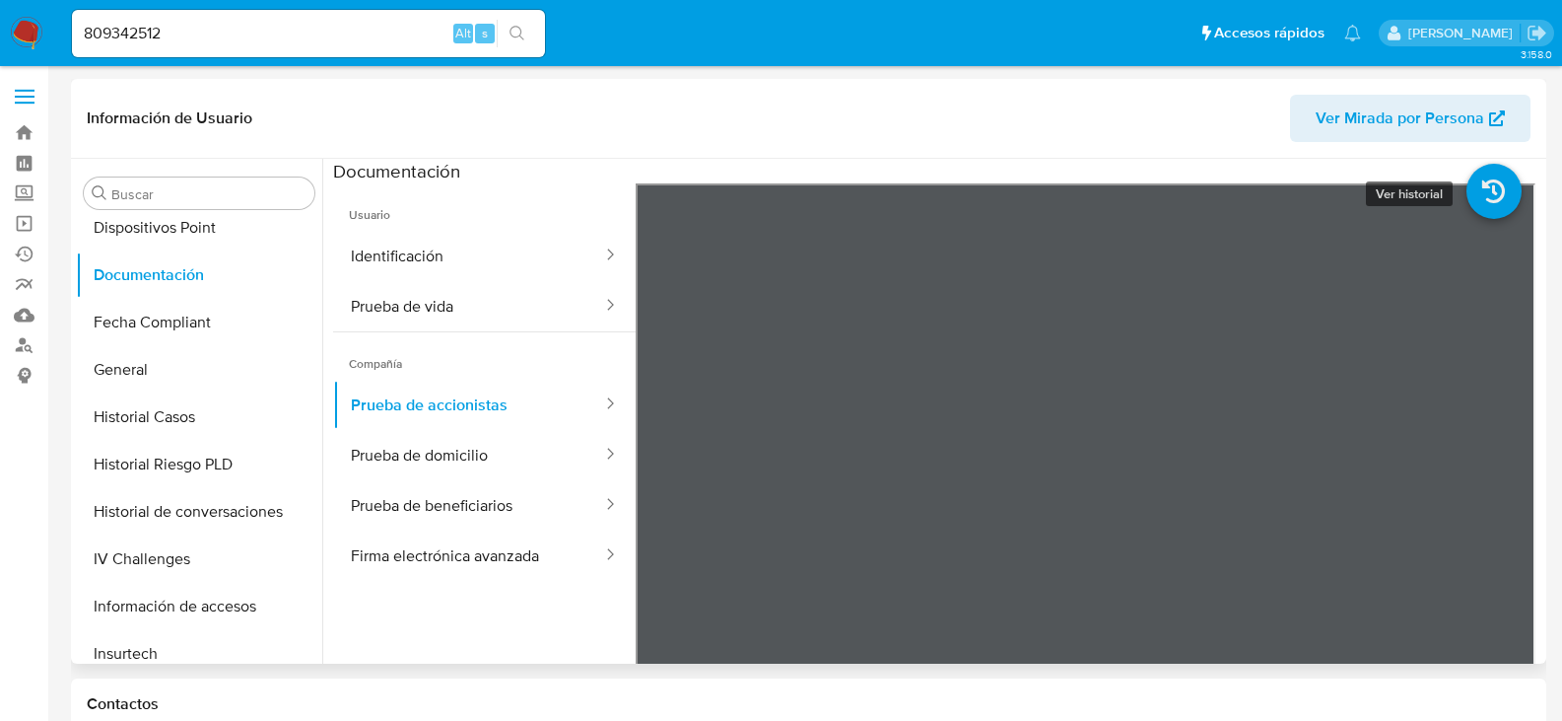
click at [1478, 189] on icon at bounding box center [1494, 191] width 55 height 55
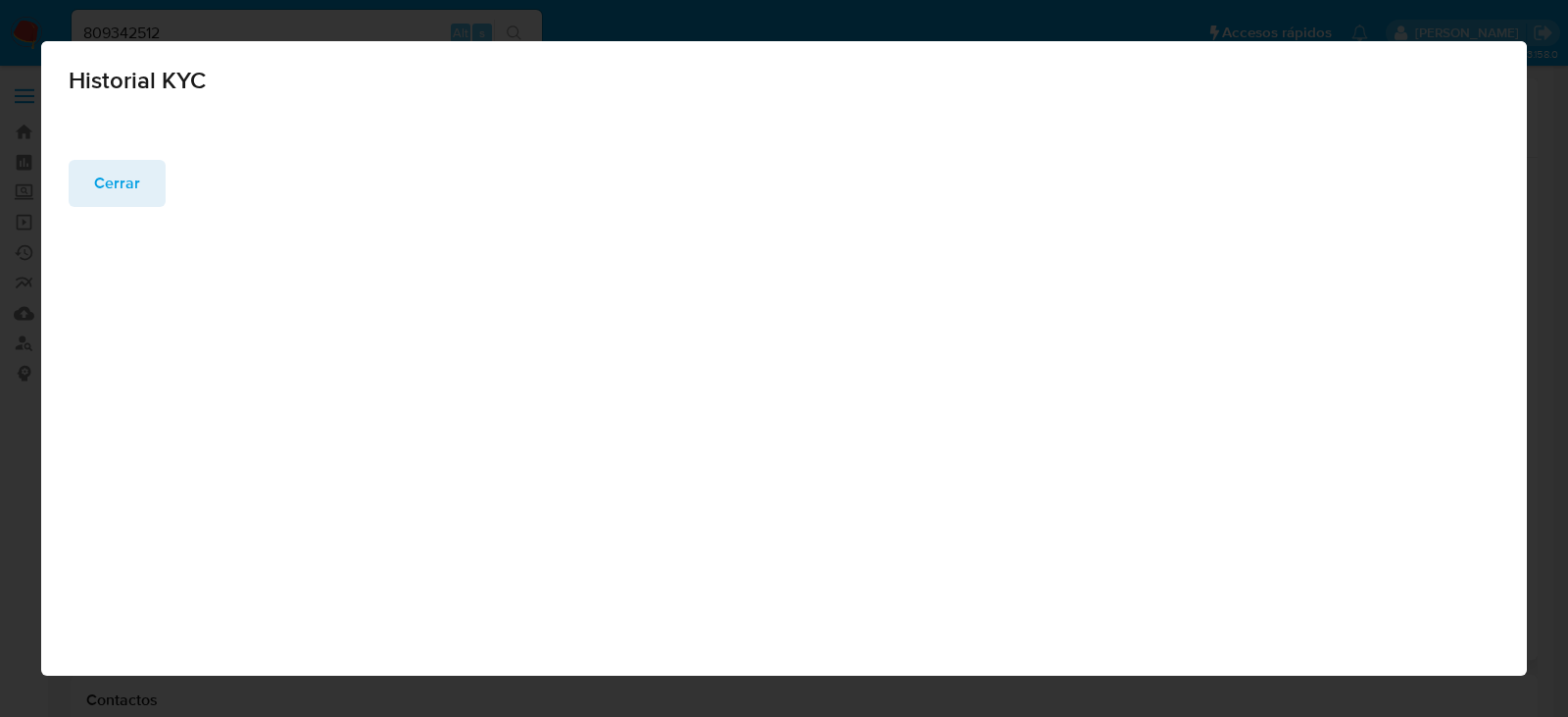
click at [90, 172] on button "Cerrar" at bounding box center [117, 183] width 97 height 47
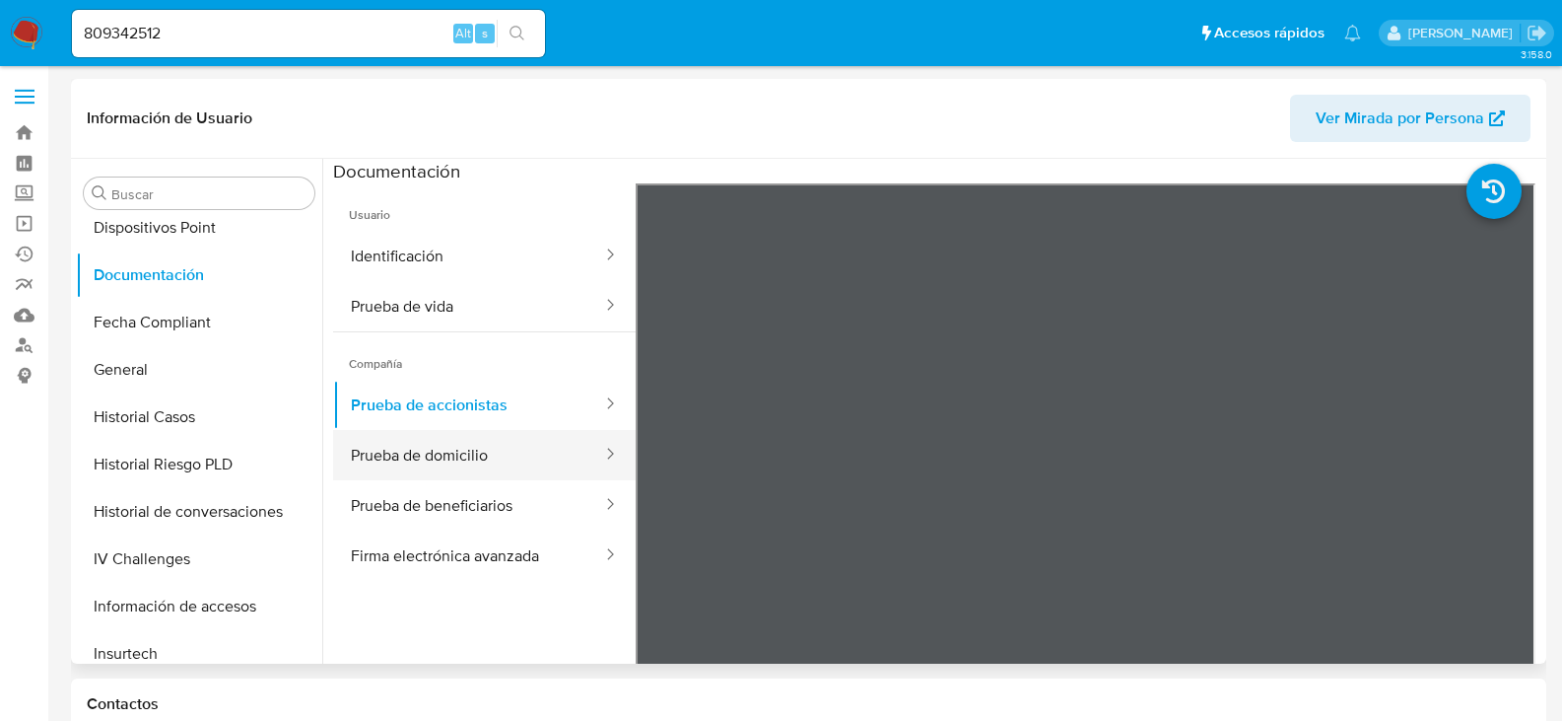
drag, startPoint x: 462, startPoint y: 447, endPoint x: 471, endPoint y: 438, distance: 12.5
click at [468, 440] on button "Prueba de domicilio" at bounding box center [468, 455] width 271 height 50
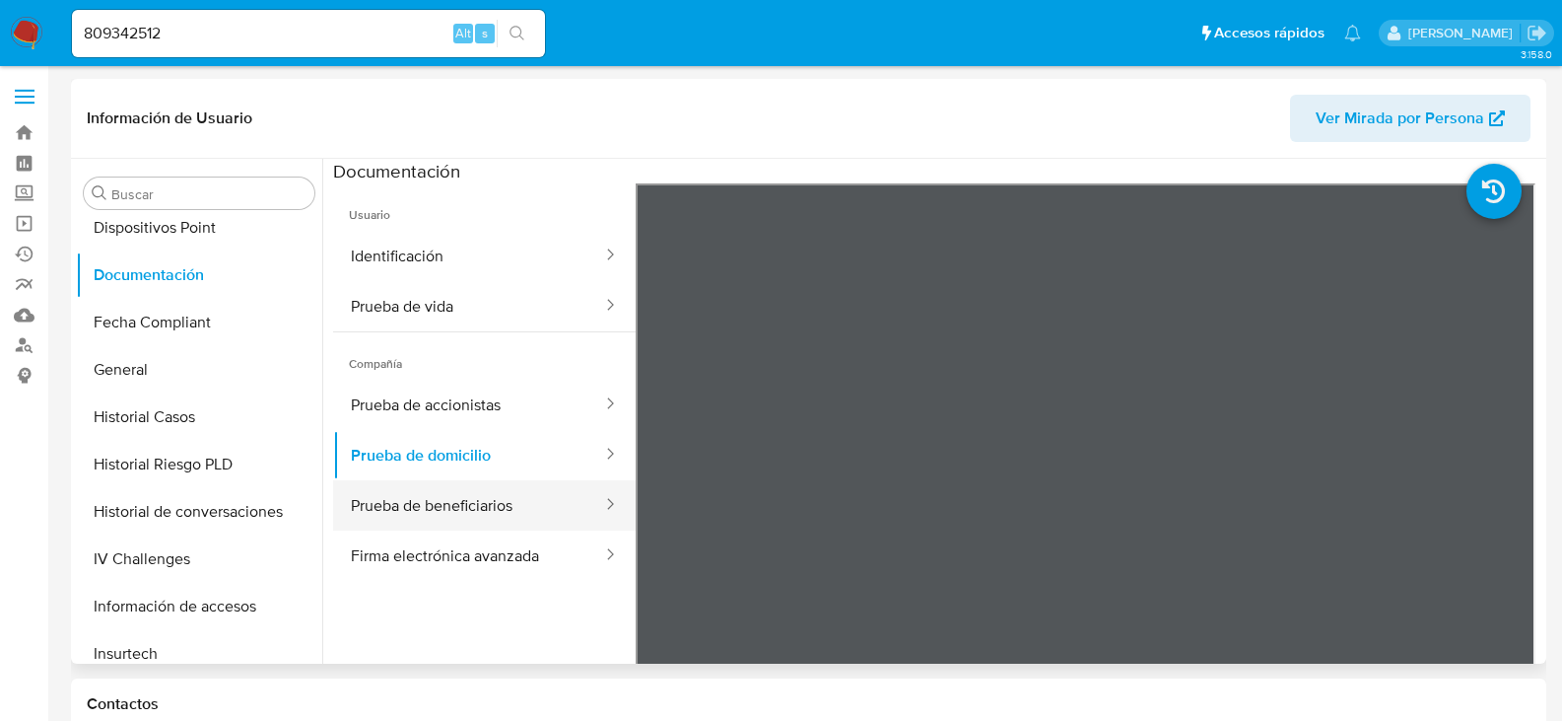
click at [483, 493] on button "Prueba de beneficiarios" at bounding box center [468, 505] width 271 height 50
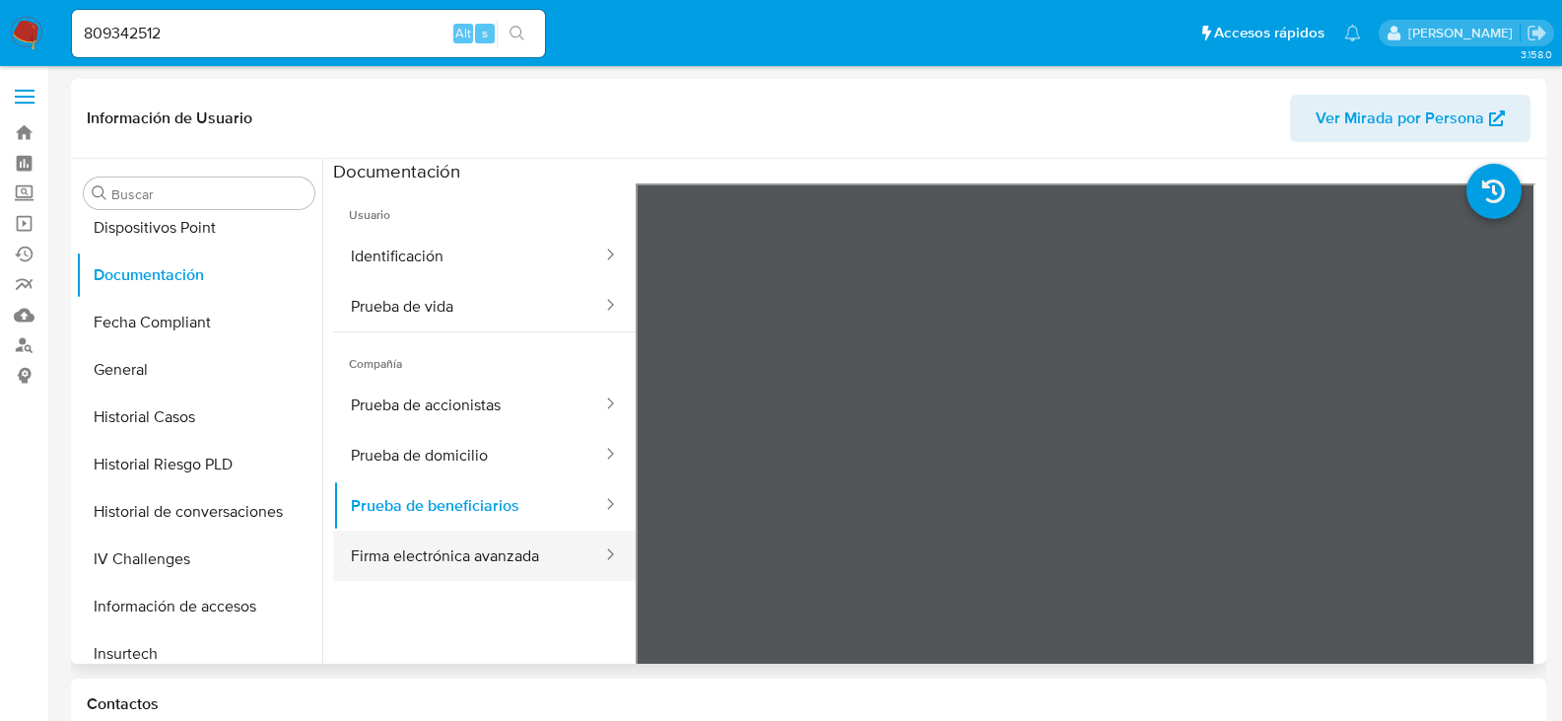
click at [588, 567] on div at bounding box center [604, 555] width 32 height 50
click at [565, 560] on button "Firma electrónica avanzada" at bounding box center [468, 555] width 271 height 50
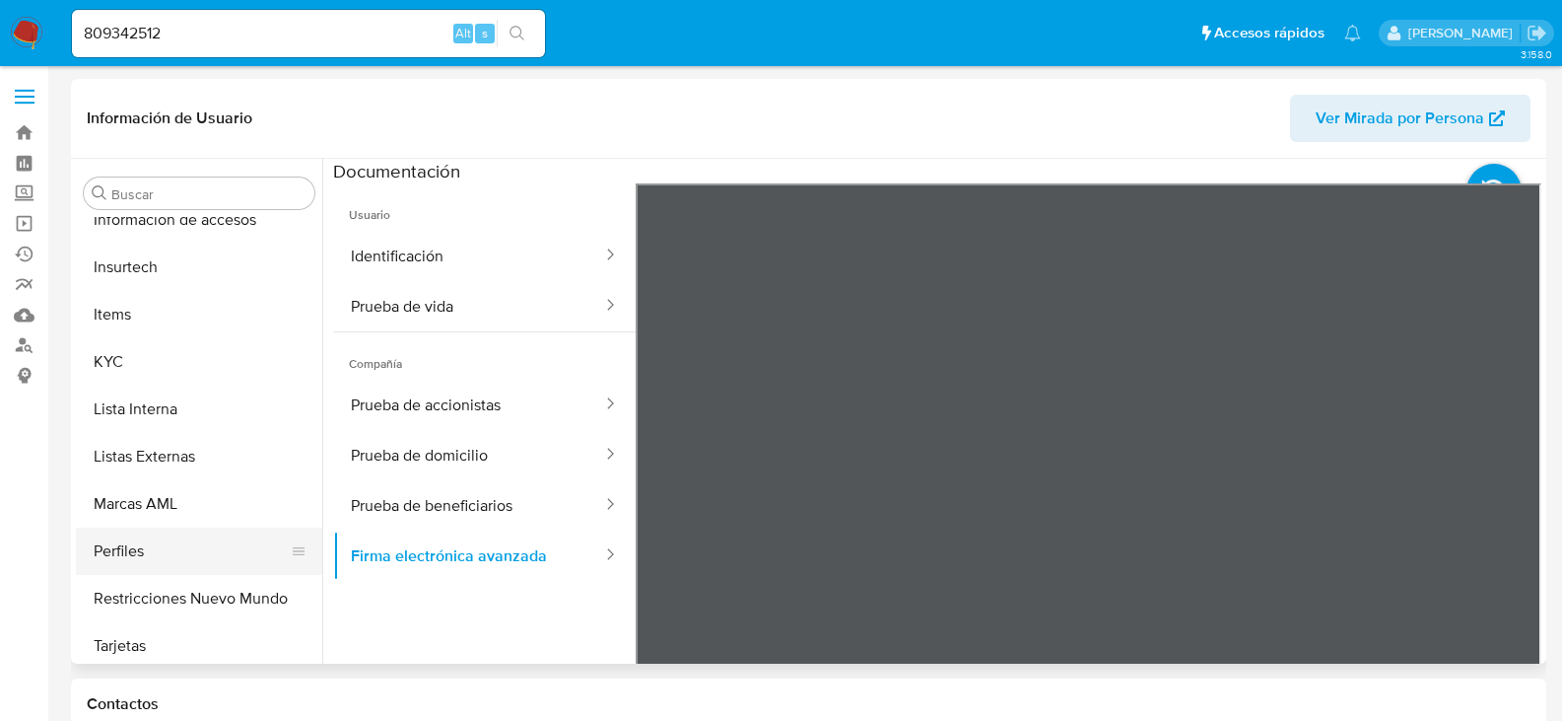
scroll to position [833, 0]
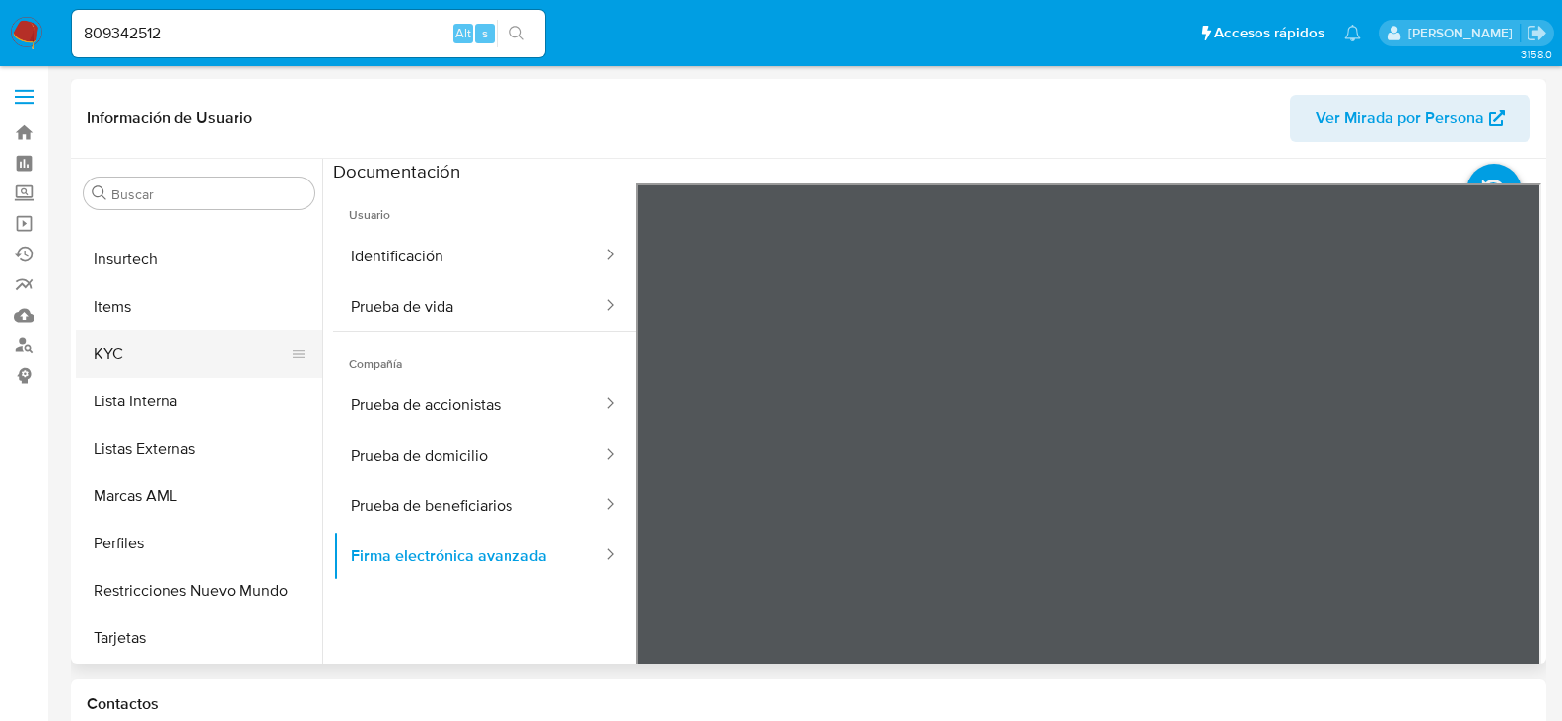
click at [138, 347] on button "KYC" at bounding box center [191, 353] width 231 height 47
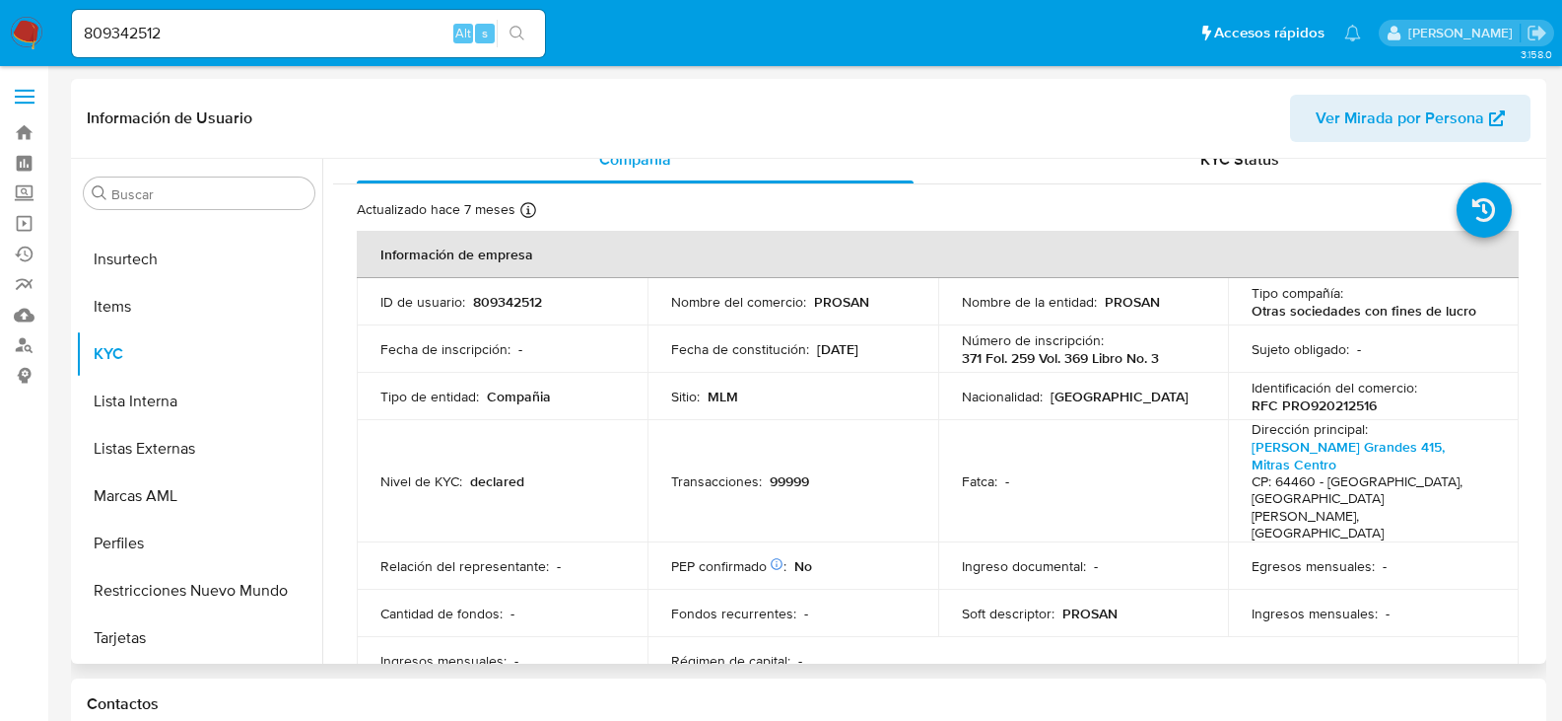
scroll to position [0, 0]
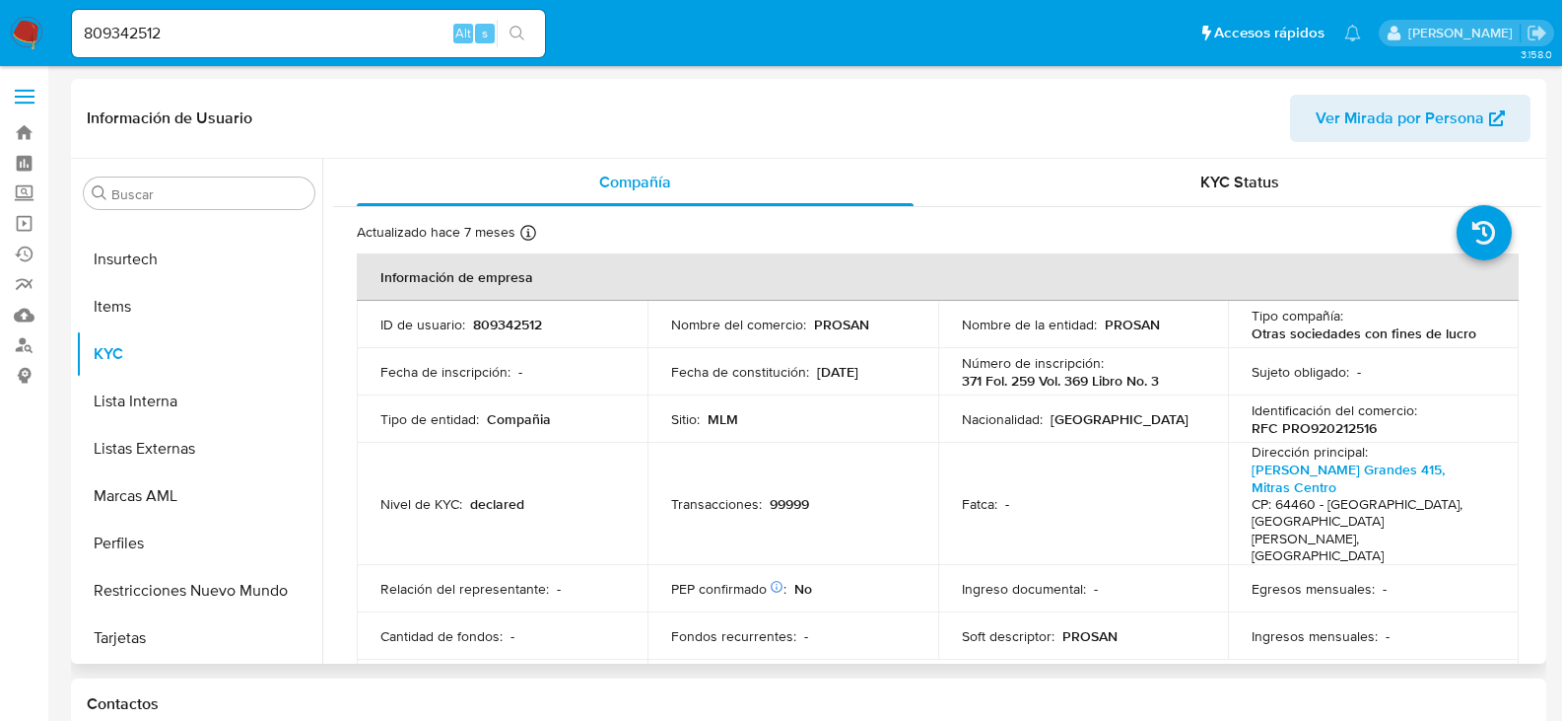
click at [1349, 427] on p "RFC PRO920212516" at bounding box center [1314, 428] width 125 height 18
click at [1349, 425] on p "RFC PRO920212516" at bounding box center [1314, 428] width 125 height 18
copy p "PRO920212516"
click at [261, 35] on input "809342512" at bounding box center [308, 34] width 473 height 26
click at [261, 34] on input "809342512" at bounding box center [308, 34] width 473 height 26
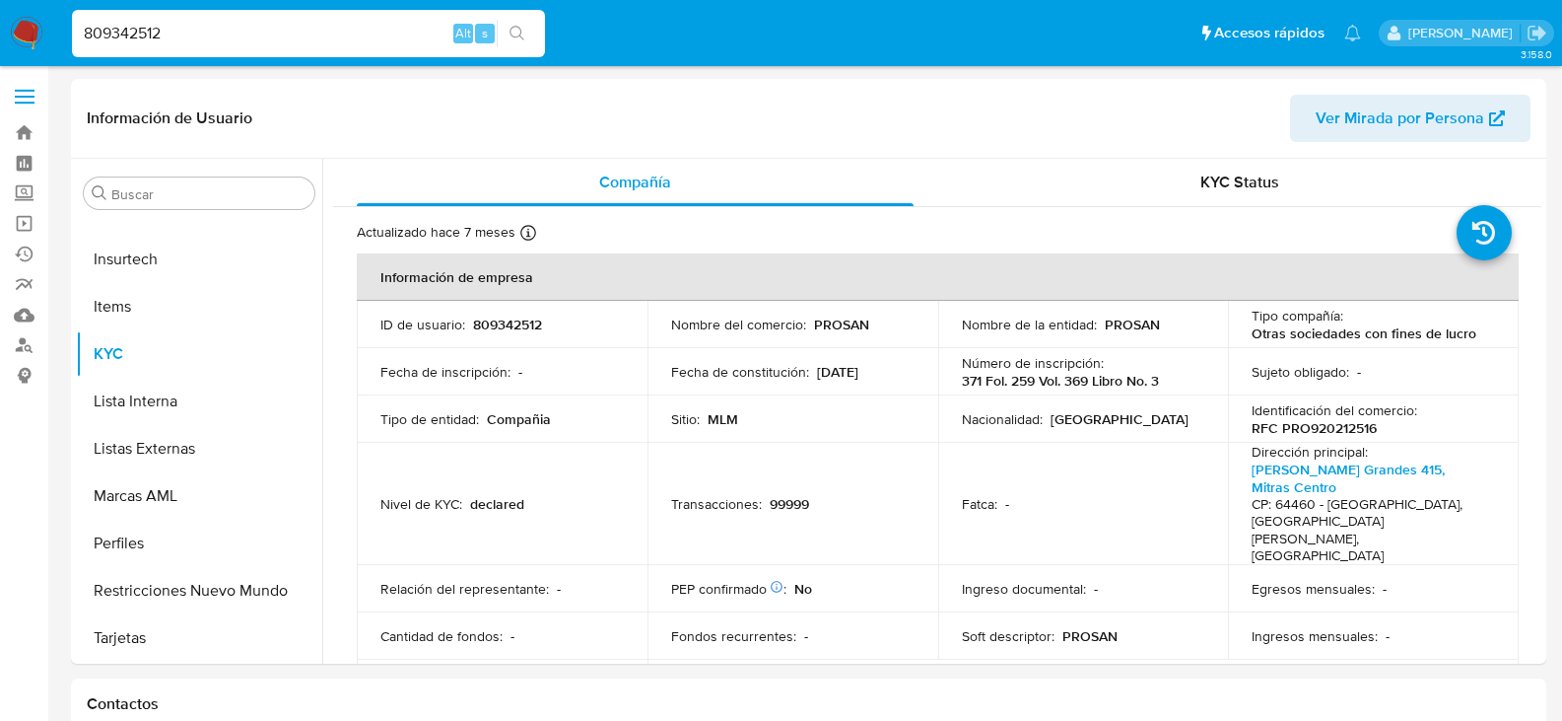
paste input "1651910420"
type input "1651910420"
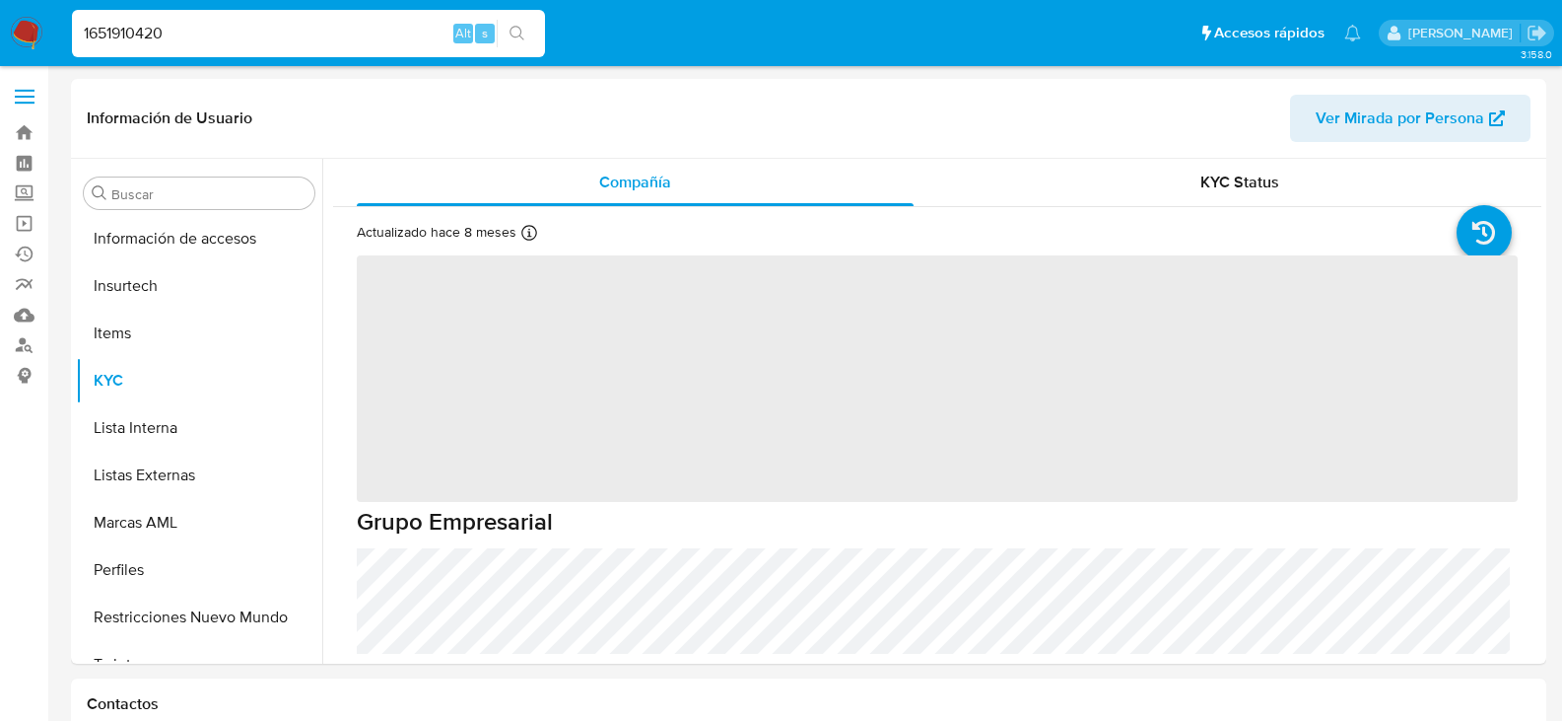
scroll to position [833, 0]
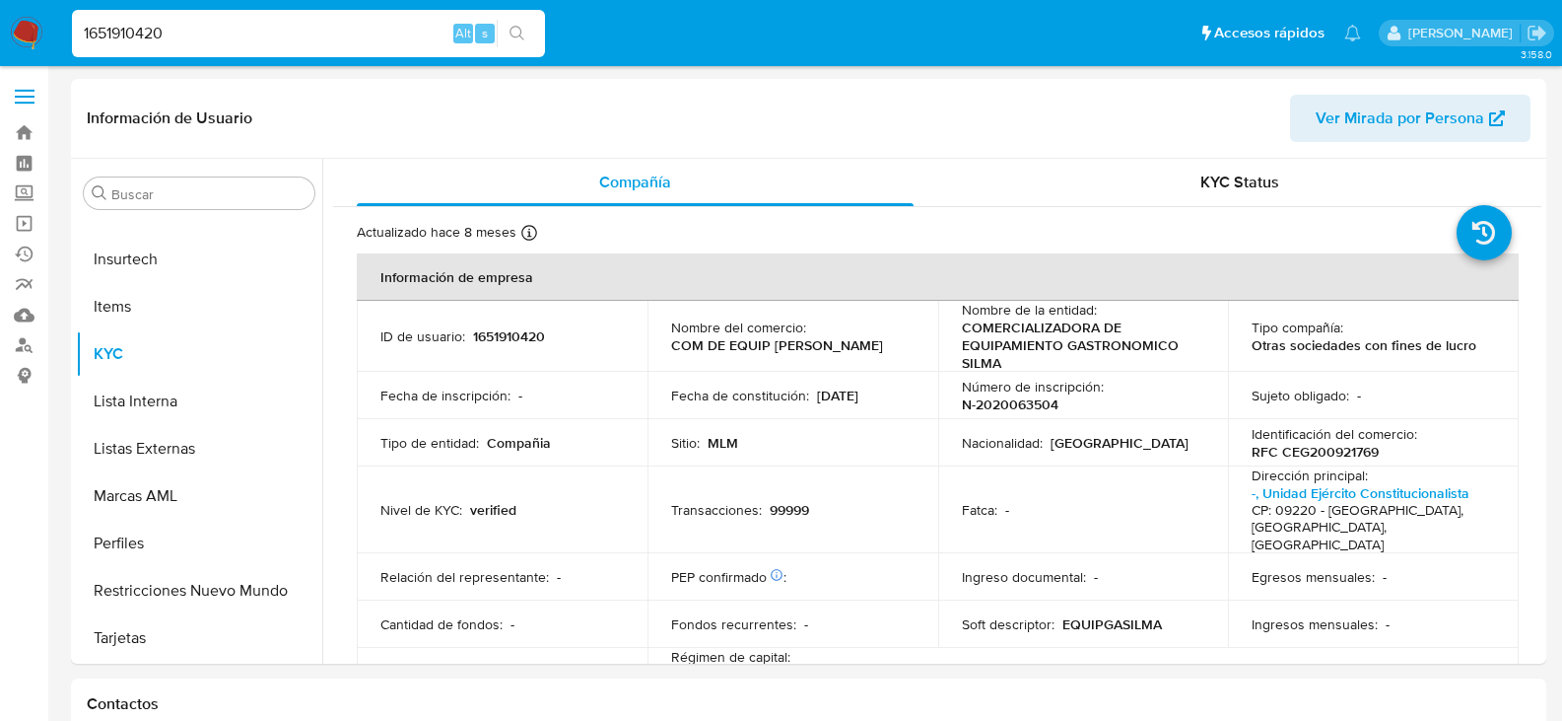
select select "10"
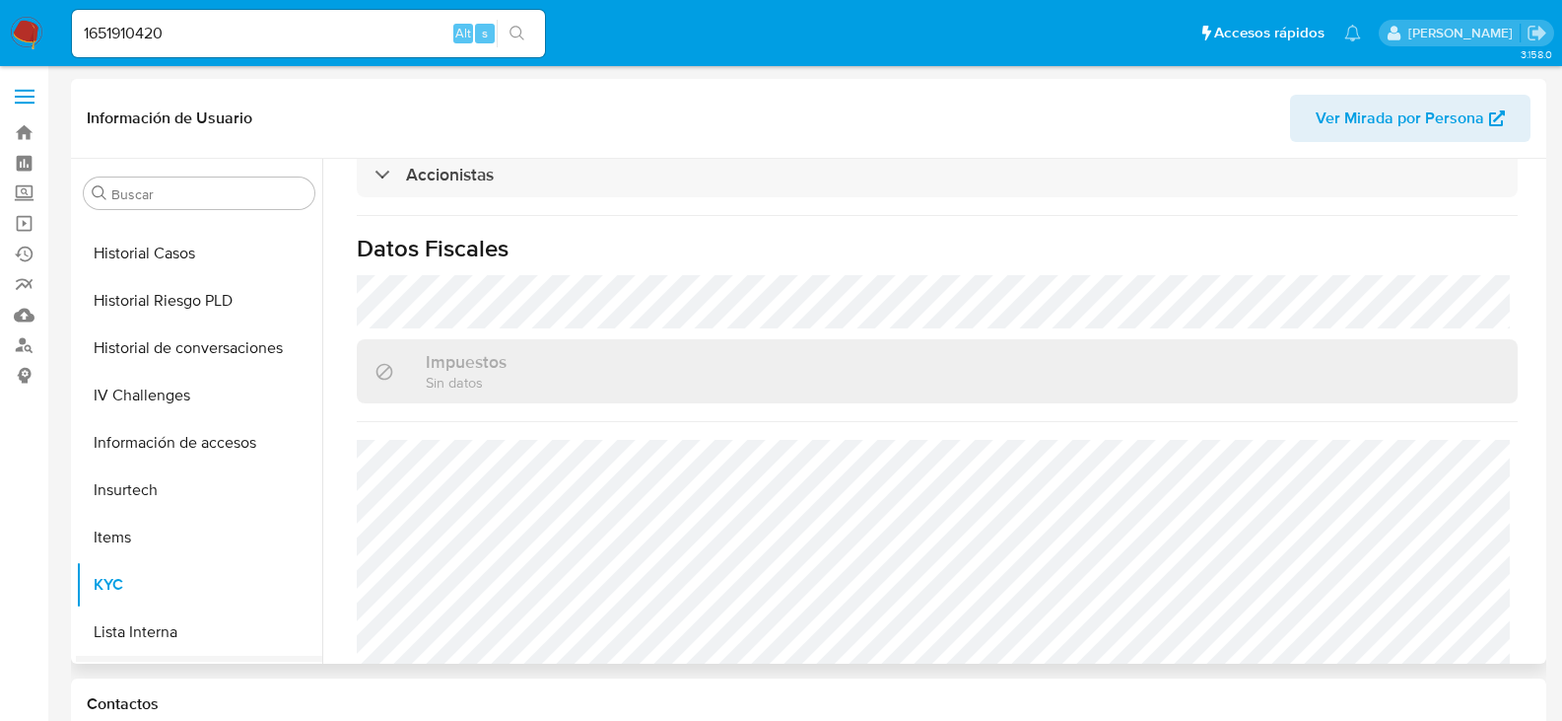
scroll to position [439, 0]
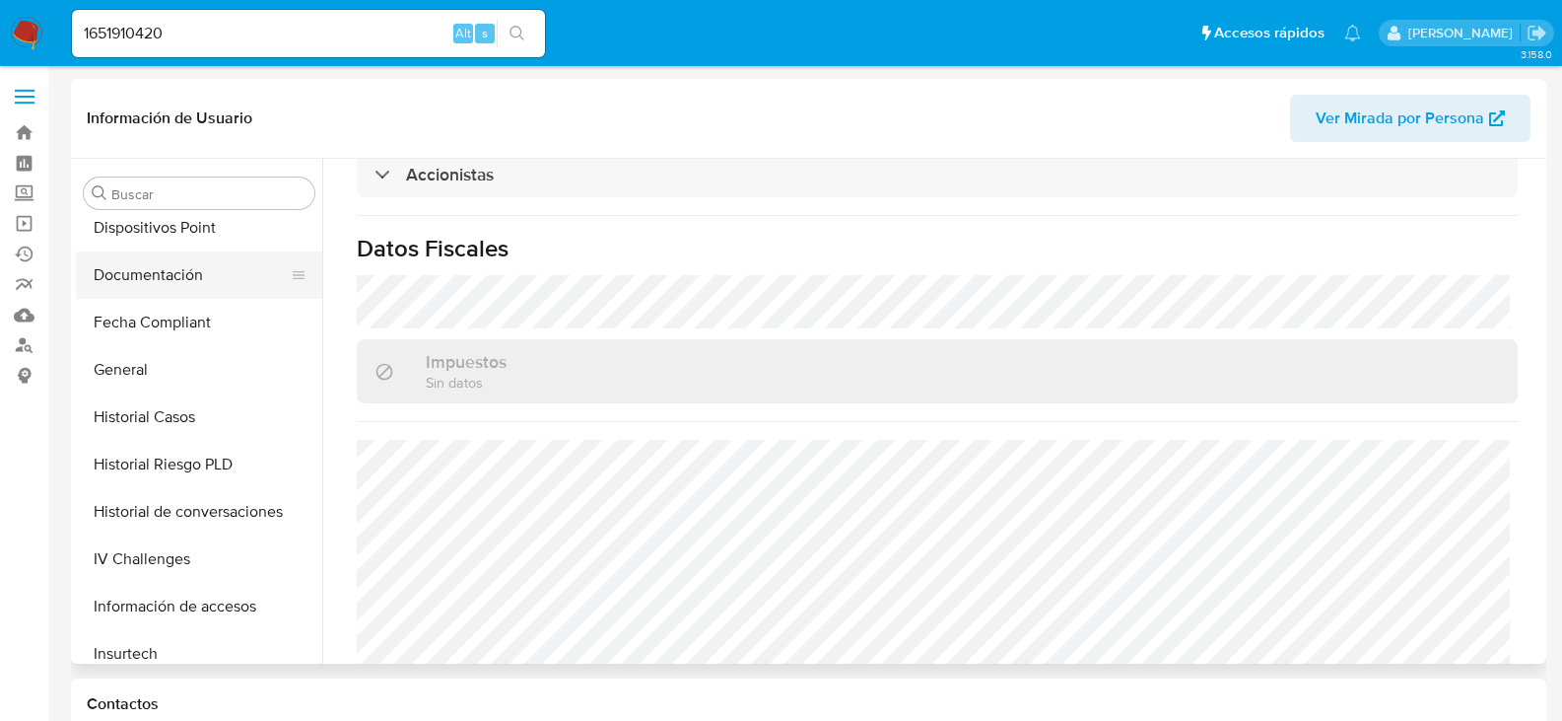
click at [149, 284] on button "Documentación" at bounding box center [191, 274] width 231 height 47
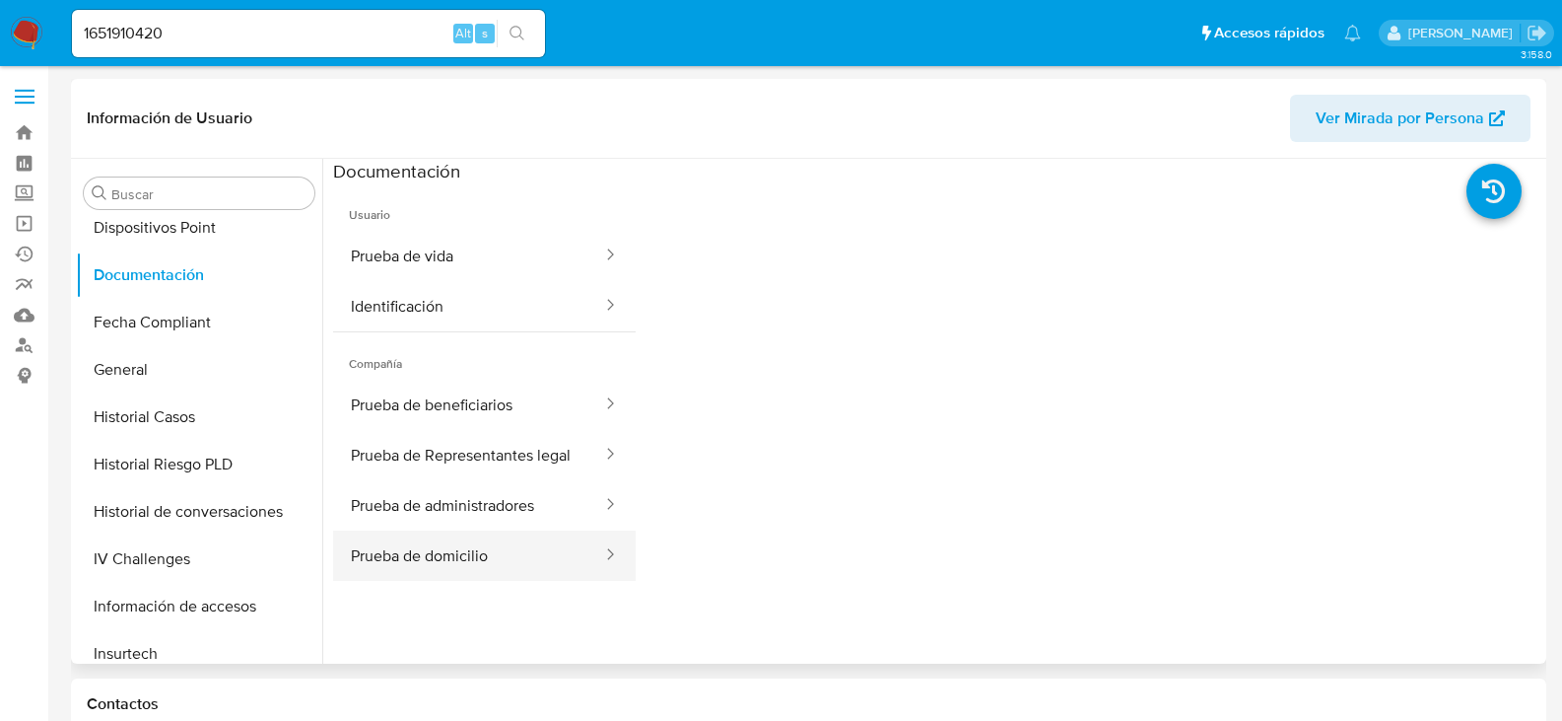
click at [543, 578] on button "Prueba de domicilio" at bounding box center [468, 555] width 271 height 50
